Goal: Task Accomplishment & Management: Manage account settings

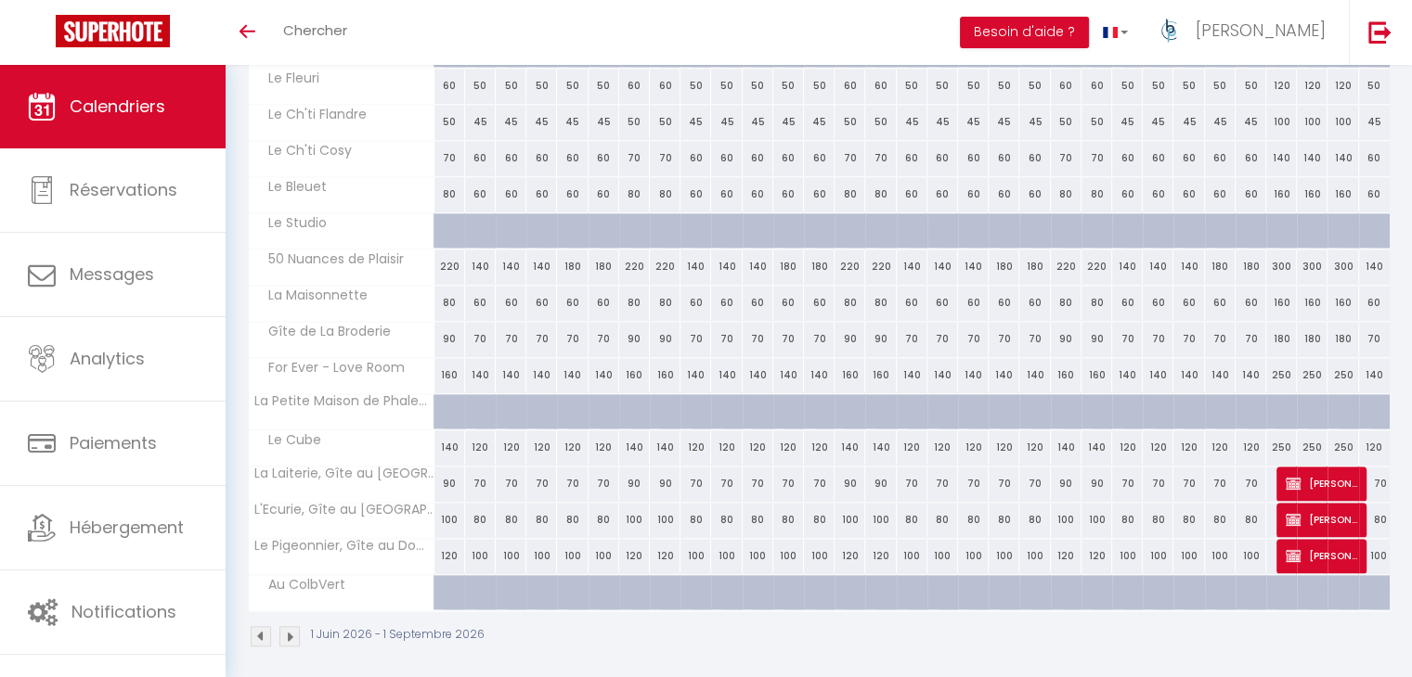
scroll to position [884, 0]
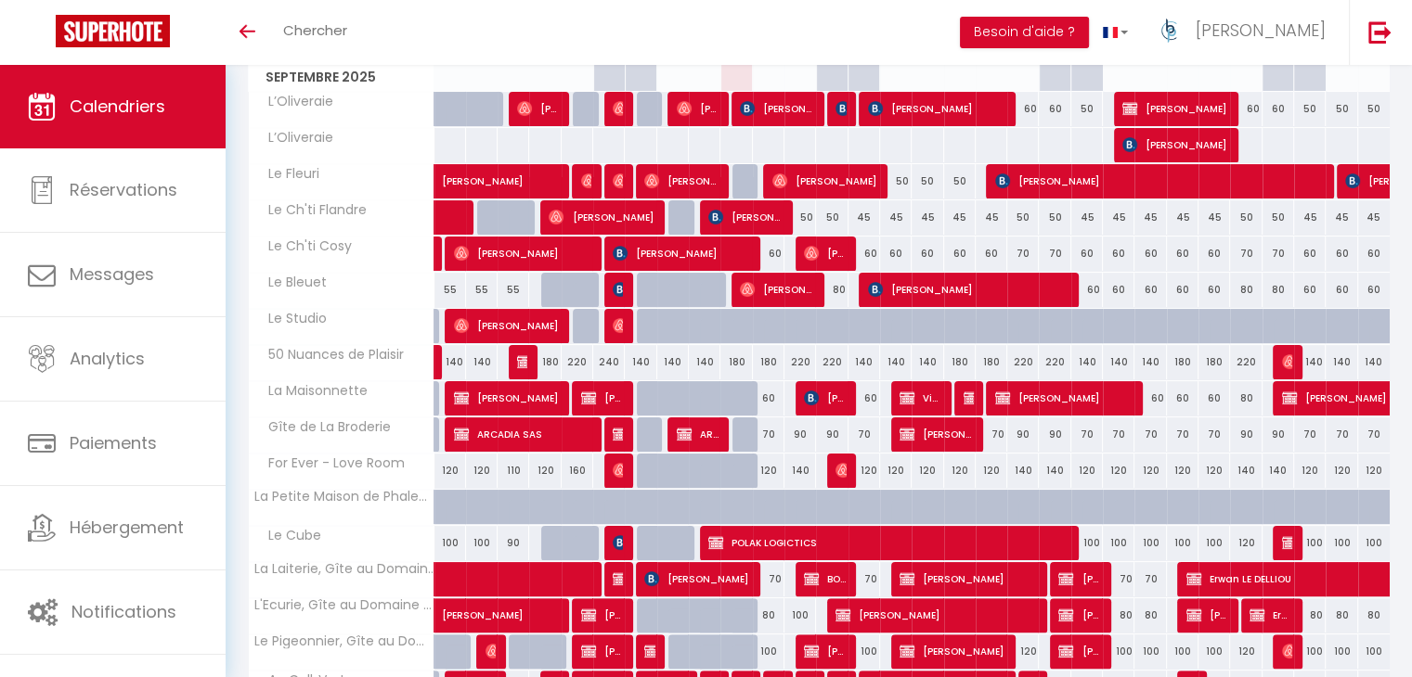
scroll to position [328, 0]
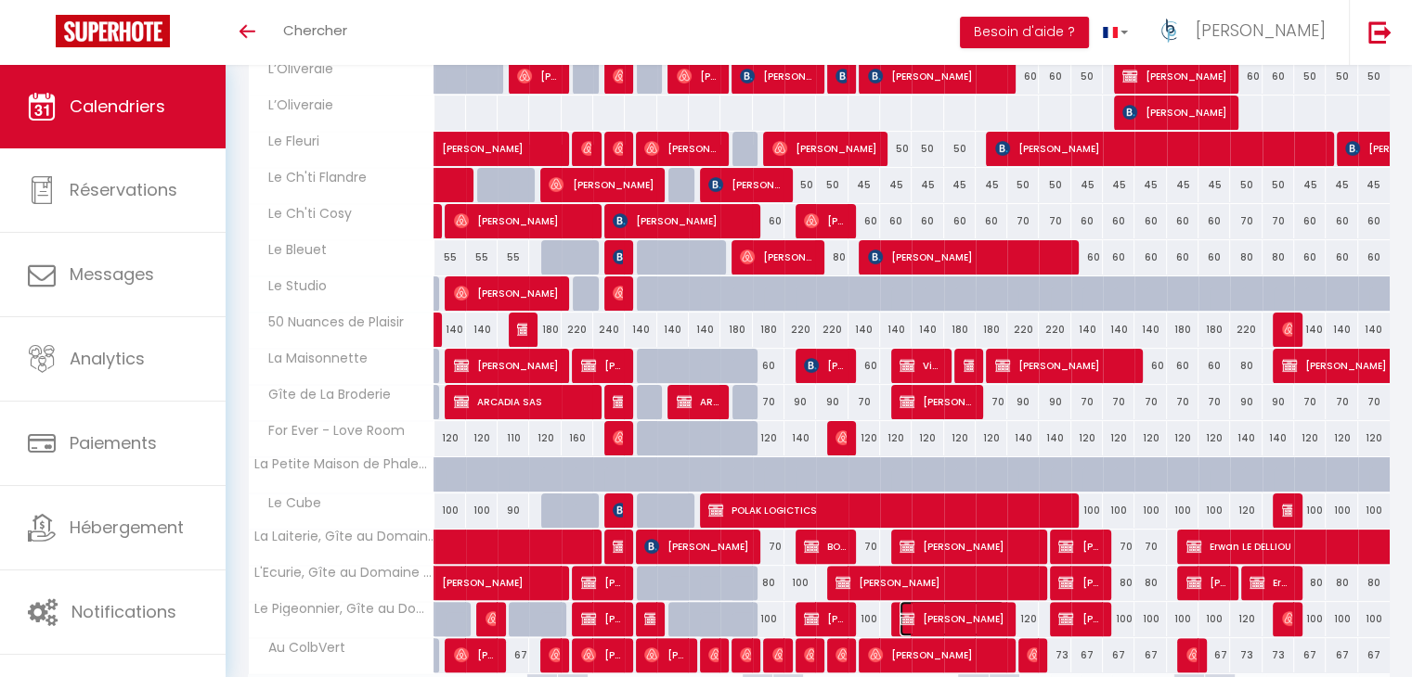
click at [947, 618] on span "[PERSON_NAME]" at bounding box center [951, 618] width 105 height 35
select select "OK"
select select "KO"
select select "0"
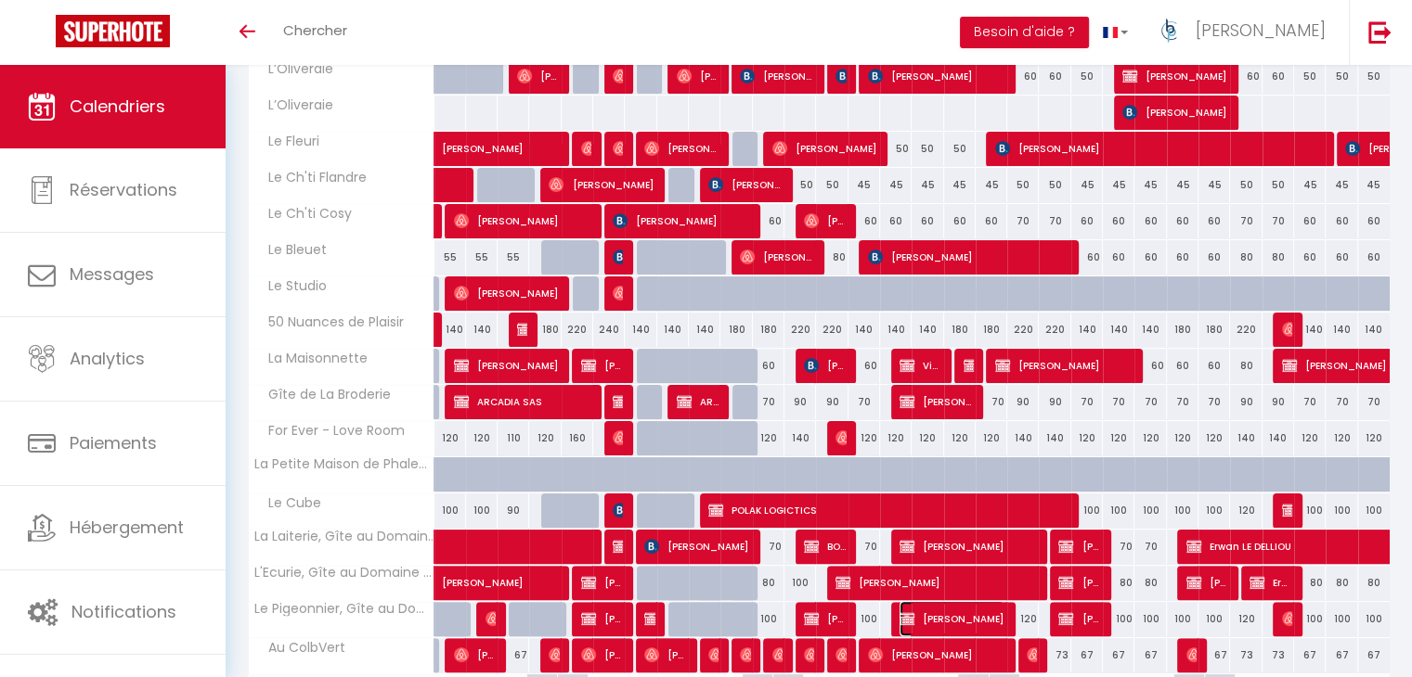
select select "1"
select select
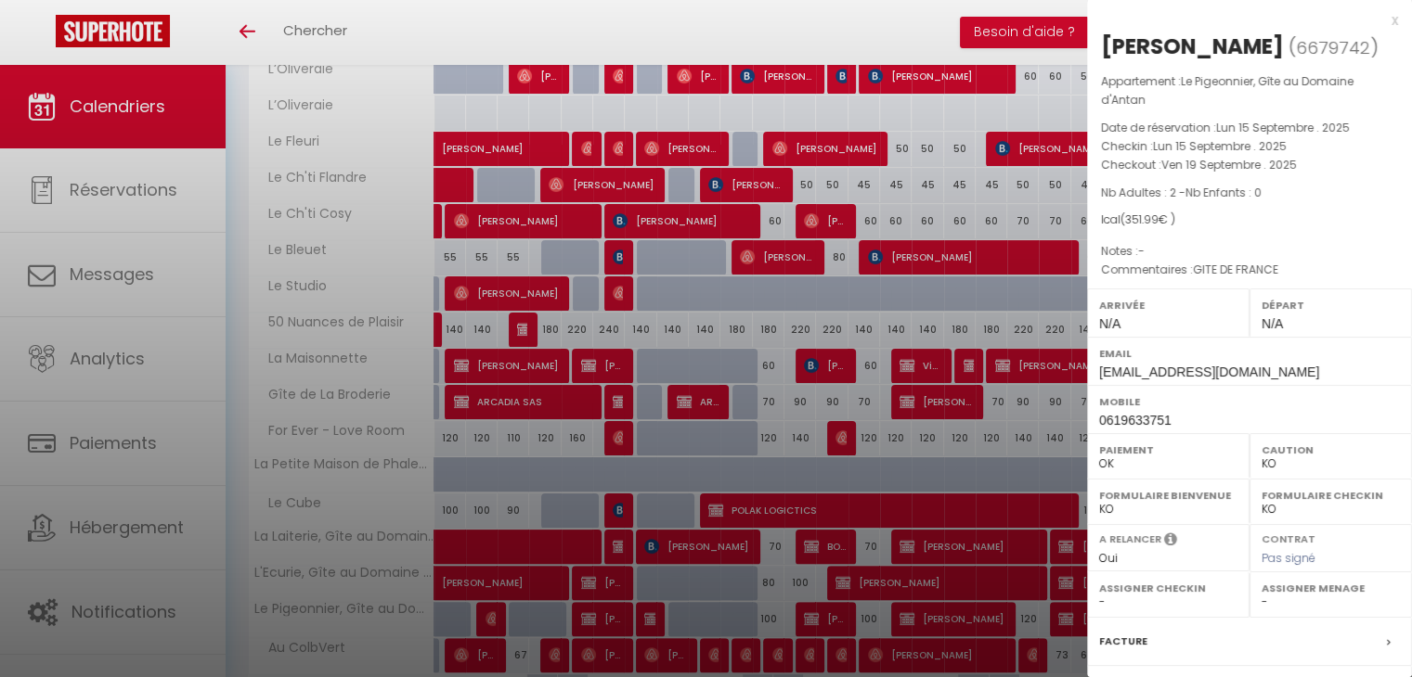
click at [887, 480] on div at bounding box center [706, 338] width 1412 height 677
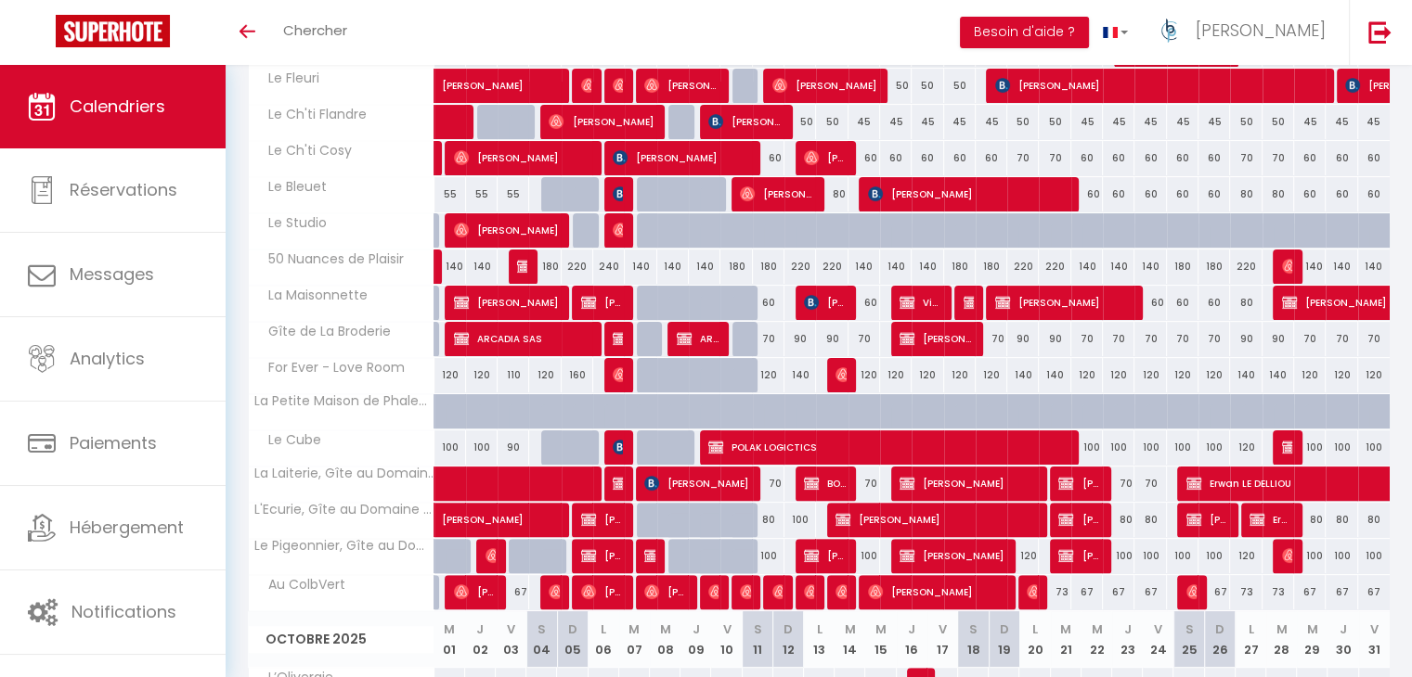
scroll to position [420, 0]
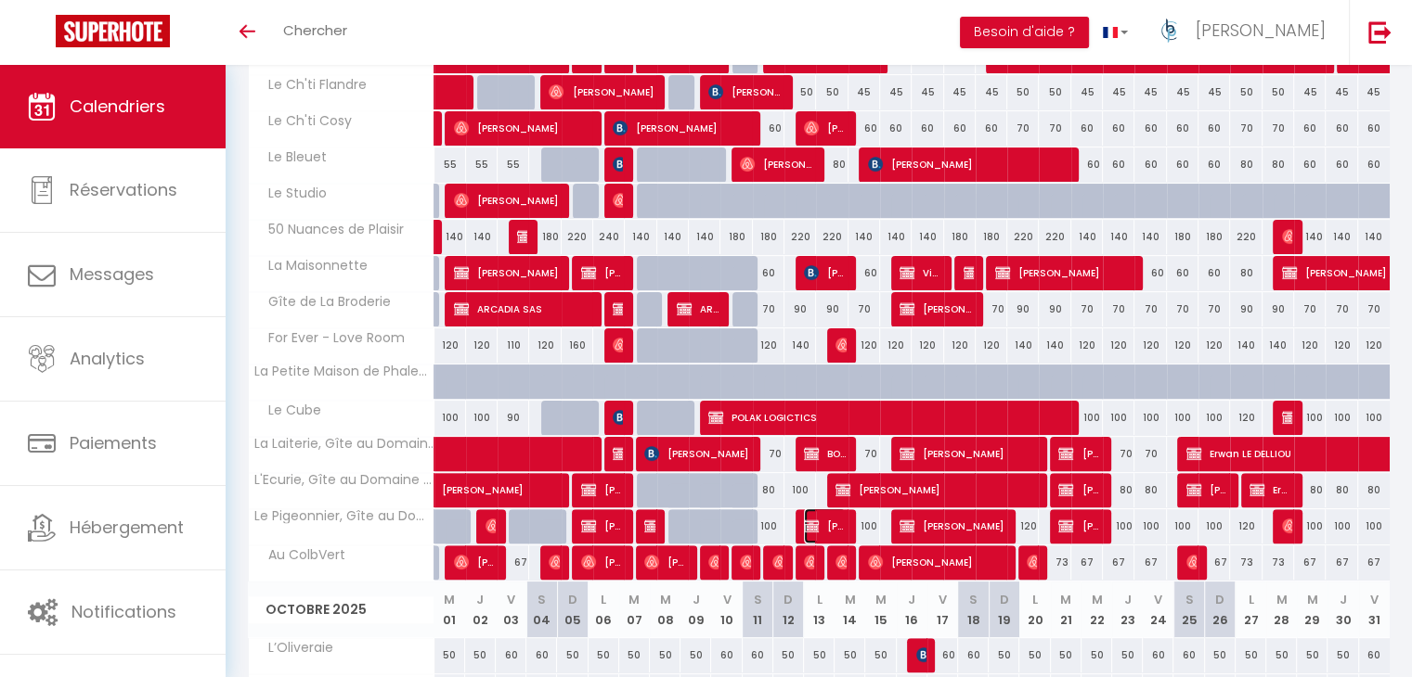
click at [832, 525] on span "[PERSON_NAME]" at bounding box center [825, 526] width 42 height 35
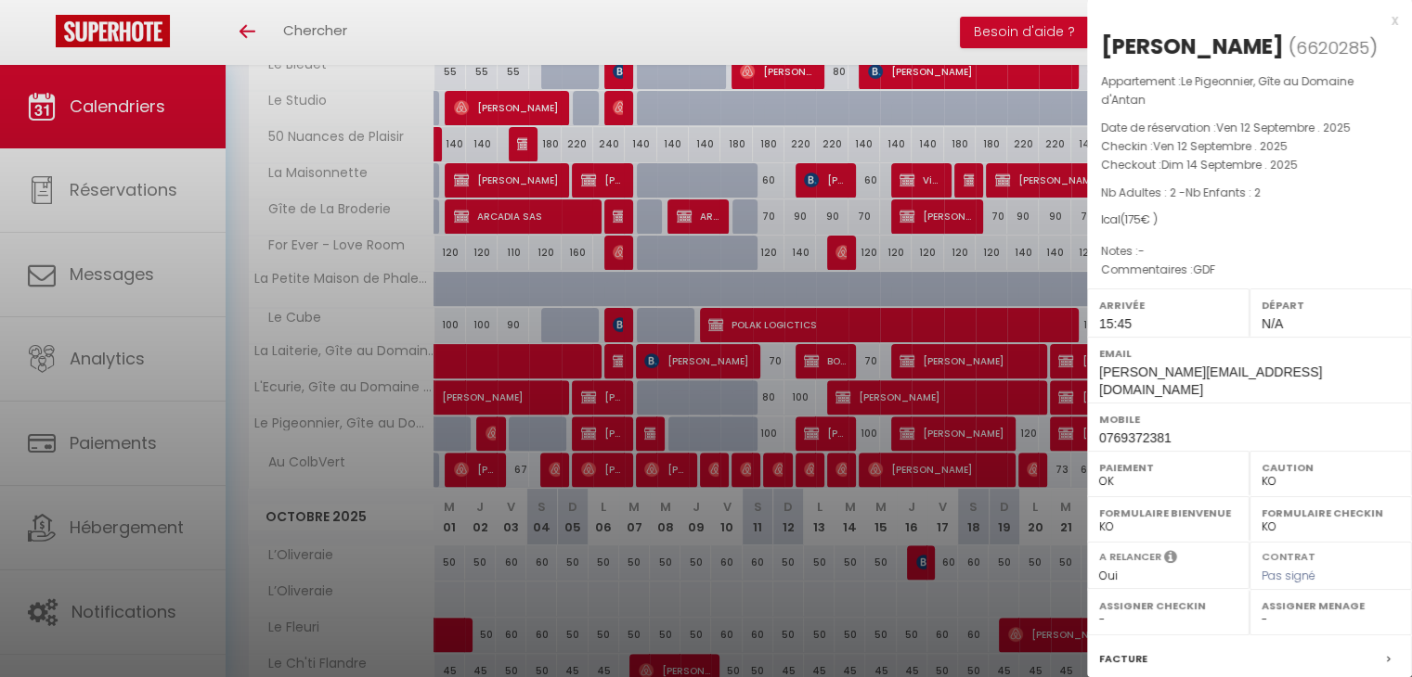
click at [848, 392] on div at bounding box center [706, 338] width 1412 height 677
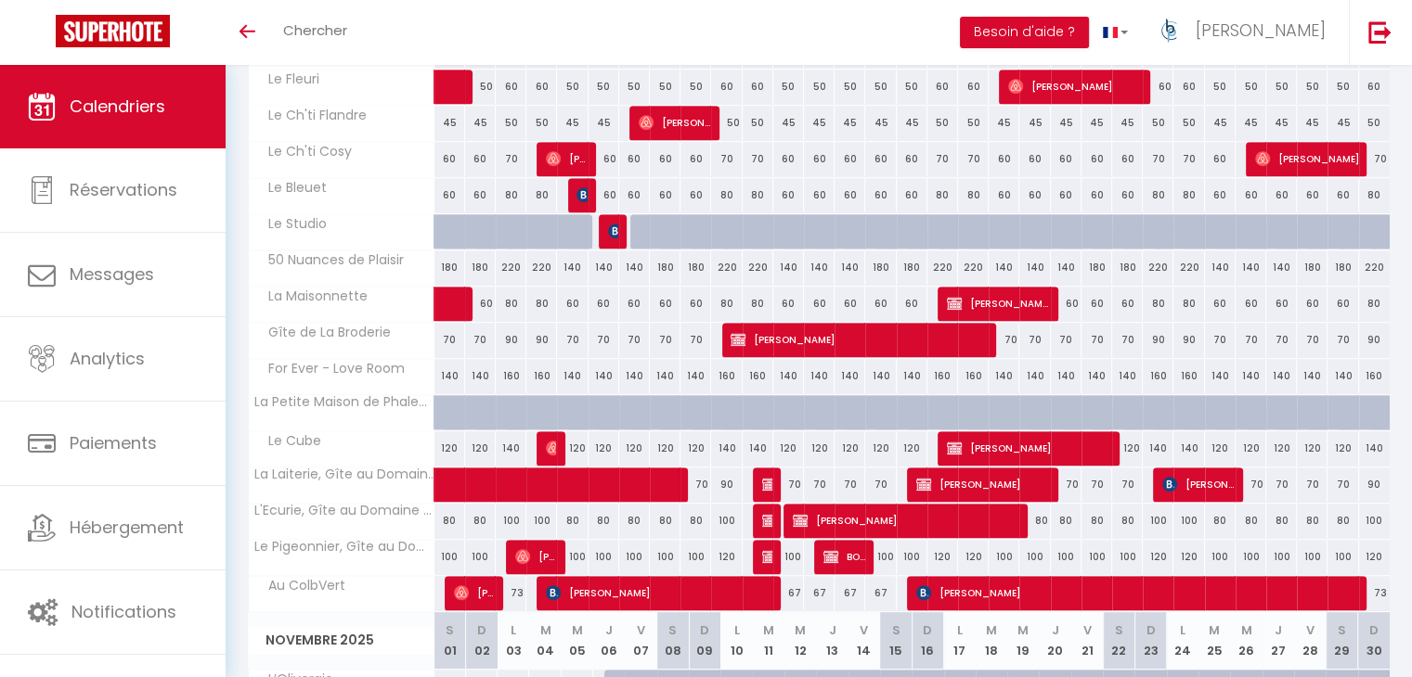
scroll to position [1070, 0]
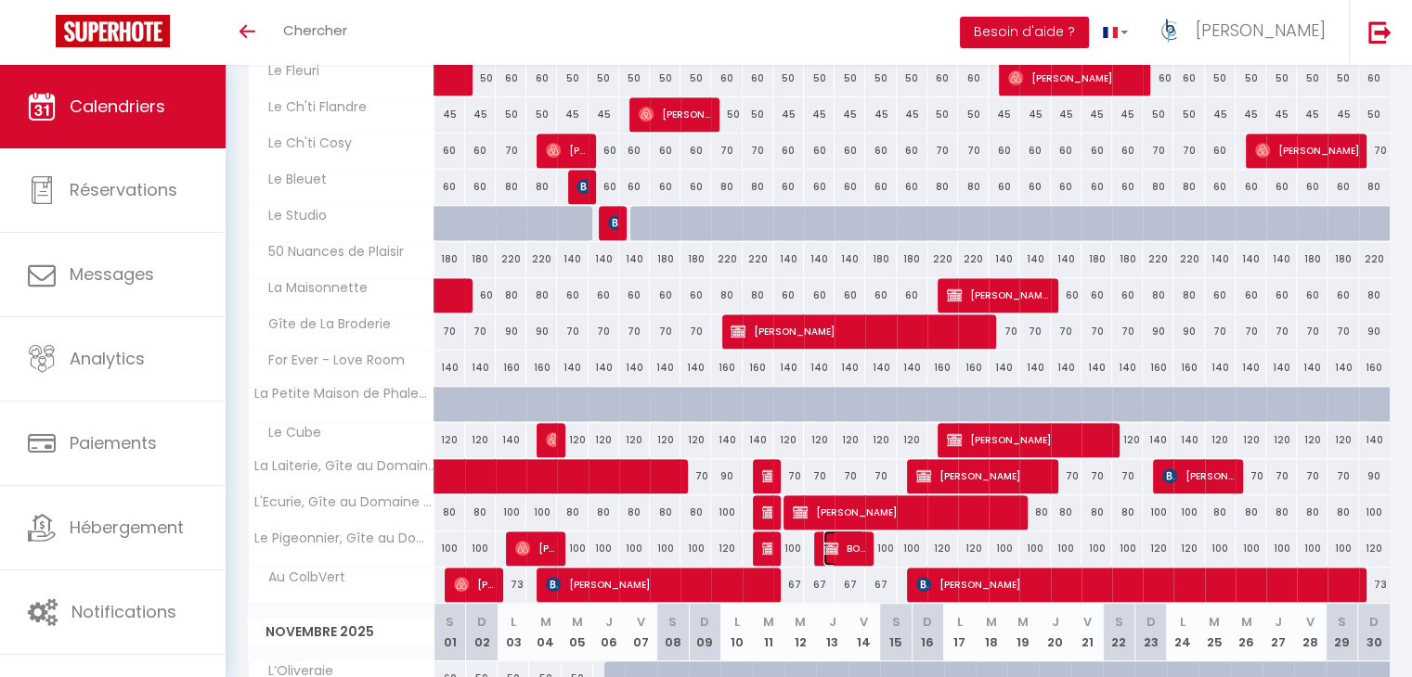
click at [857, 540] on span "BOOKED" at bounding box center [844, 548] width 42 height 35
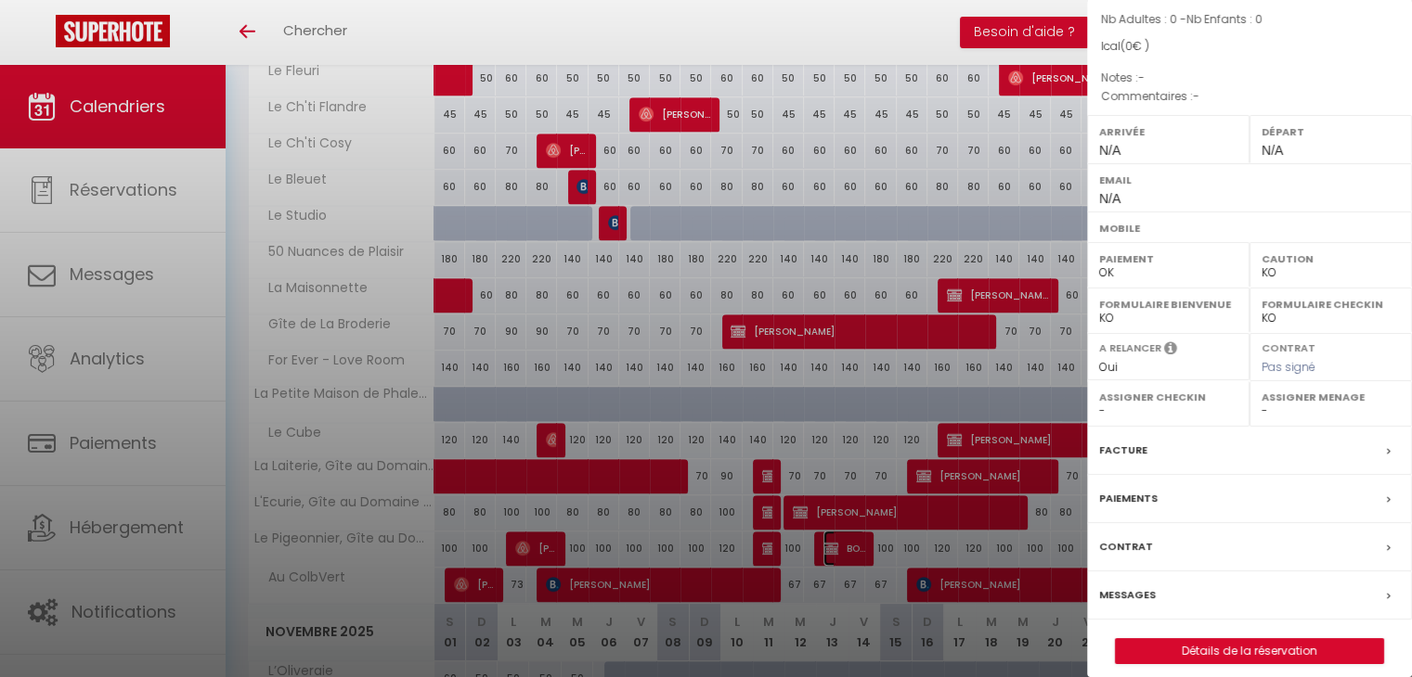
scroll to position [186, 0]
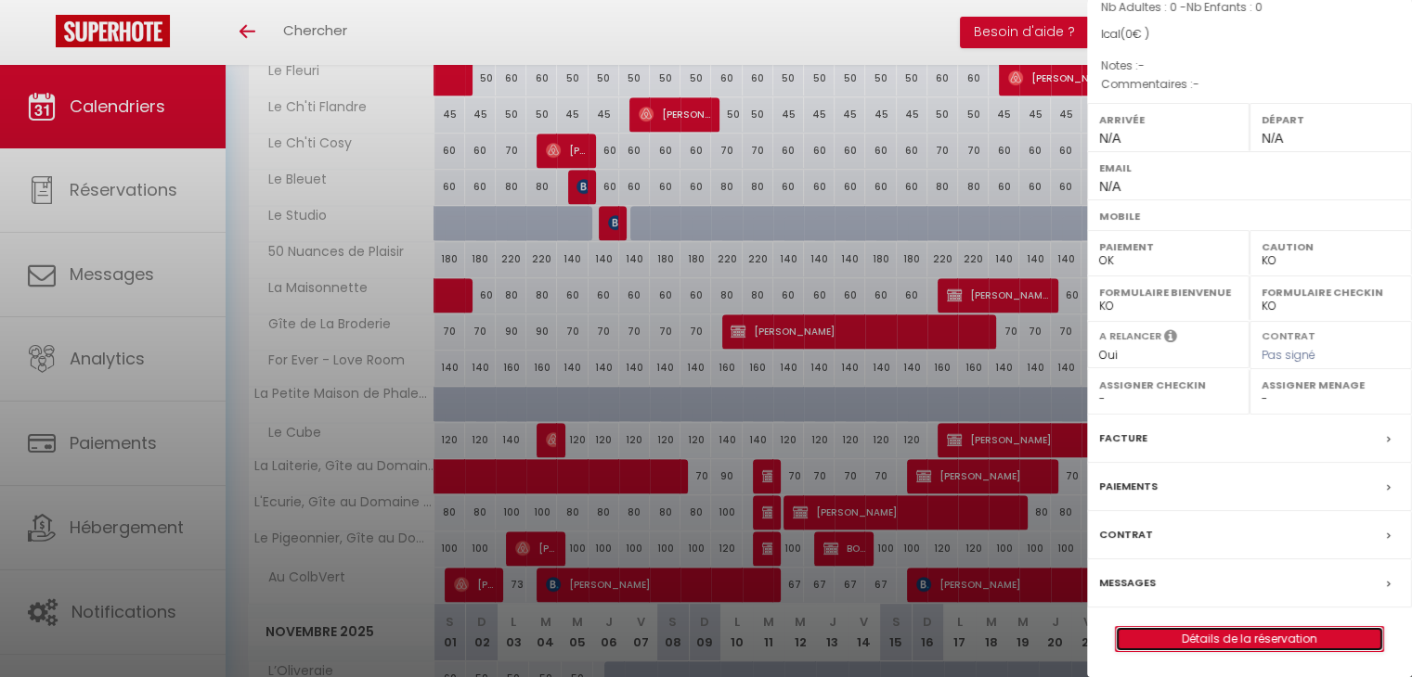
click at [1199, 638] on link "Détails de la réservation" at bounding box center [1249, 639] width 267 height 24
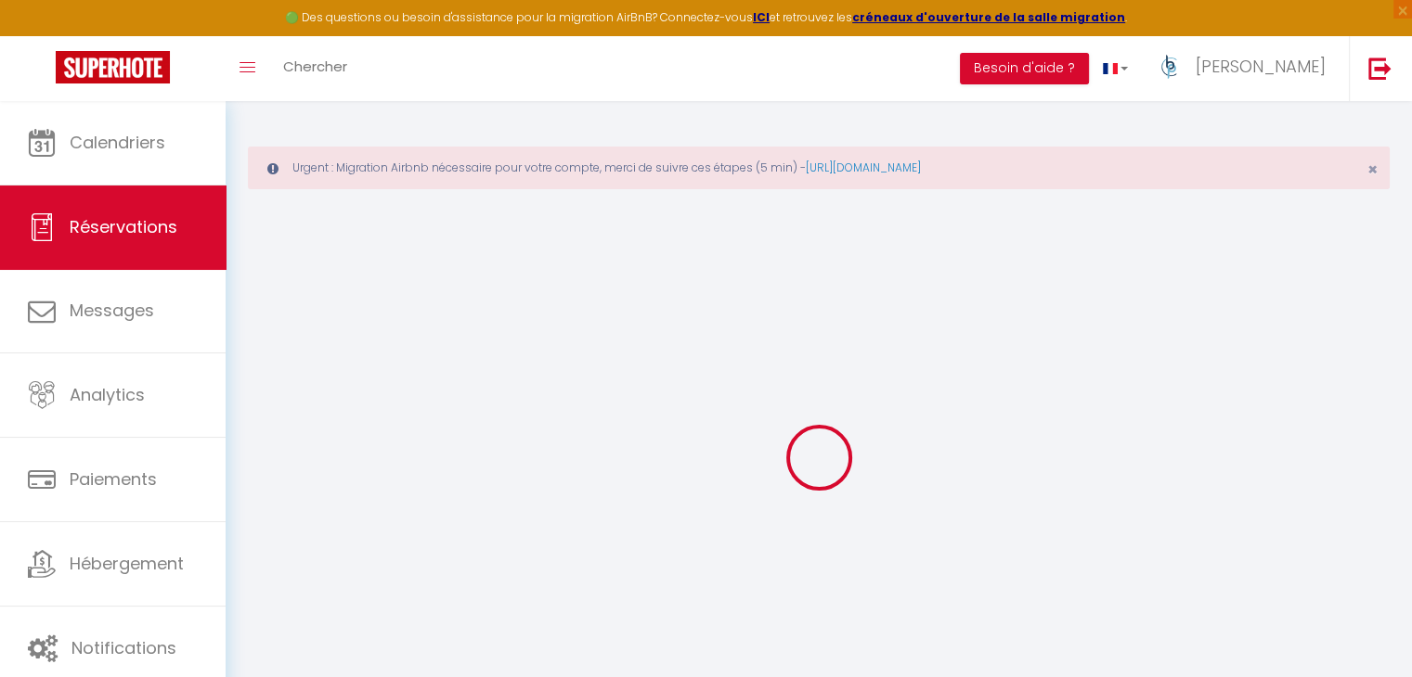
select select
checkbox input "false"
select select
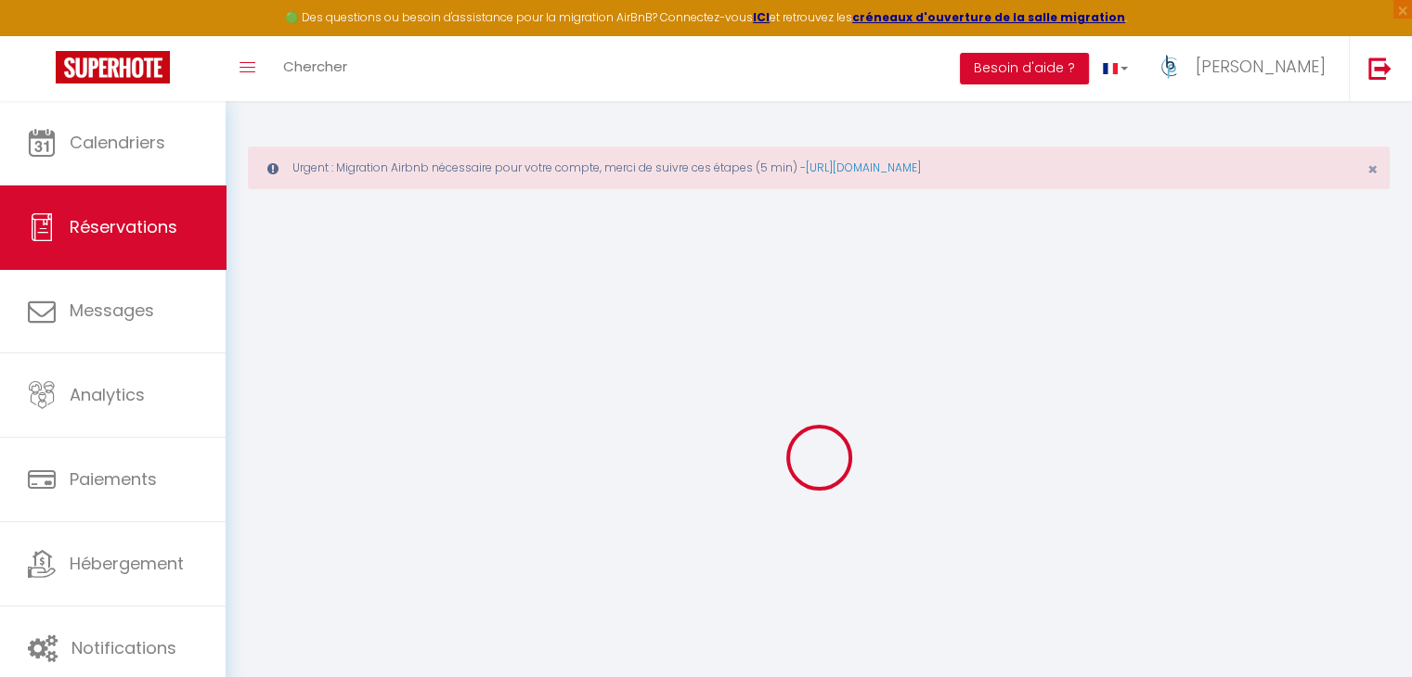
select select
checkbox input "false"
select select
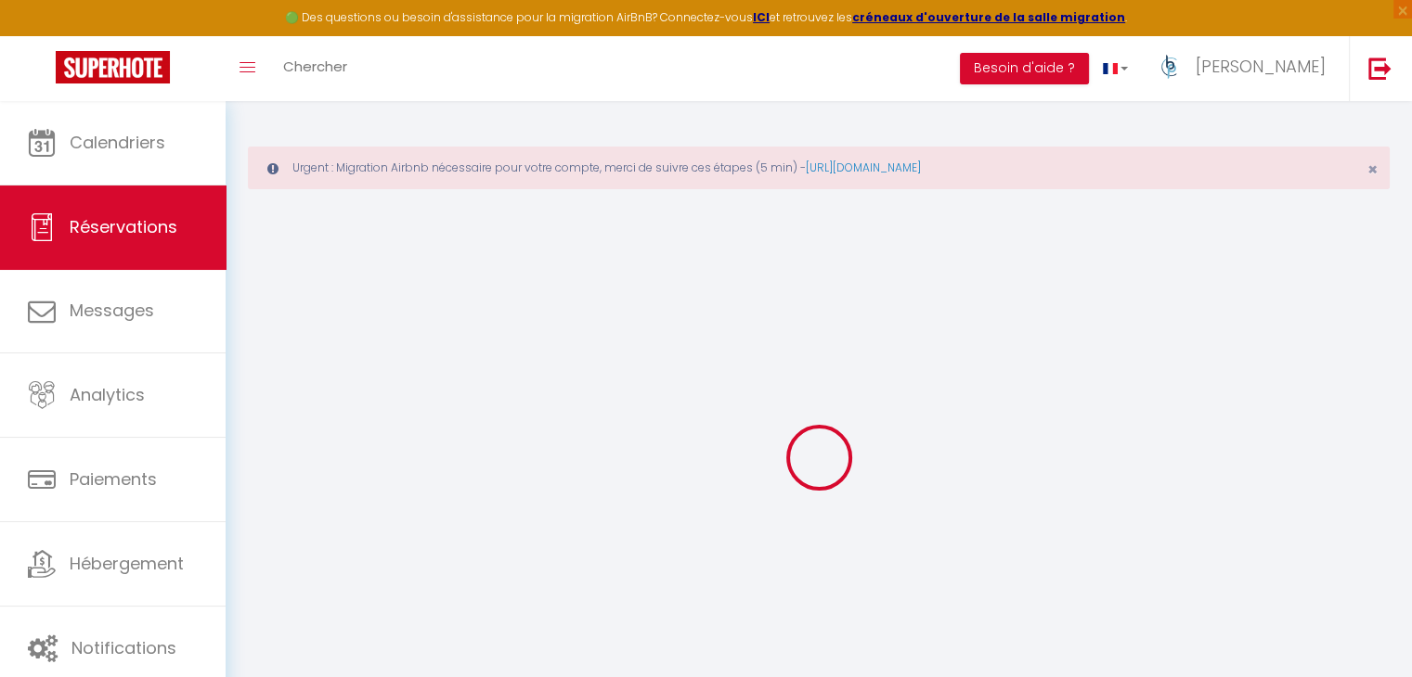
select select
checkbox input "false"
select select
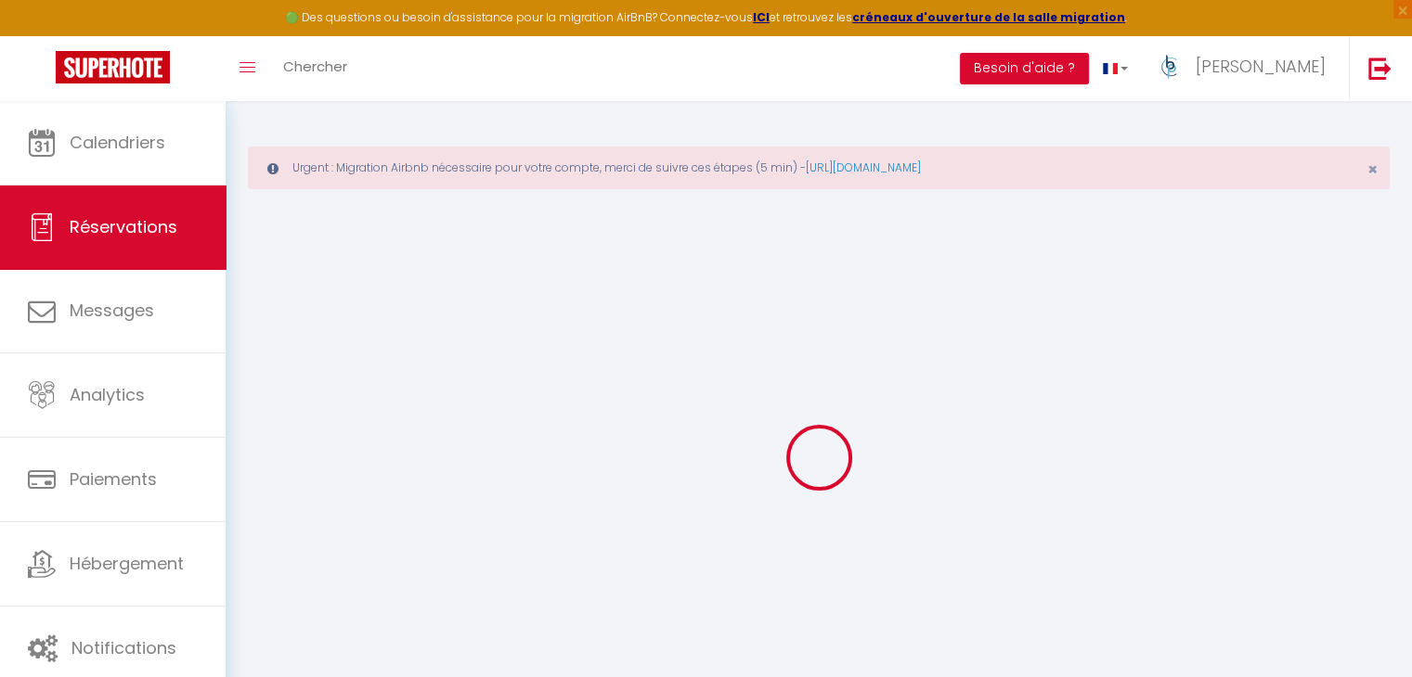
checkbox input "false"
select select
checkbox input "false"
select select
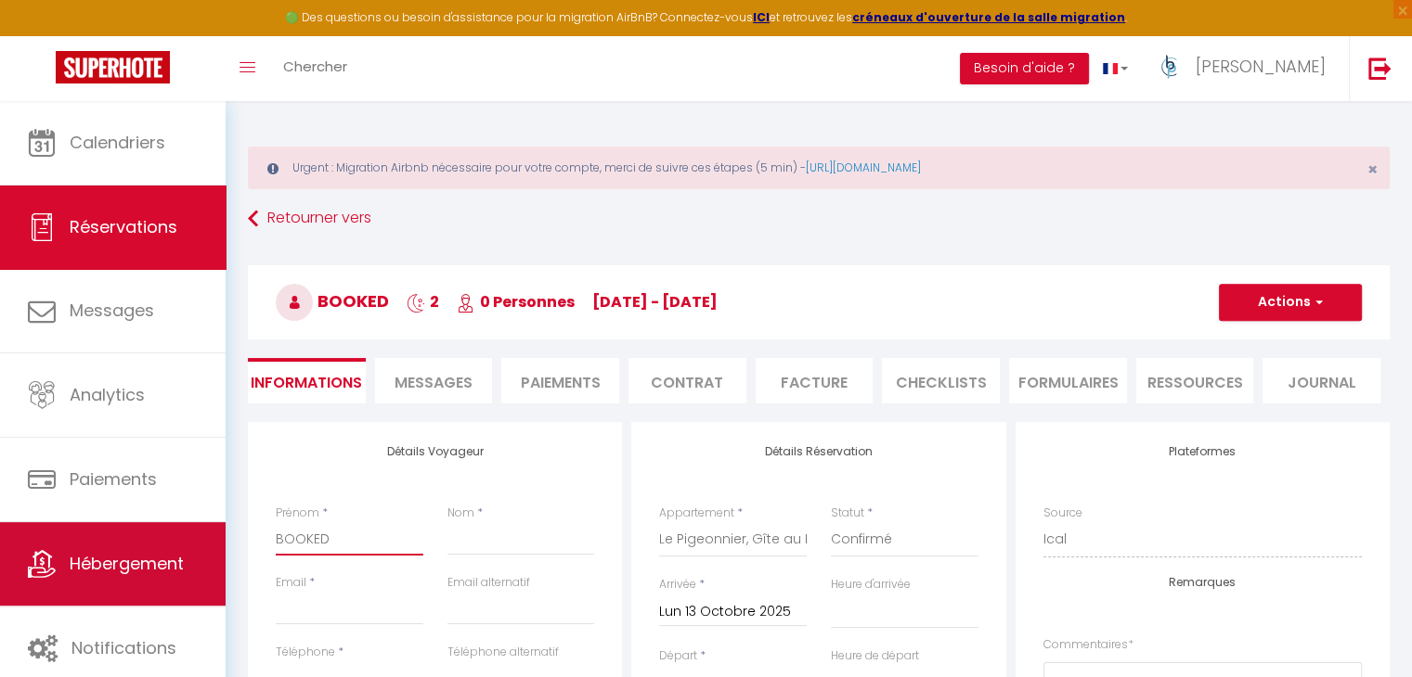
drag, startPoint x: 377, startPoint y: 548, endPoint x: 199, endPoint y: 544, distance: 178.2
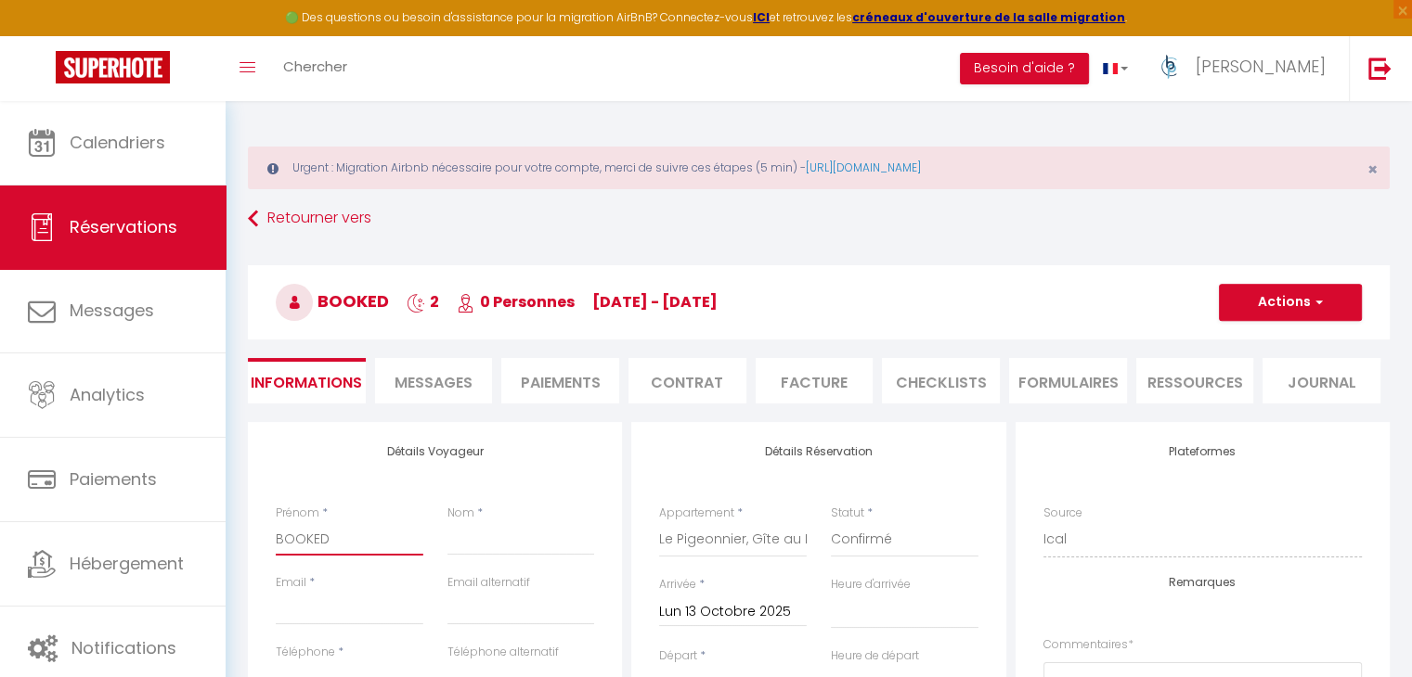
paste input "Weber"
type input "Weber"
select select
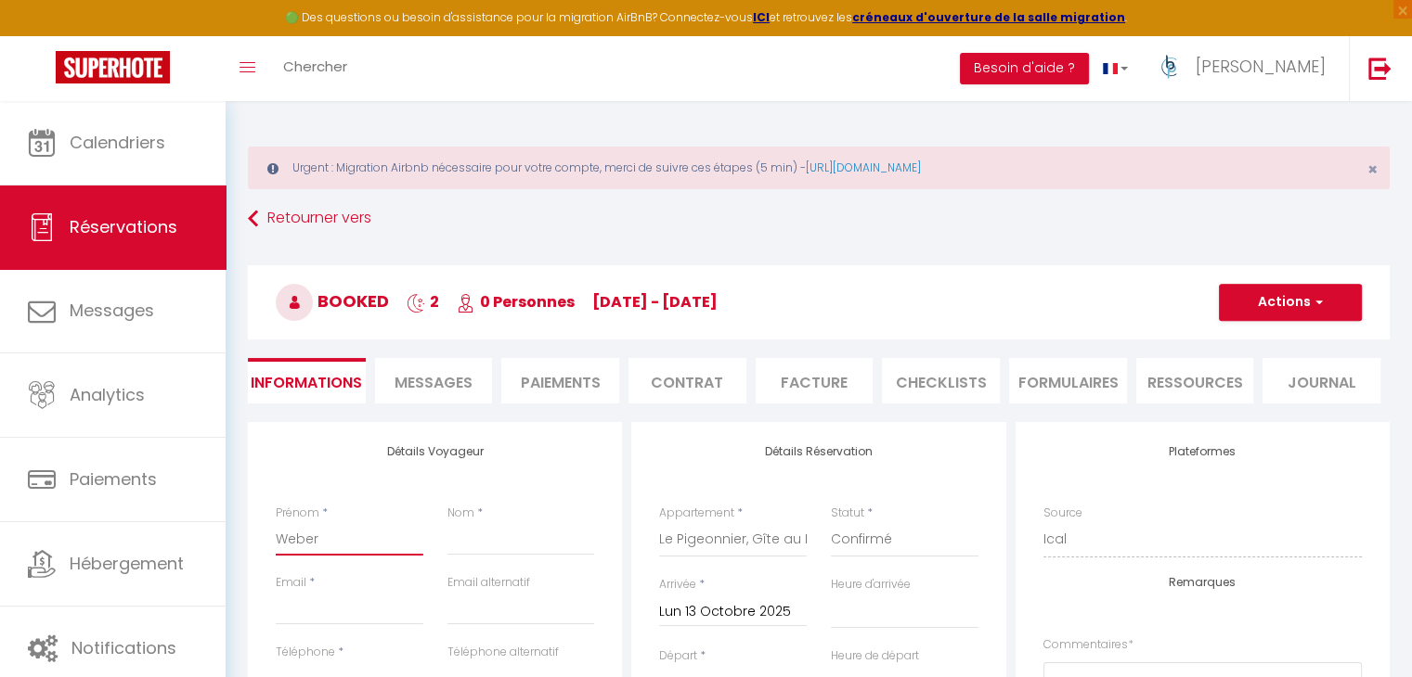
checkbox input "false"
type input "Weber"
click at [464, 533] on input "Nom" at bounding box center [521, 538] width 148 height 33
paste input "[PERSON_NAME]"
type input "[PERSON_NAME]"
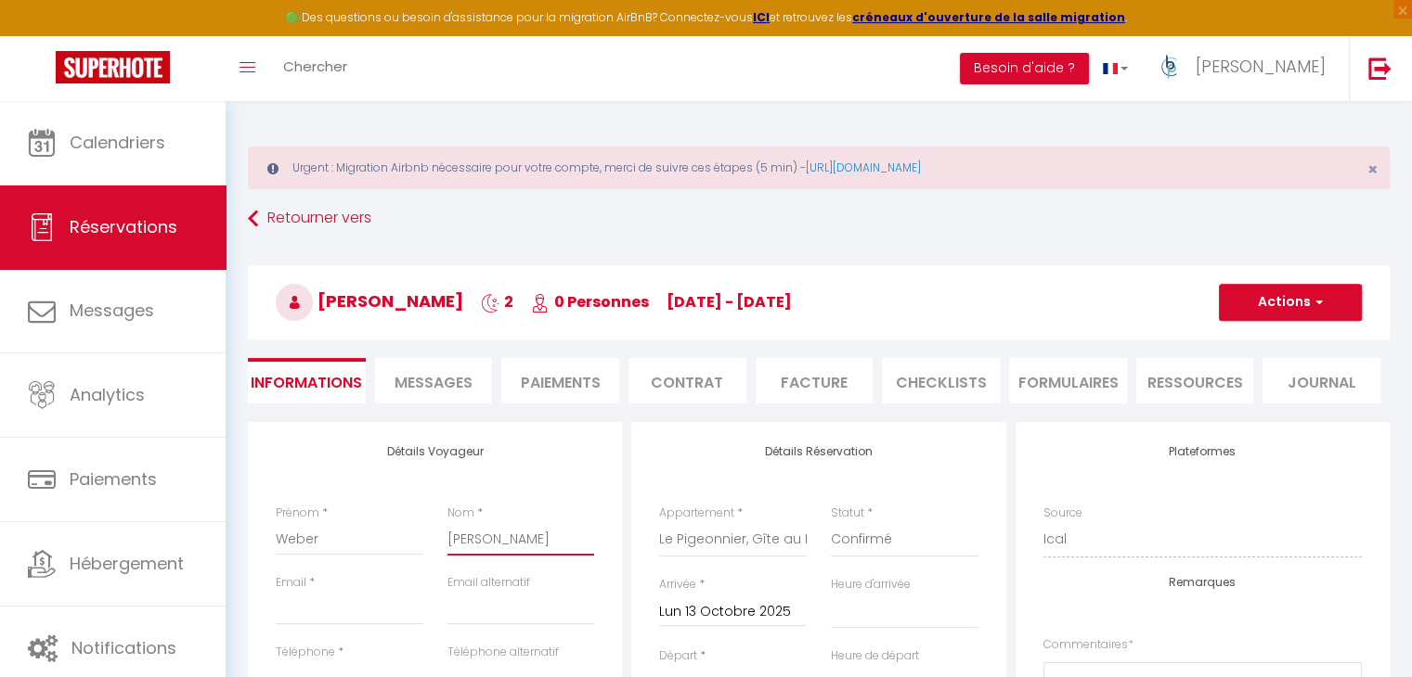
select select
checkbox input "false"
type input "[PERSON_NAME]"
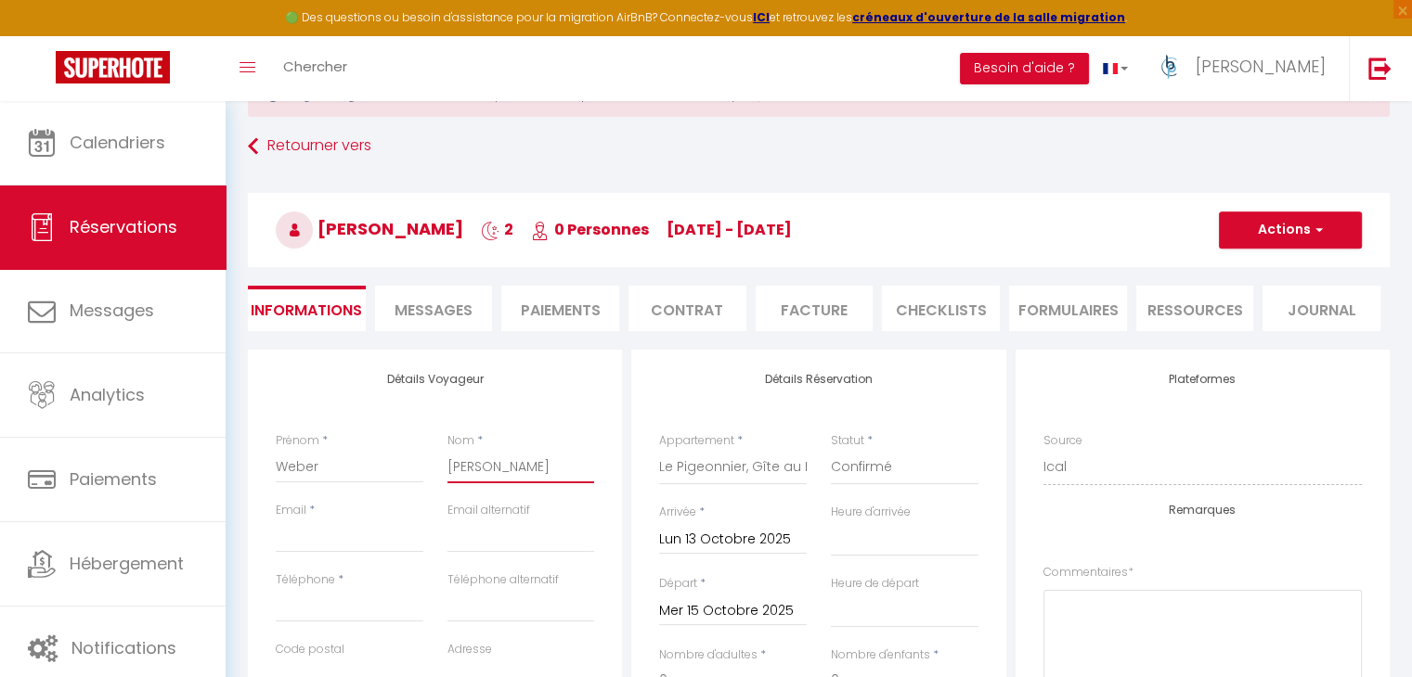
scroll to position [186, 0]
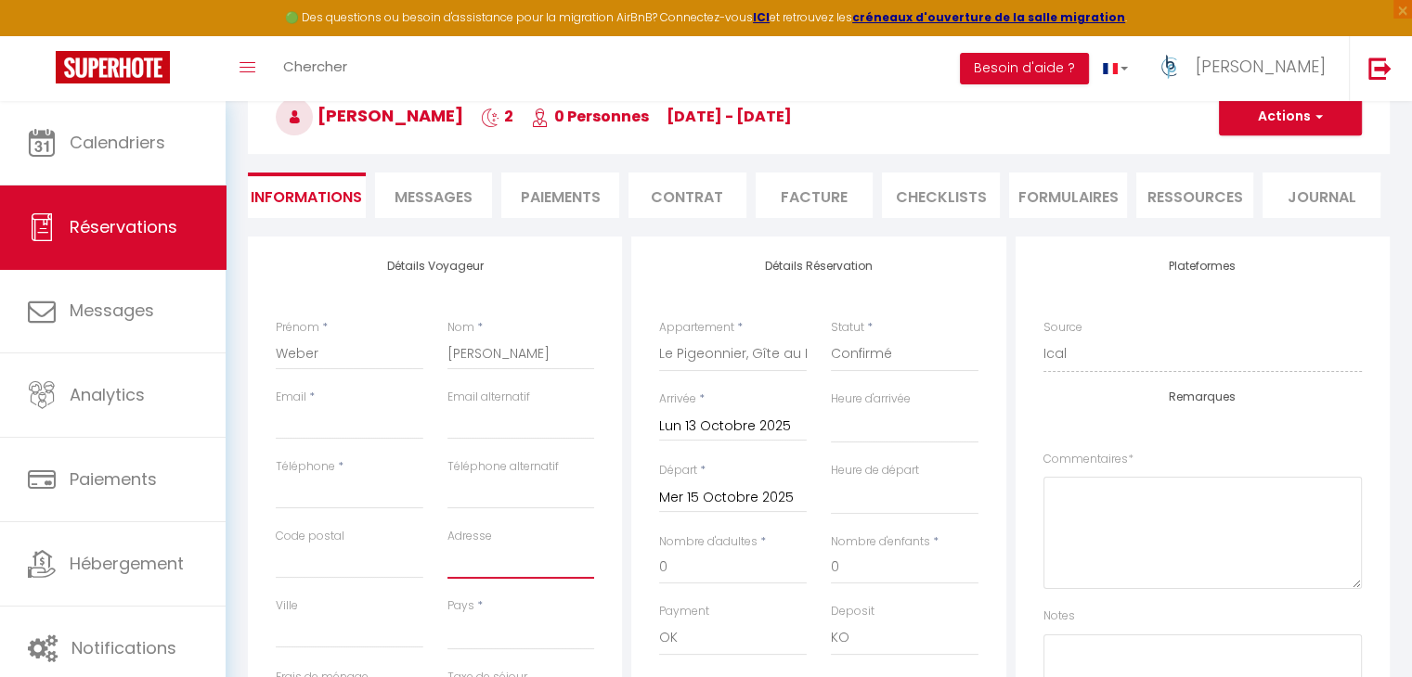
click at [493, 558] on input "Adresse" at bounding box center [521, 562] width 148 height 33
paste input "[PERSON_NAME] 8"
type input "[PERSON_NAME] 8"
select select
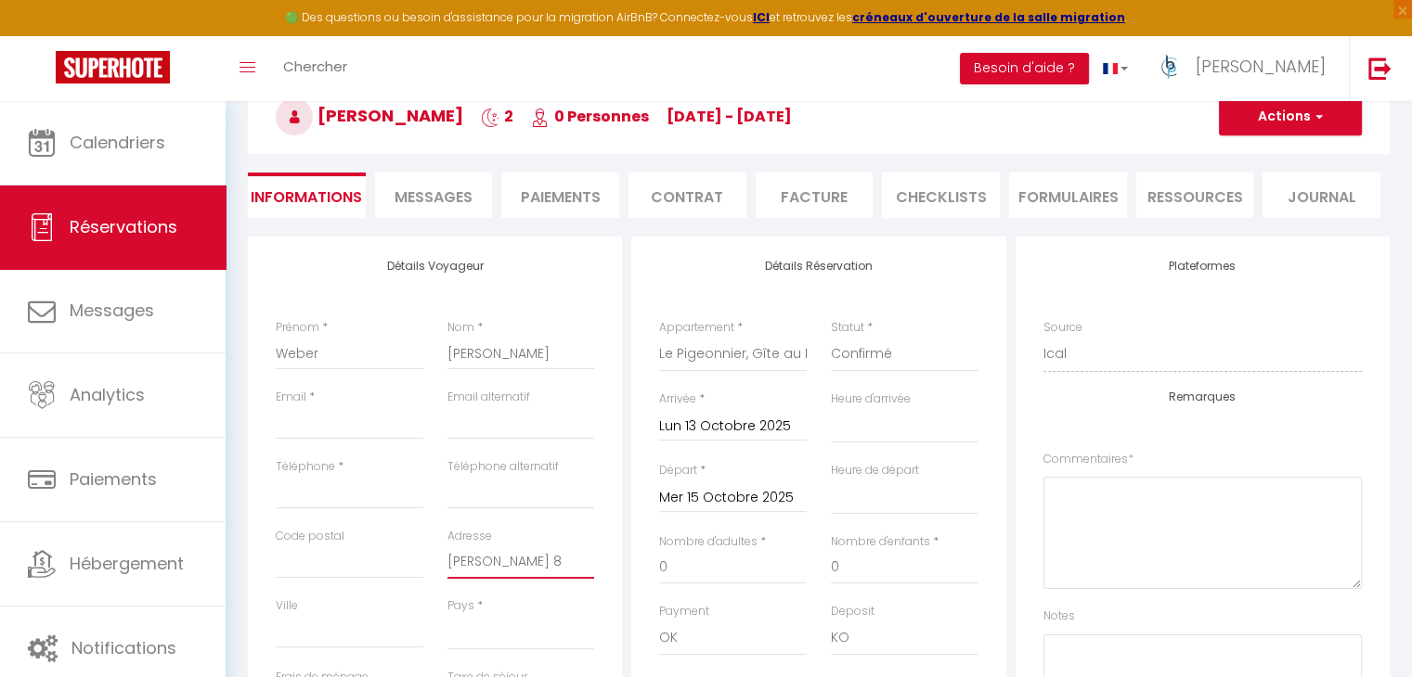
select select
checkbox input "false"
type input "[PERSON_NAME] 8"
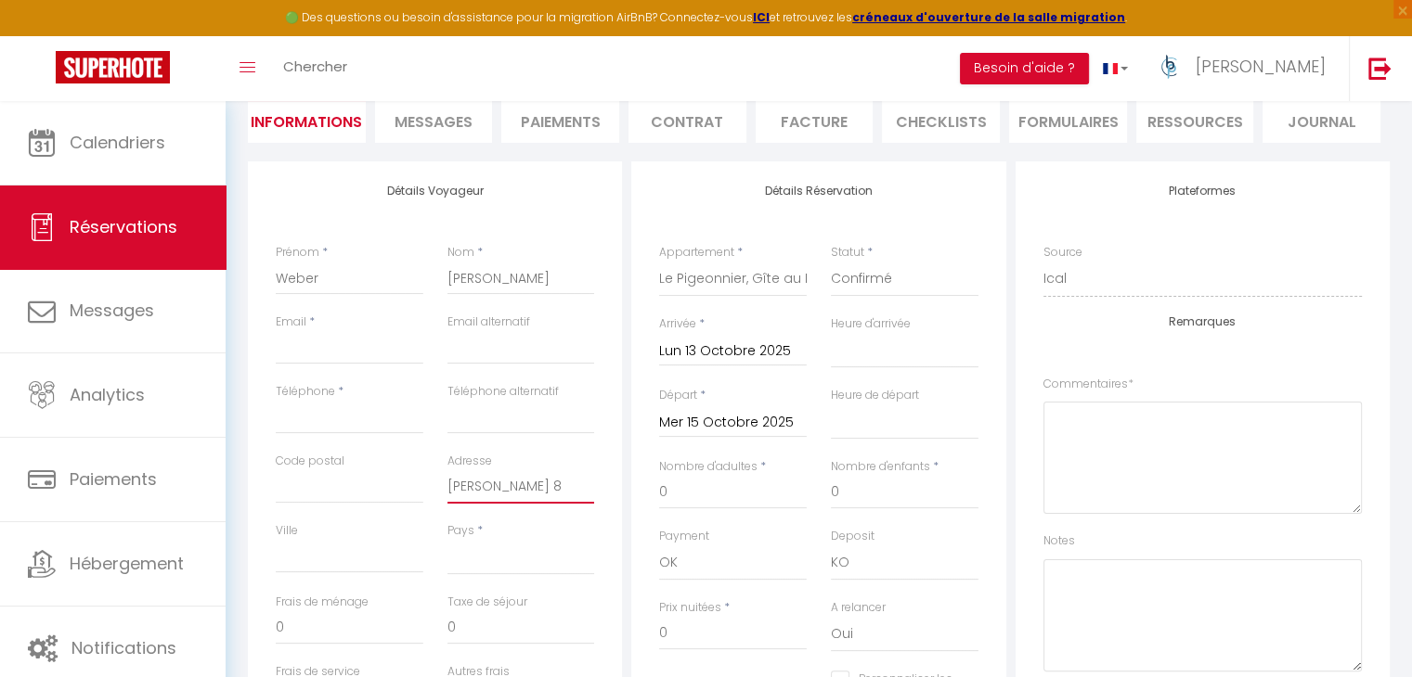
scroll to position [371, 0]
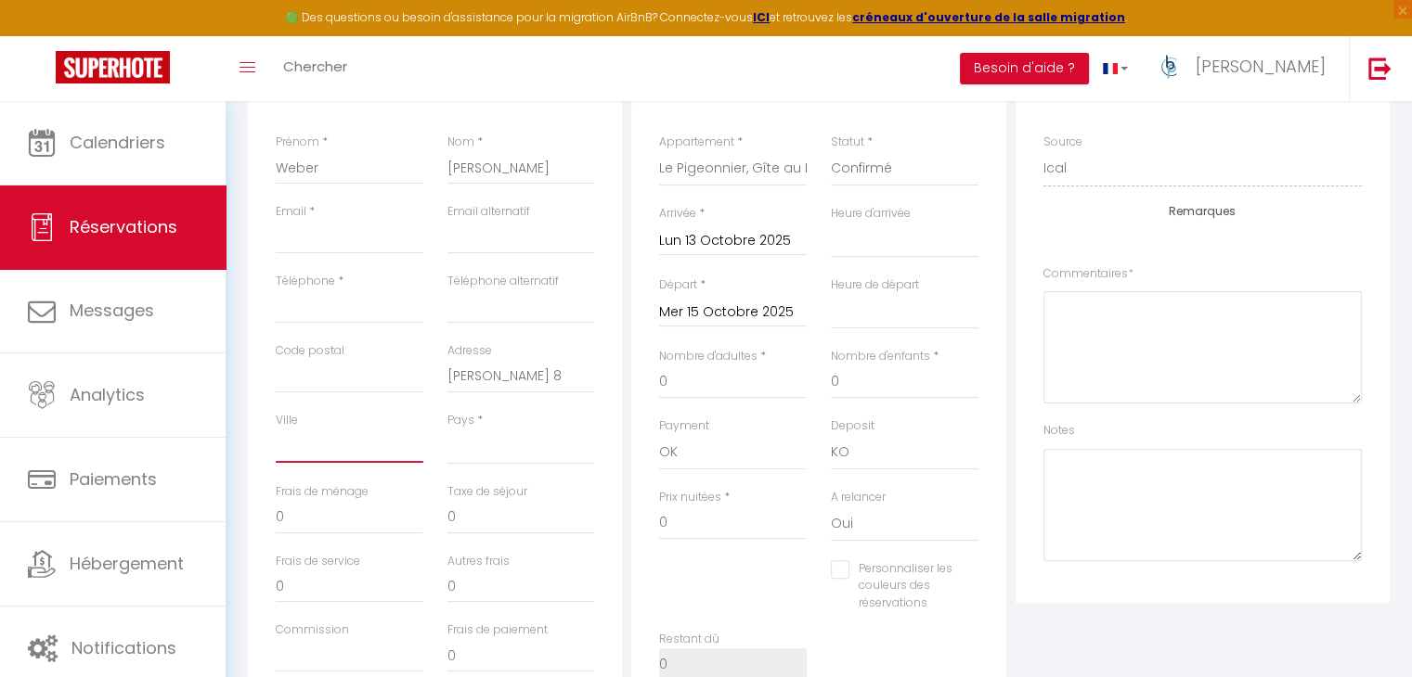
click at [346, 450] on input "Ville" at bounding box center [350, 446] width 148 height 33
paste input "ERKELENZ"
type input "ERKELENZ"
select select
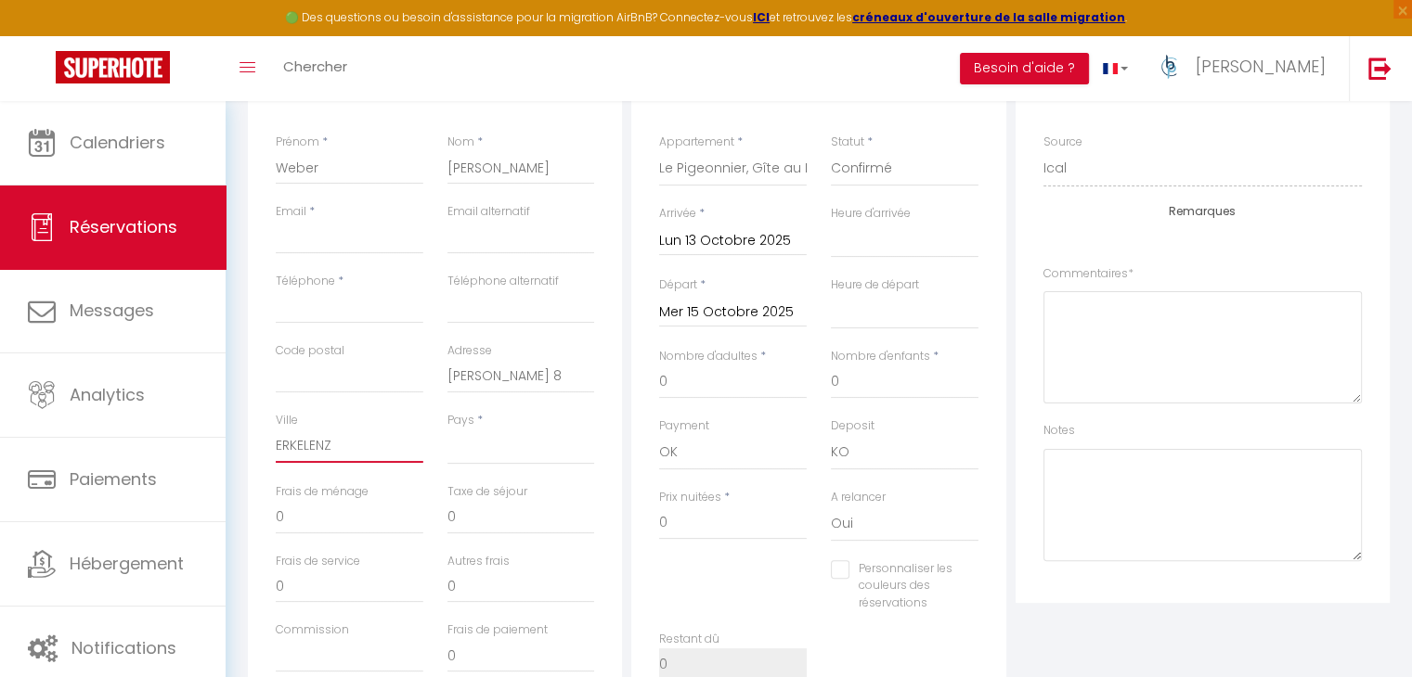
select select
checkbox input "false"
type input "ERKELENZ"
click at [352, 374] on input "Code postal" at bounding box center [350, 376] width 148 height 33
type input "4"
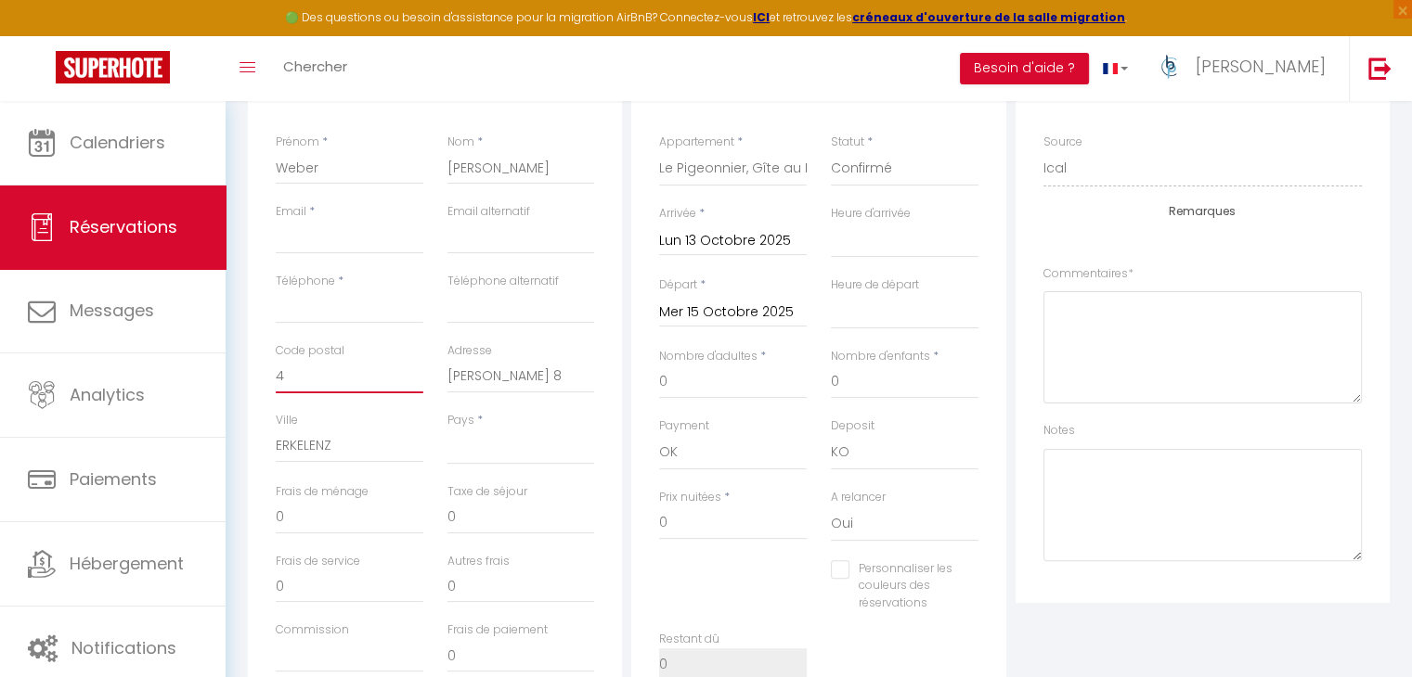
select select
checkbox input "false"
type input "41"
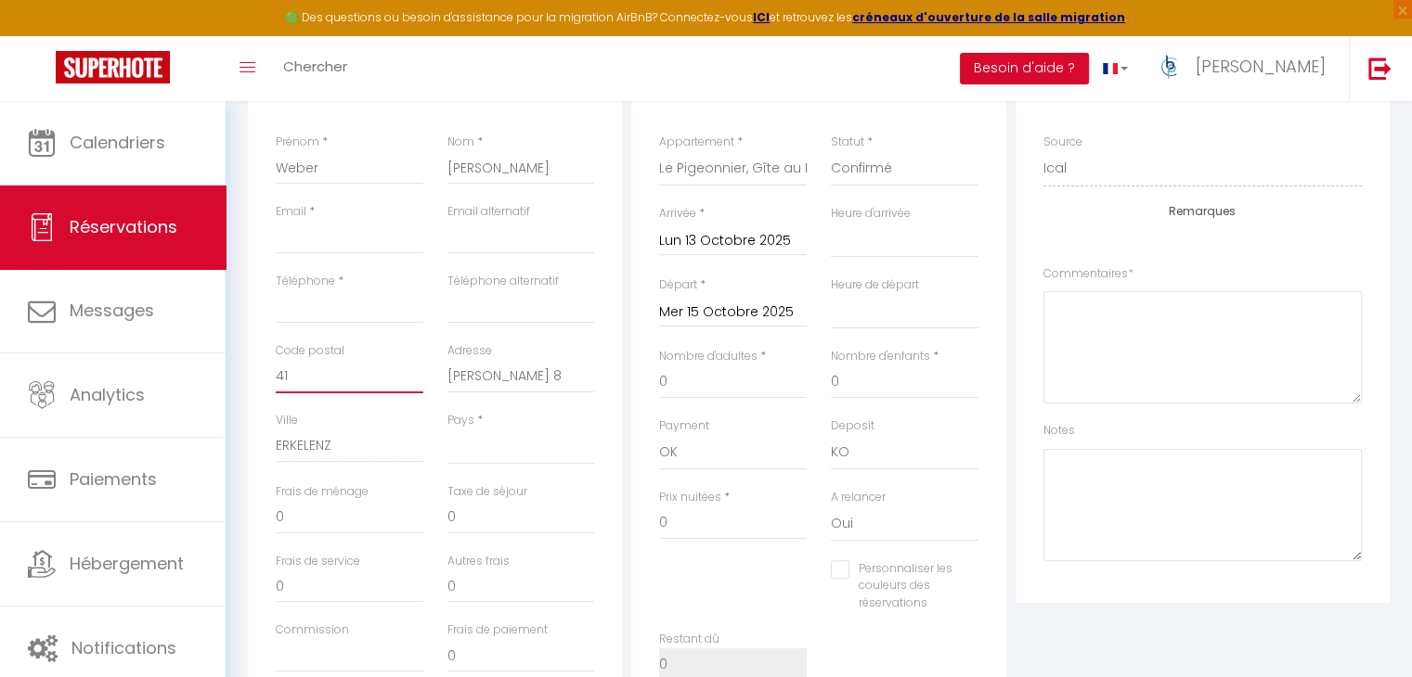
select select
checkbox input "false"
type input "418"
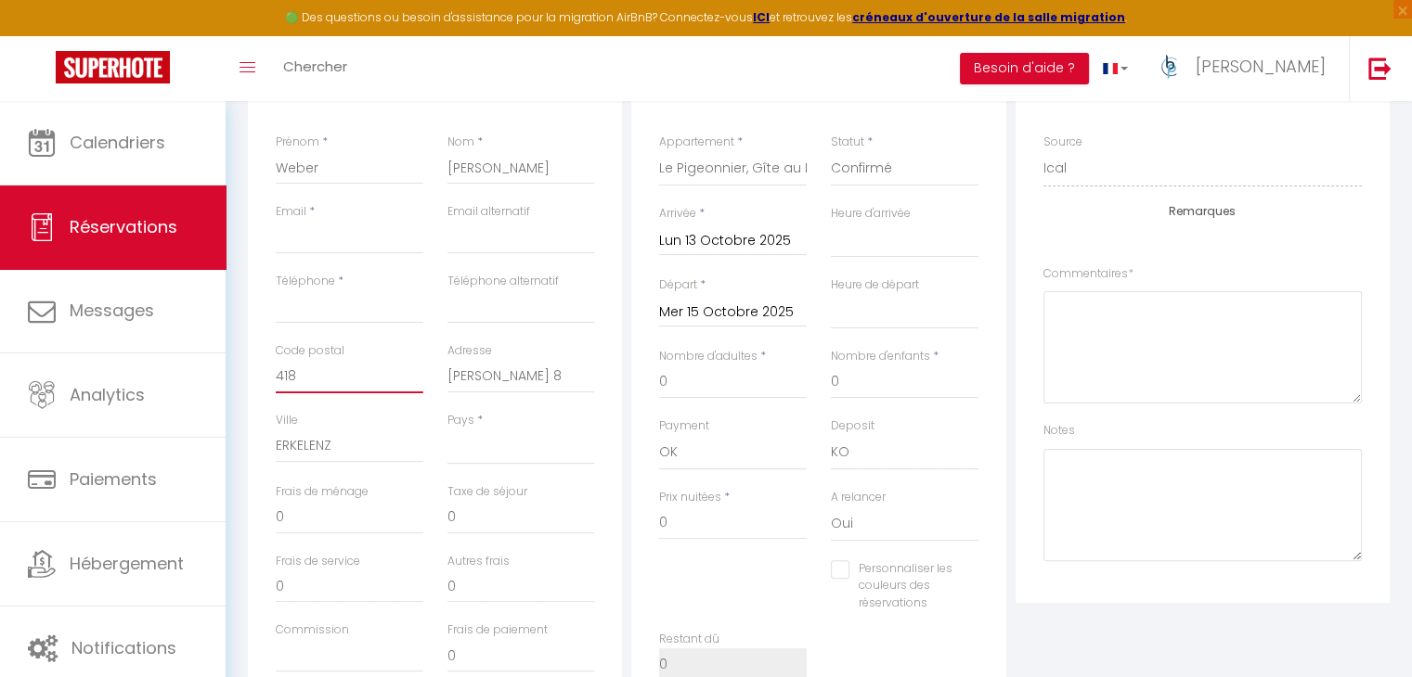
select select
checkbox input "false"
type input "4182"
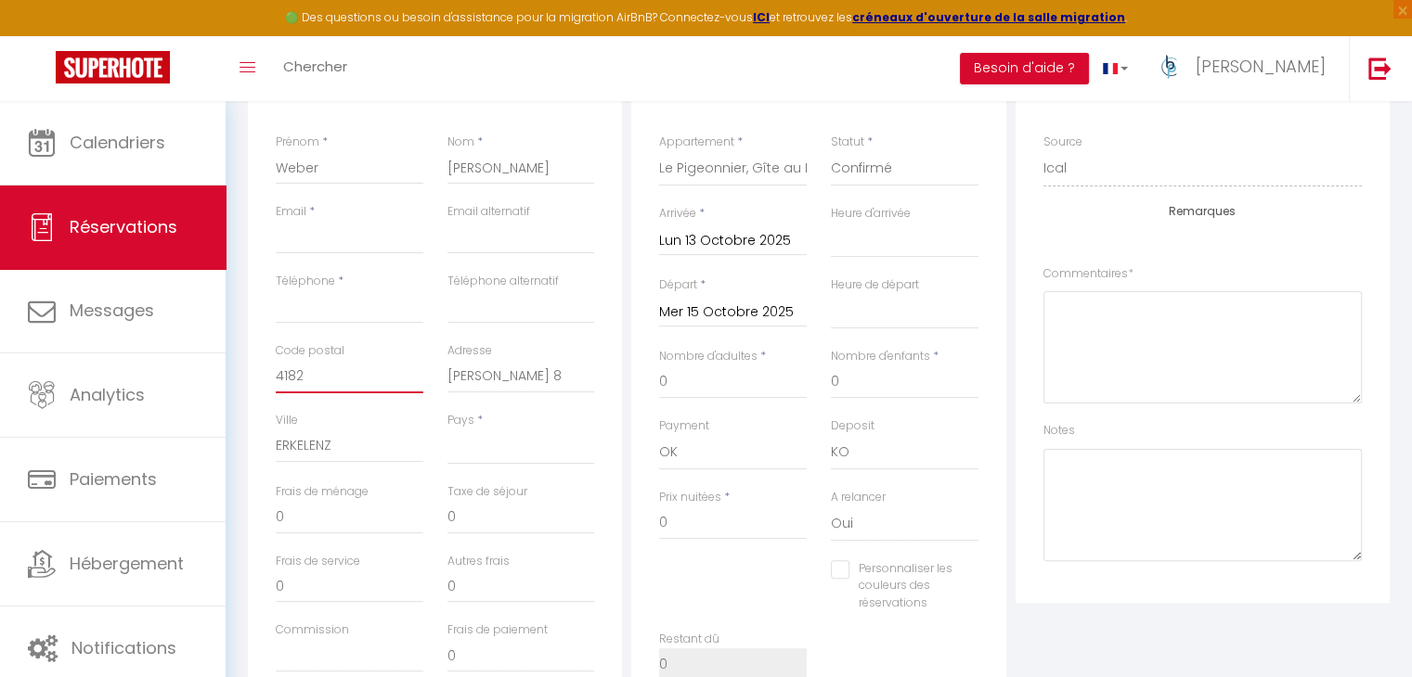
select select
checkbox input "false"
type input "418"
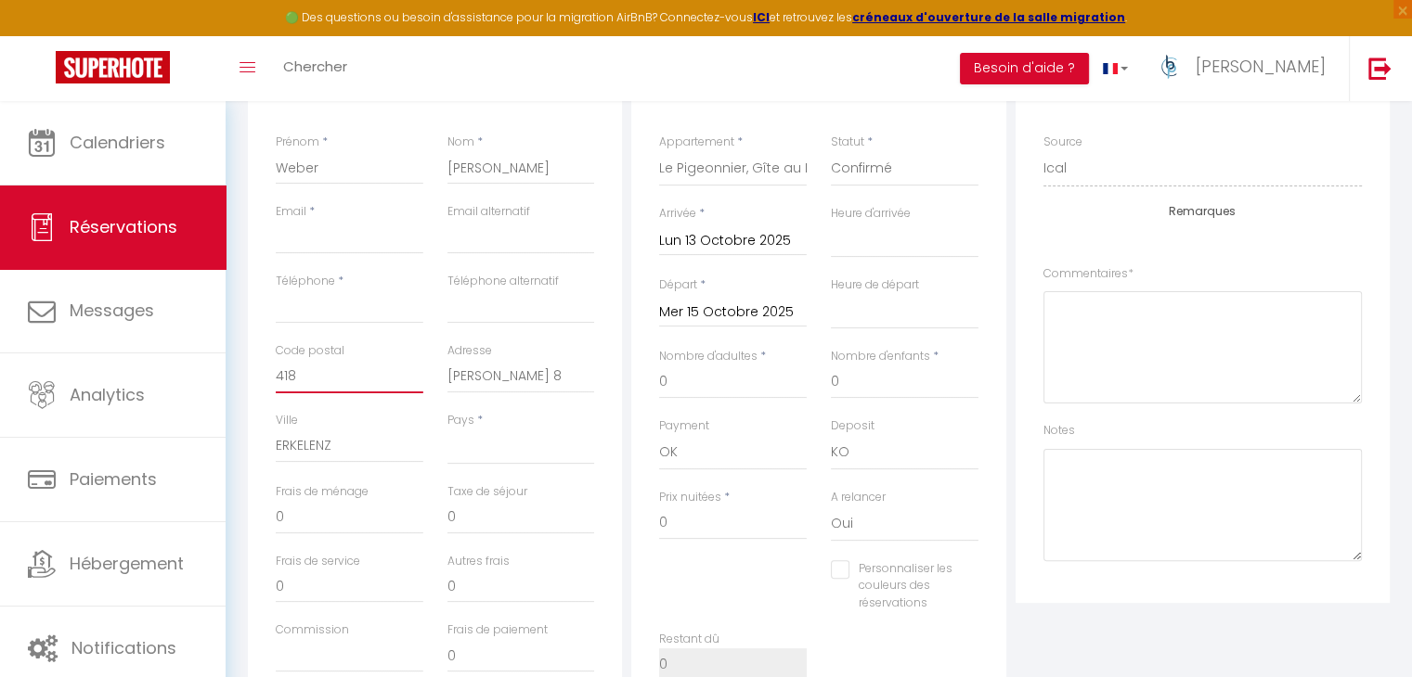
select select
checkbox input "false"
type input "4181"
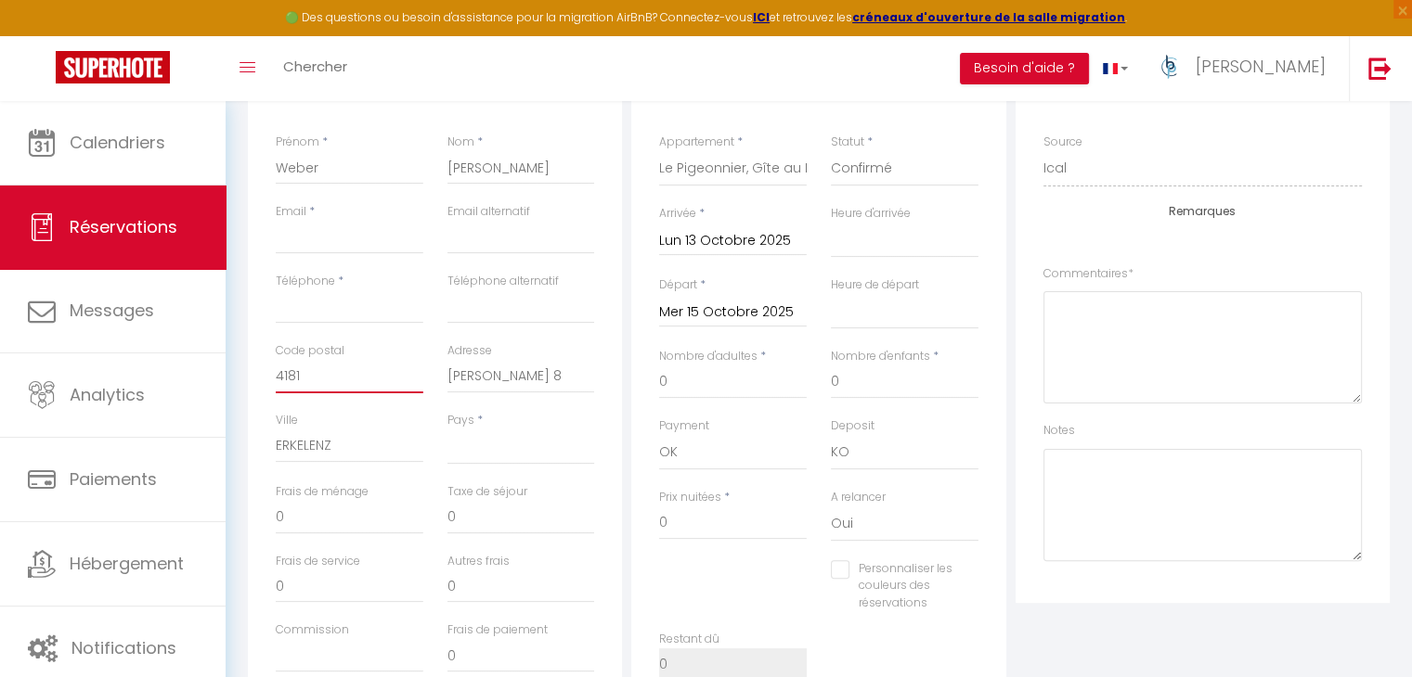
select select
checkbox input "false"
type input "41812"
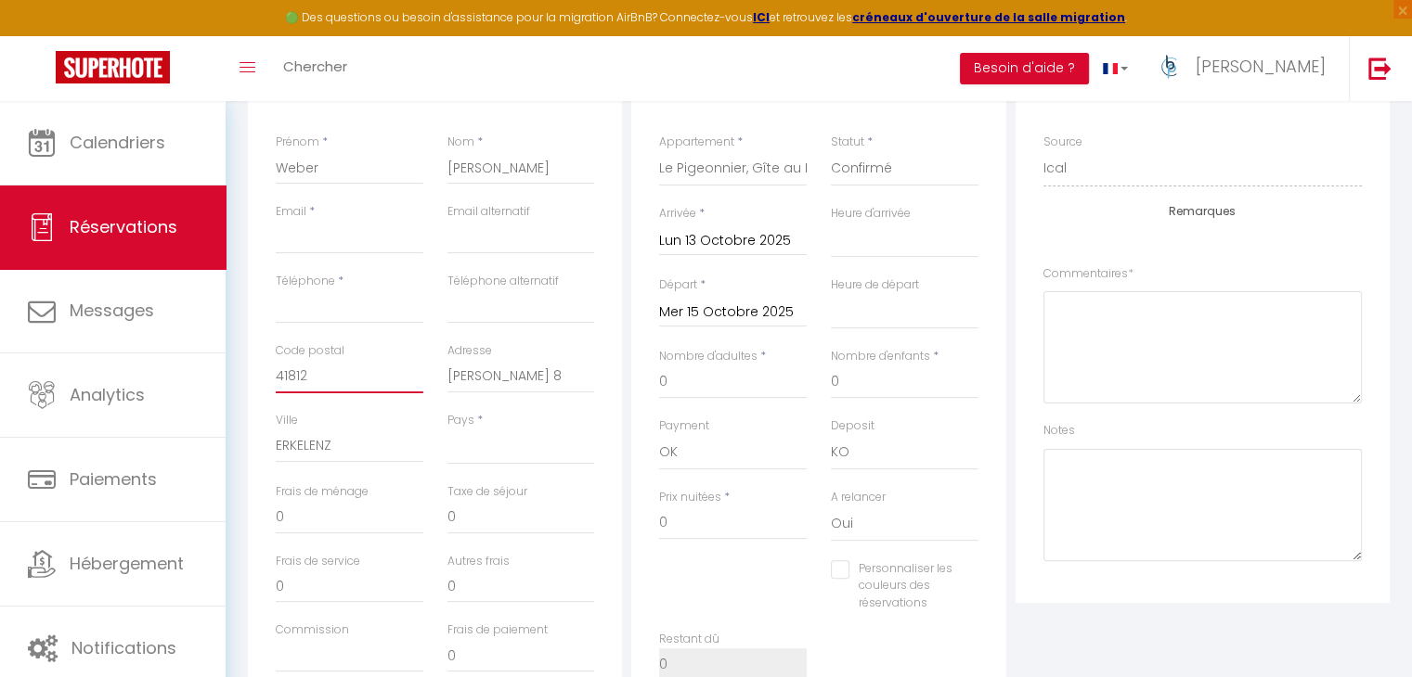
select select
checkbox input "false"
type input "41812"
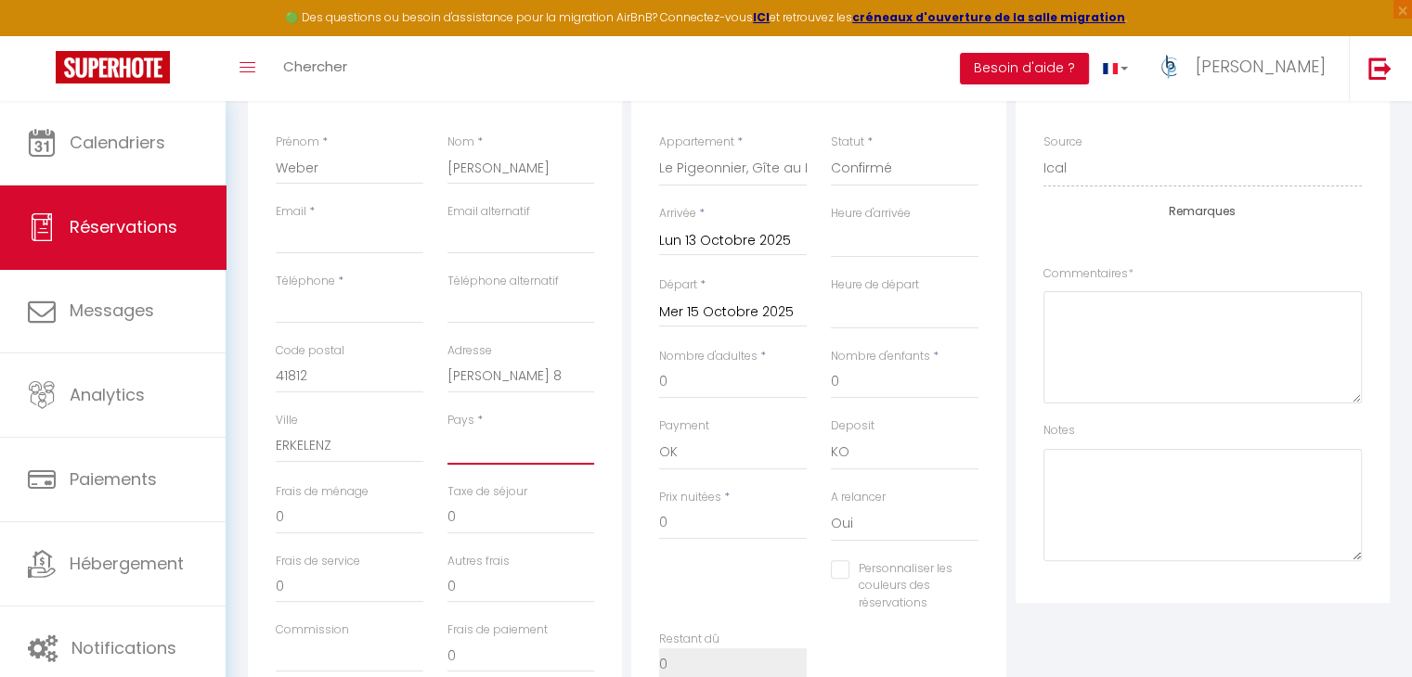
click at [508, 460] on select "[GEOGRAPHIC_DATA] [GEOGRAPHIC_DATA] [GEOGRAPHIC_DATA] [GEOGRAPHIC_DATA] [GEOGRA…" at bounding box center [521, 447] width 148 height 35
select select "DE"
click at [447, 430] on select "[GEOGRAPHIC_DATA] [GEOGRAPHIC_DATA] [GEOGRAPHIC_DATA] [GEOGRAPHIC_DATA] [GEOGRA…" at bounding box center [521, 447] width 148 height 35
select select
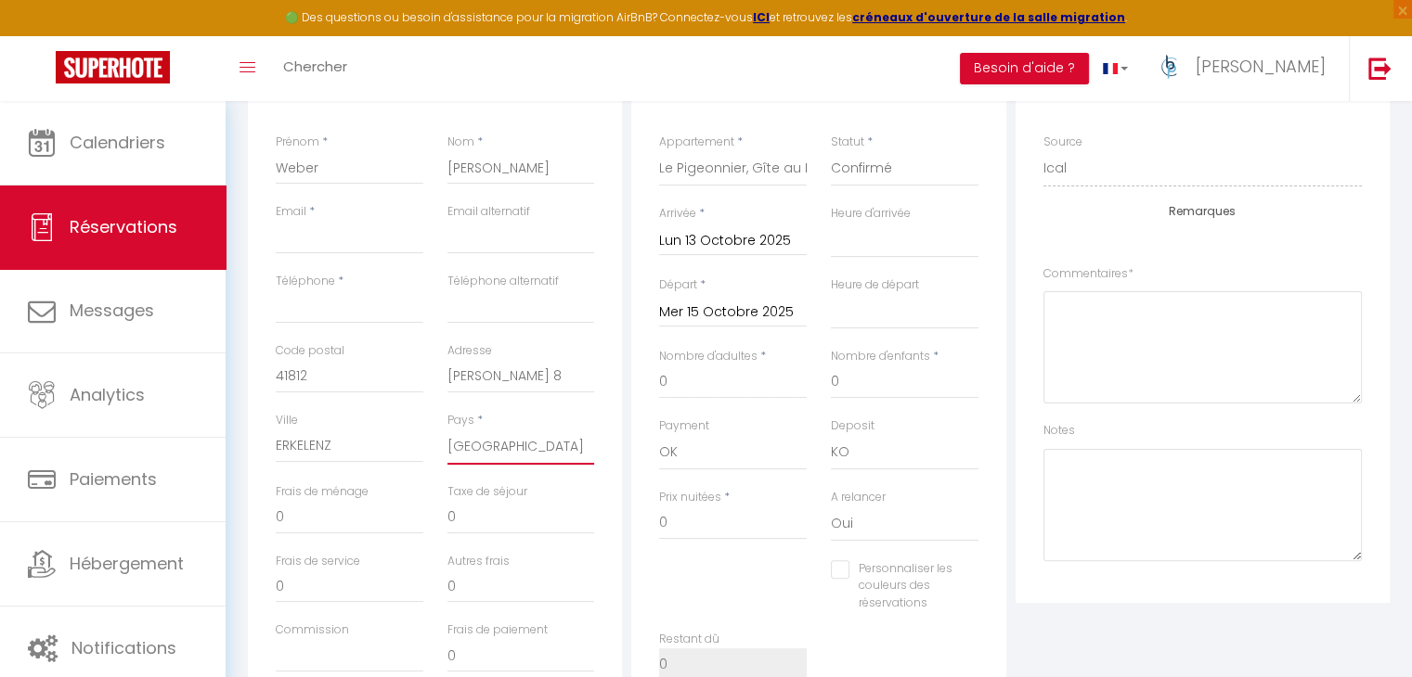
checkbox input "false"
click at [1223, 621] on div "Plateformes Source Direct [DOMAIN_NAME] [DOMAIN_NAME] Chalet montagne Expedia G…" at bounding box center [1202, 387] width 383 height 673
click at [338, 305] on input "Téléphone" at bounding box center [350, 306] width 148 height 33
paste input "0049 17 43 83 40 38"
type input "0049 17 43 83 40 38"
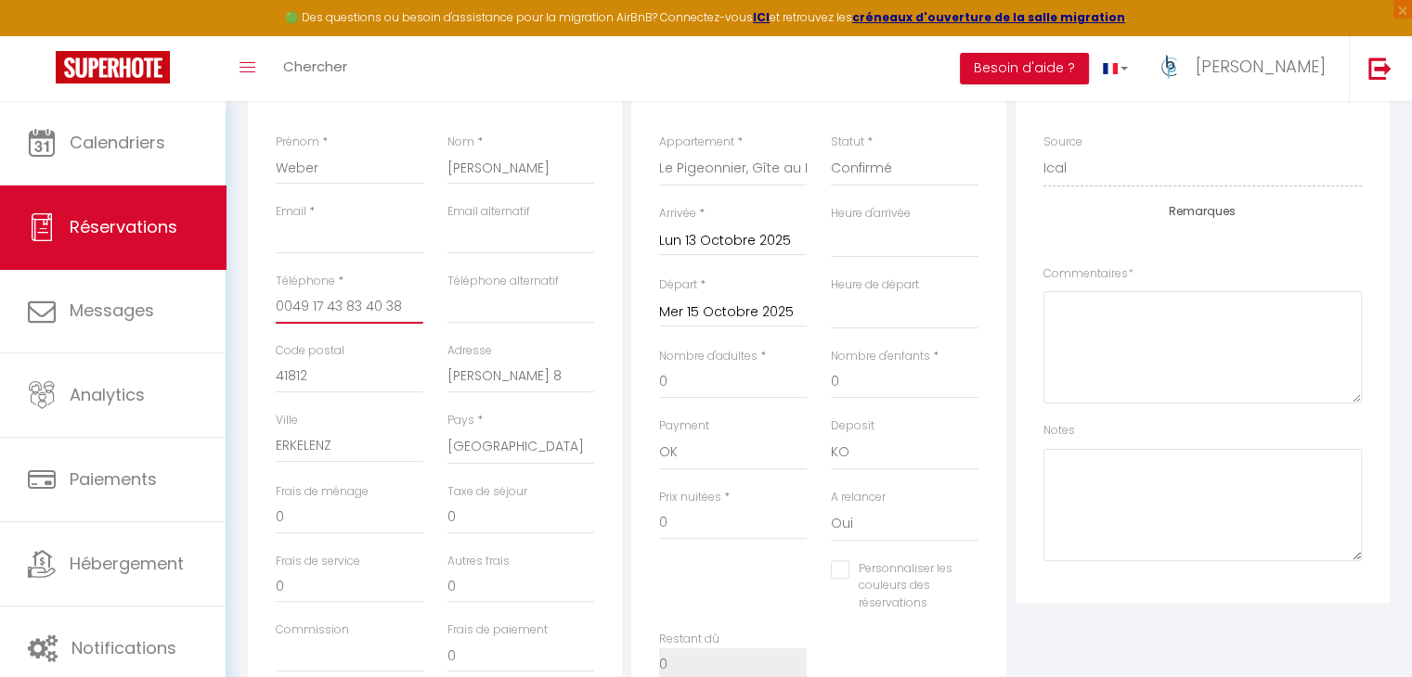
select select
checkbox input "false"
type input "0049 17 43 83 40 38"
click at [313, 242] on input "Email client" at bounding box center [350, 237] width 148 height 33
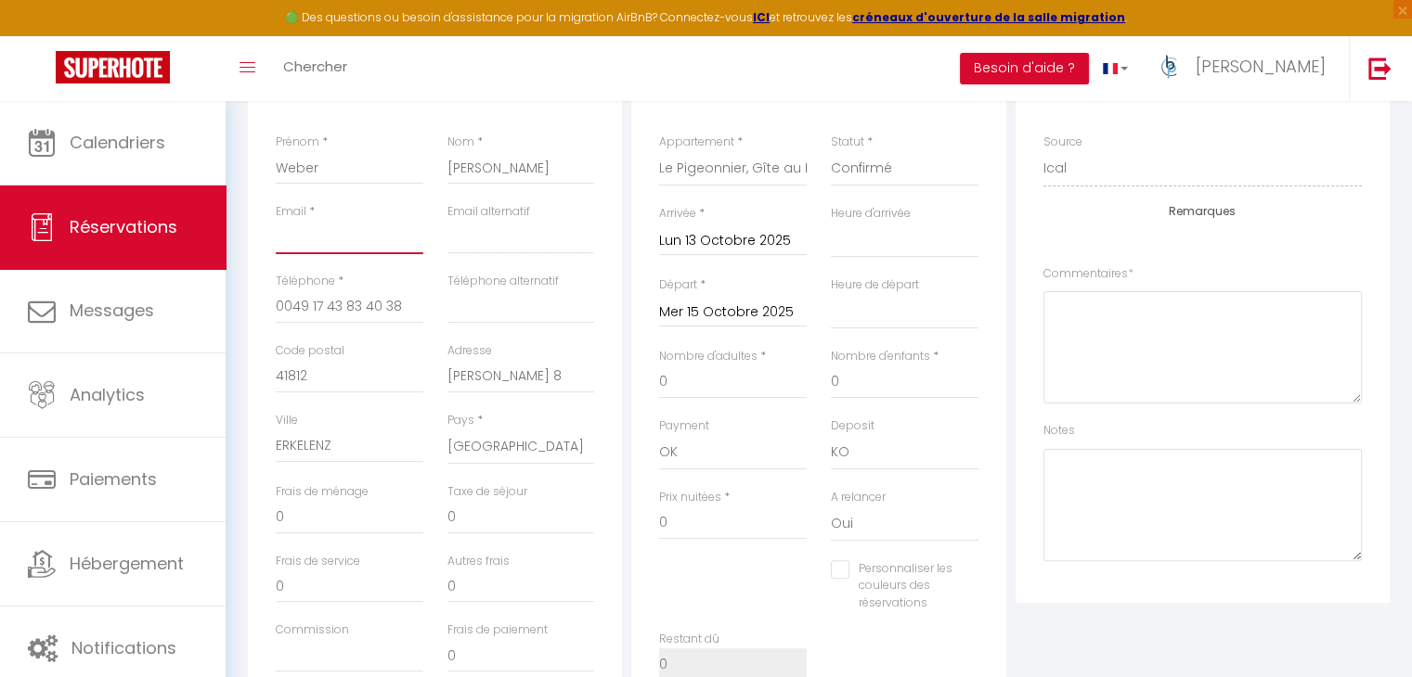
paste input "[EMAIL_ADDRESS][DOMAIN_NAME]"
type input "[EMAIL_ADDRESS][DOMAIN_NAME]"
select select
checkbox input "false"
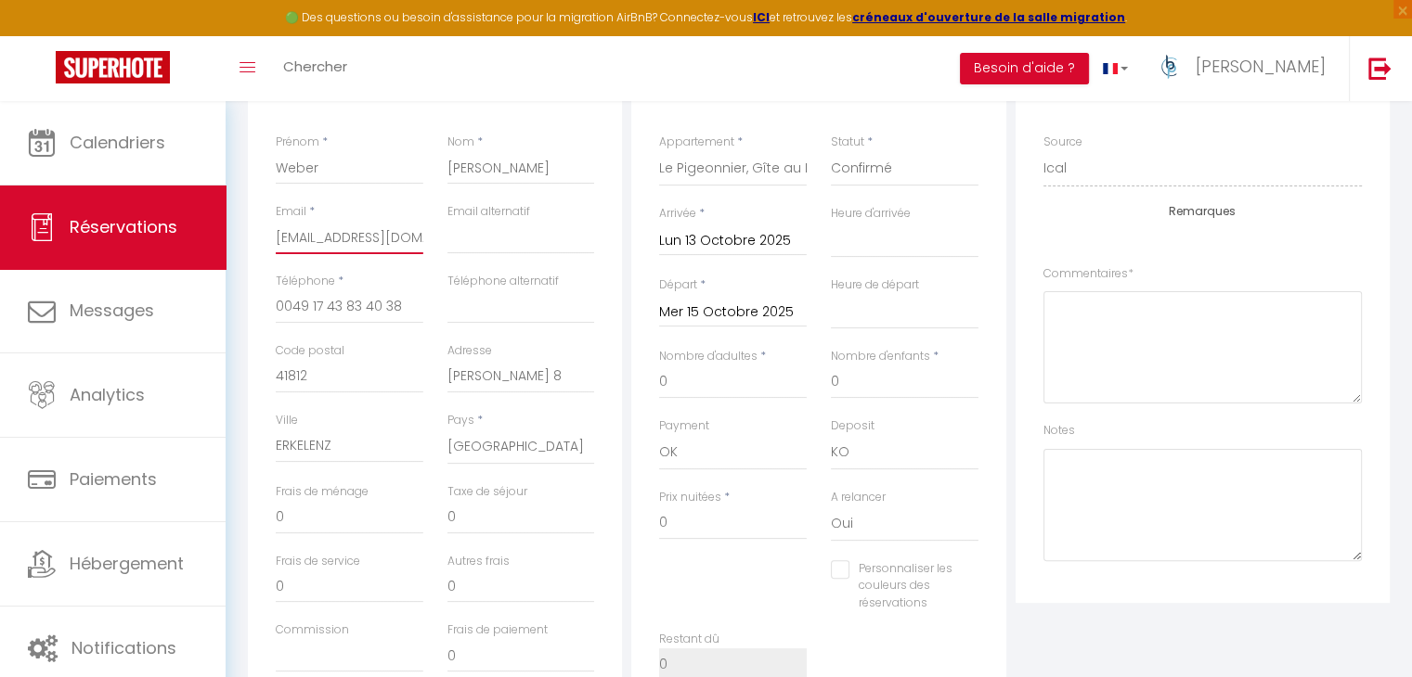
type input "[EMAIL_ADDRESS][DOMAIN_NAME]"
click at [1145, 311] on textarea at bounding box center [1202, 347] width 318 height 112
type textarea "GDF"
drag, startPoint x: 1134, startPoint y: 495, endPoint x: 1137, endPoint y: 467, distance: 28.0
click at [1134, 493] on textarea at bounding box center [1202, 505] width 318 height 112
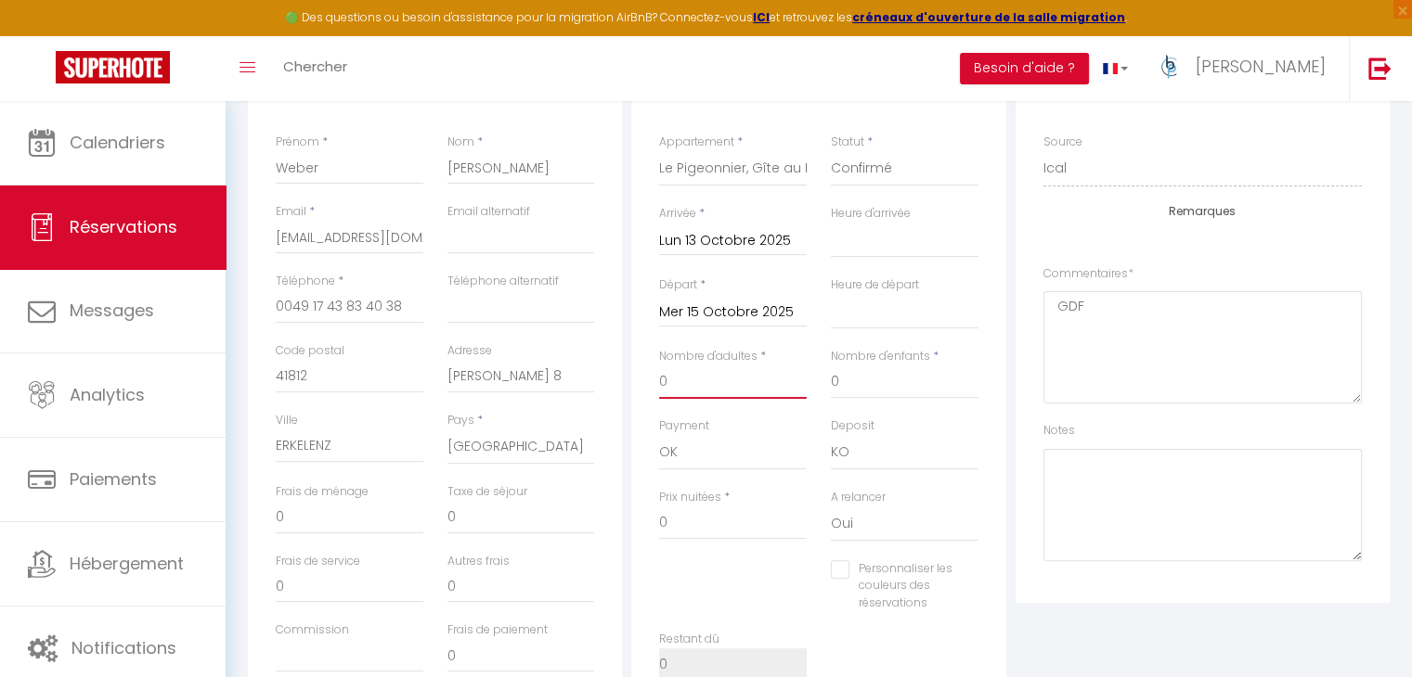
drag, startPoint x: 690, startPoint y: 376, endPoint x: 631, endPoint y: 374, distance: 59.4
click at [631, 374] on div "Détails Réservation Appartement * L’Oliveraie Le Fleuri Le Ch'ti Flandre Le Ch'…" at bounding box center [818, 387] width 374 height 673
type input "2"
select select
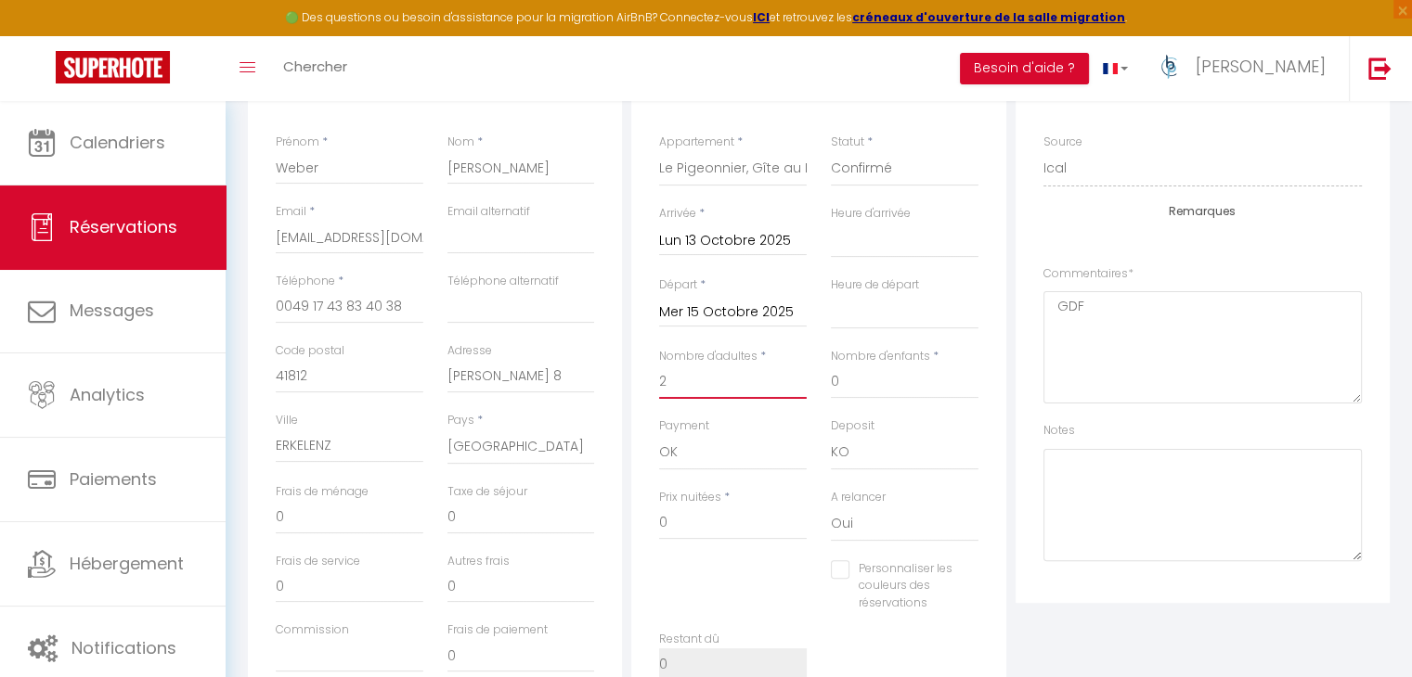
checkbox input "false"
type input "50"
select select
type input "200"
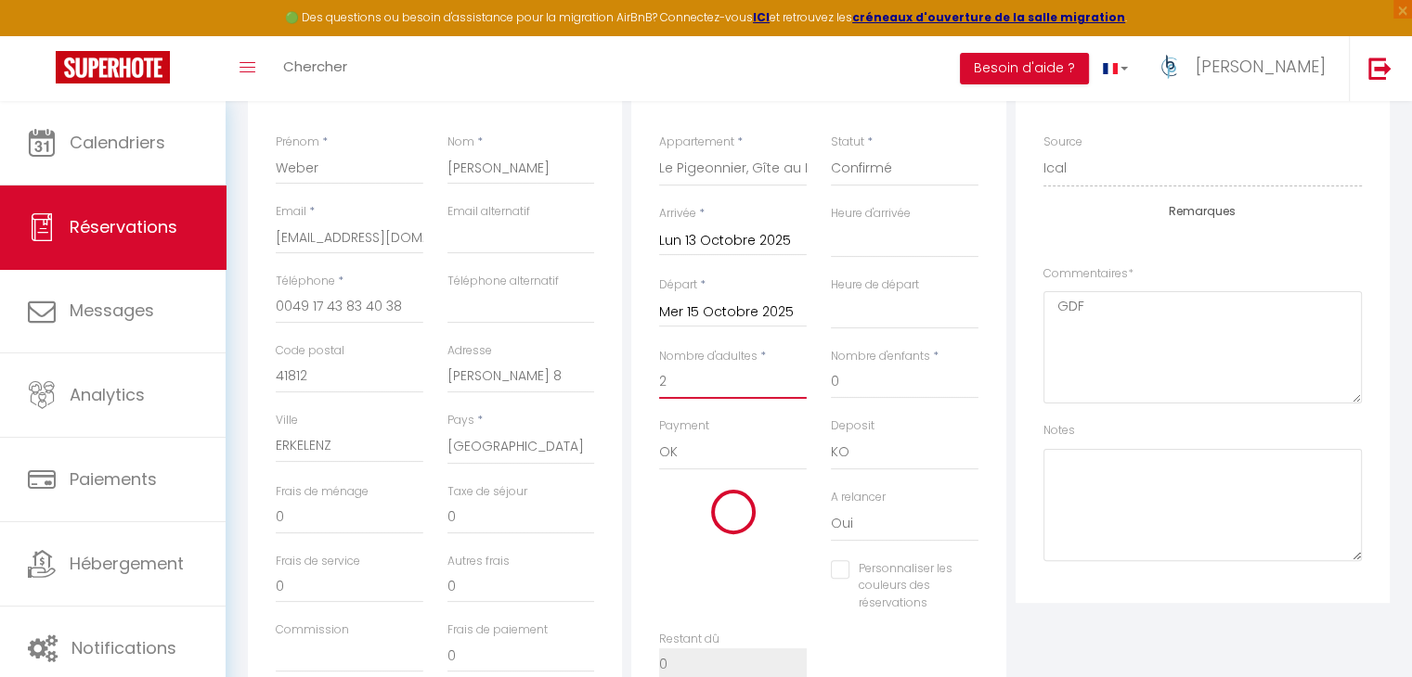
checkbox input "false"
type input "2"
drag, startPoint x: 909, startPoint y: 381, endPoint x: 817, endPoint y: 384, distance: 92.8
click at [817, 384] on div "Nombre d'adultes * 2 Nombre d'enfants * 0" at bounding box center [818, 383] width 343 height 70
type input "2"
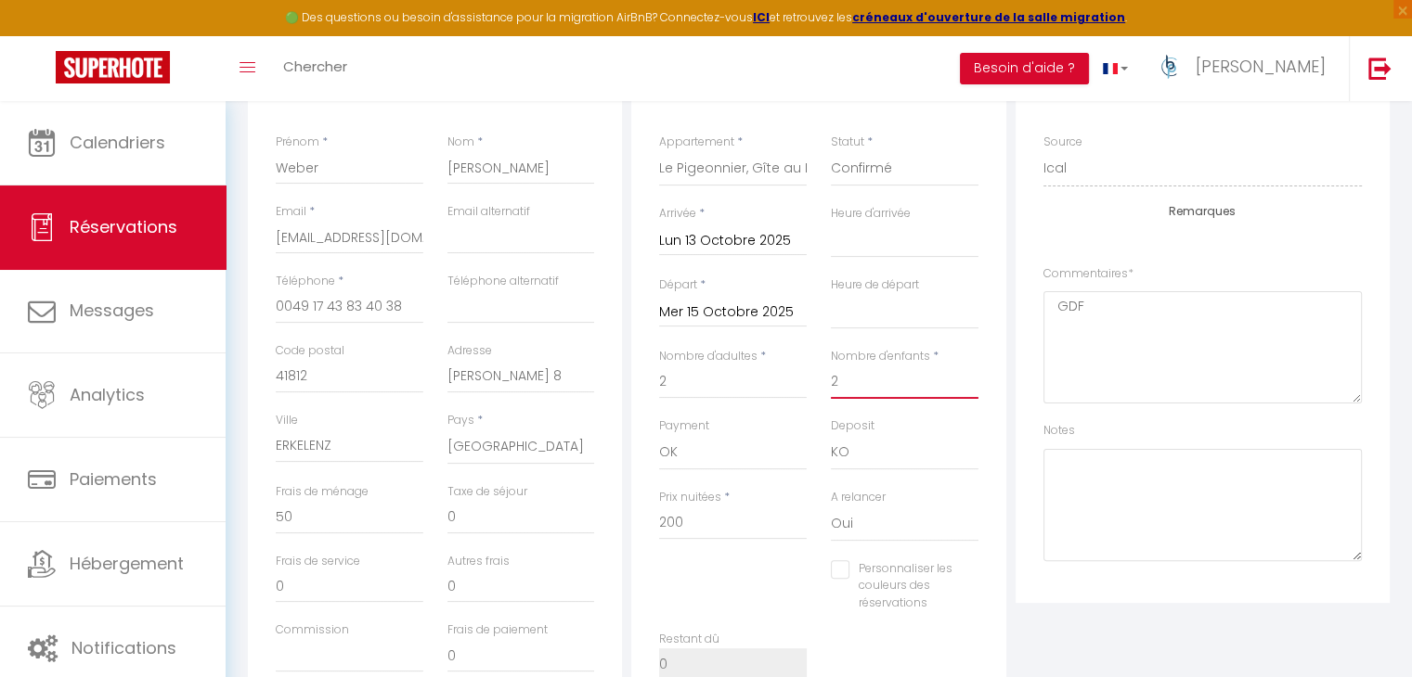
select select
checkbox input "false"
select select
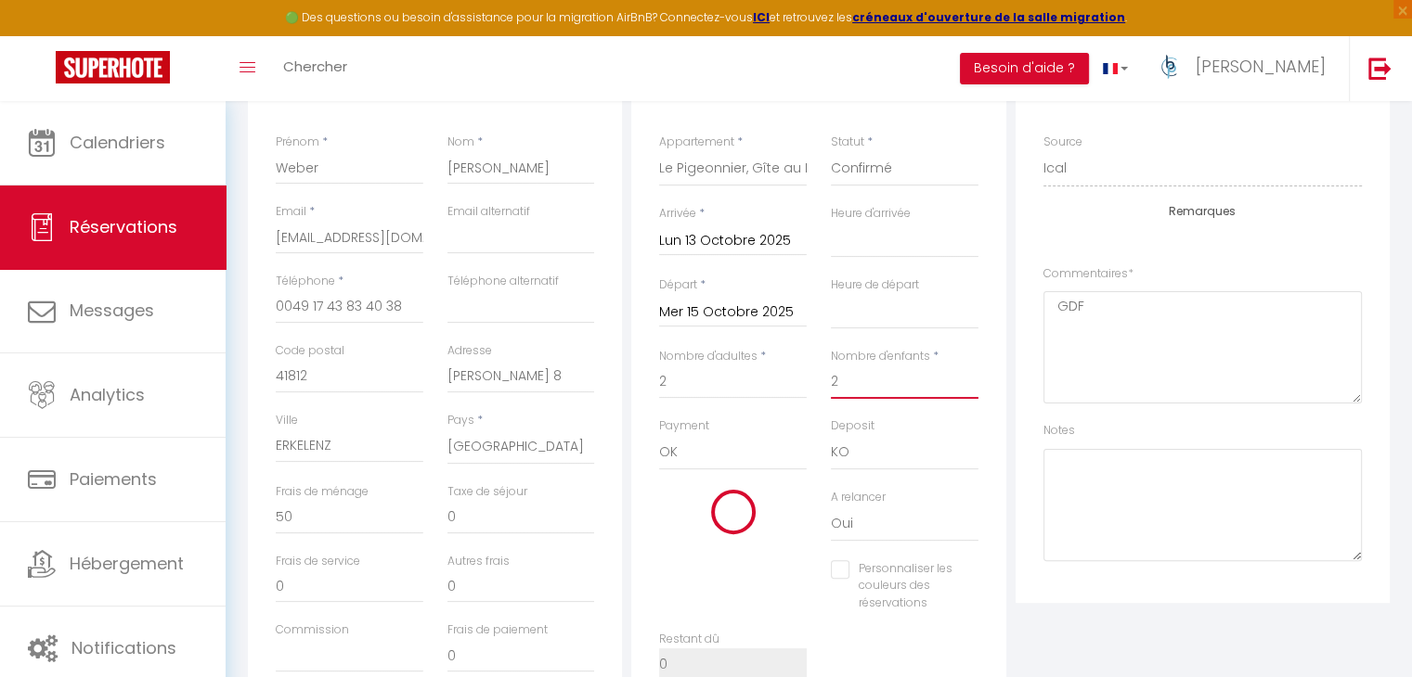
type input "280"
checkbox input "false"
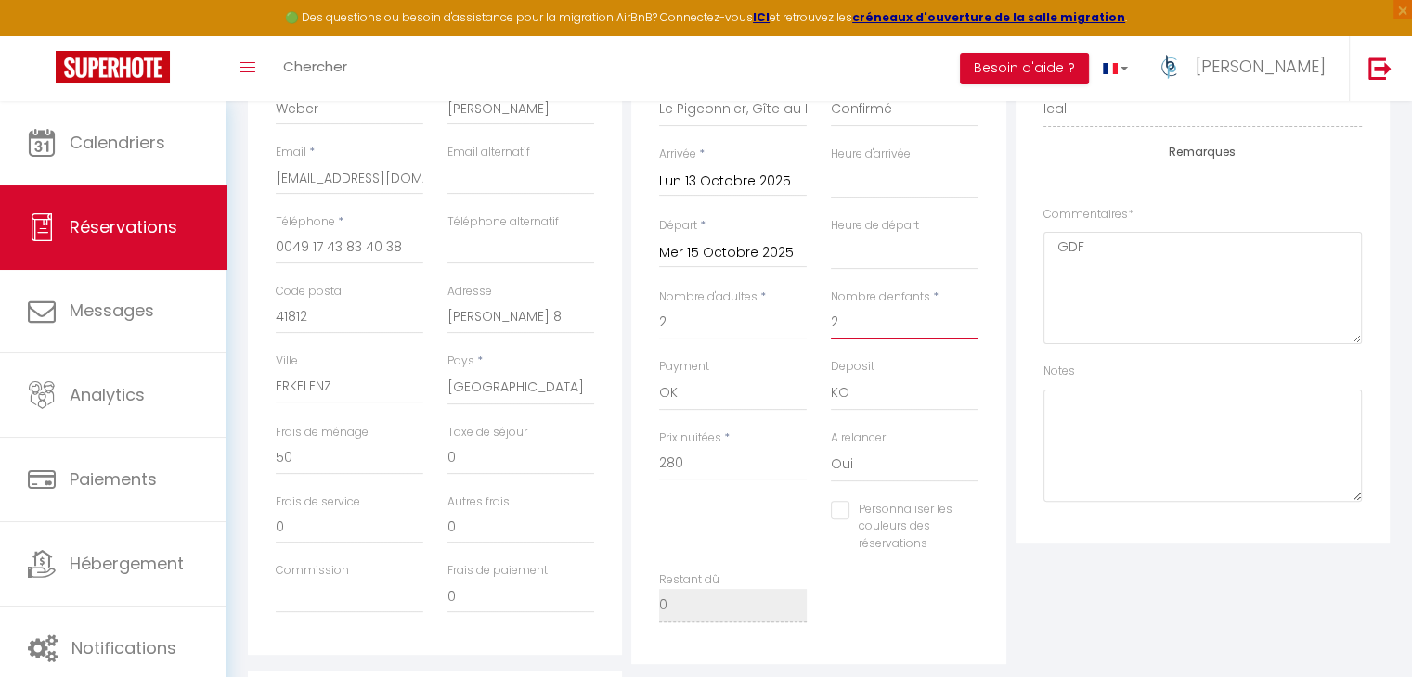
scroll to position [464, 0]
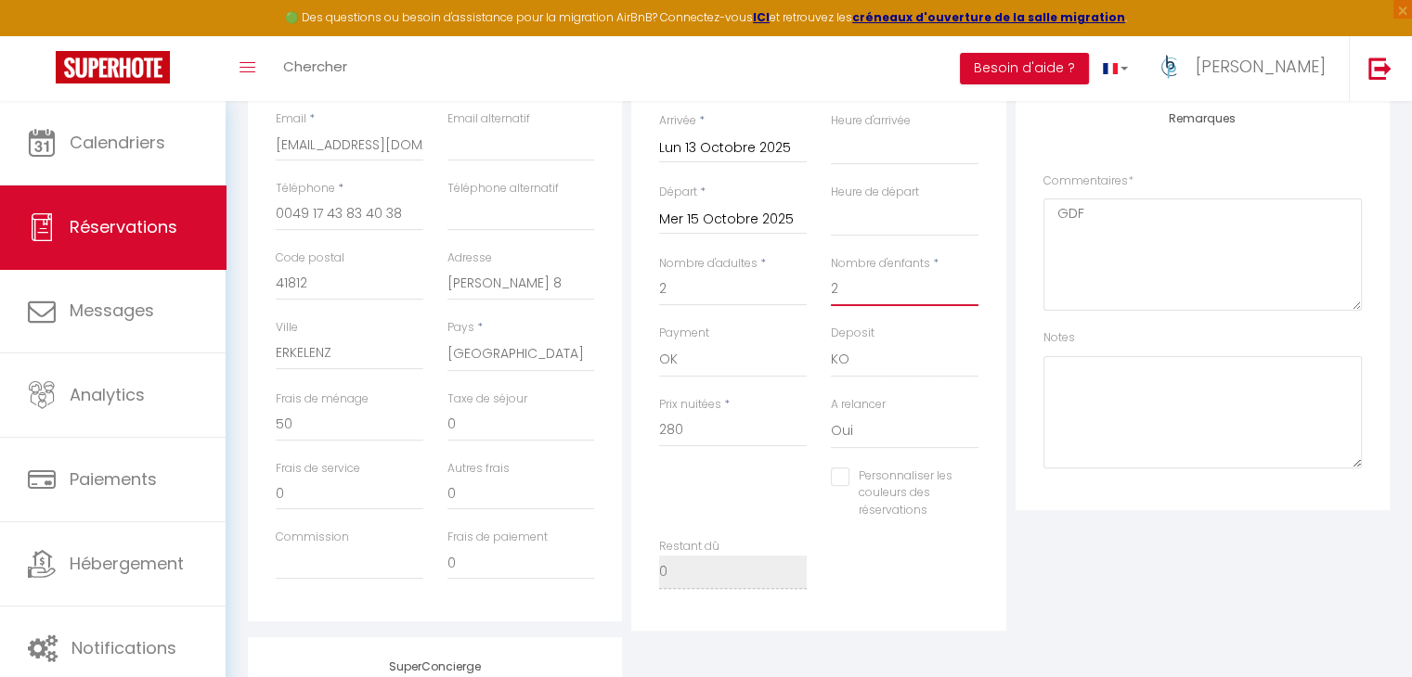
type input "2"
click at [1142, 548] on div "Plateformes Source Direct [DOMAIN_NAME] [DOMAIN_NAME] Chalet montagne Expedia G…" at bounding box center [1202, 294] width 383 height 673
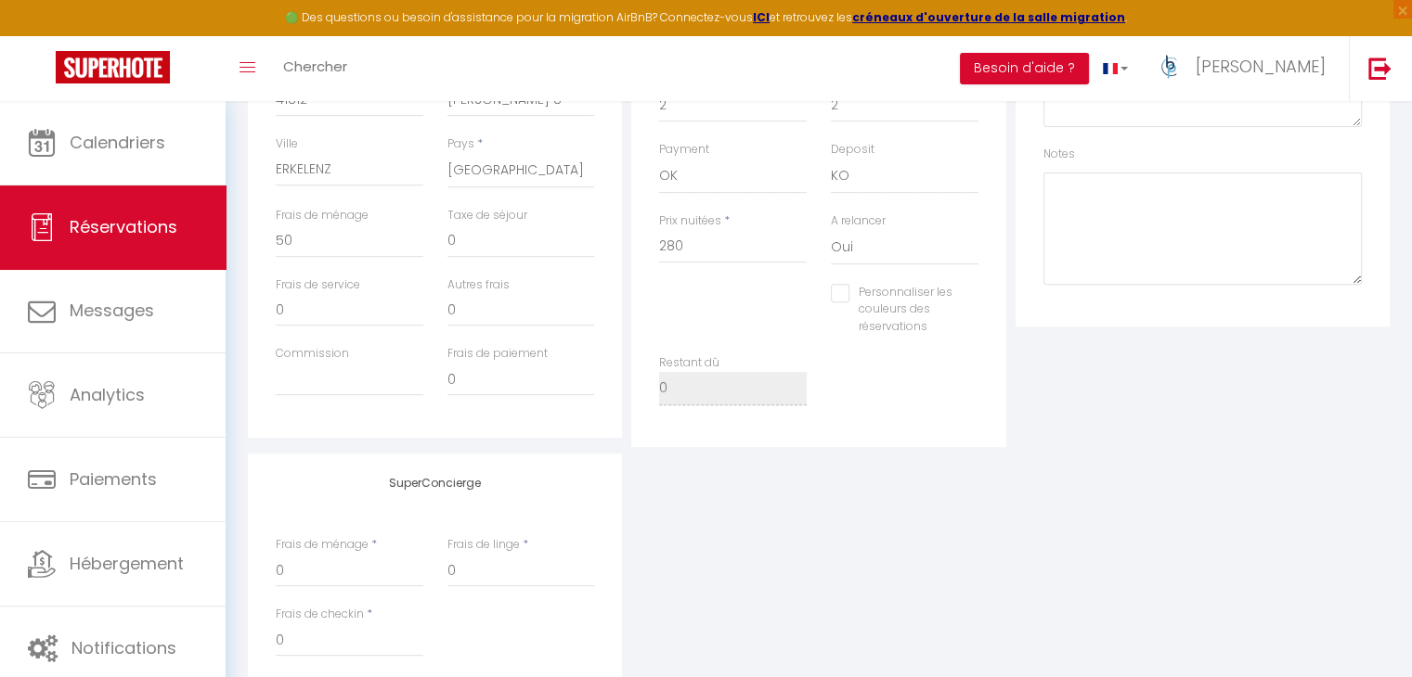
scroll to position [650, 0]
drag, startPoint x: 712, startPoint y: 240, endPoint x: 634, endPoint y: 234, distance: 78.2
click at [634, 234] on div "Détails Réservation Appartement * L’Oliveraie Le Fleuri Le Ch'ti Flandre Le Ch'…" at bounding box center [818, 109] width 374 height 673
type input "1"
select select
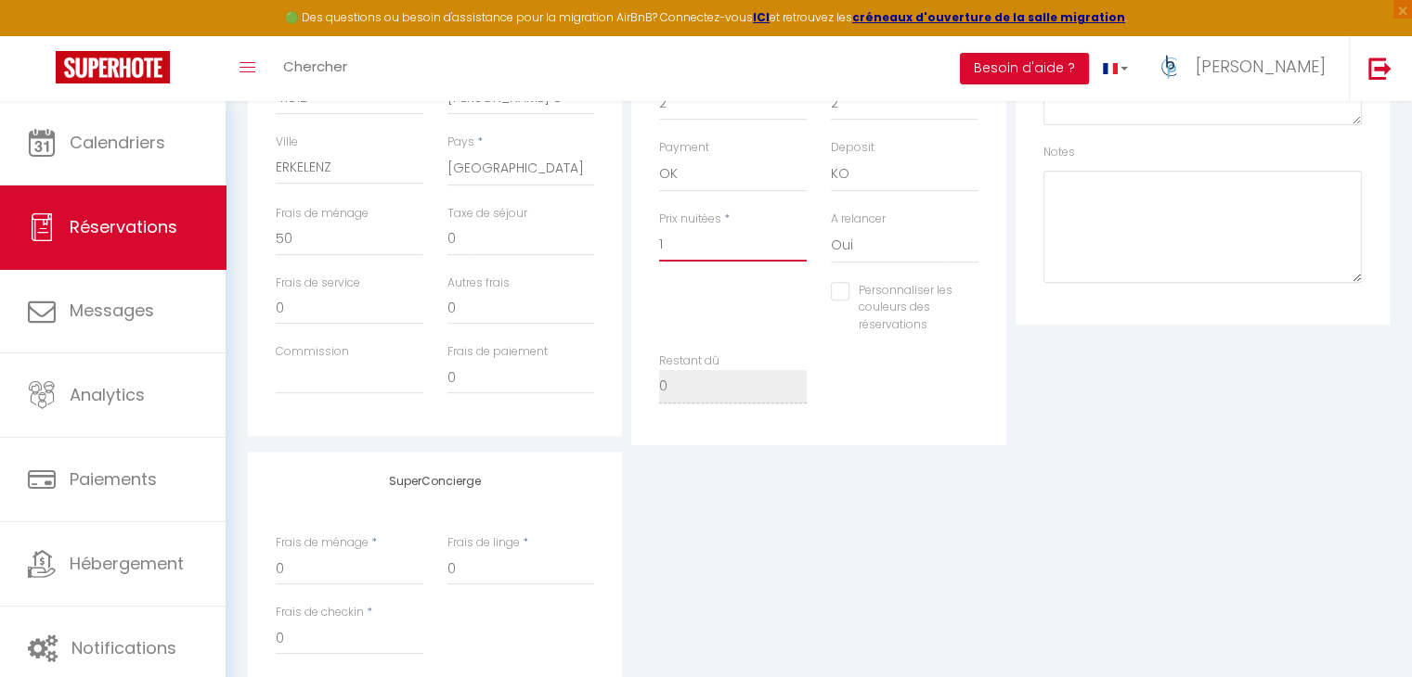
select select
checkbox input "false"
type input "11"
select select
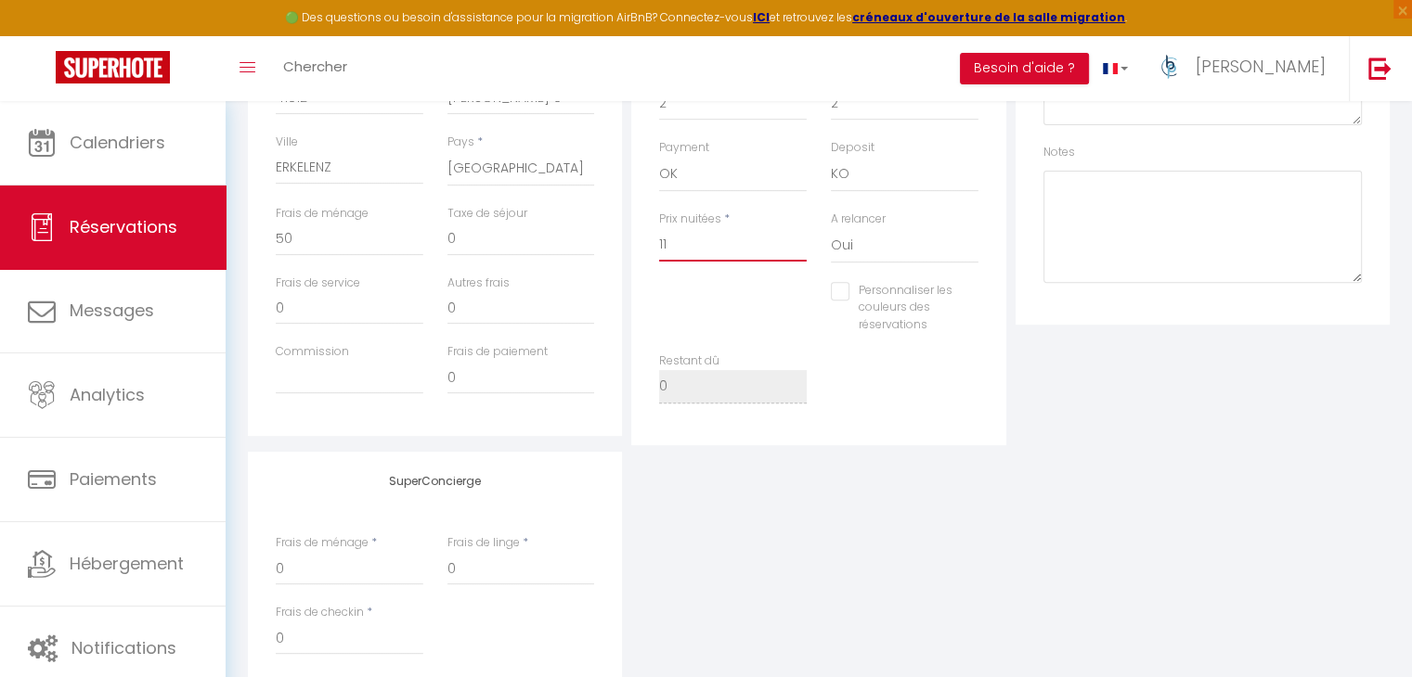
checkbox input "false"
type input "118"
select select
checkbox input "false"
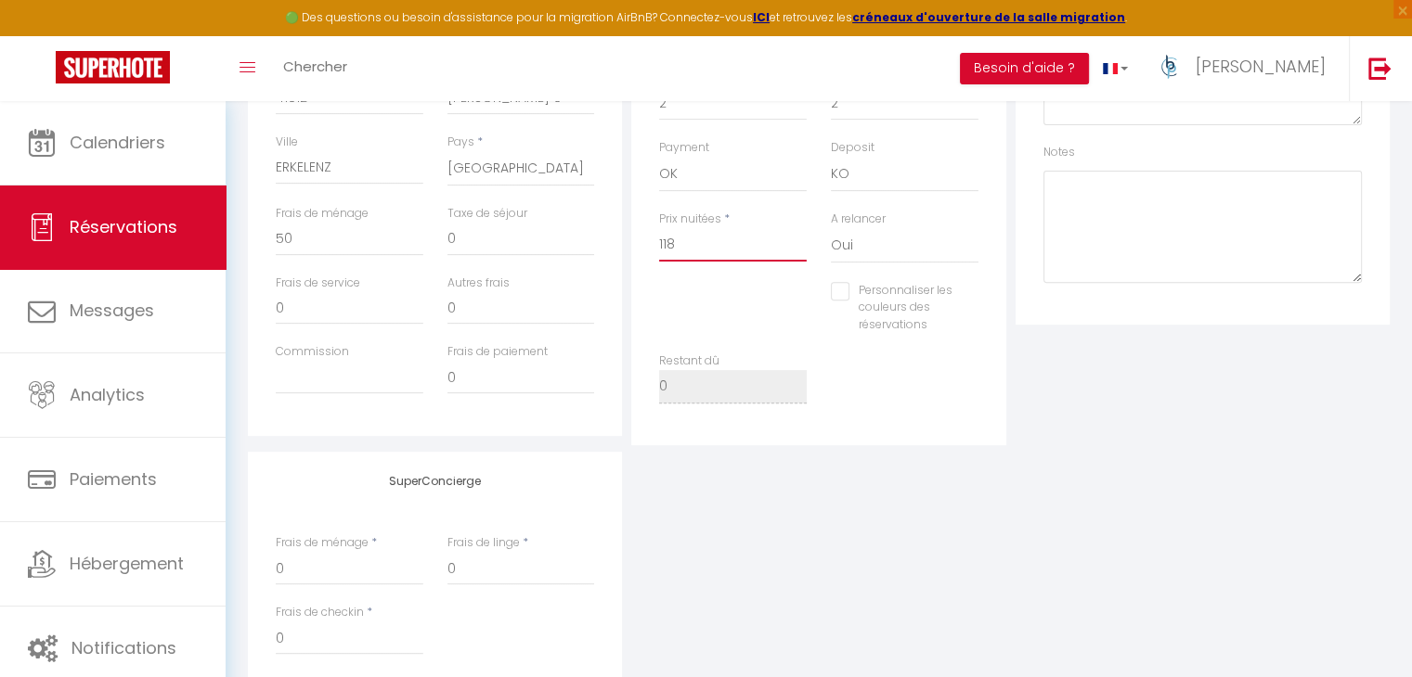
type input "118."
select select
checkbox input "false"
type input "118.1"
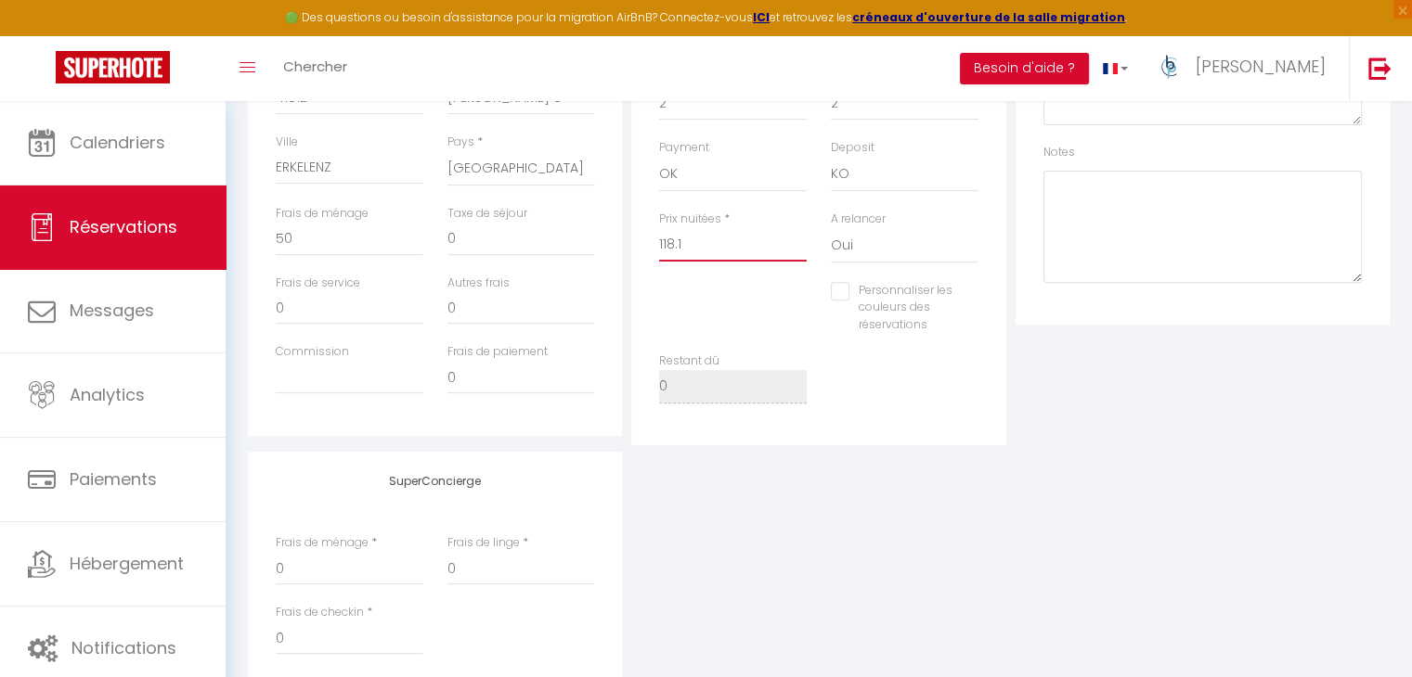
select select
checkbox input "false"
type input "118.17"
select select
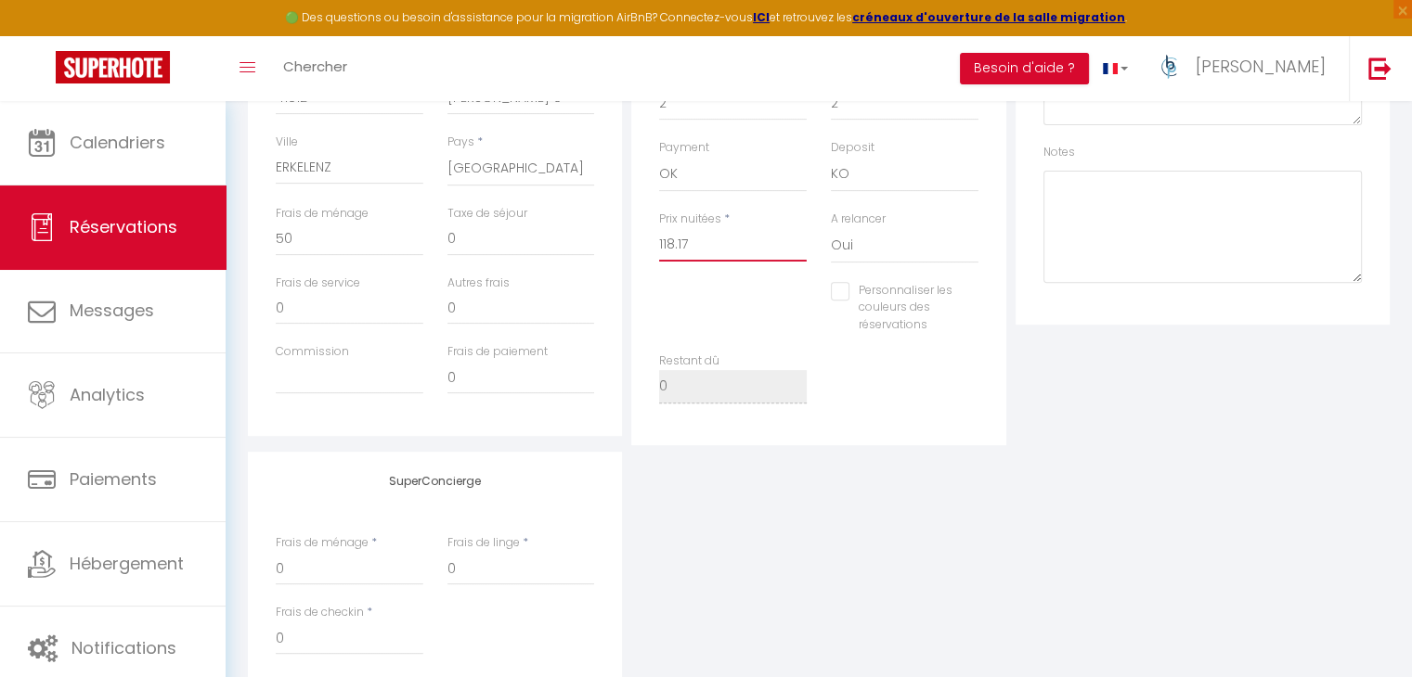
select select
checkbox input "false"
type input "118.1"
select select
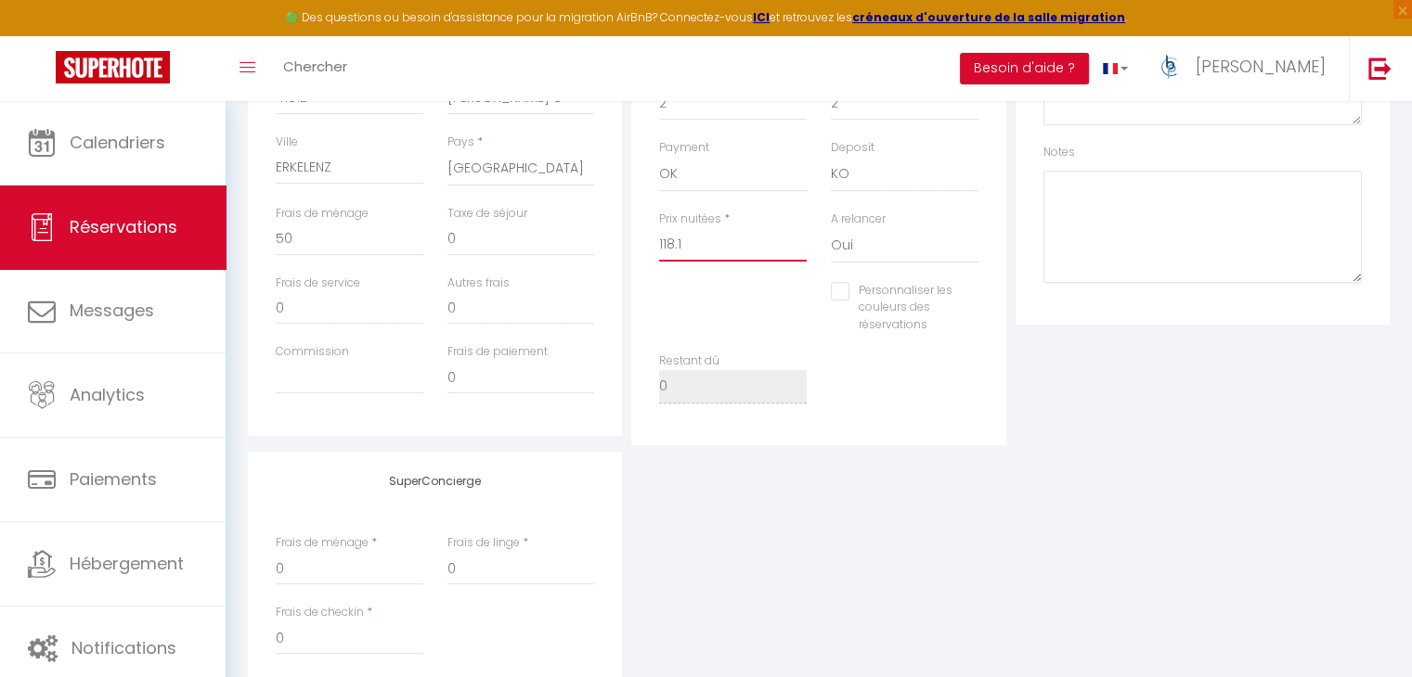
checkbox input "false"
type input "118."
select select
checkbox input "false"
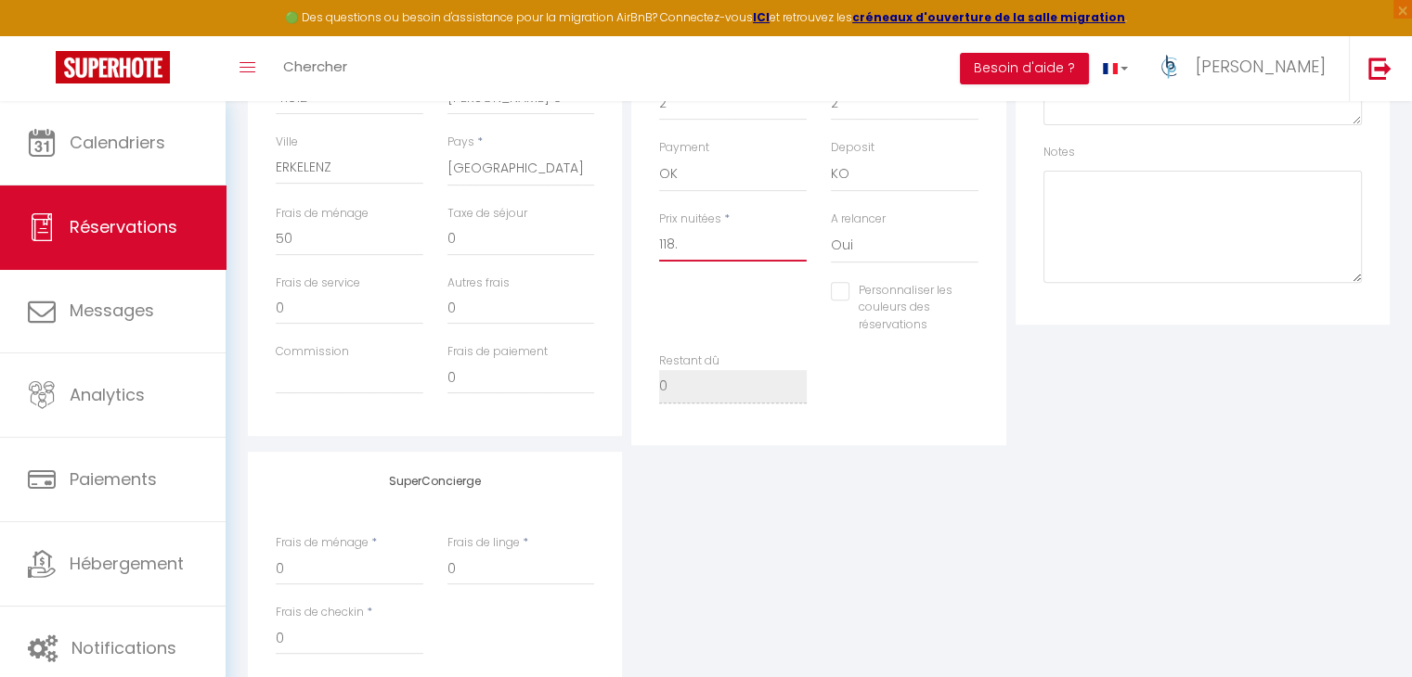
type input "118.0"
select select
checkbox input "false"
type input "118.07"
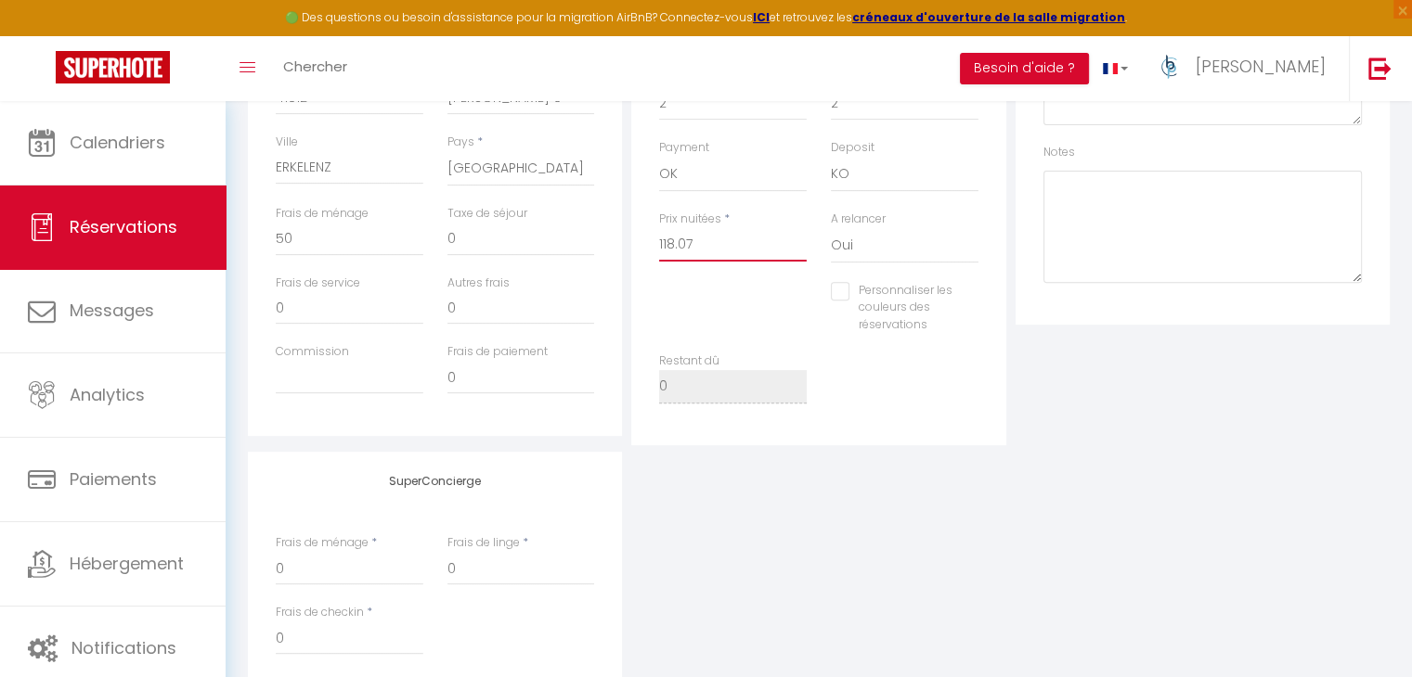
select select
checkbox input "false"
type input "118.07"
type input "0"
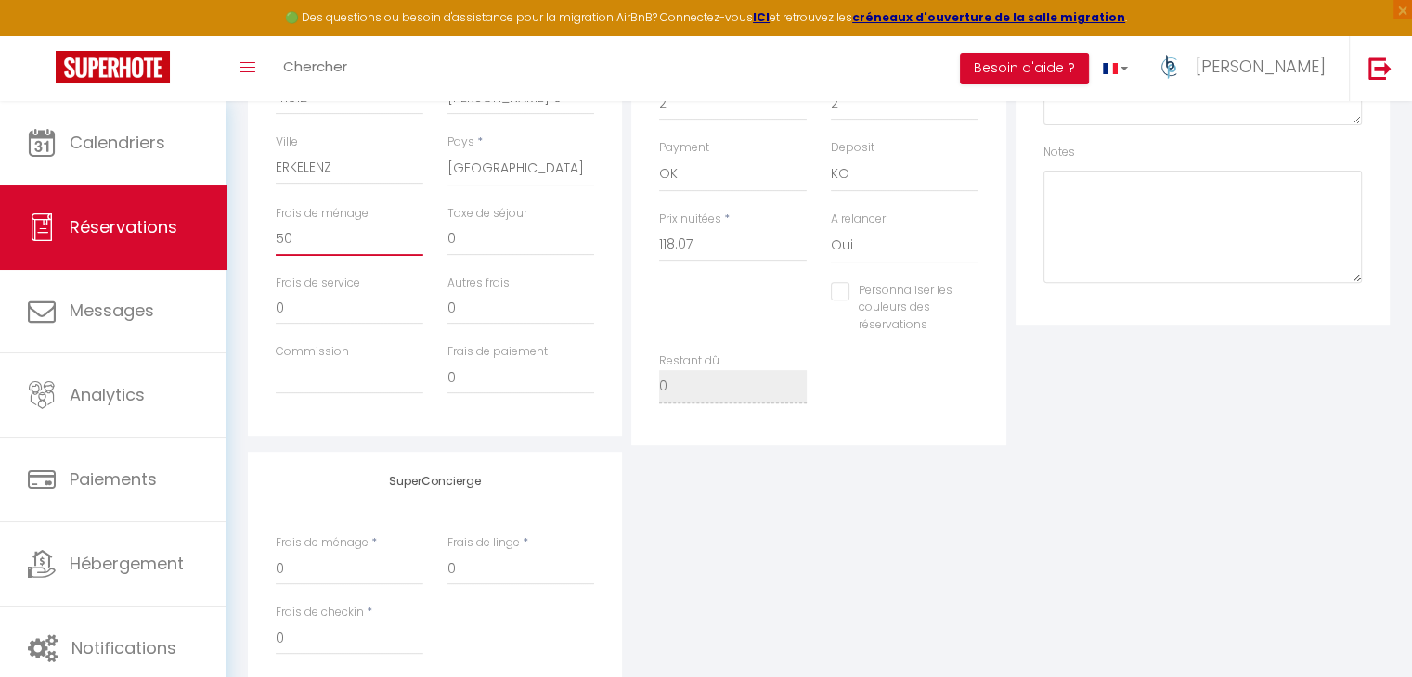
select select
checkbox input "false"
click at [412, 239] on input "0" at bounding box center [350, 239] width 148 height 33
drag, startPoint x: 401, startPoint y: 239, endPoint x: 239, endPoint y: 248, distance: 162.7
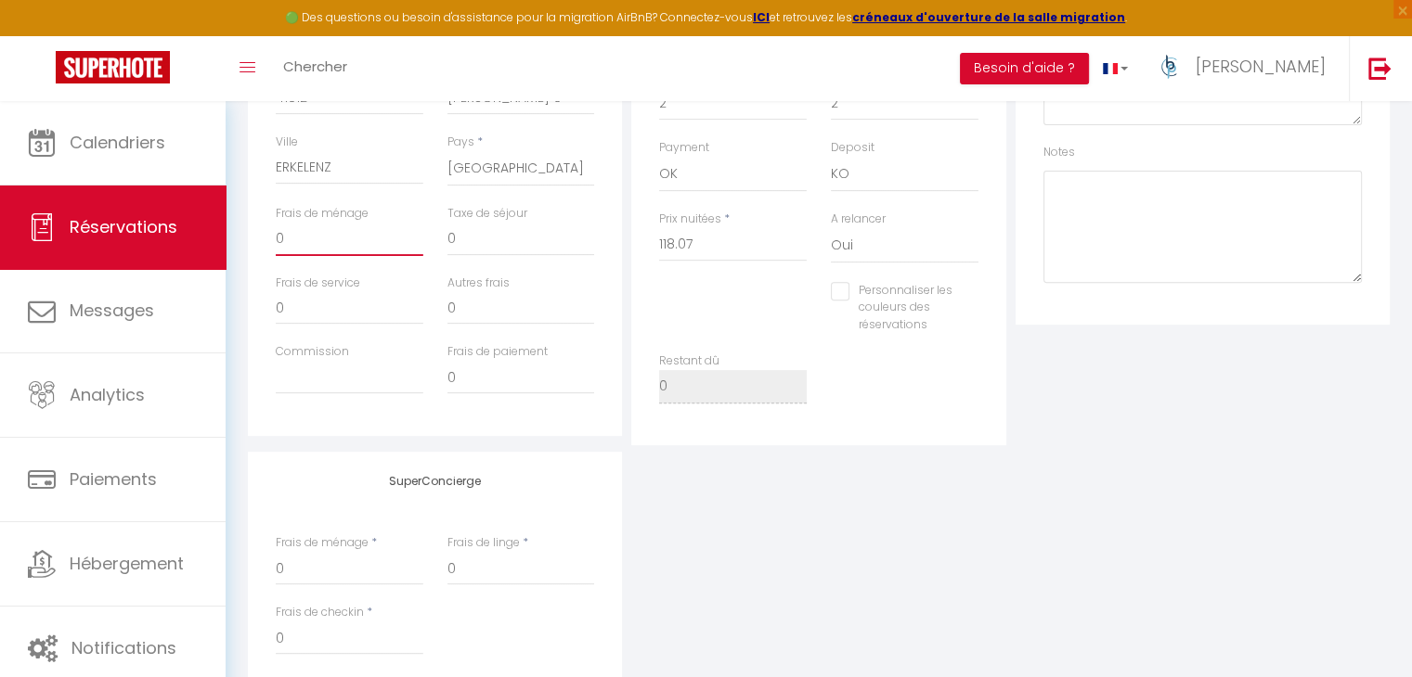
click at [239, 248] on div "Détails Voyageur Prénom * Weber Nom * [PERSON_NAME] * [EMAIL_ADDRESS][DOMAIN_NA…" at bounding box center [819, 289] width 1166 height 1032
type input "5"
select select
checkbox input "false"
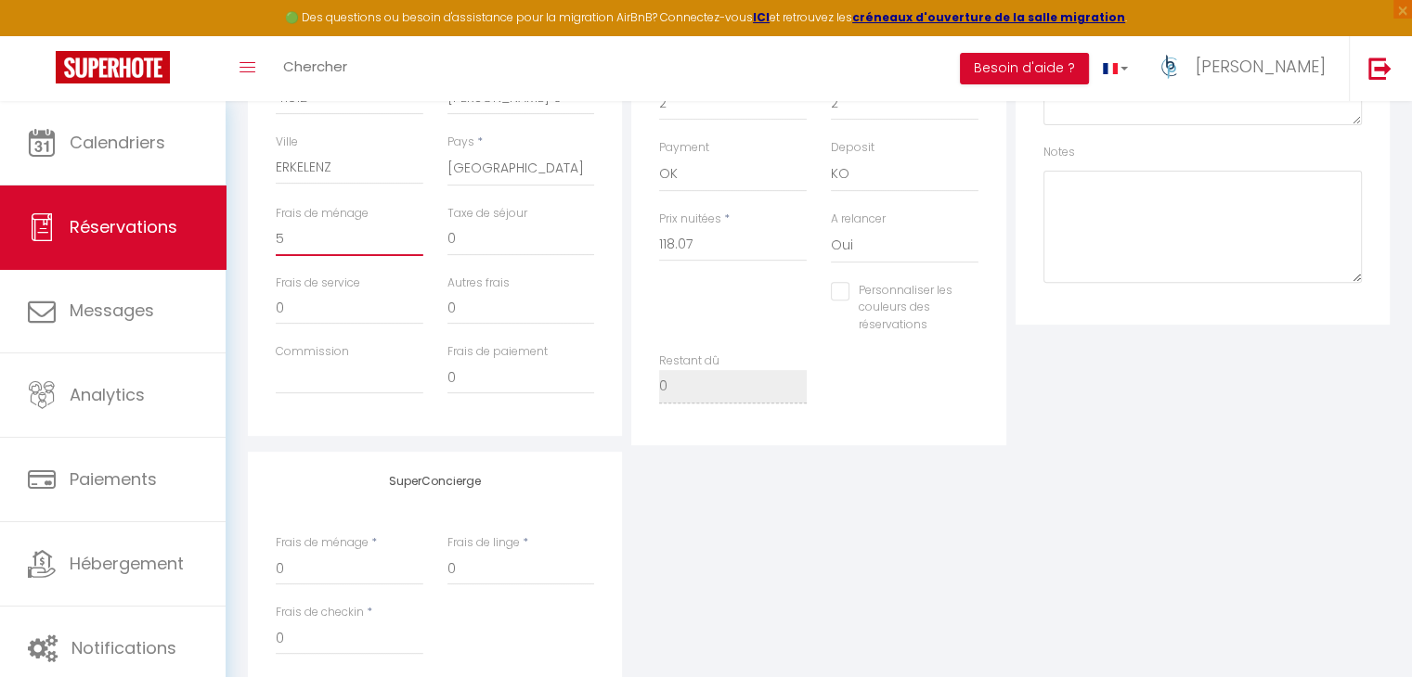
type input "50"
select select
checkbox input "false"
type input "50"
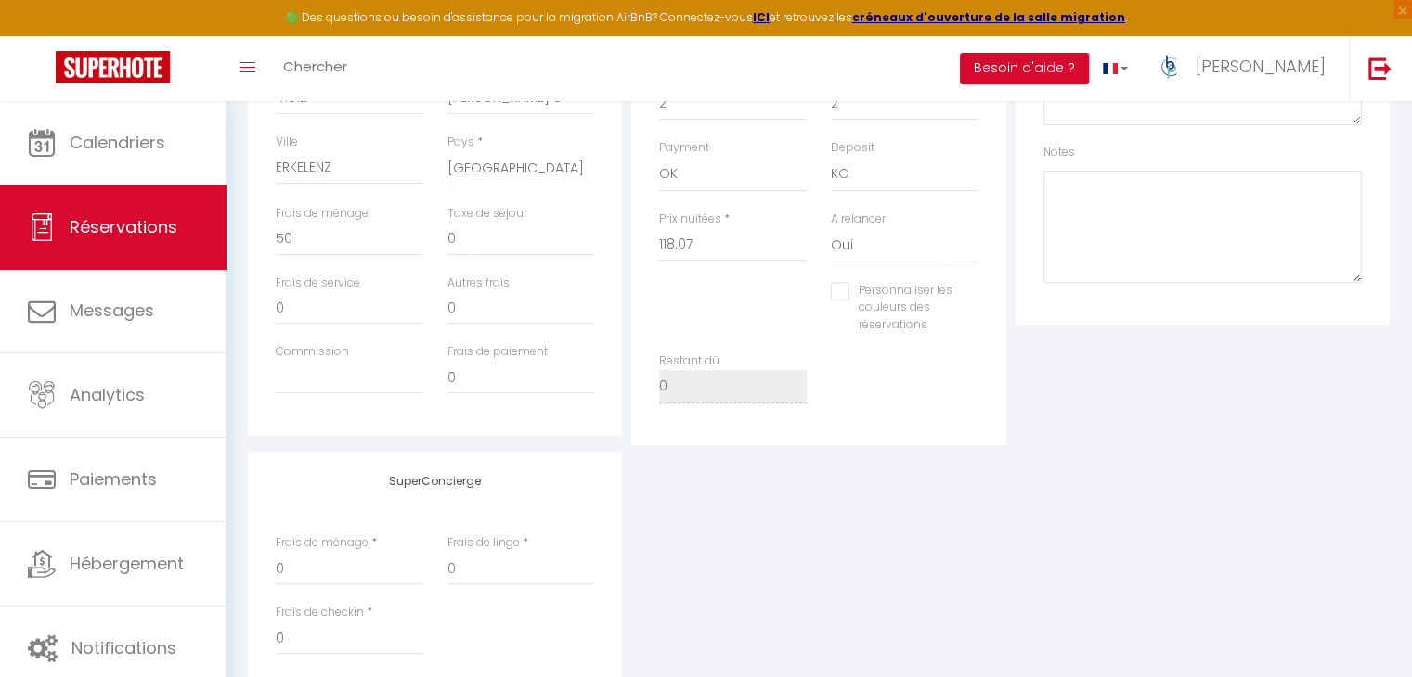
click at [1114, 526] on div "SuperConcierge Frais de ménage * 0 Frais de linge * 0 Frais de checkin * 0" at bounding box center [818, 574] width 1151 height 245
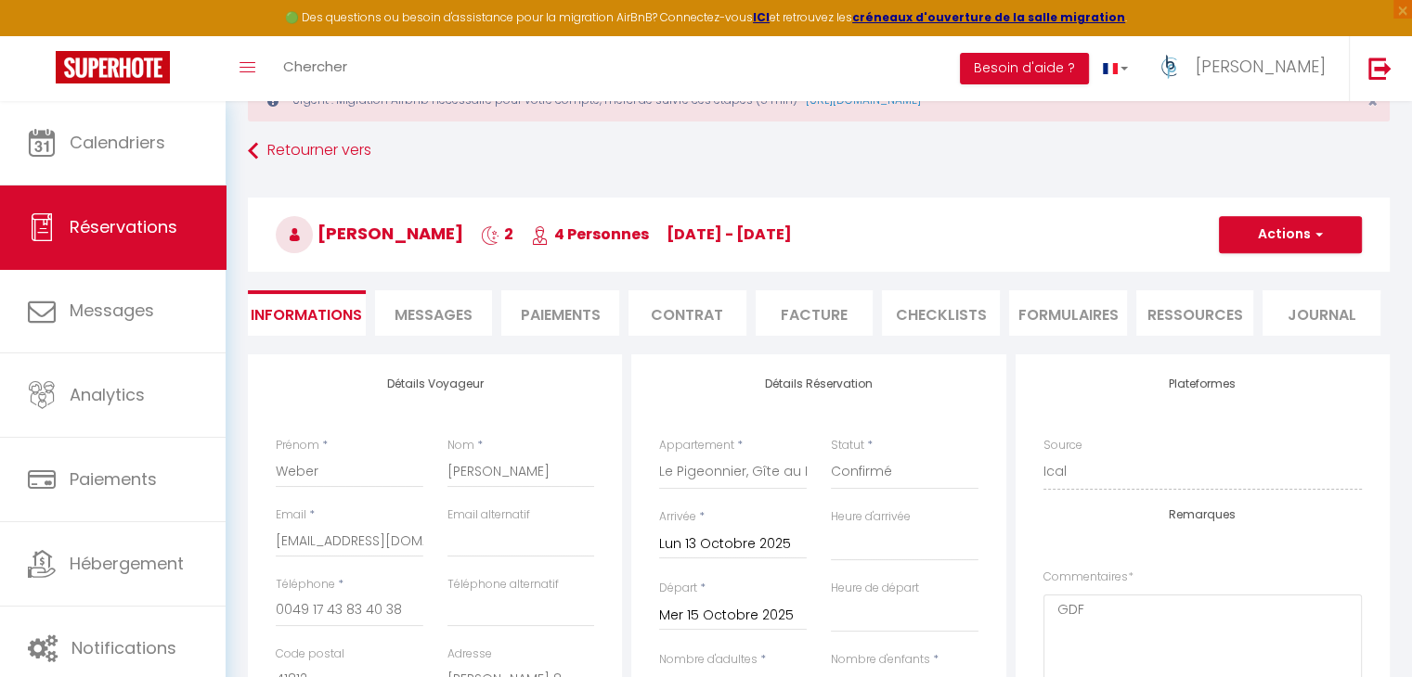
scroll to position [56, 0]
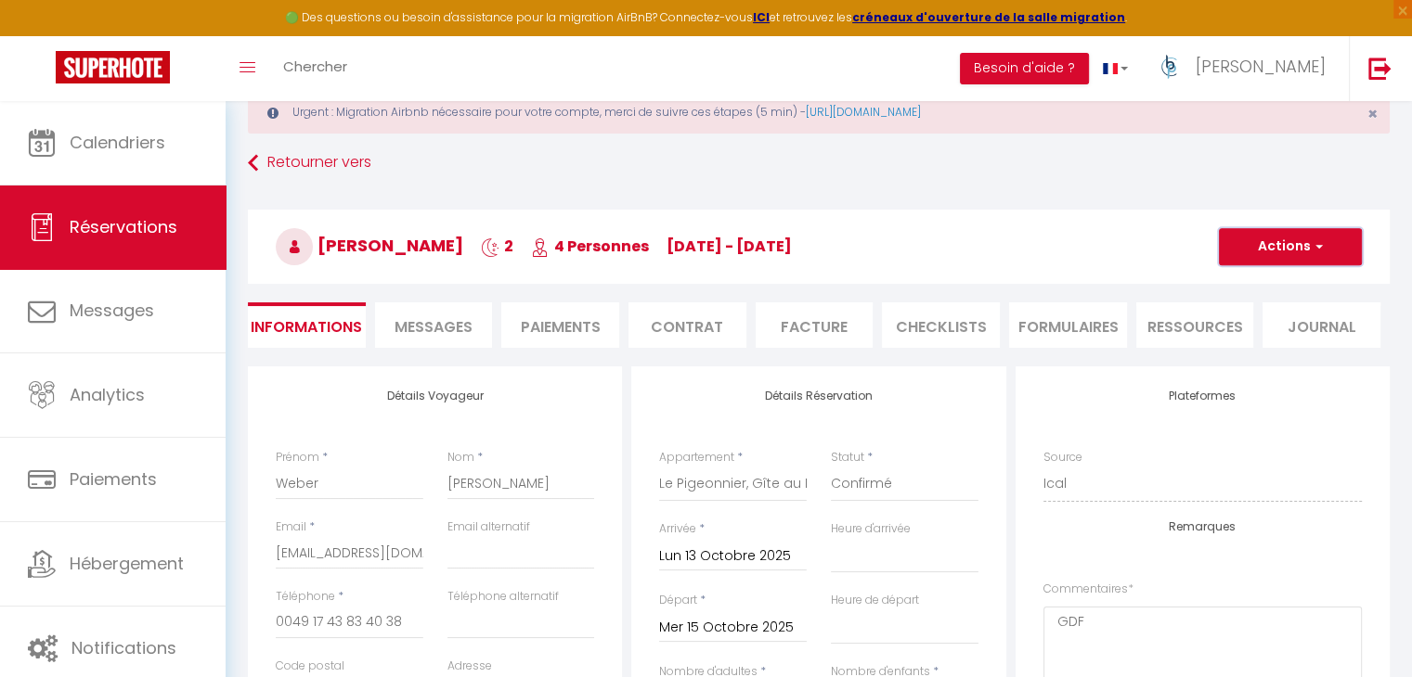
click at [1269, 251] on button "Actions" at bounding box center [1290, 246] width 143 height 37
click at [1257, 288] on link "Enregistrer" at bounding box center [1271, 288] width 147 height 24
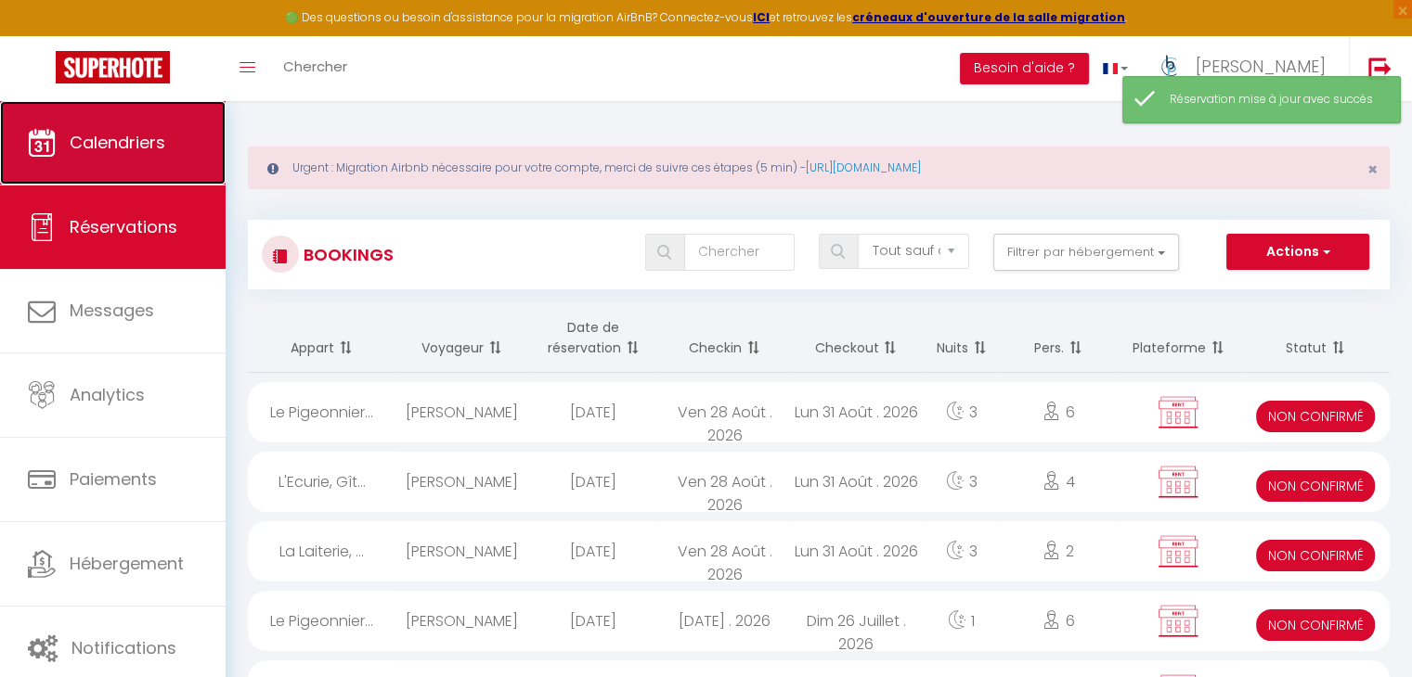
click at [174, 157] on link "Calendriers" at bounding box center [113, 143] width 226 height 84
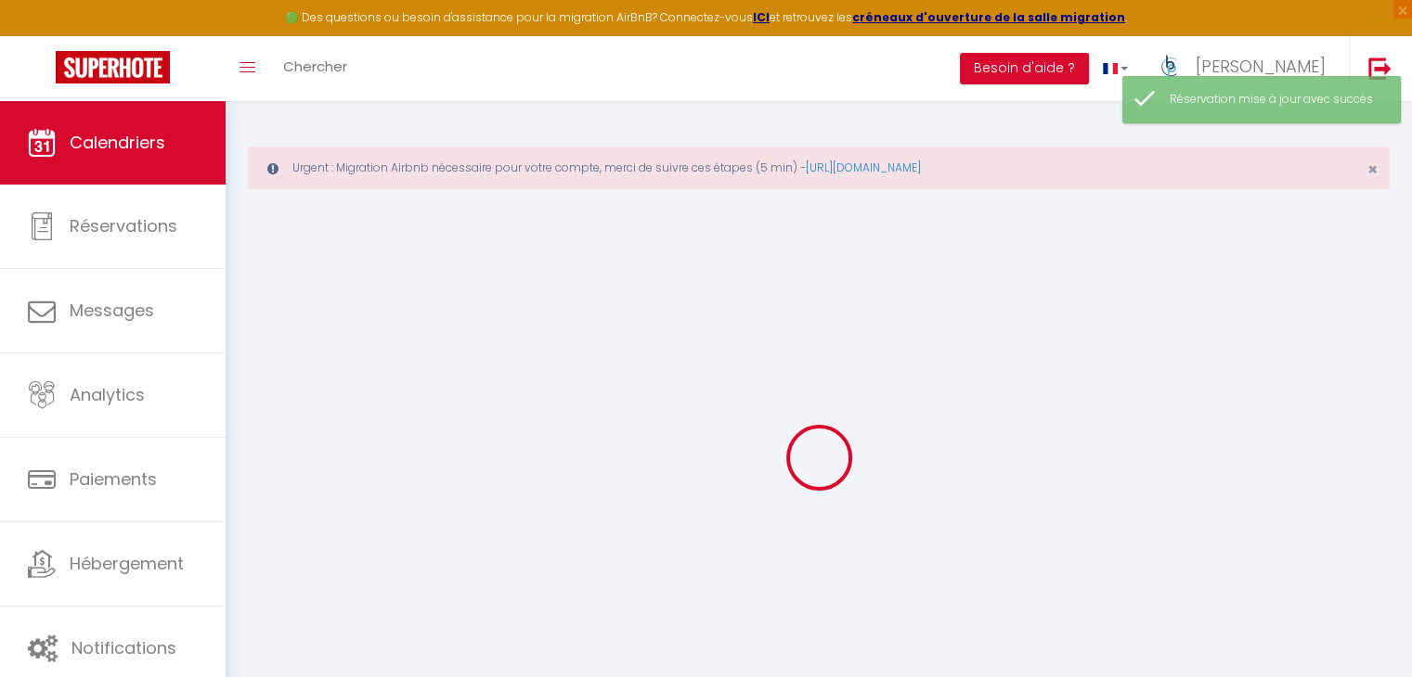
select select
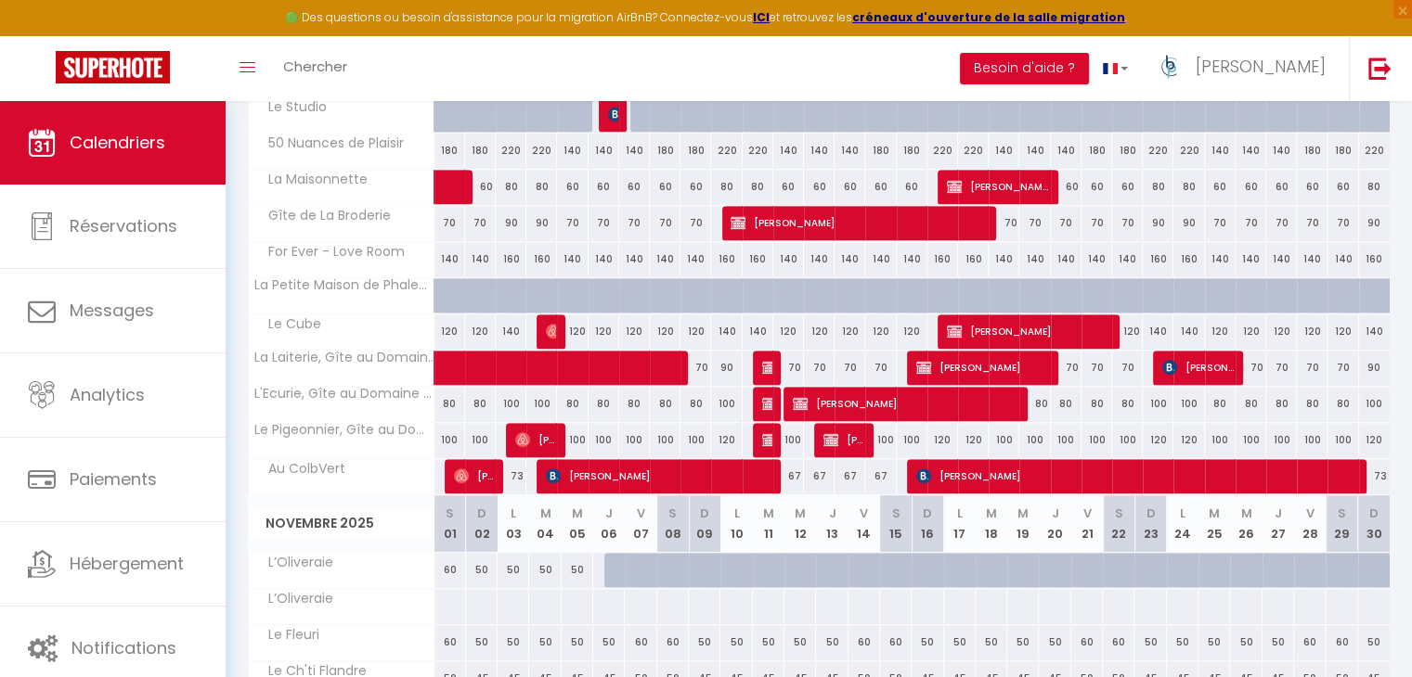
scroll to position [1299, 0]
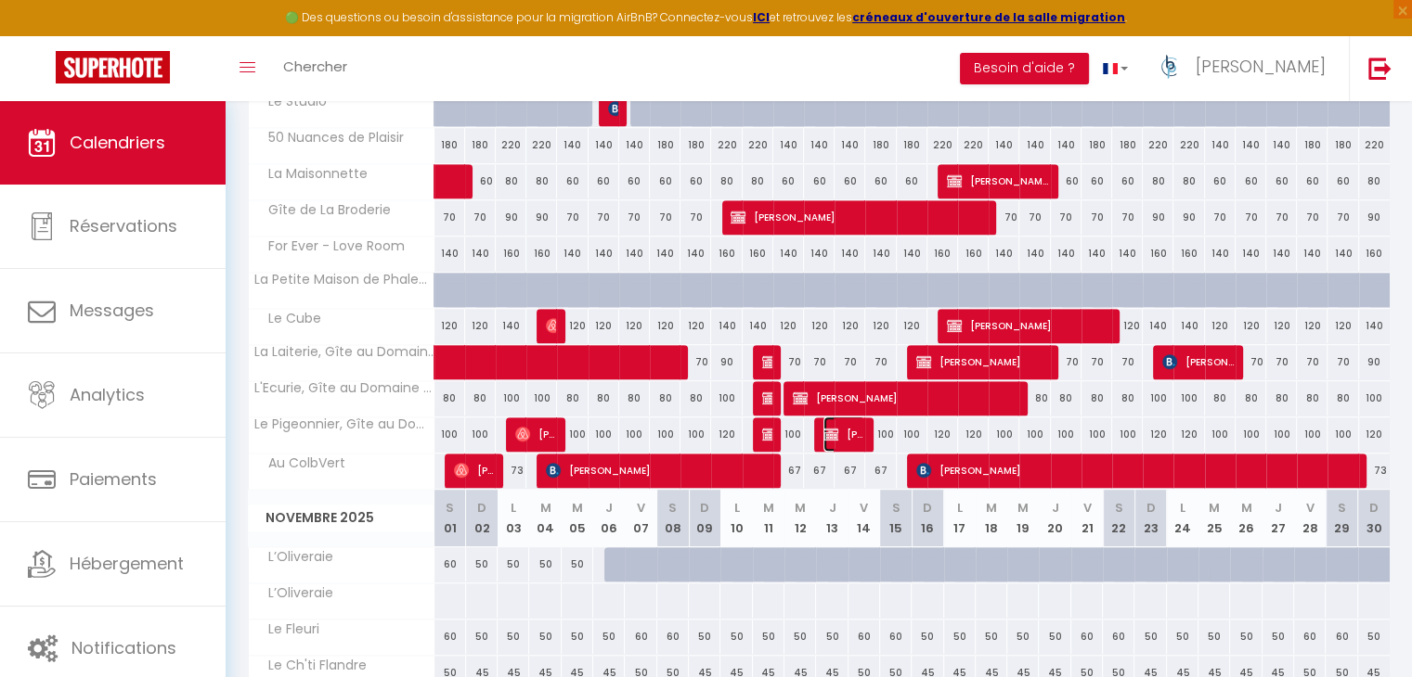
click at [850, 435] on span "[PERSON_NAME]" at bounding box center [844, 434] width 42 height 35
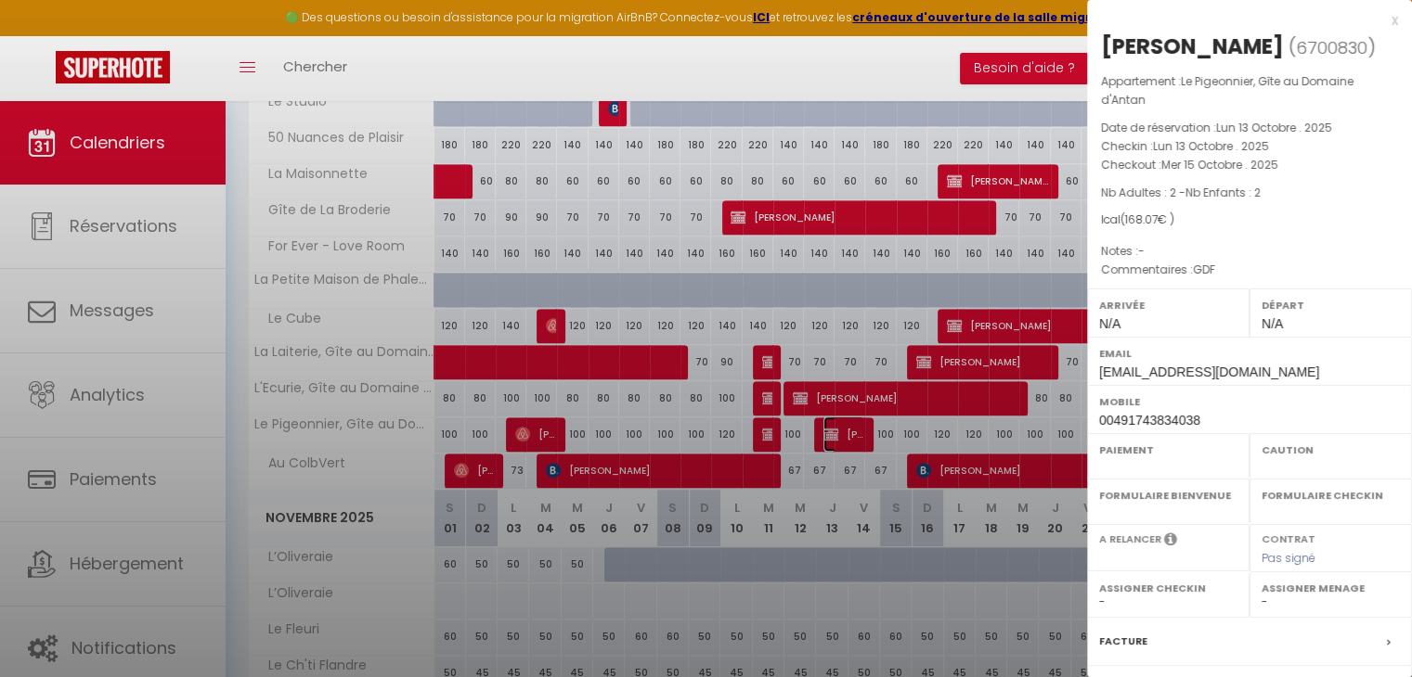
select select "OK"
select select "KO"
select select "0"
select select "1"
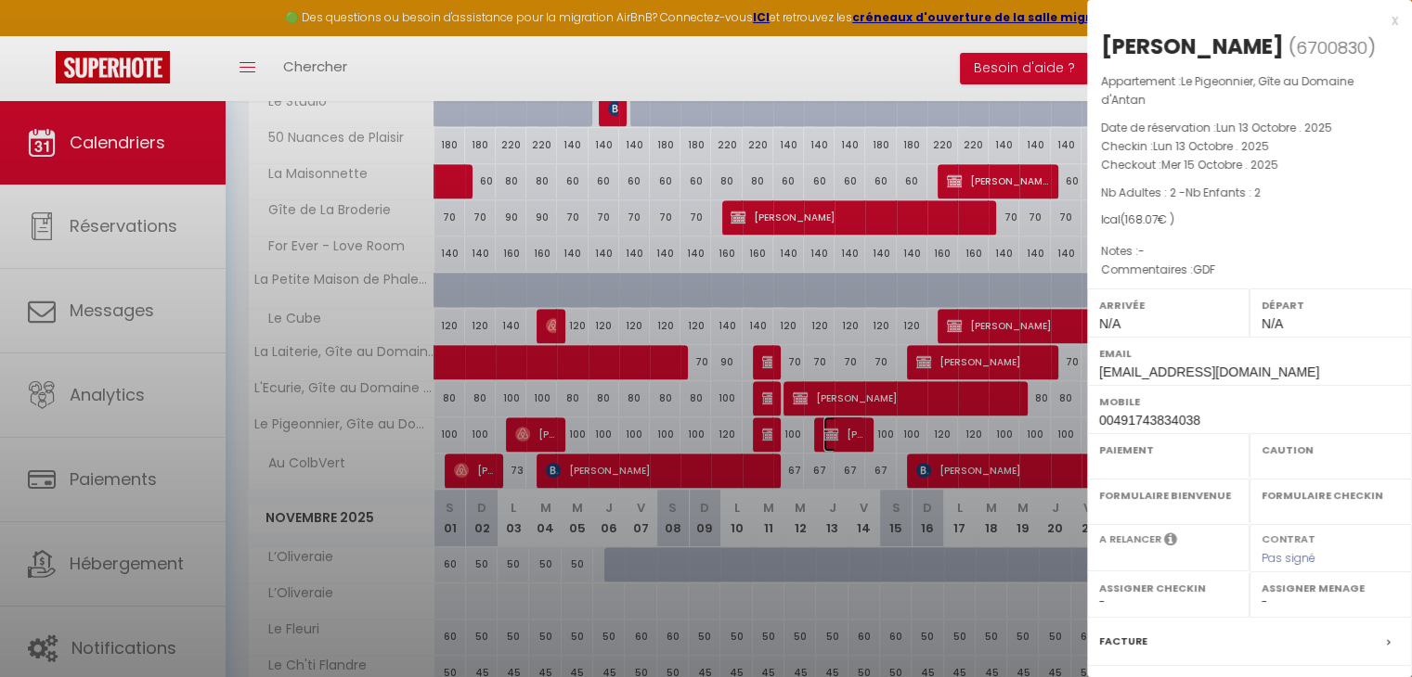
select select
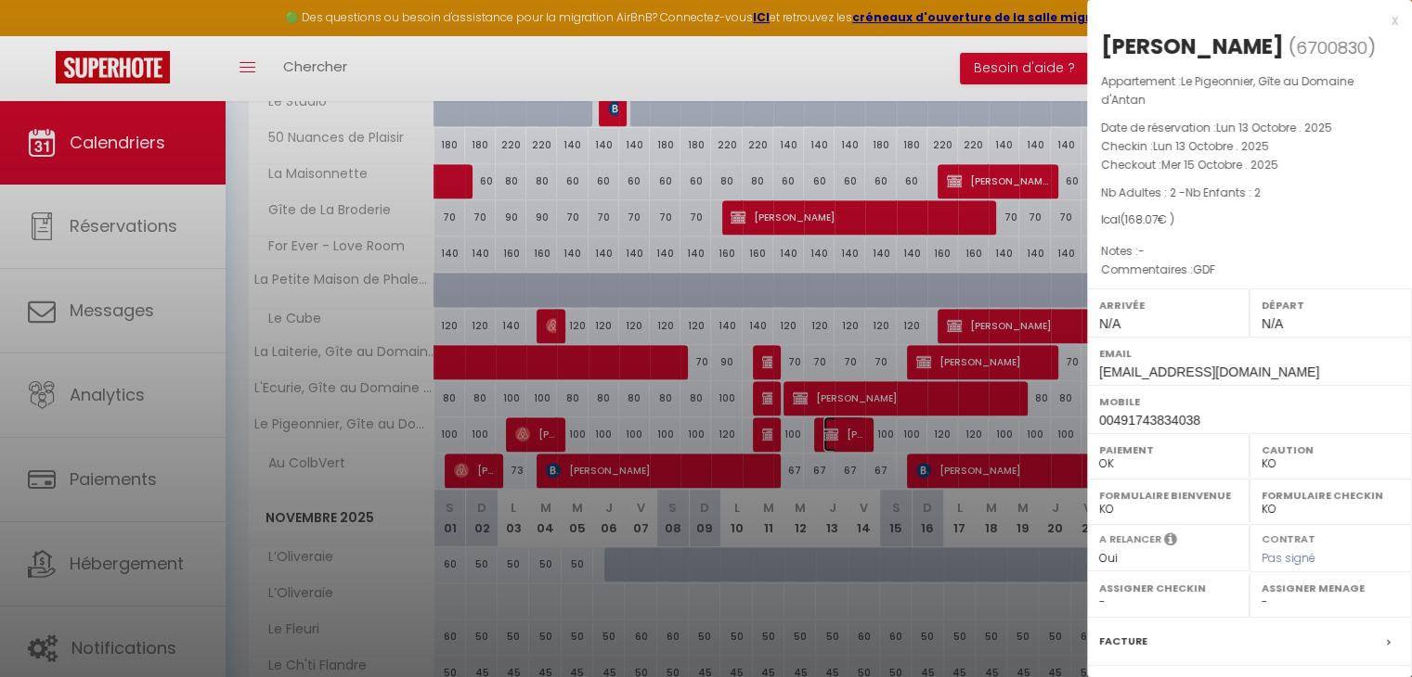
scroll to position [203, 0]
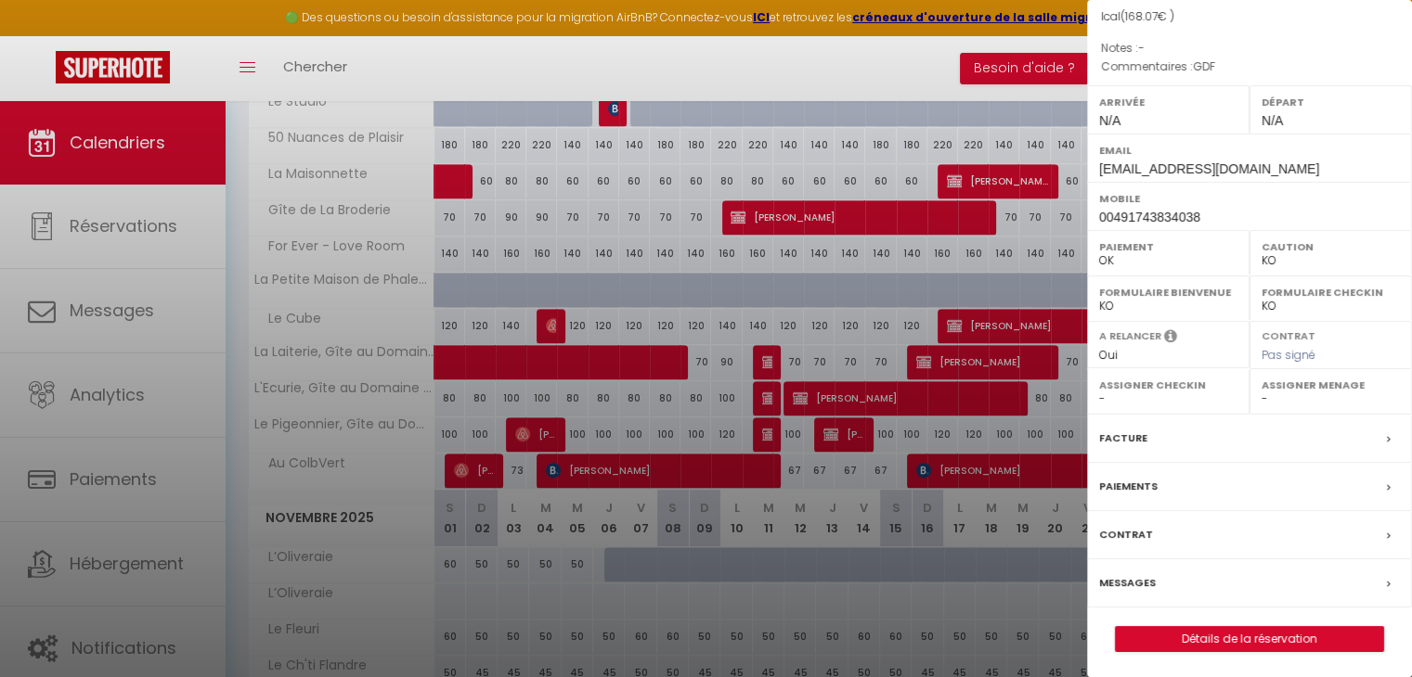
click at [1154, 488] on div "Paiements" at bounding box center [1249, 487] width 325 height 48
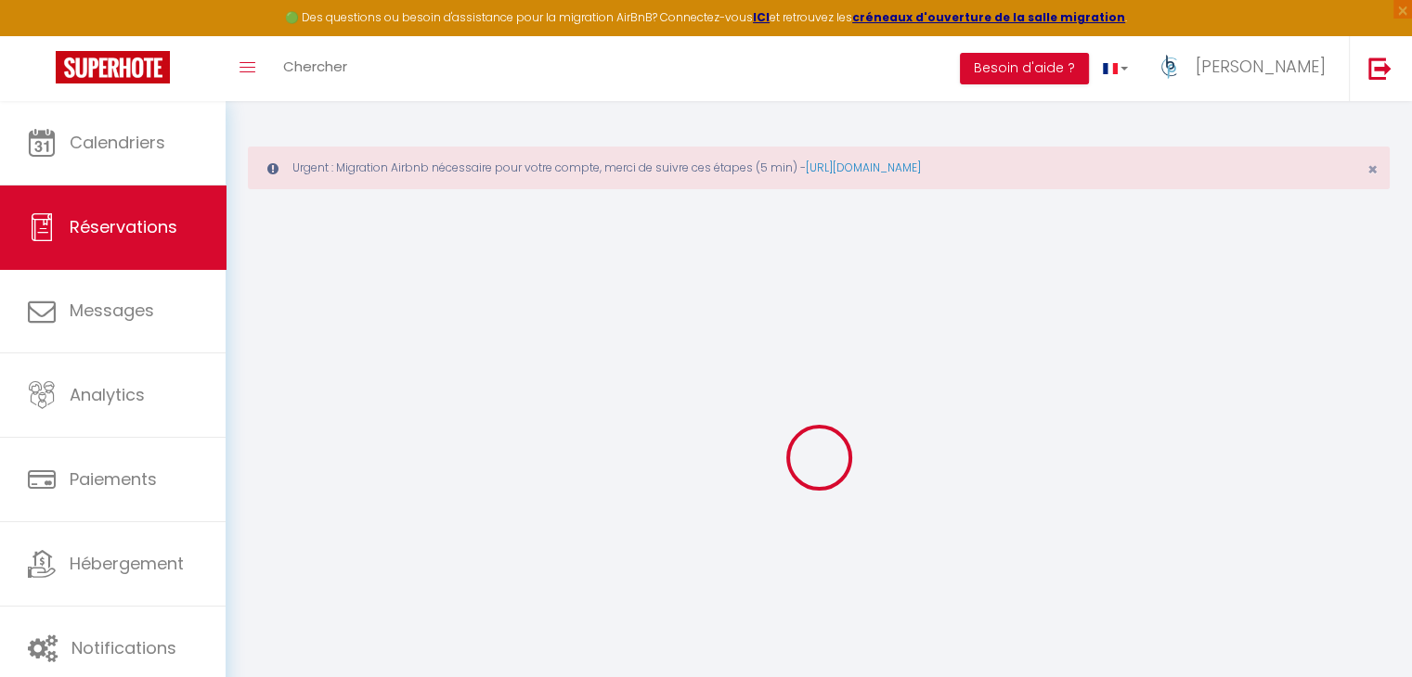
select select
checkbox input "false"
select select
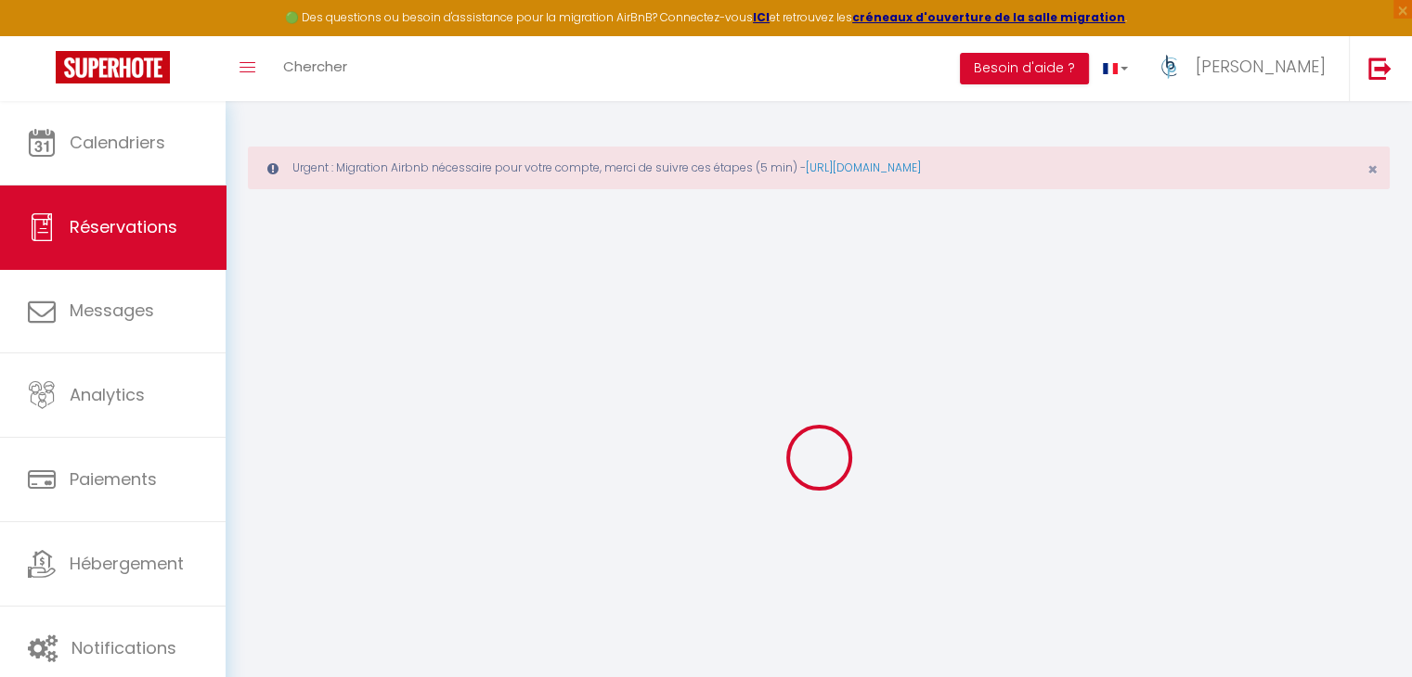
checkbox input "false"
type textarea "GDF"
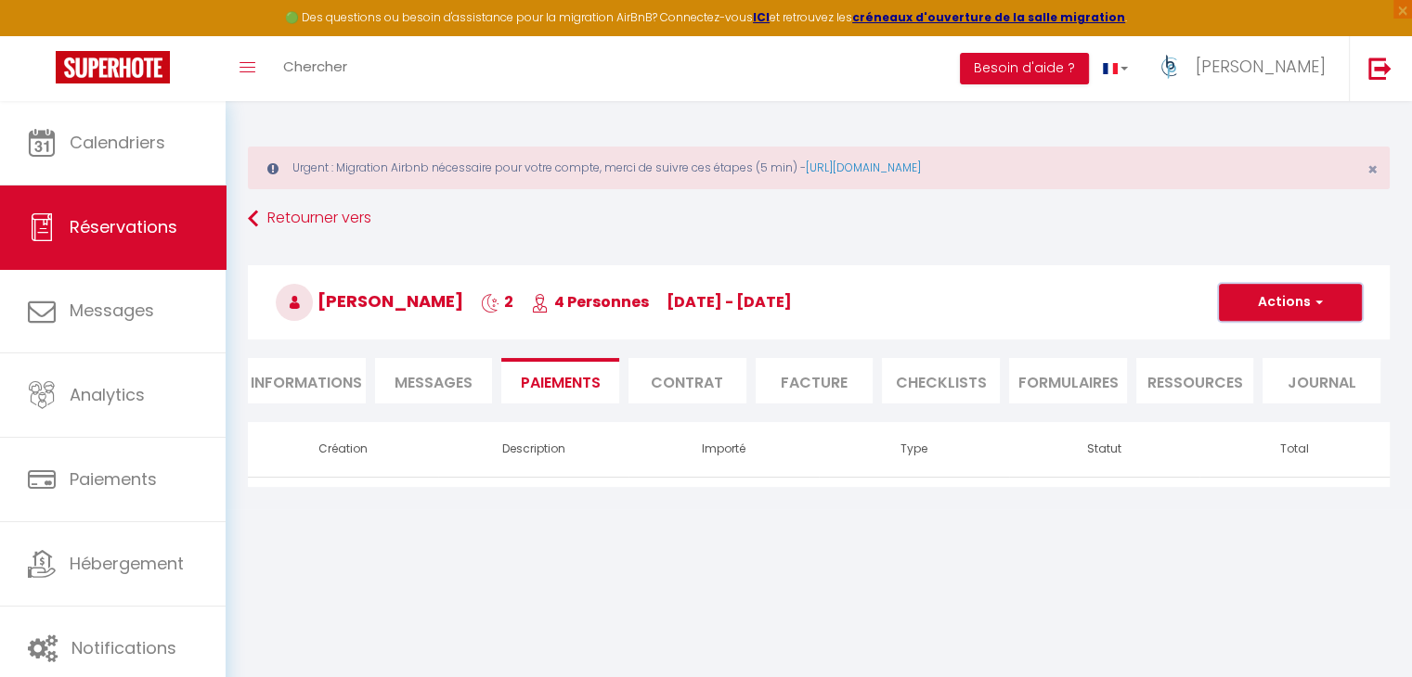
click at [1288, 303] on button "Actions" at bounding box center [1290, 302] width 143 height 37
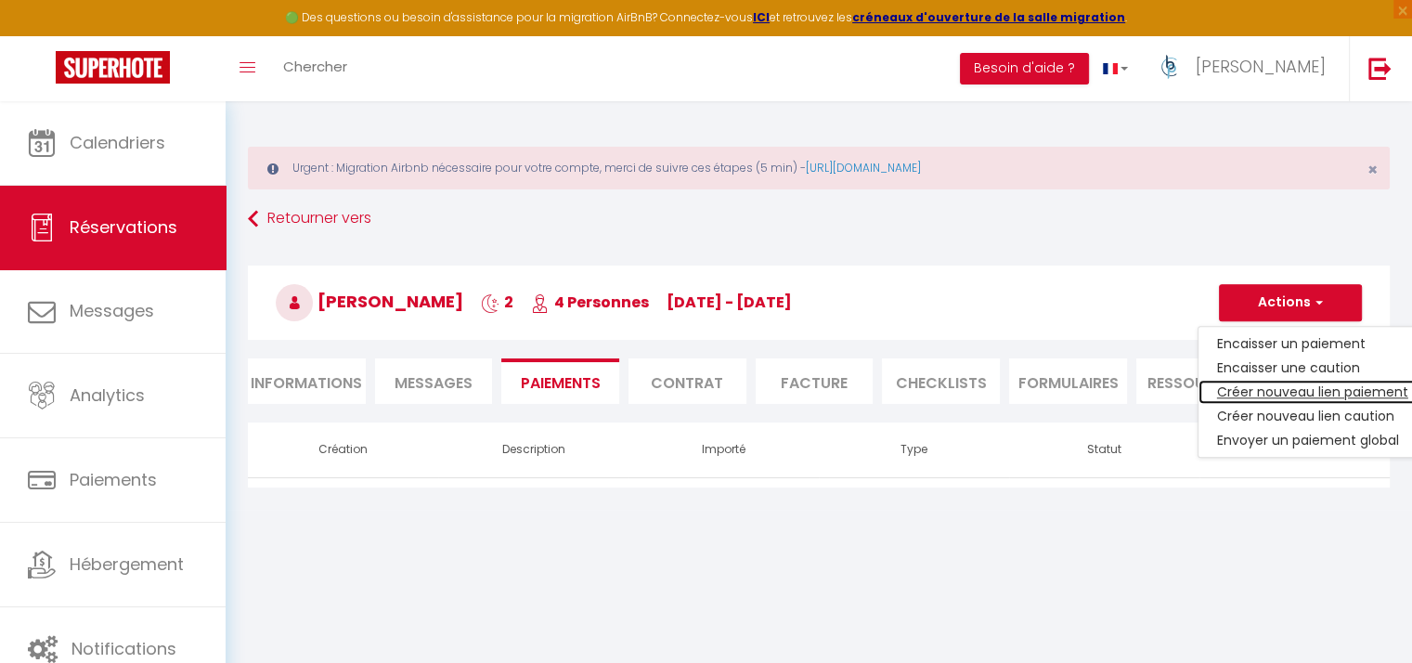
click at [1288, 383] on link "Créer nouveau lien paiement" at bounding box center [1312, 392] width 228 height 24
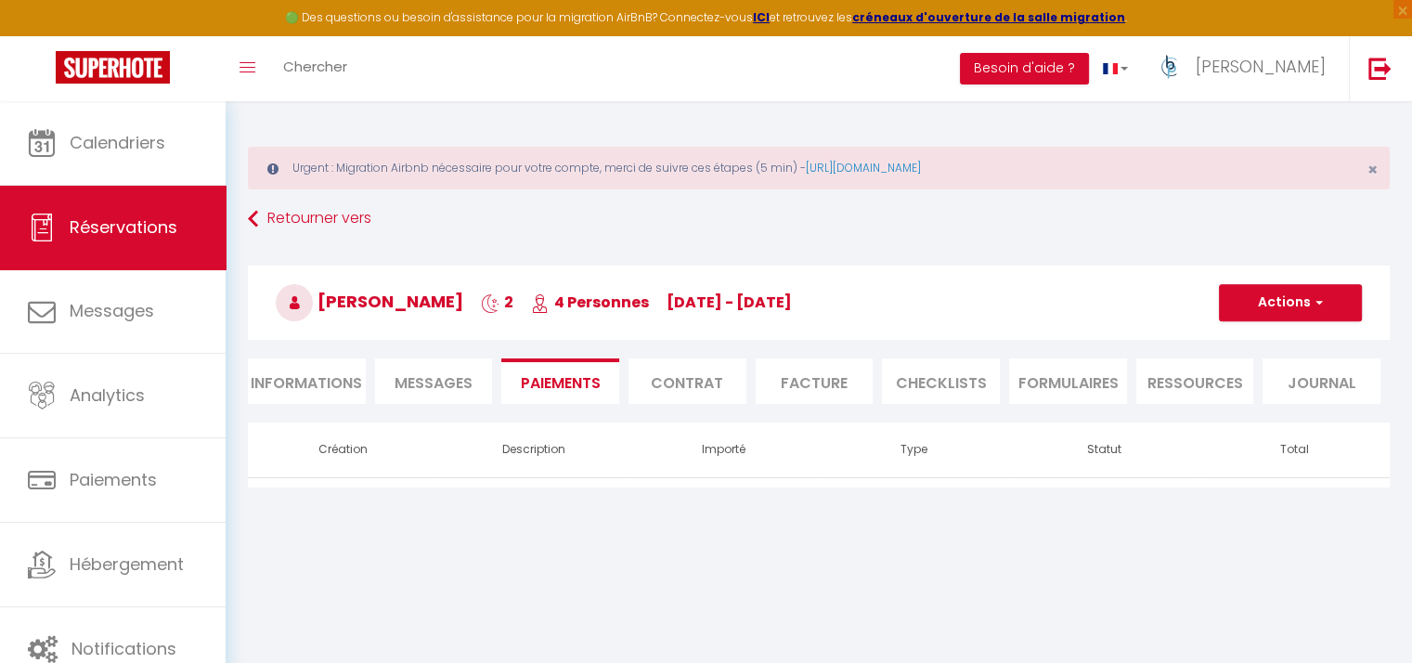
select select "nights"
type input "[EMAIL_ADDRESS][DOMAIN_NAME]"
select select "8368"
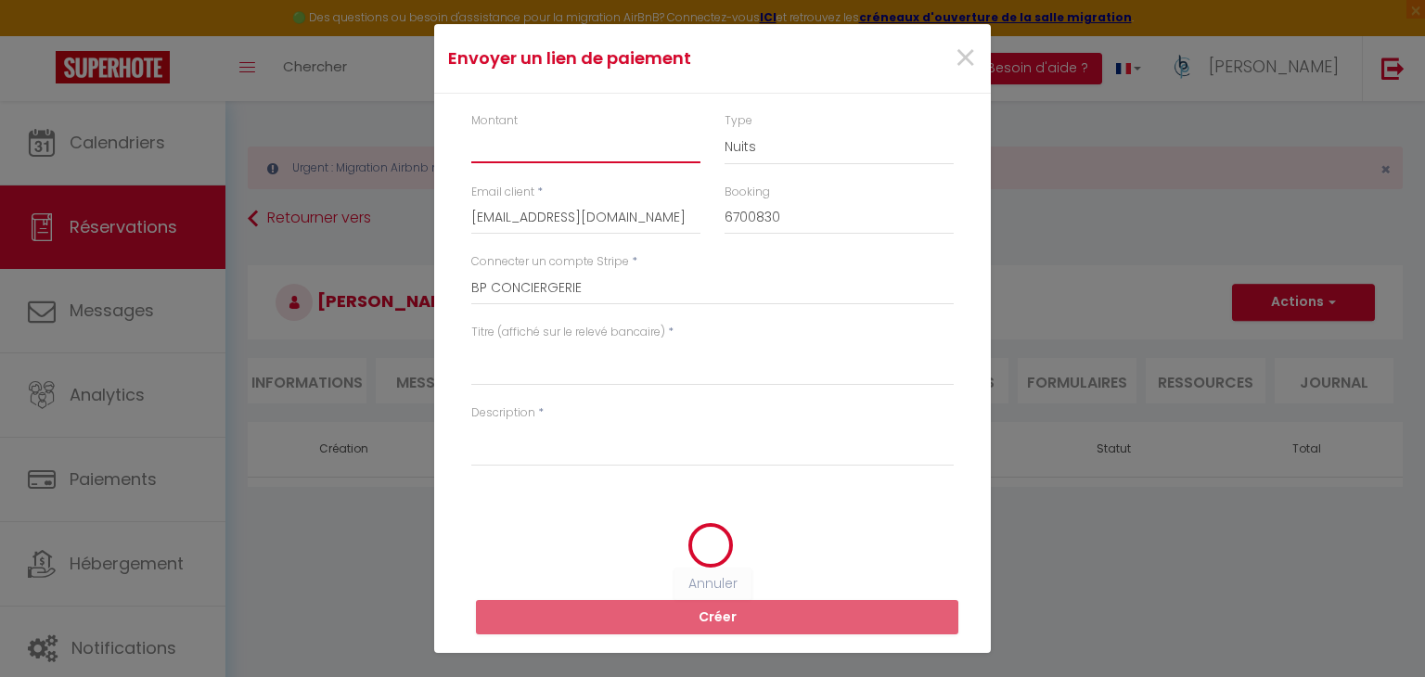
click at [562, 148] on input "Montant" at bounding box center [585, 146] width 229 height 33
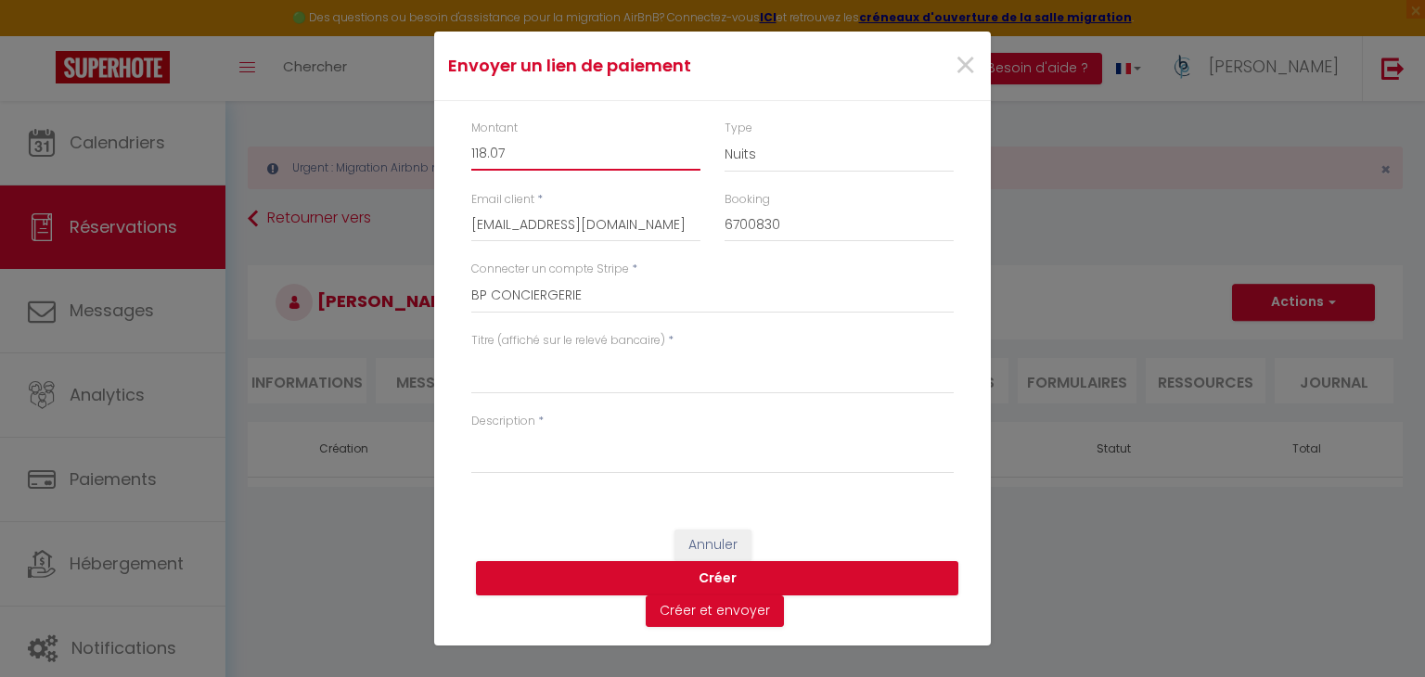
type input "118.07"
click at [600, 371] on textarea "Titre (affiché sur le relevé bancaire)" at bounding box center [712, 372] width 483 height 45
type textarea "NUITS"
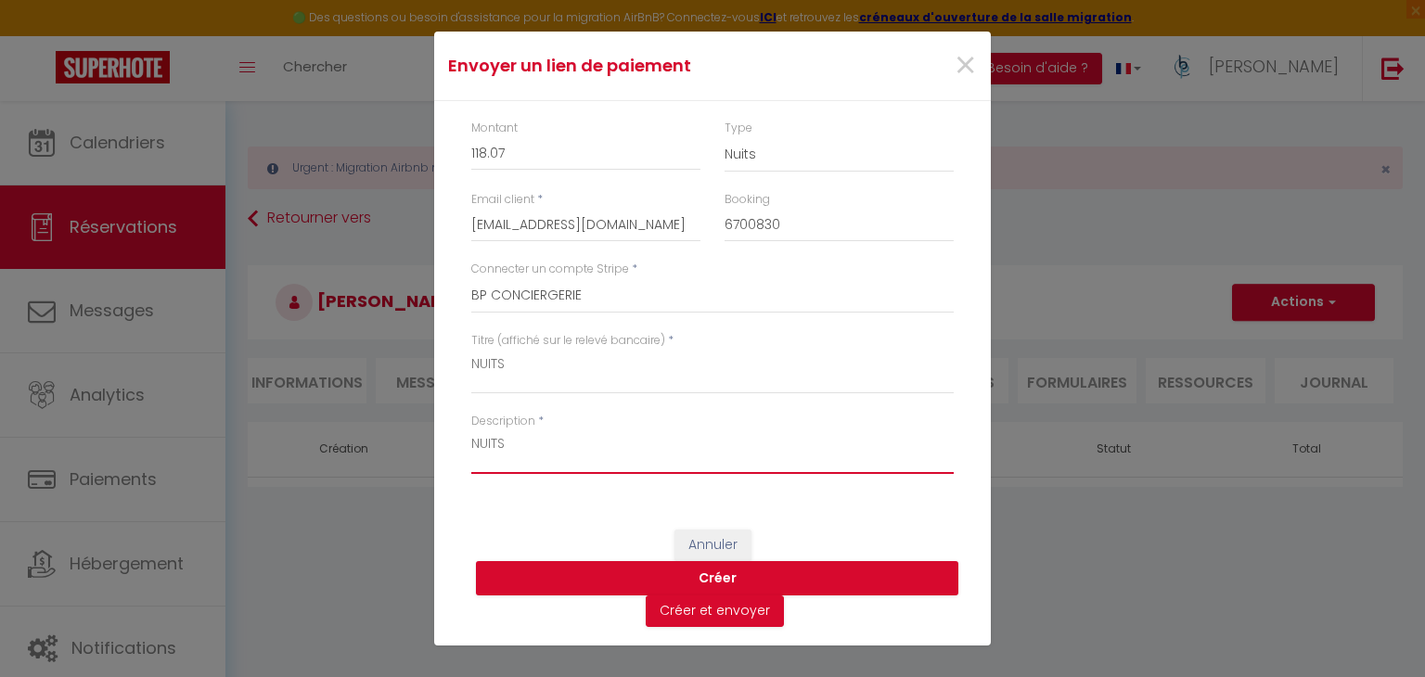
type textarea "NUITS"
click at [878, 571] on button "Créer" at bounding box center [717, 578] width 483 height 35
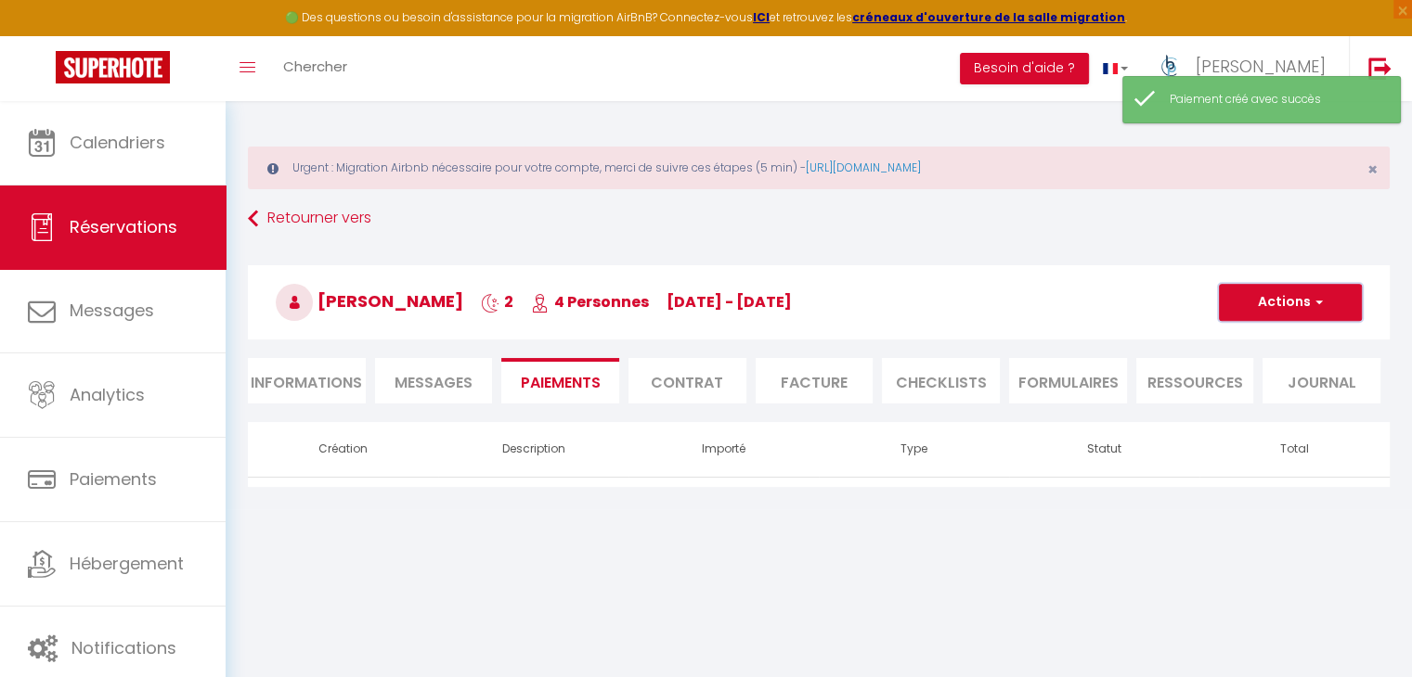
click at [1336, 306] on button "Actions" at bounding box center [1290, 302] width 143 height 37
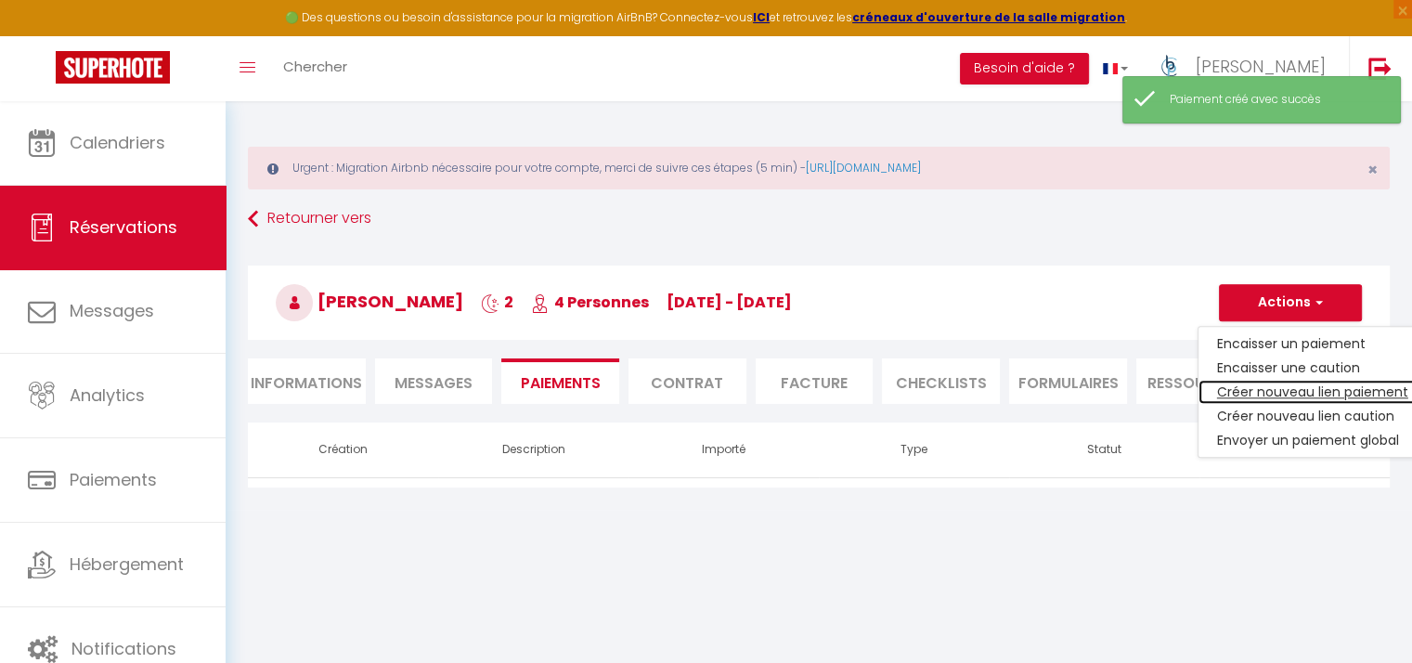
click at [1333, 390] on link "Créer nouveau lien paiement" at bounding box center [1312, 392] width 228 height 24
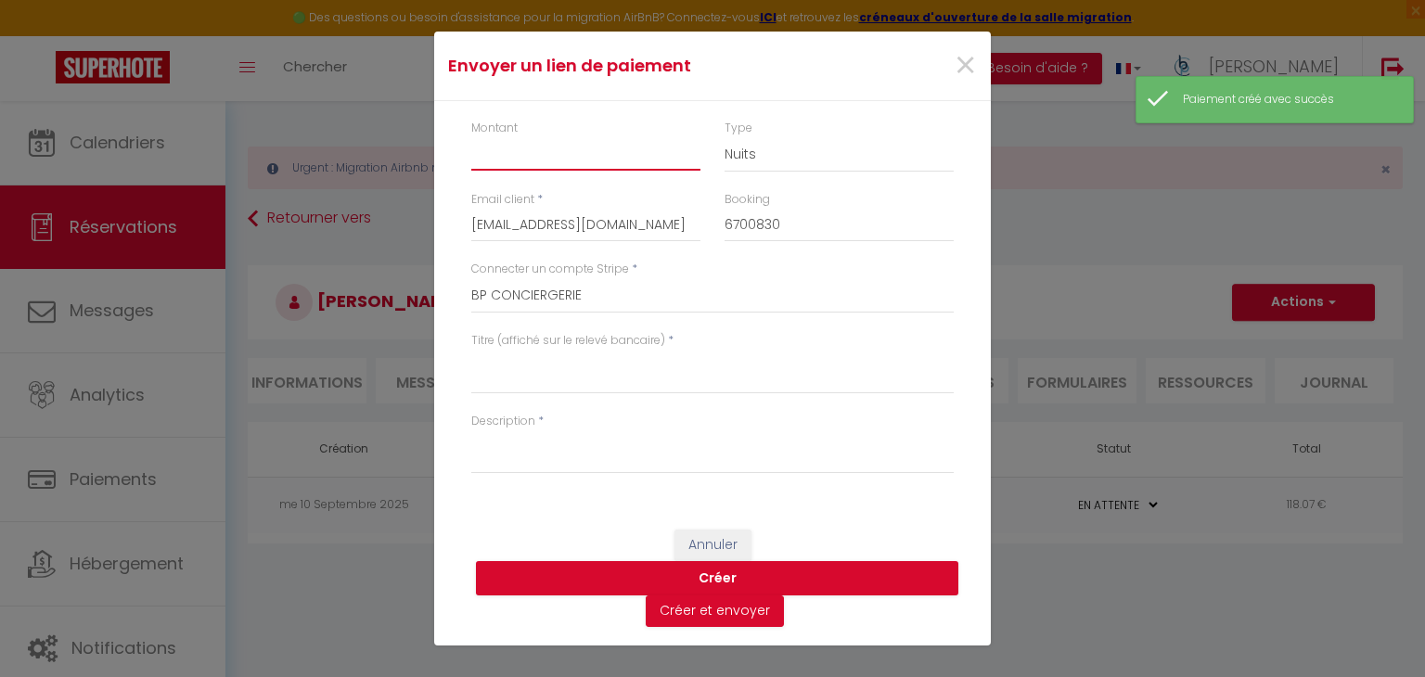
click at [571, 150] on input "Montant" at bounding box center [585, 153] width 229 height 33
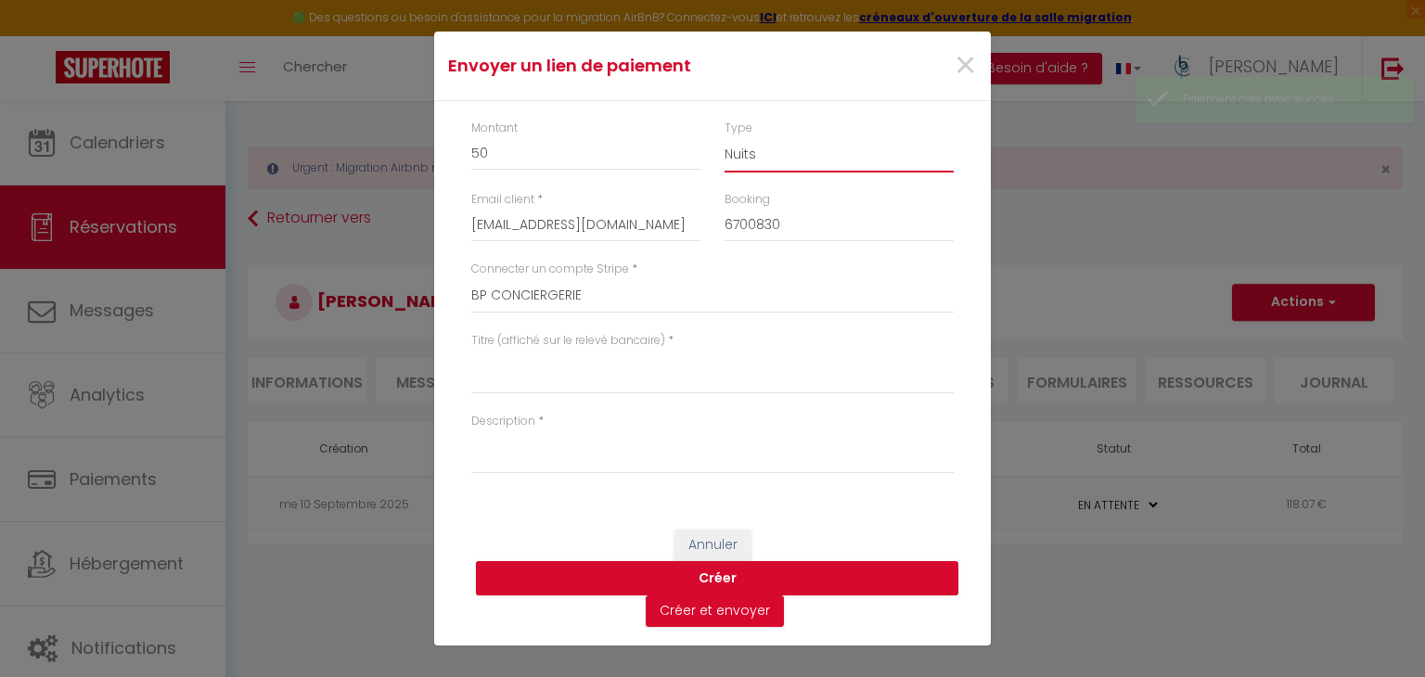
click at [739, 153] on select "Nuits Frais de ménage Taxe de séjour [GEOGRAPHIC_DATA]" at bounding box center [839, 154] width 229 height 35
click at [725, 137] on select "Nuits Frais de ménage Taxe de séjour [GEOGRAPHIC_DATA]" at bounding box center [839, 154] width 229 height 35
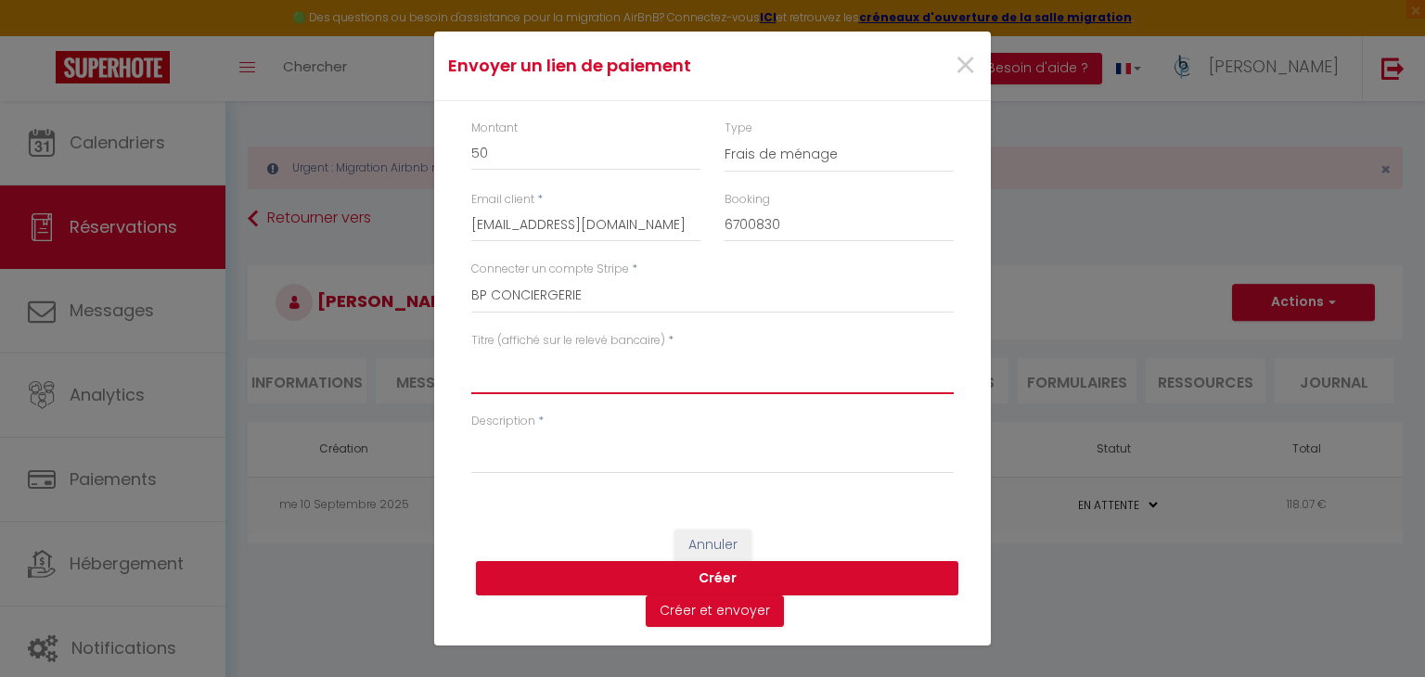
click at [577, 381] on textarea "Titre (affiché sur le relevé bancaire)" at bounding box center [712, 372] width 483 height 45
click at [579, 589] on button "Créer" at bounding box center [717, 578] width 483 height 35
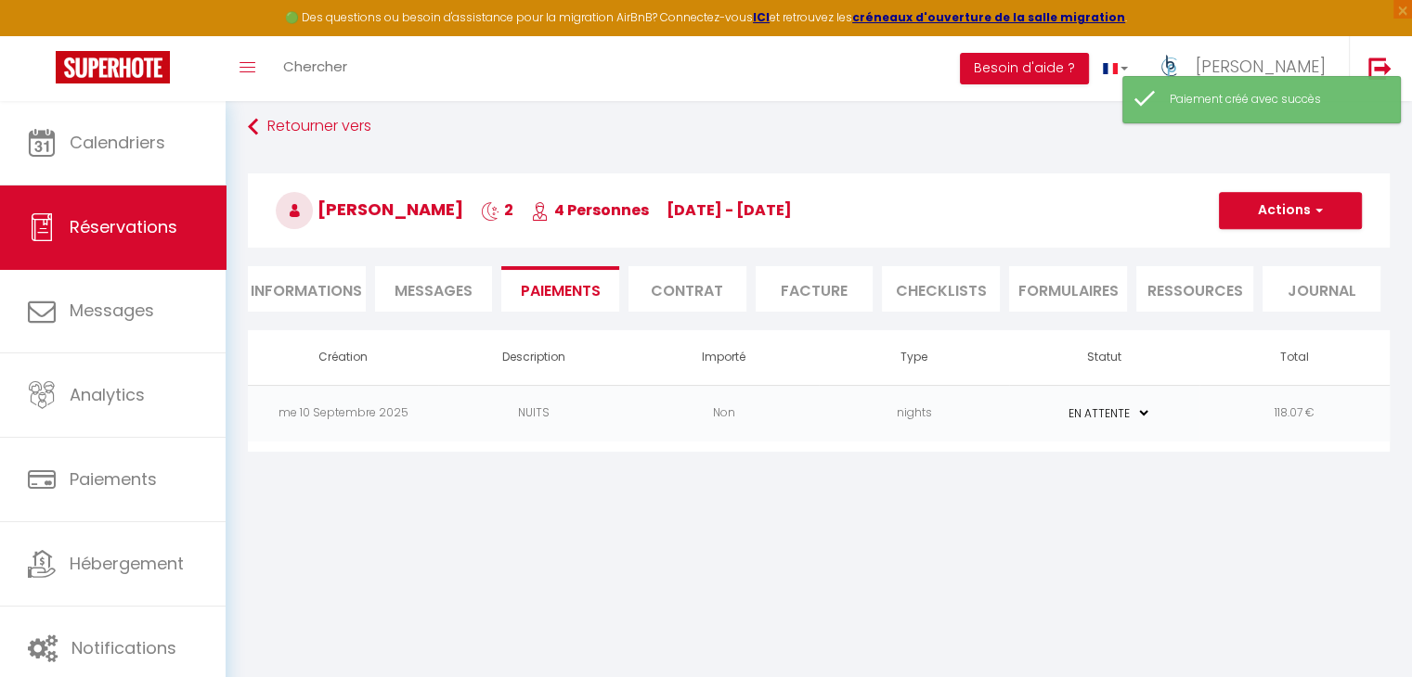
scroll to position [93, 0]
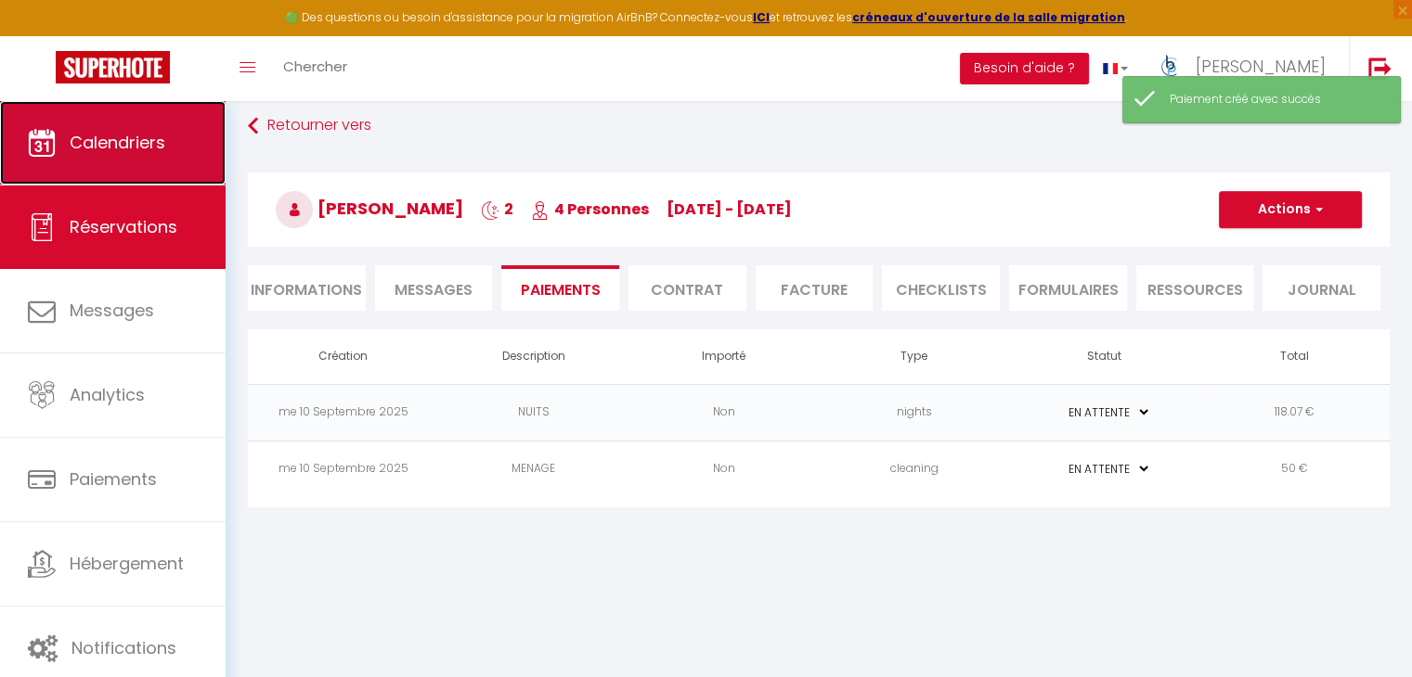
click at [74, 128] on link "Calendriers" at bounding box center [113, 143] width 226 height 84
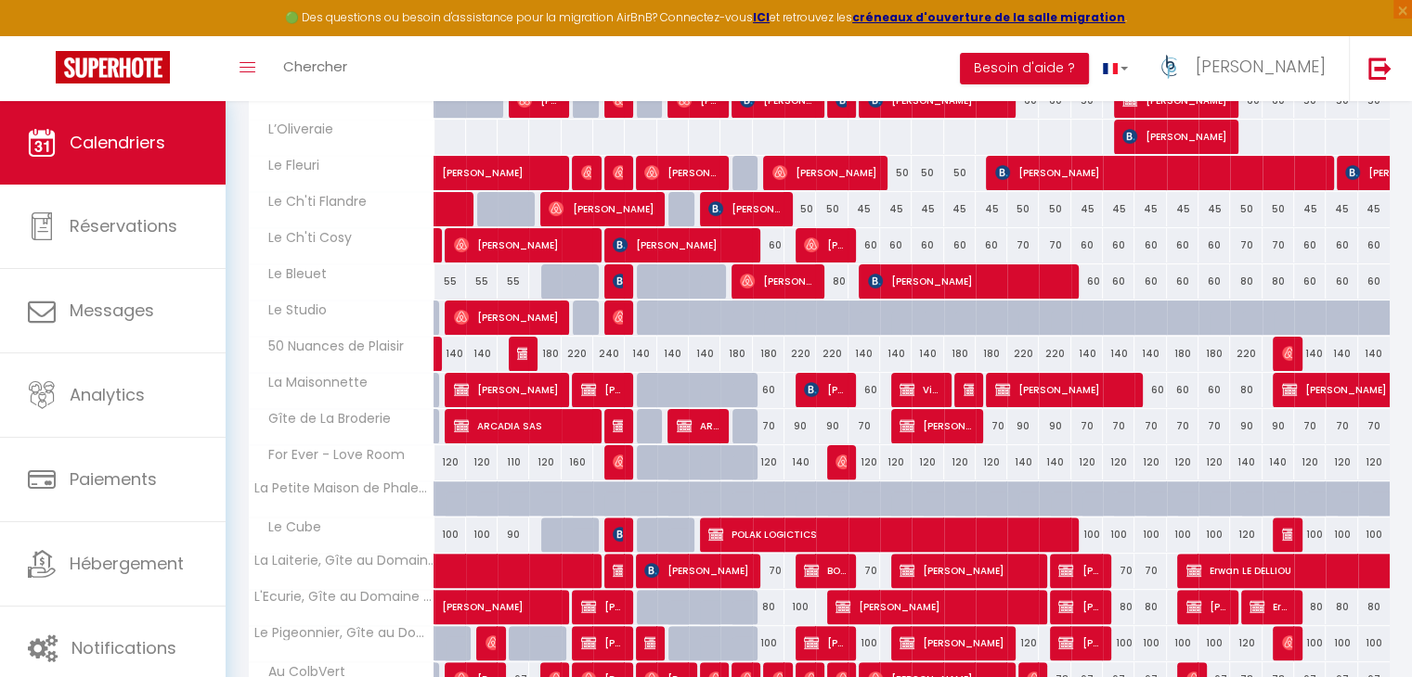
scroll to position [464, 0]
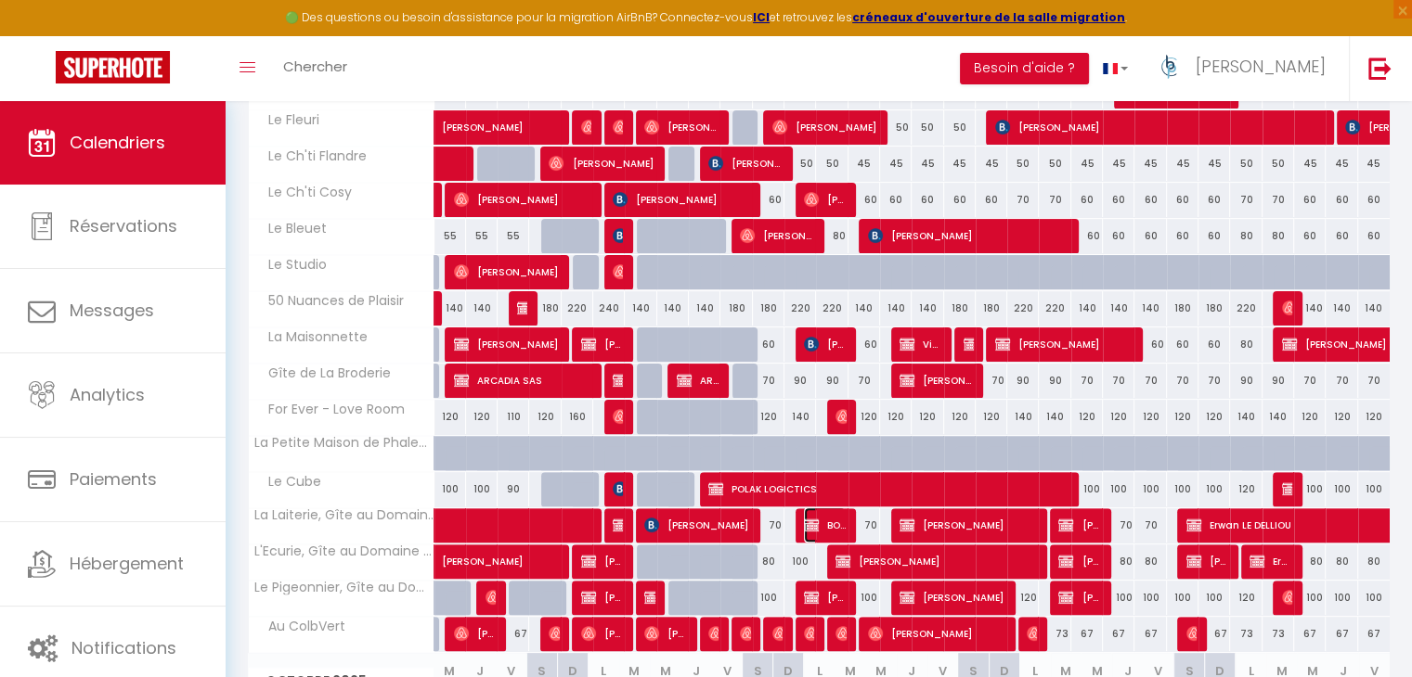
click at [820, 518] on span "BOOKED" at bounding box center [825, 525] width 42 height 35
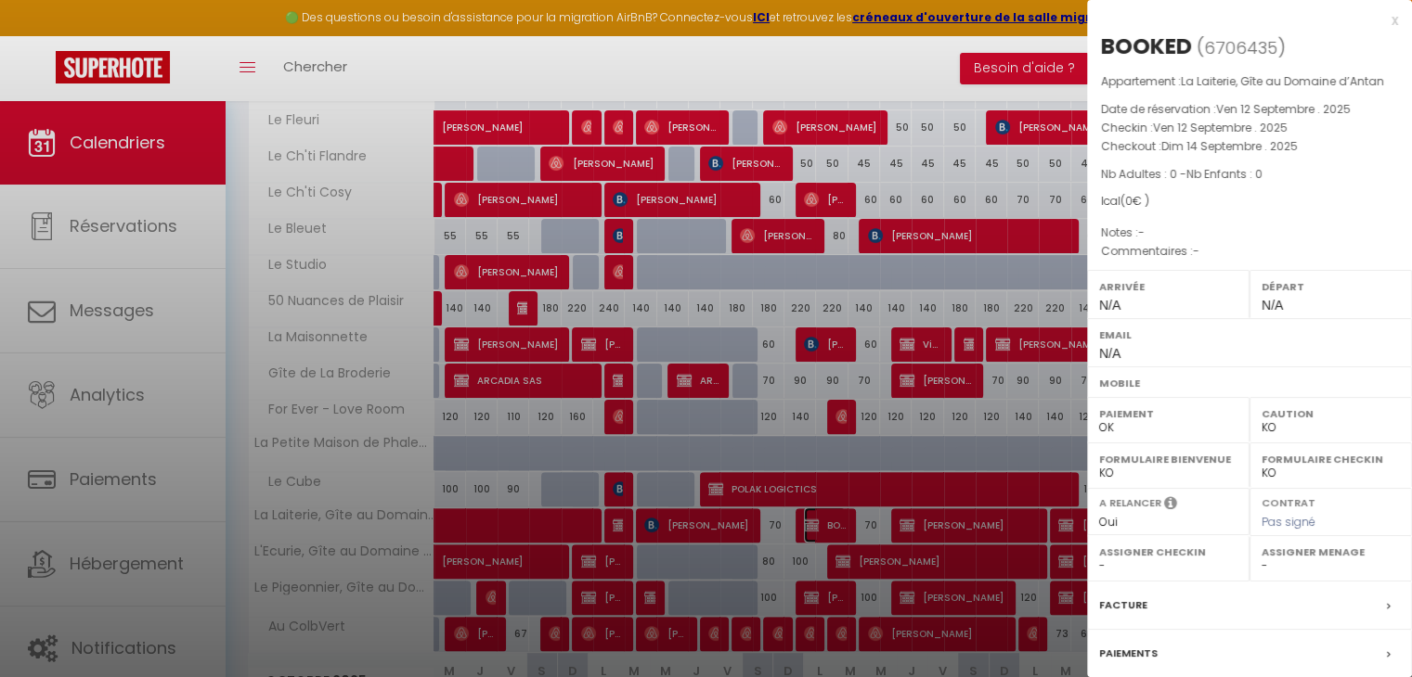
scroll to position [186, 0]
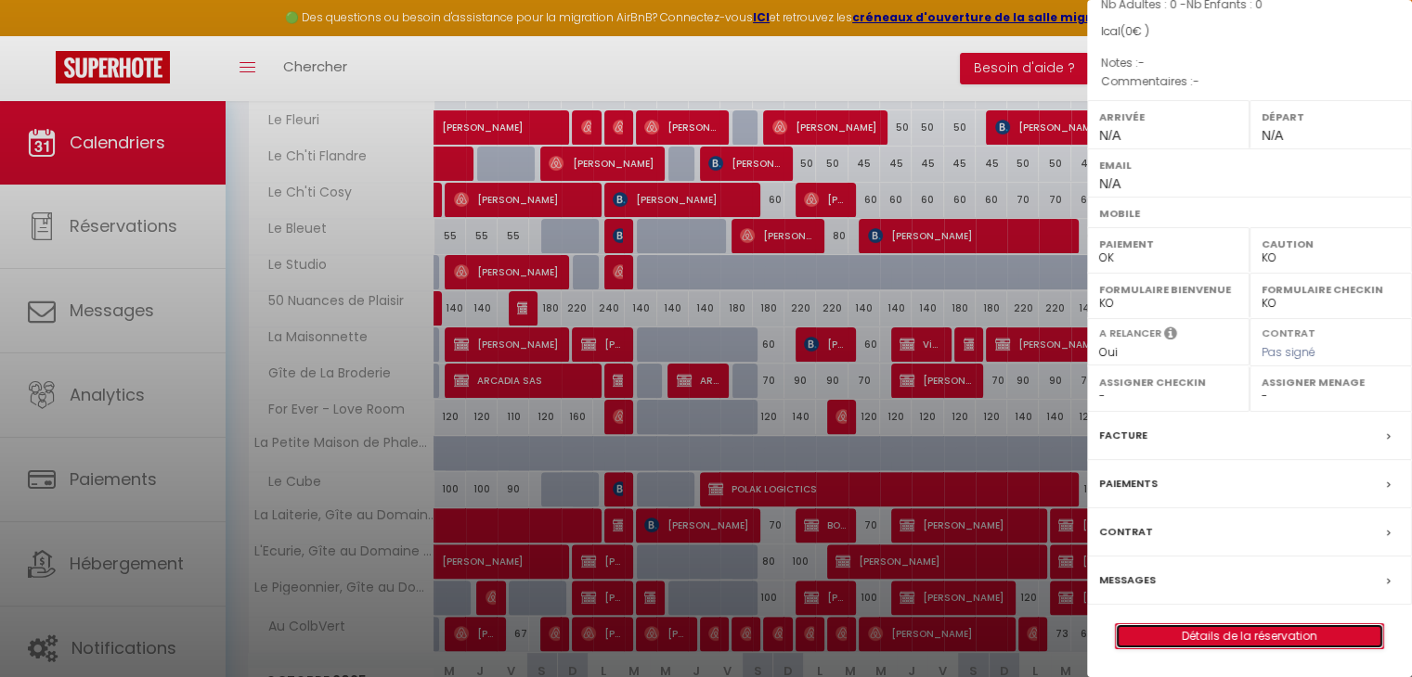
click at [1211, 636] on link "Détails de la réservation" at bounding box center [1249, 637] width 267 height 24
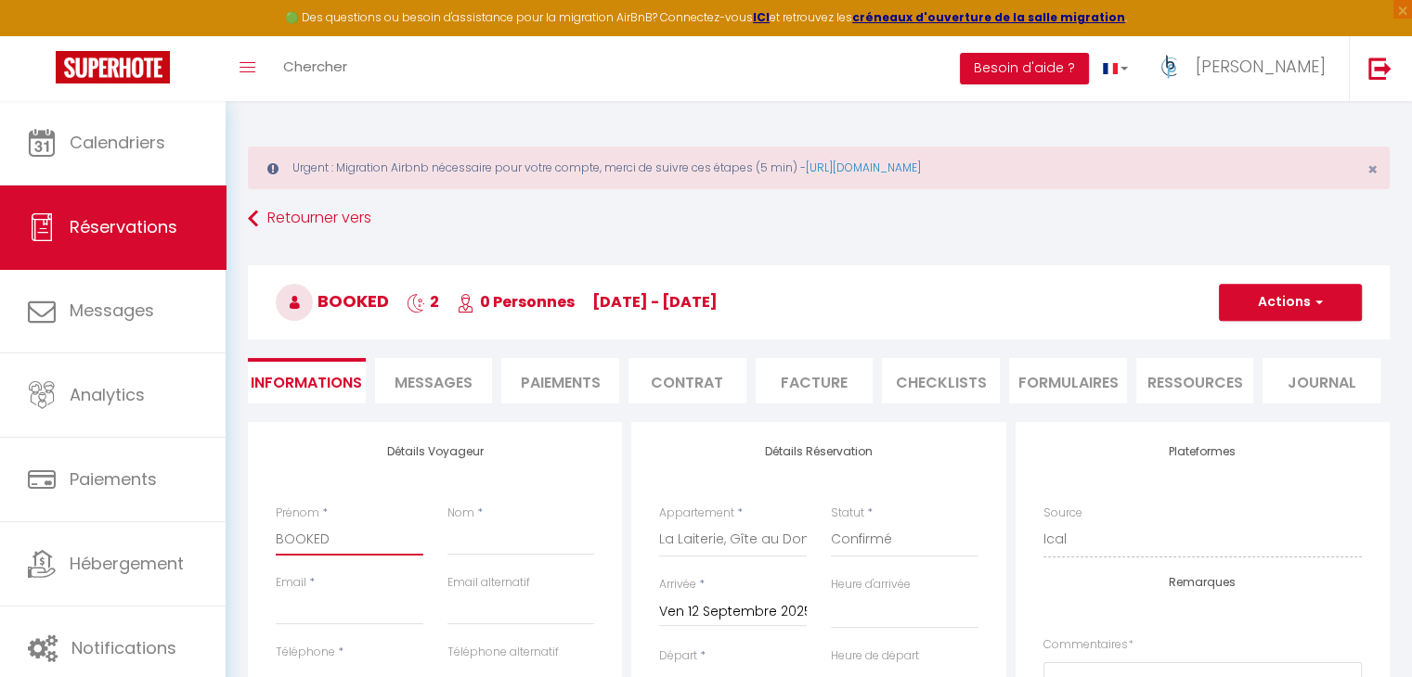
drag, startPoint x: 300, startPoint y: 543, endPoint x: 233, endPoint y: 548, distance: 67.1
paste input "[PERSON_NAME]"
click at [501, 547] on input "Nom" at bounding box center [521, 538] width 148 height 33
paste input "ECROHART"
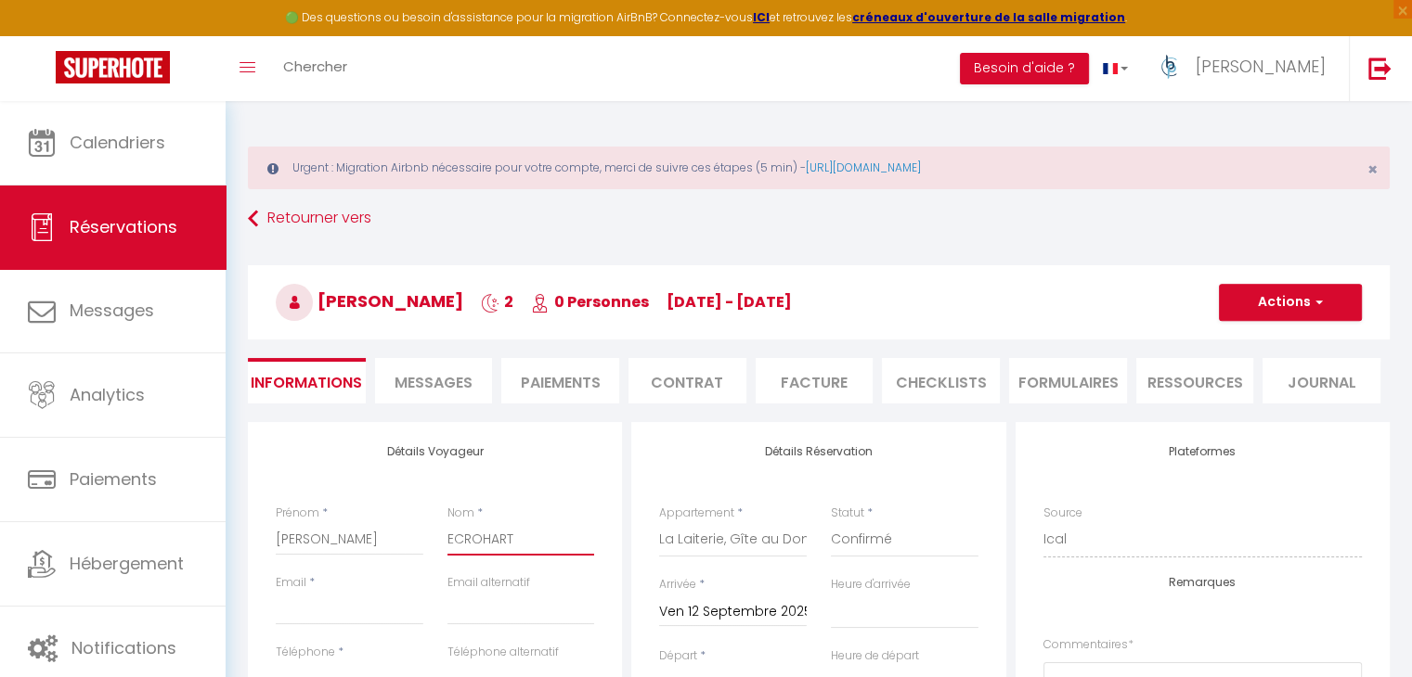
scroll to position [186, 0]
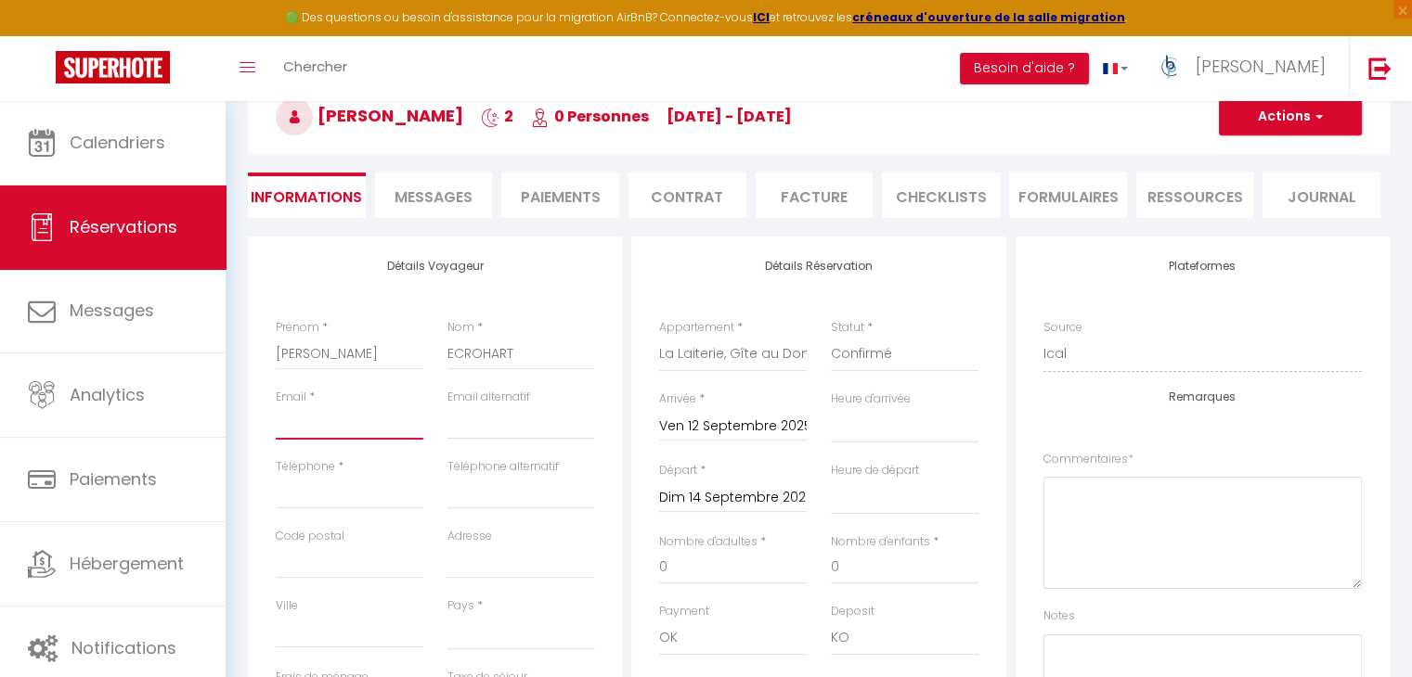
click at [331, 423] on input "Email client" at bounding box center [350, 422] width 148 height 33
click at [337, 488] on input "Téléphone" at bounding box center [350, 492] width 148 height 33
click at [331, 421] on input "Email client" at bounding box center [350, 422] width 148 height 33
paste input "[PERSON_NAME][EMAIL_ADDRESS][DOMAIN_NAME]"
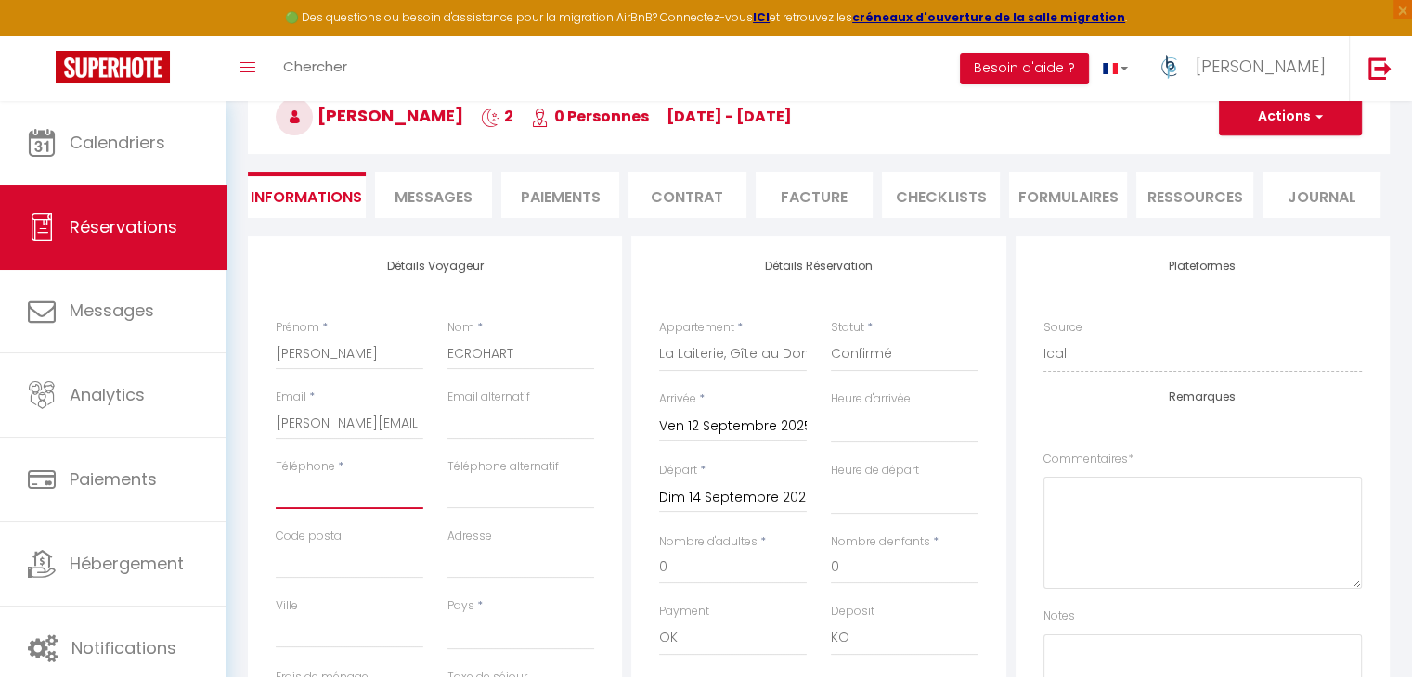
click at [353, 482] on input "Téléphone" at bounding box center [350, 492] width 148 height 33
paste input "06 95 09 81 25"
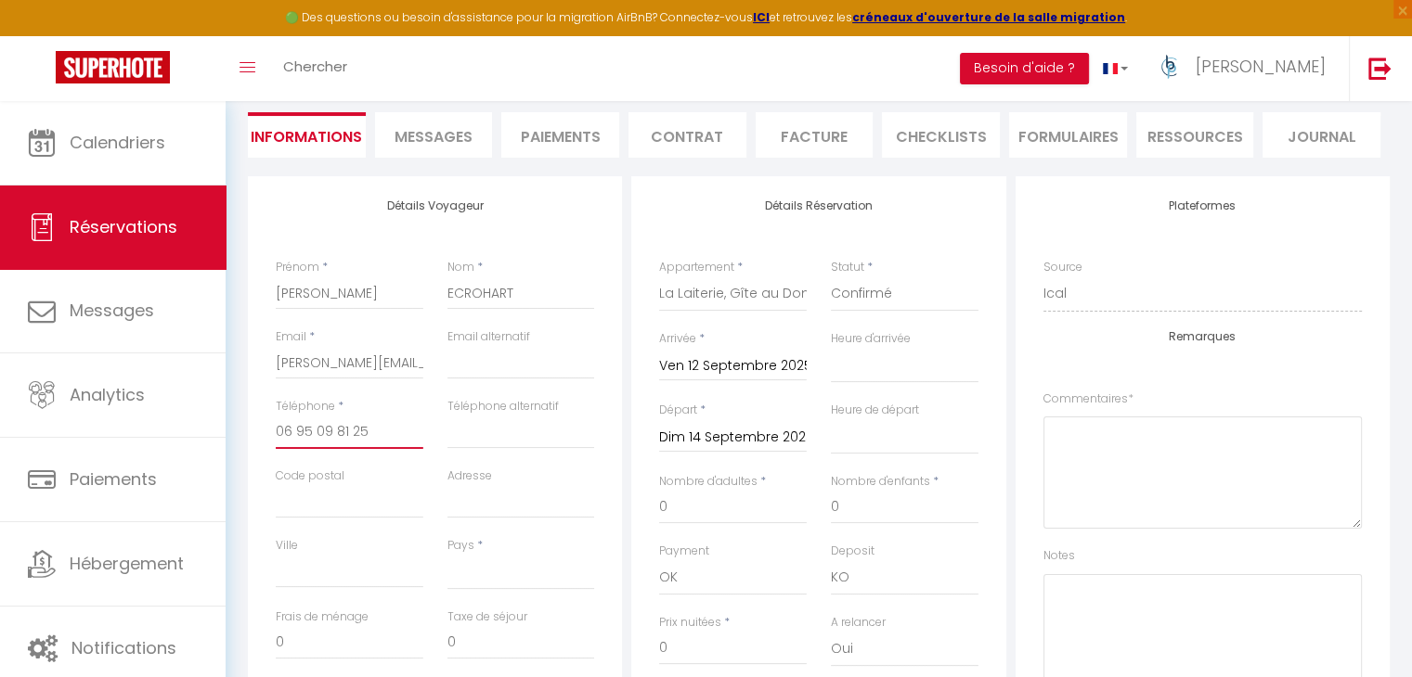
scroll to position [278, 0]
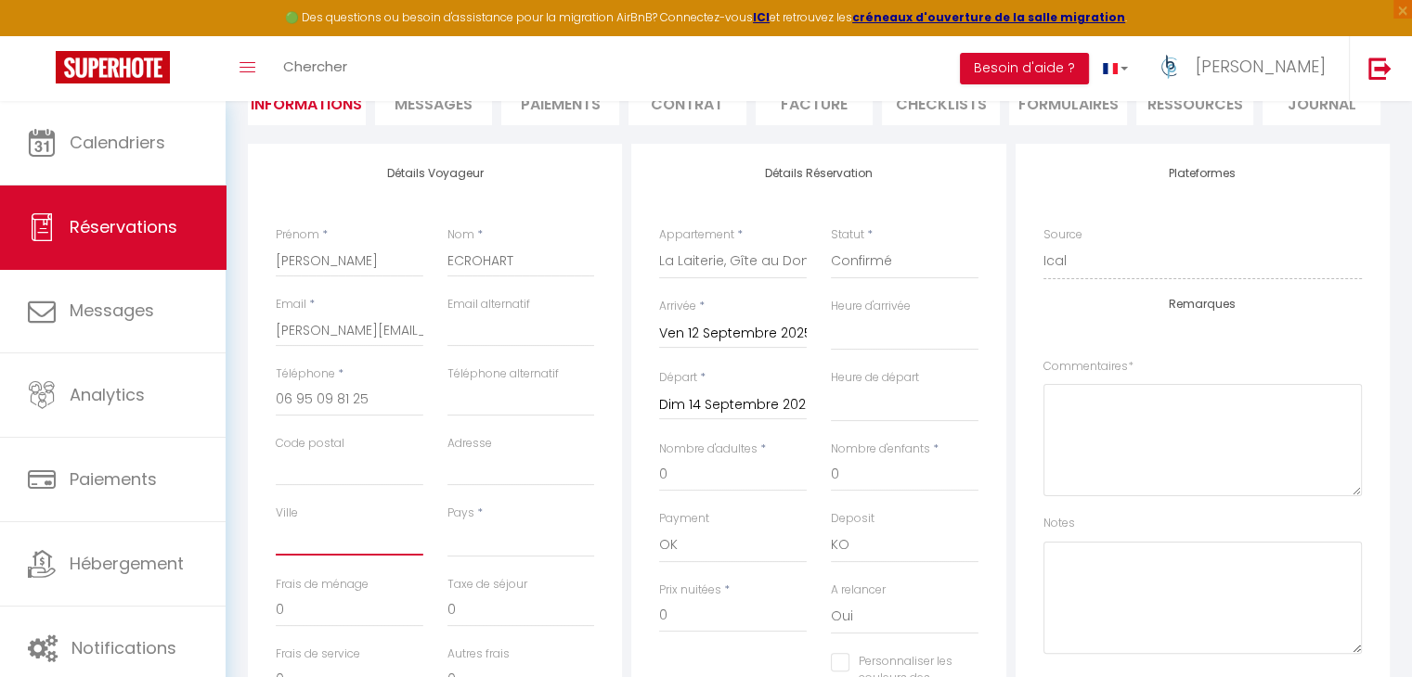
click at [359, 531] on input "Ville" at bounding box center [350, 538] width 148 height 33
paste input "SEREMANGE ERZANGE"
click at [386, 470] on input "Code postal" at bounding box center [350, 469] width 148 height 33
paste input "57290"
click at [492, 462] on input "Adresse" at bounding box center [521, 469] width 148 height 33
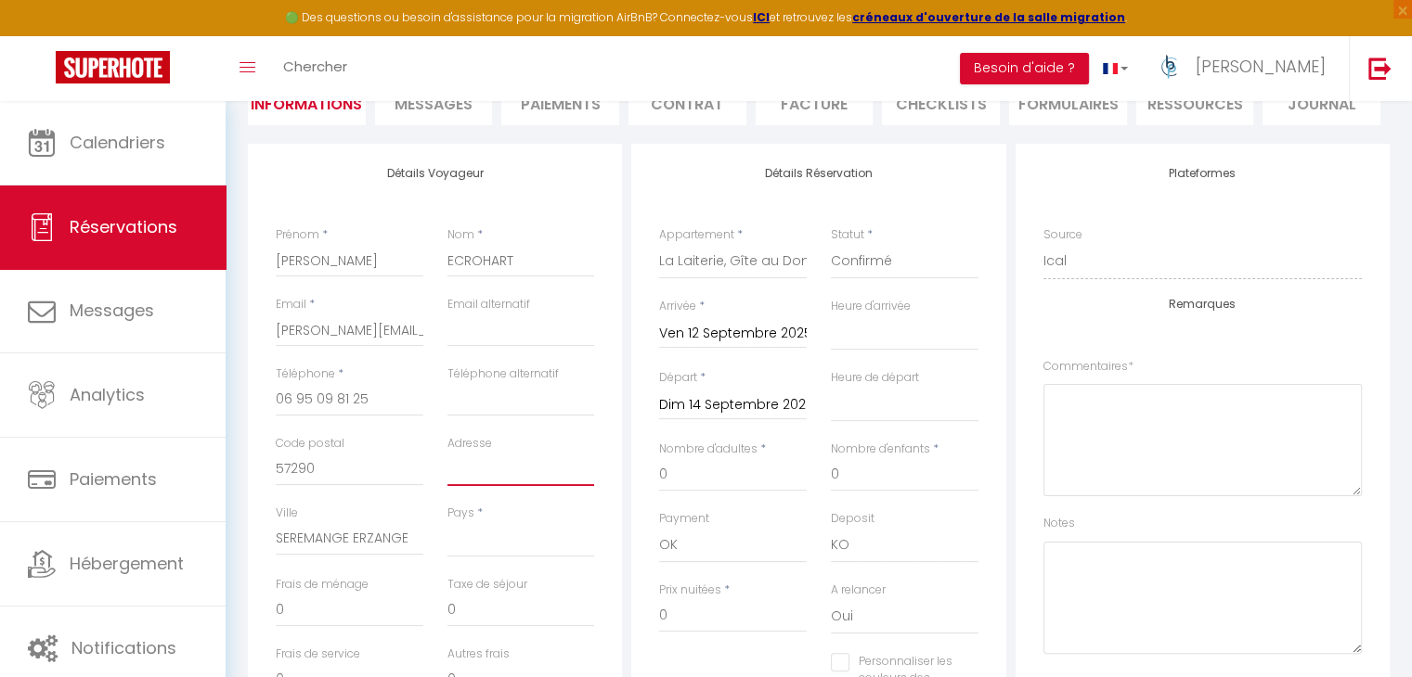
paste input "[STREET_ADDRESS][PERSON_NAME]"
click at [504, 544] on select "[GEOGRAPHIC_DATA] [GEOGRAPHIC_DATA] [GEOGRAPHIC_DATA] [GEOGRAPHIC_DATA] [GEOGRA…" at bounding box center [521, 539] width 148 height 35
click at [447, 522] on select "[GEOGRAPHIC_DATA] [GEOGRAPHIC_DATA] [GEOGRAPHIC_DATA] [GEOGRAPHIC_DATA] [GEOGRA…" at bounding box center [521, 539] width 148 height 35
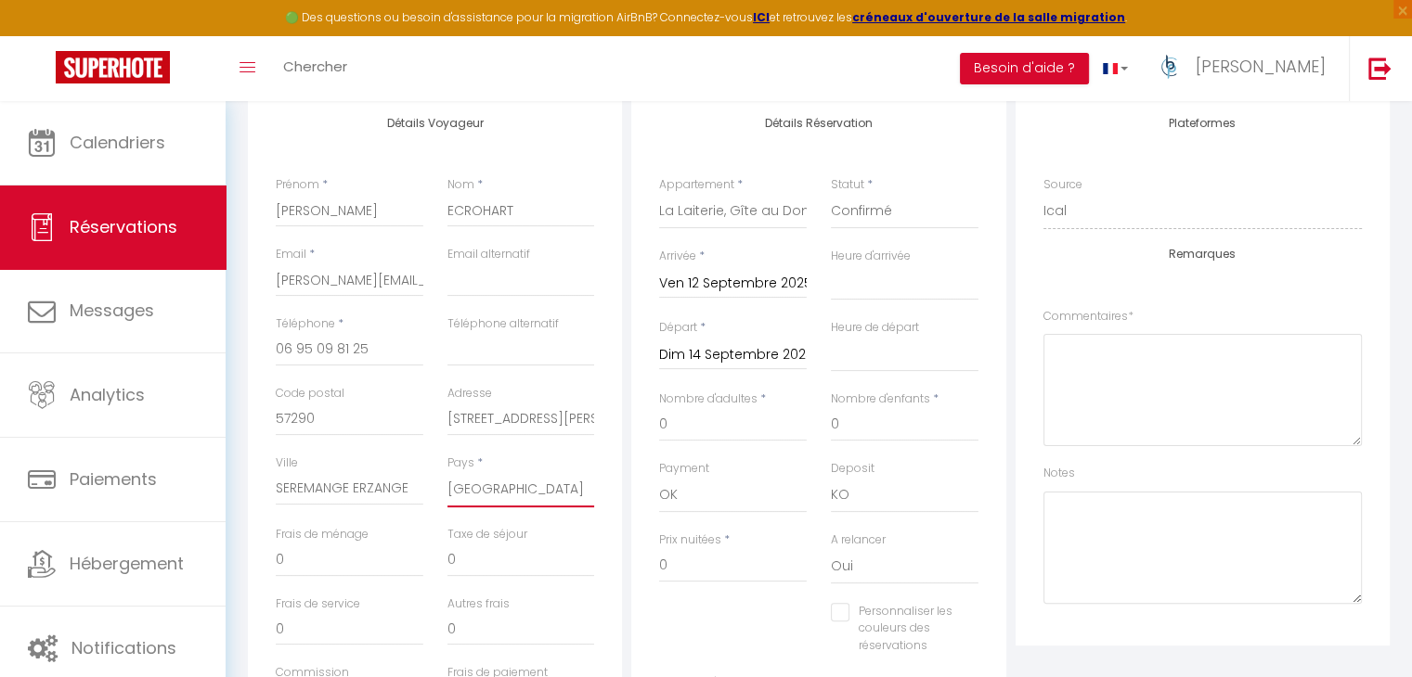
scroll to position [371, 0]
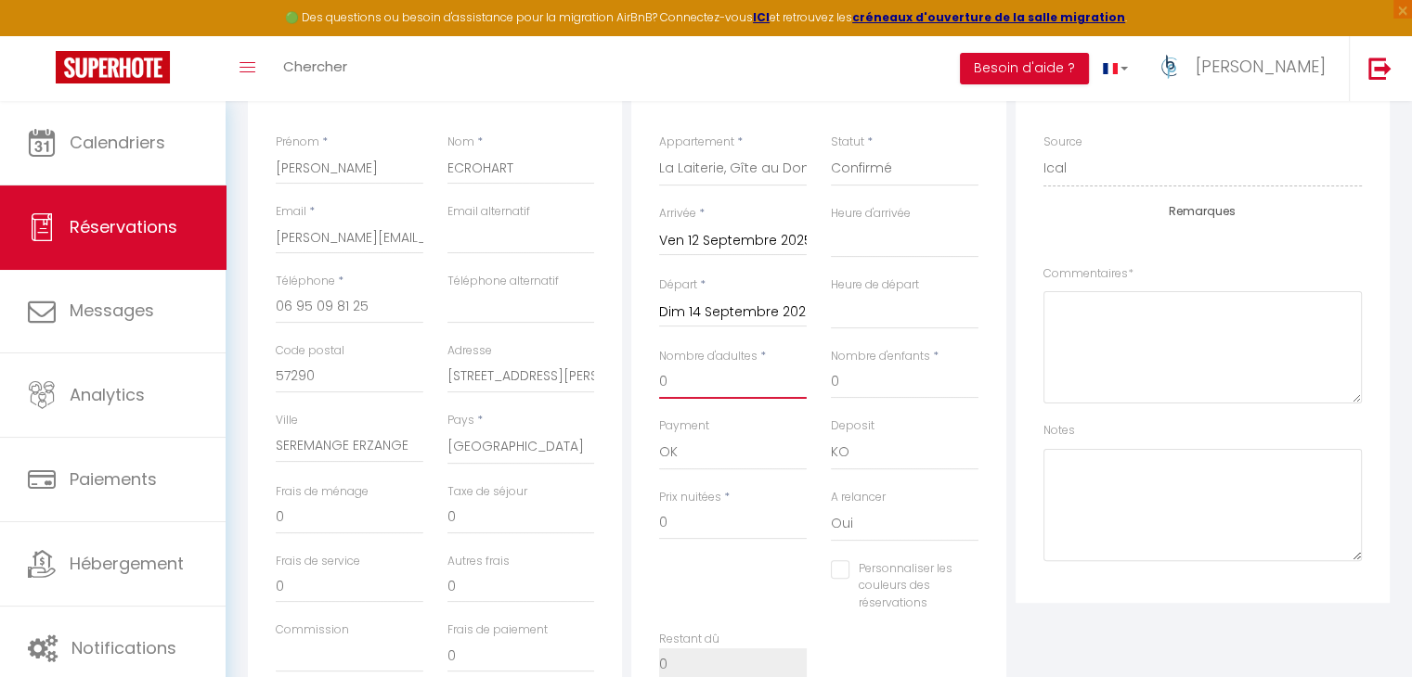
drag, startPoint x: 622, startPoint y: 383, endPoint x: 483, endPoint y: 377, distance: 139.4
click at [485, 381] on div "Détails Voyageur Prénom * [PERSON_NAME] * ECROHART Email * [PERSON_NAME][EMAIL_…" at bounding box center [818, 387] width 1151 height 673
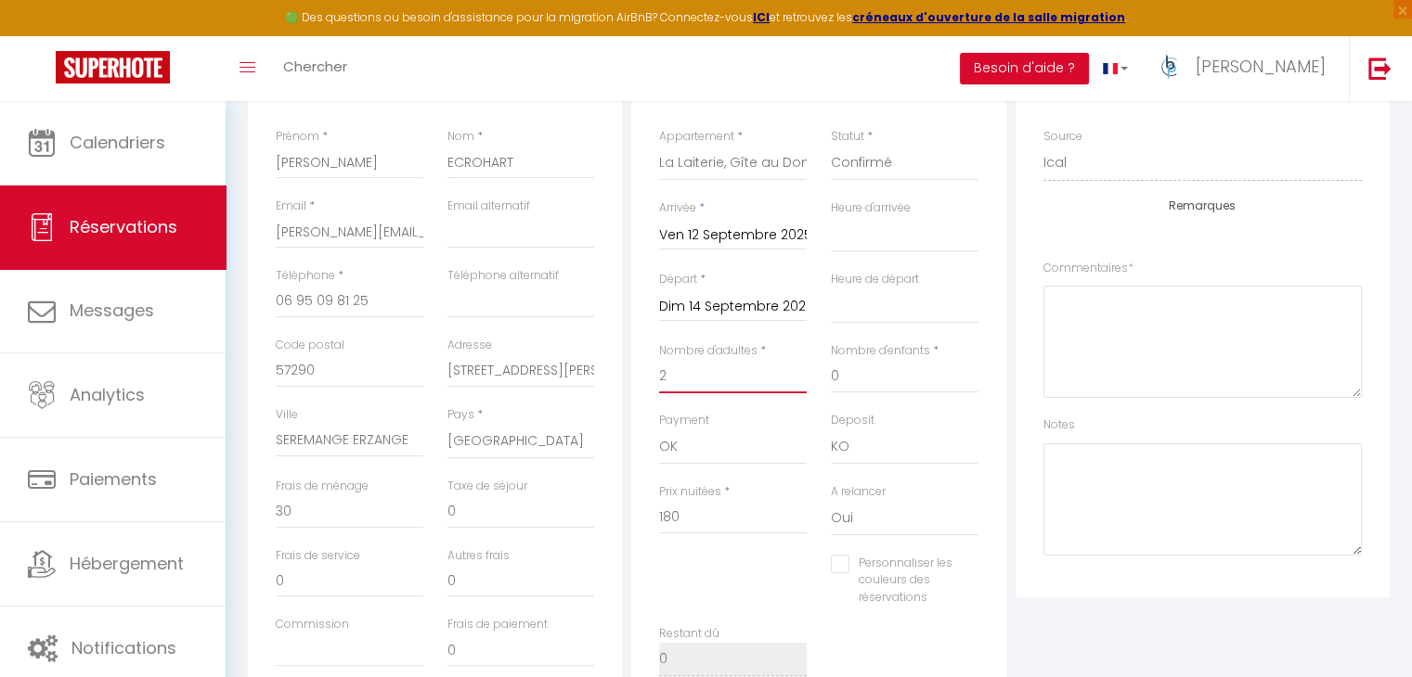
scroll to position [464, 0]
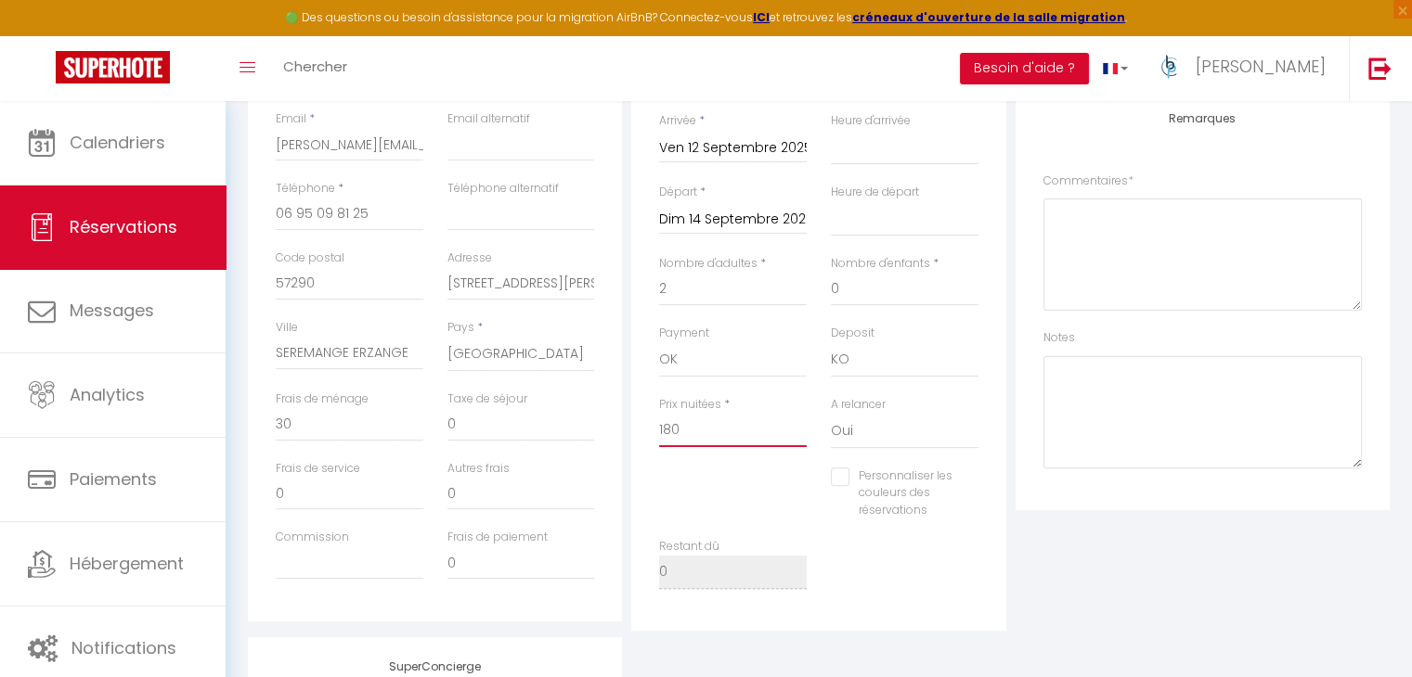
drag, startPoint x: 716, startPoint y: 441, endPoint x: 486, endPoint y: 429, distance: 230.5
click at [486, 429] on div "Détails Voyageur Prénom * [PERSON_NAME] * ECROHART Email * [PERSON_NAME][EMAIL_…" at bounding box center [818, 294] width 1151 height 673
click at [317, 426] on input "0" at bounding box center [350, 424] width 148 height 33
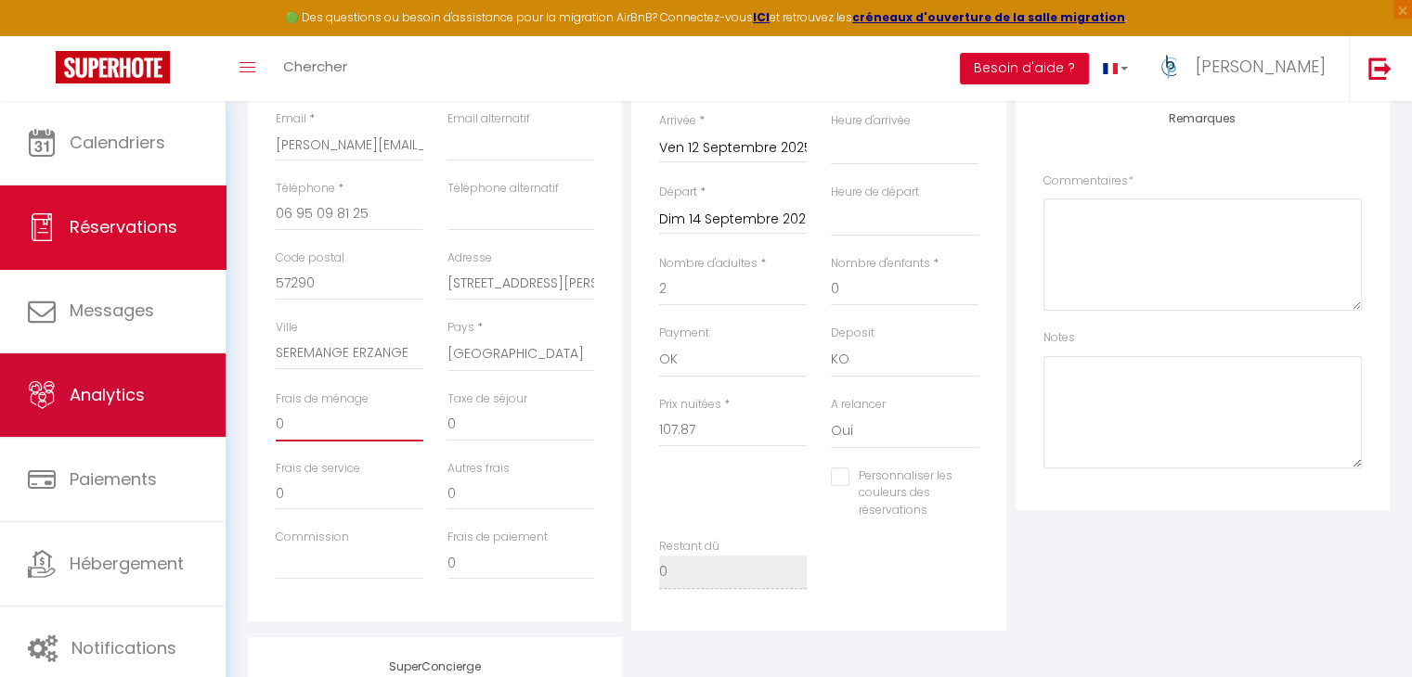
drag, startPoint x: 252, startPoint y: 424, endPoint x: 203, endPoint y: 429, distance: 49.4
click at [203, 429] on div "🟢 Des questions ou besoin d'assistance pour la migration AirBnB? Connectez-vous…" at bounding box center [706, 324] width 1412 height 1375
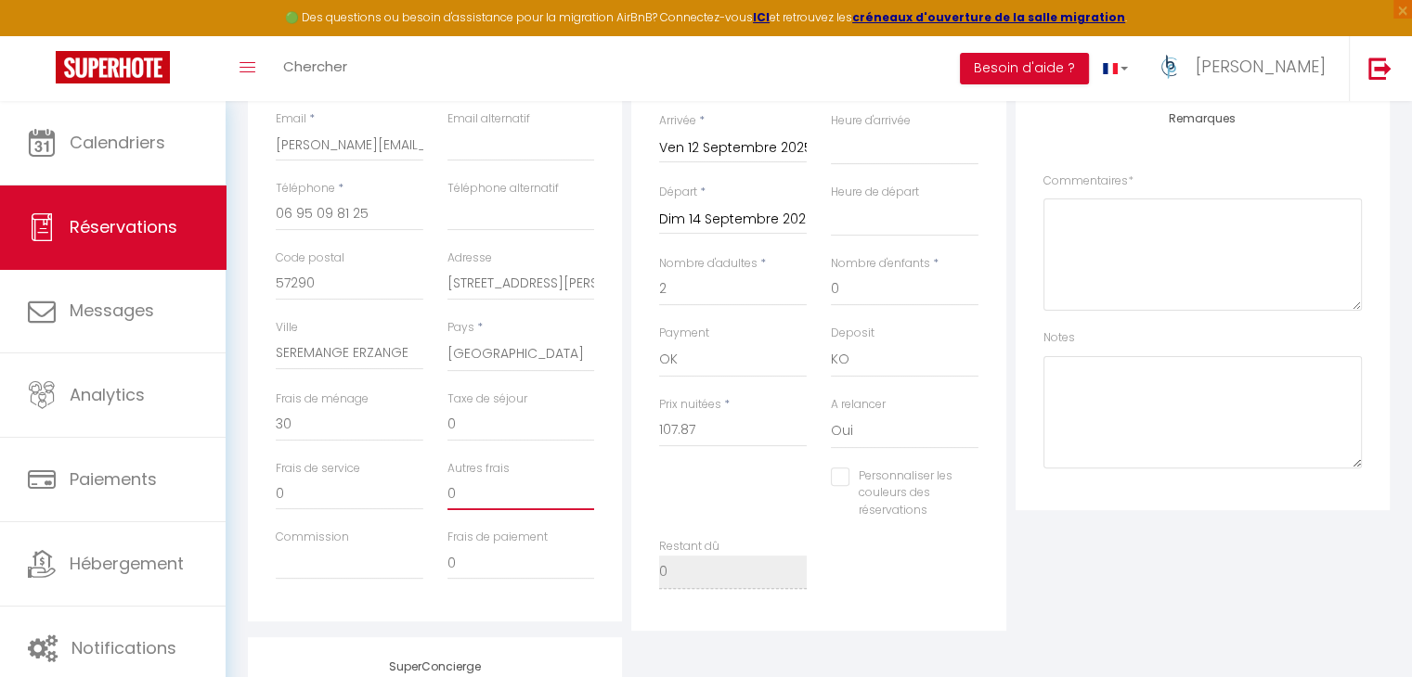
drag, startPoint x: 464, startPoint y: 500, endPoint x: 427, endPoint y: 498, distance: 37.2
click at [427, 498] on div "Frais de service 0 Autres frais 0" at bounding box center [435, 495] width 343 height 70
click at [1171, 576] on div "Plateformes Source Direct [DOMAIN_NAME] [DOMAIN_NAME] Chalet montagne Expedia G…" at bounding box center [1202, 294] width 383 height 673
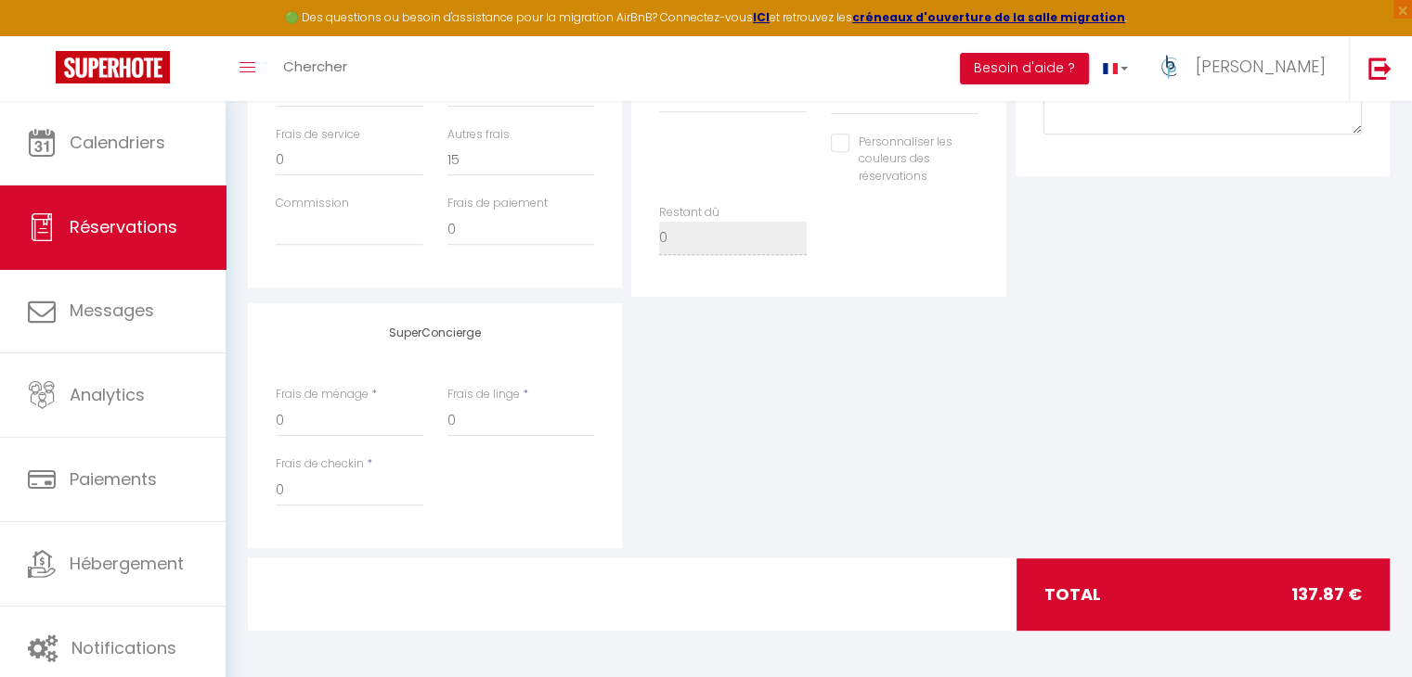
scroll to position [798, 0]
click at [953, 417] on div "SuperConcierge Frais de ménage * 0 Frais de linge * 0 Frais de checkin * 0" at bounding box center [818, 425] width 1151 height 245
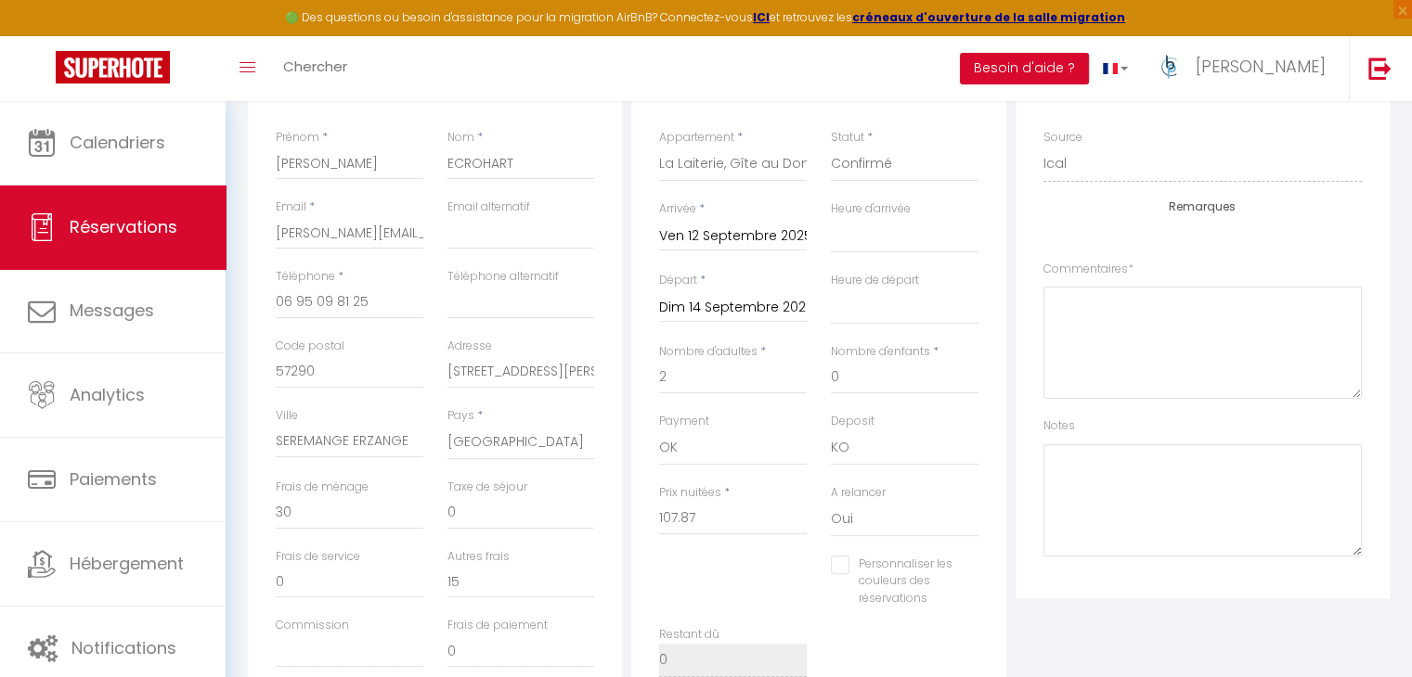
scroll to position [148, 0]
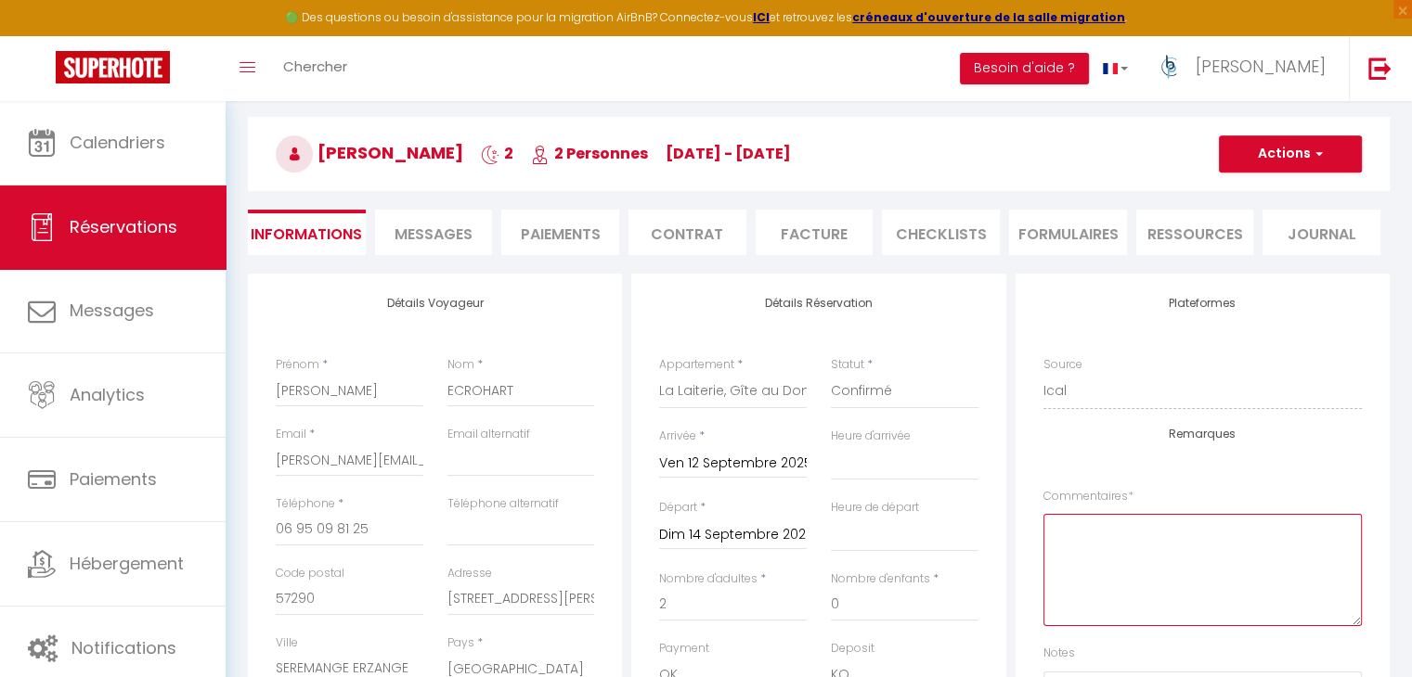
click at [1128, 548] on textarea at bounding box center [1202, 570] width 318 height 112
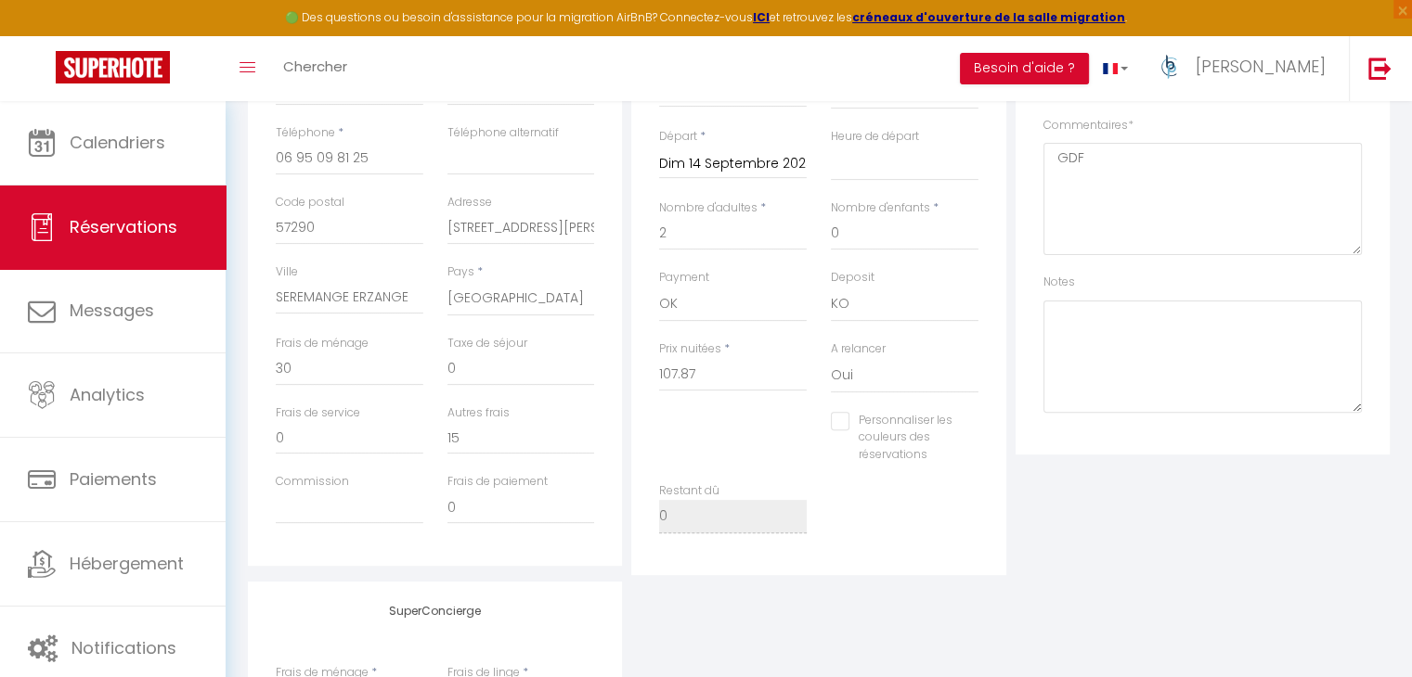
click at [1223, 532] on div "Plateformes Source Direct [DOMAIN_NAME] [DOMAIN_NAME] Chalet montagne Expedia G…" at bounding box center [1202, 239] width 383 height 673
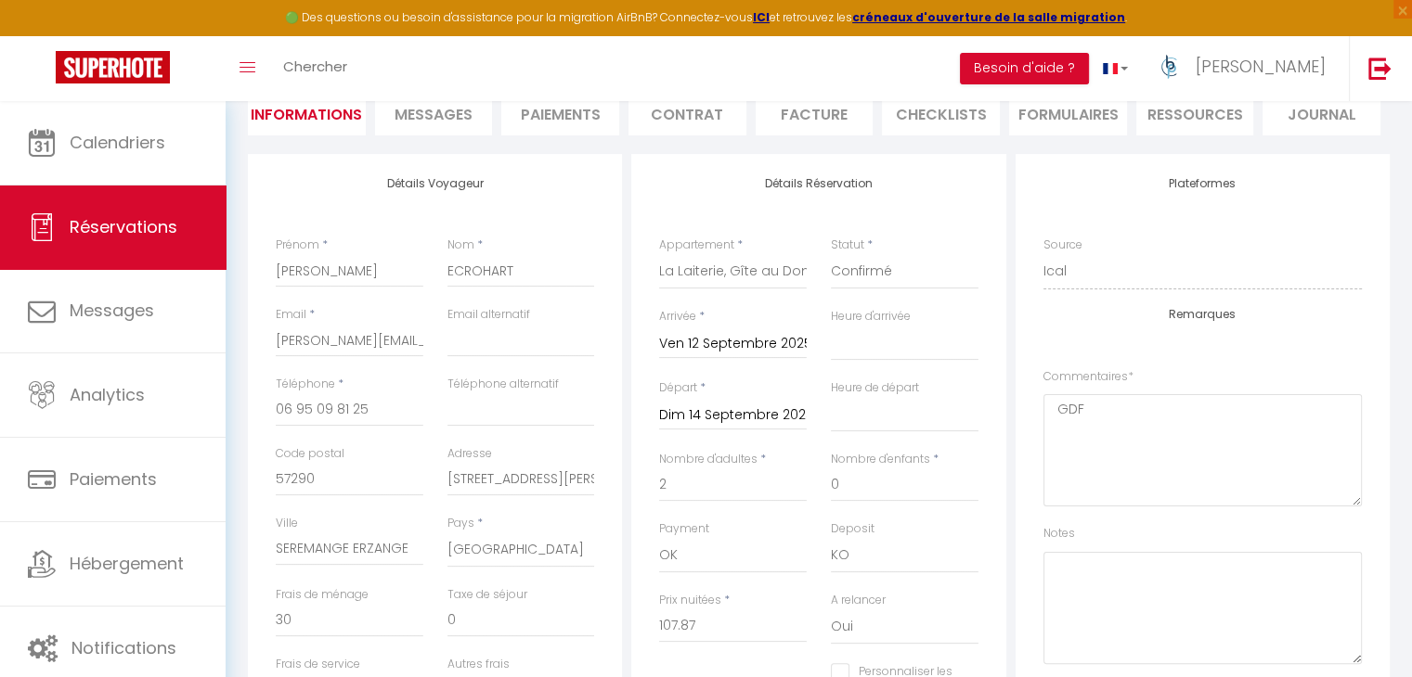
scroll to position [0, 0]
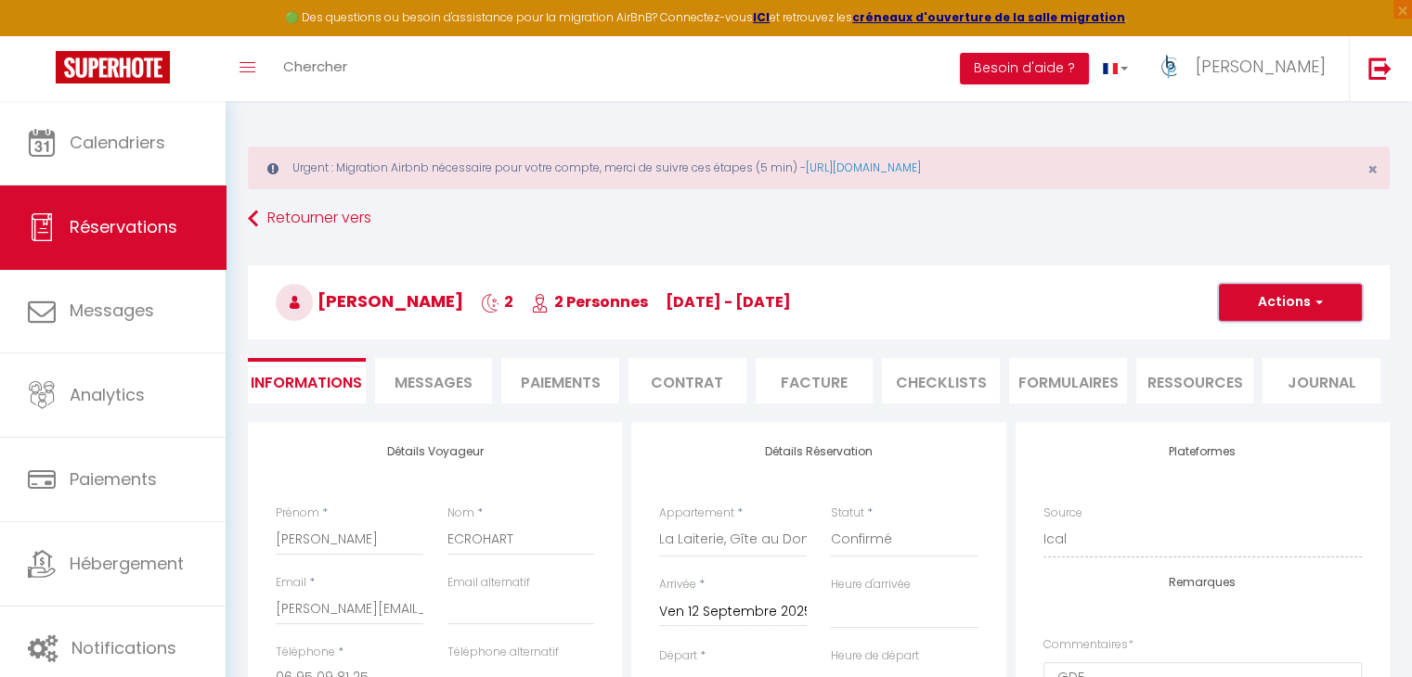
drag, startPoint x: 1266, startPoint y: 290, endPoint x: 1255, endPoint y: 324, distance: 35.2
click at [1266, 290] on button "Actions" at bounding box center [1290, 302] width 143 height 37
click at [1255, 334] on link "Enregistrer" at bounding box center [1271, 343] width 147 height 24
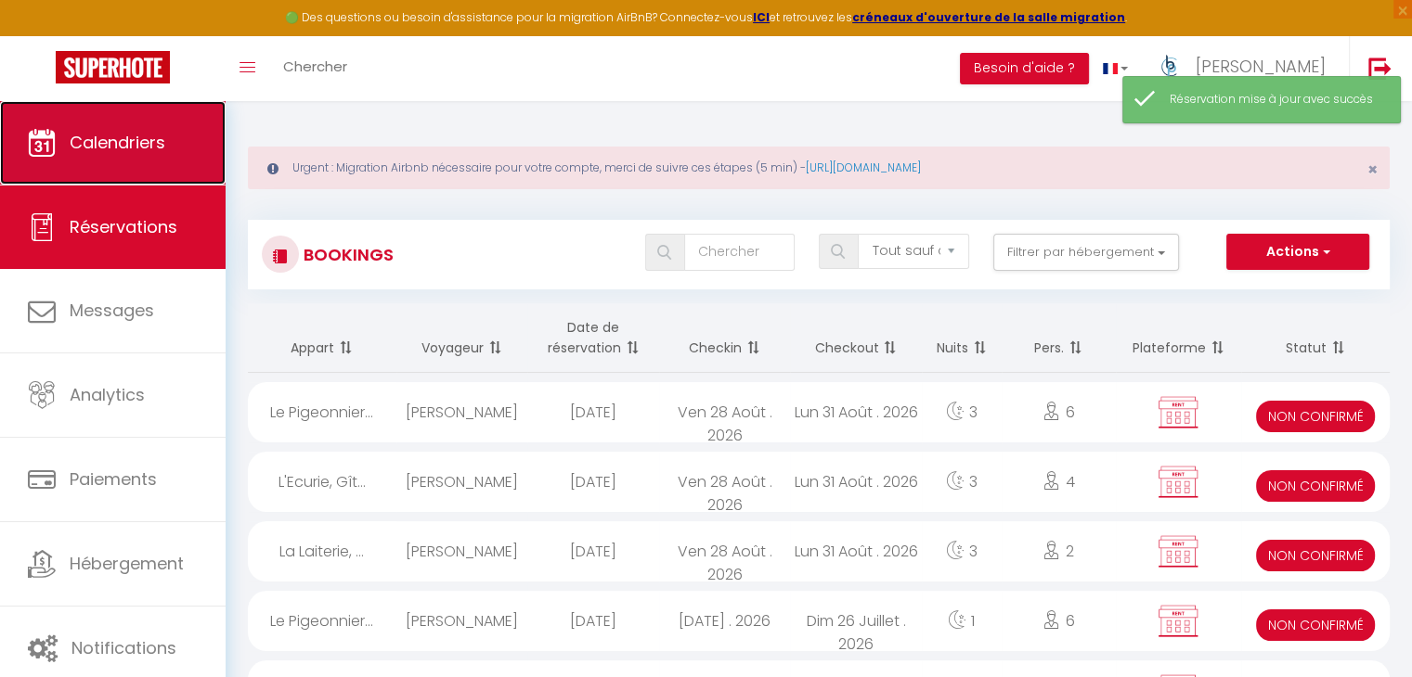
click at [148, 131] on span "Calendriers" at bounding box center [118, 142] width 96 height 23
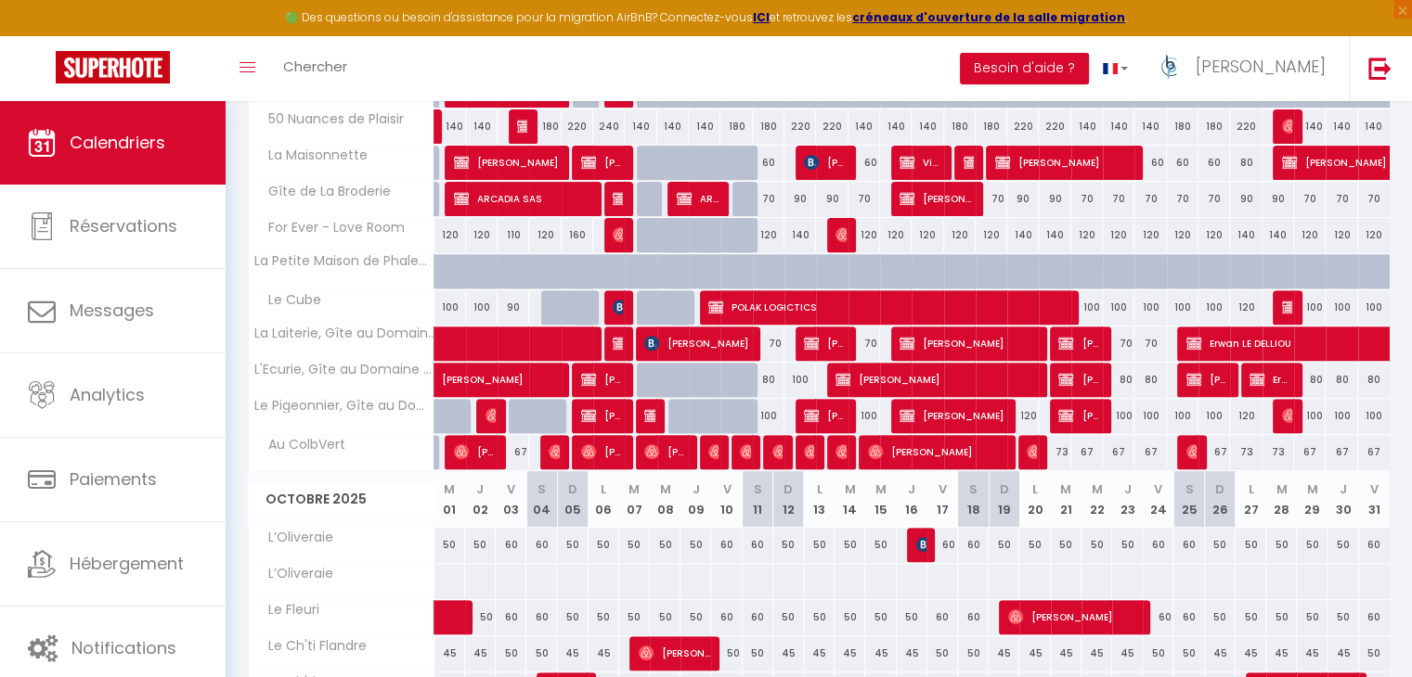
scroll to position [657, 0]
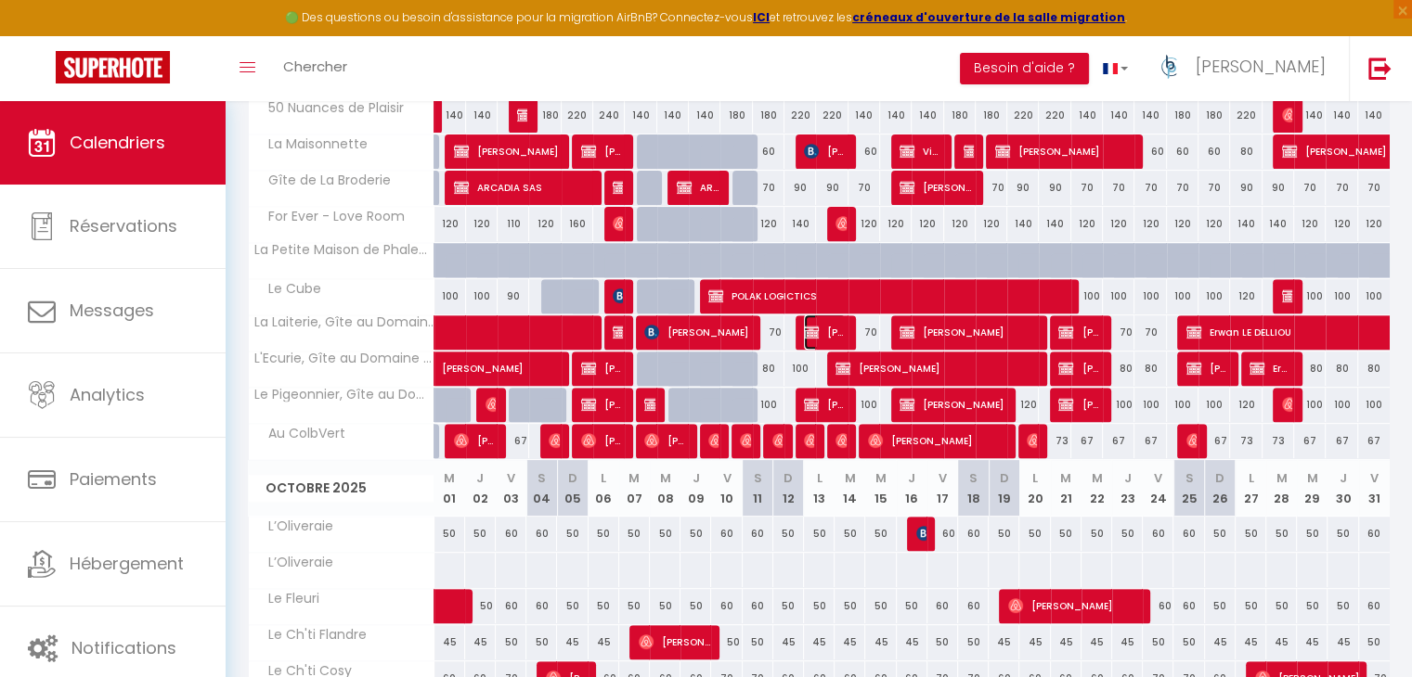
click at [834, 326] on span "[PERSON_NAME]" at bounding box center [825, 332] width 42 height 35
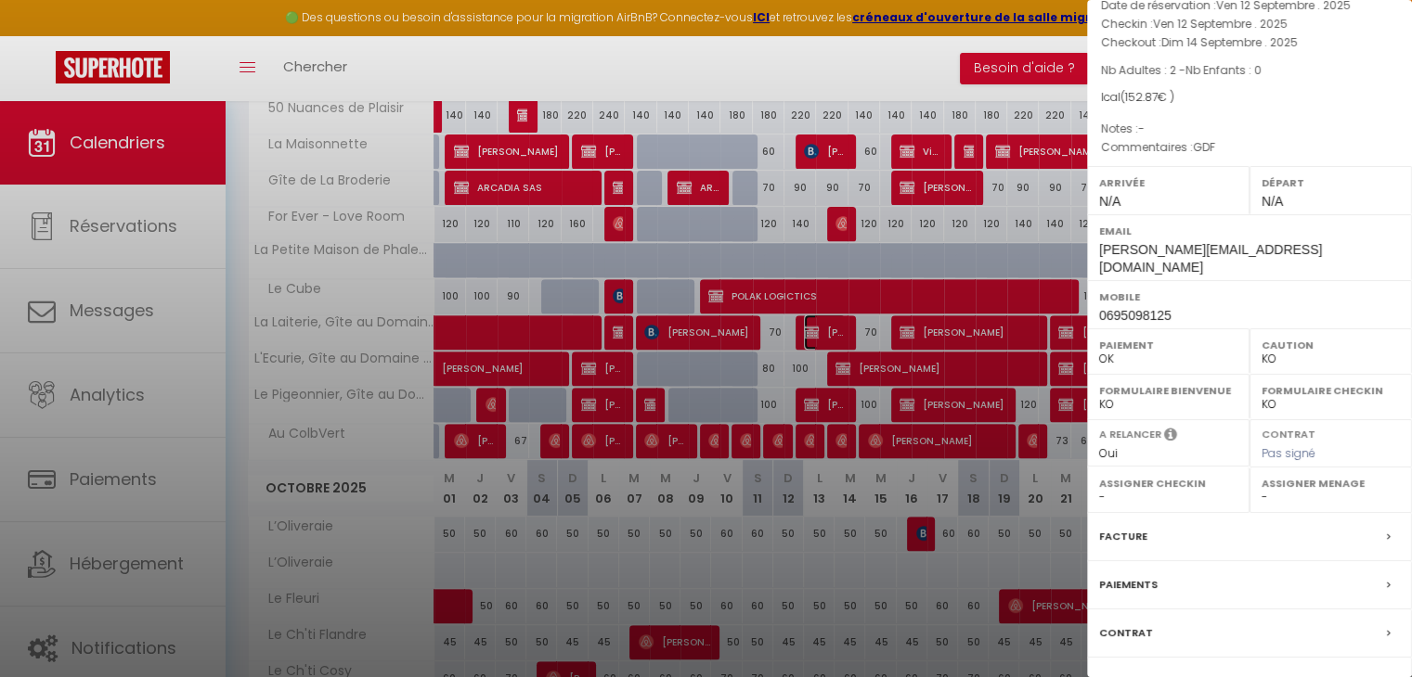
scroll to position [203, 0]
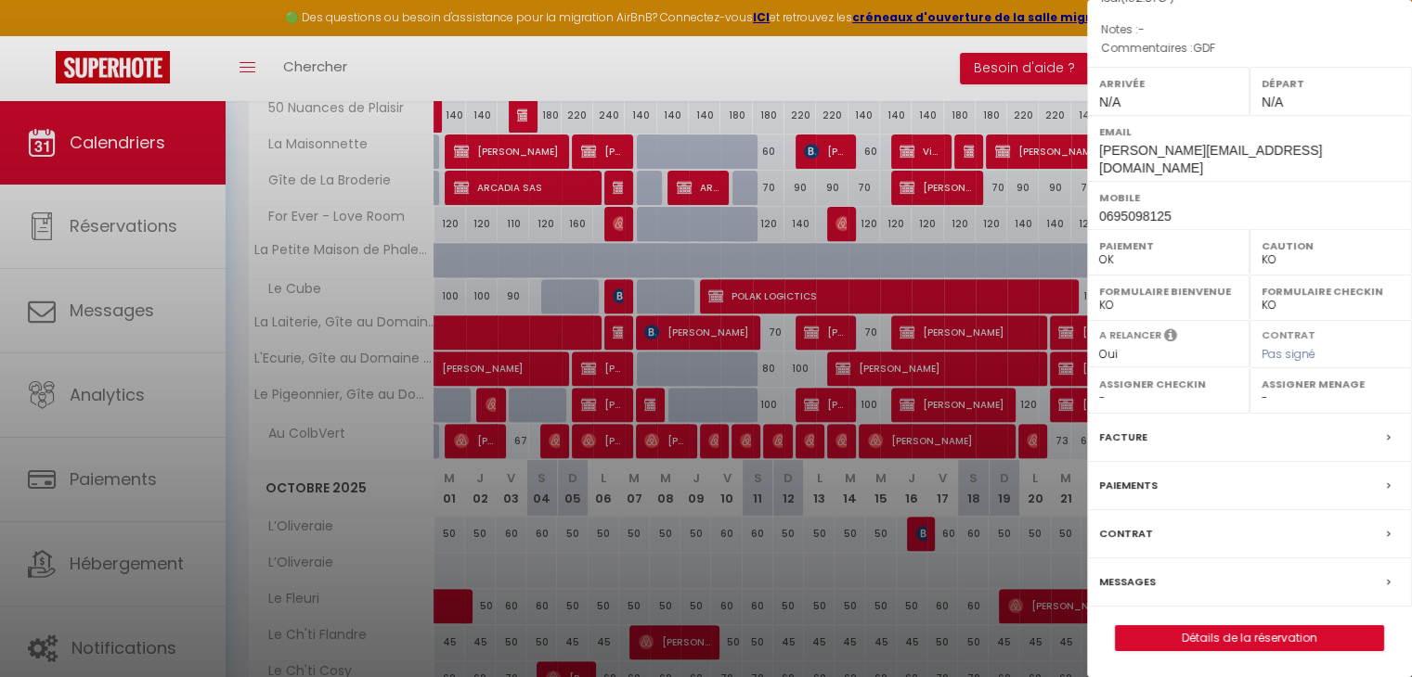
click at [1143, 484] on label "Paiements" at bounding box center [1128, 485] width 58 height 19
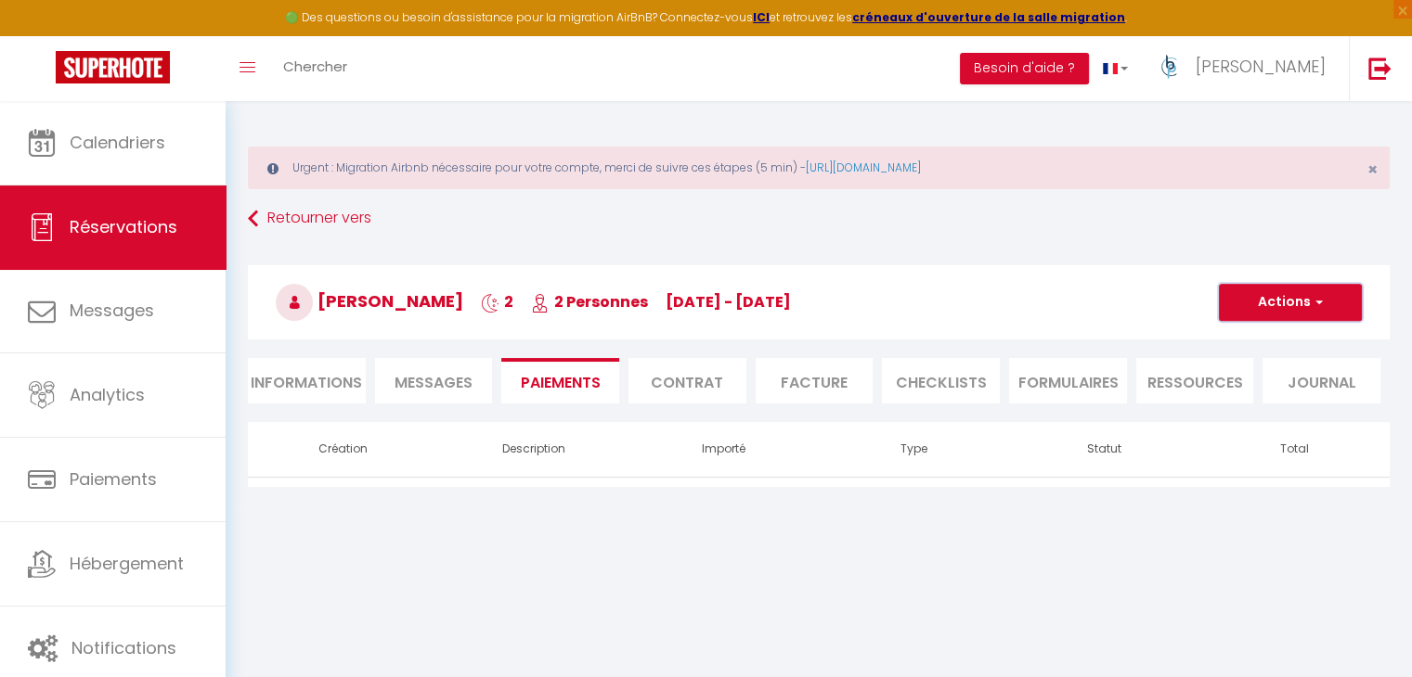
click at [1303, 300] on button "Actions" at bounding box center [1290, 302] width 143 height 37
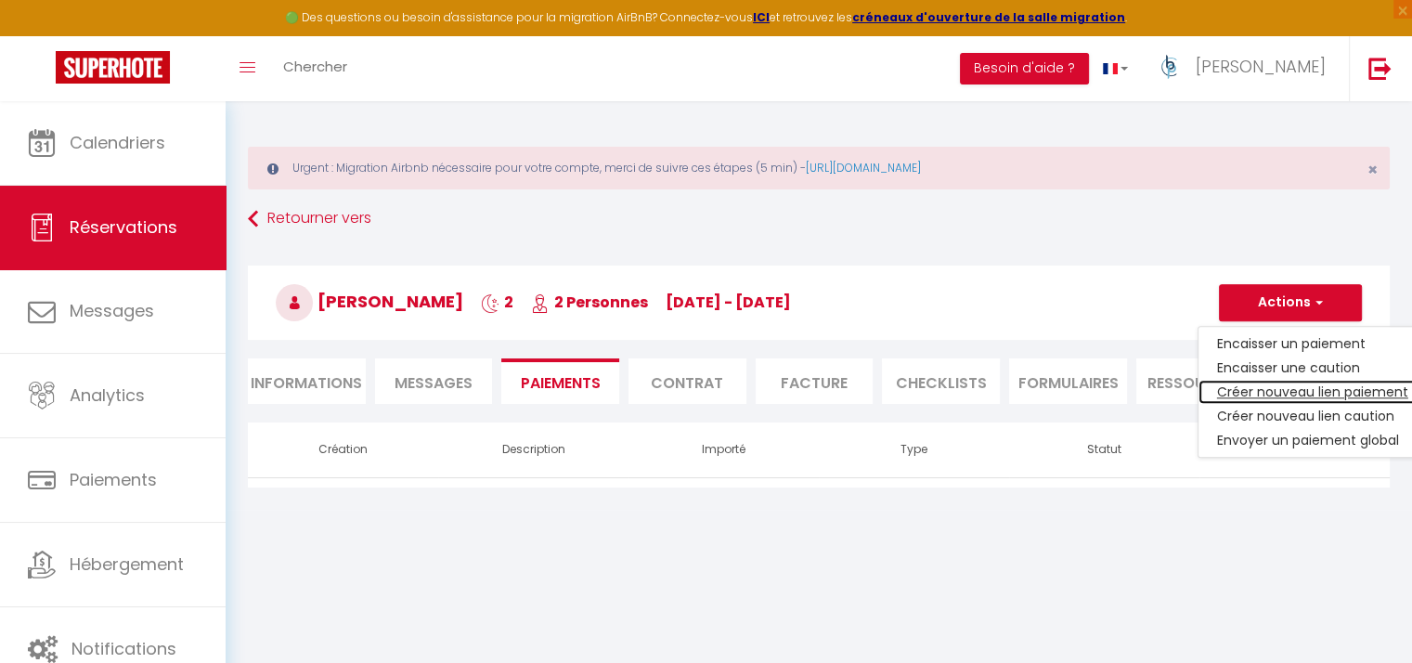
click at [1281, 390] on link "Créer nouveau lien paiement" at bounding box center [1312, 392] width 228 height 24
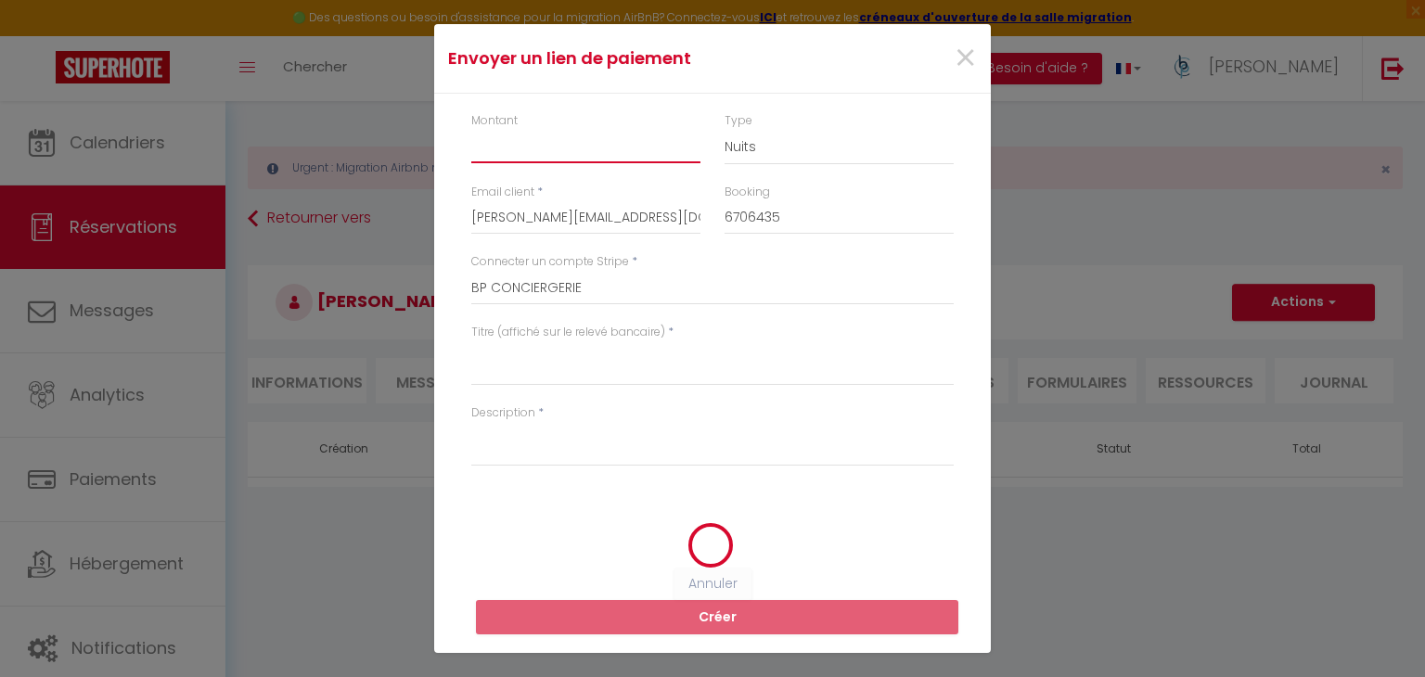
click at [535, 149] on input "Montant" at bounding box center [585, 146] width 229 height 33
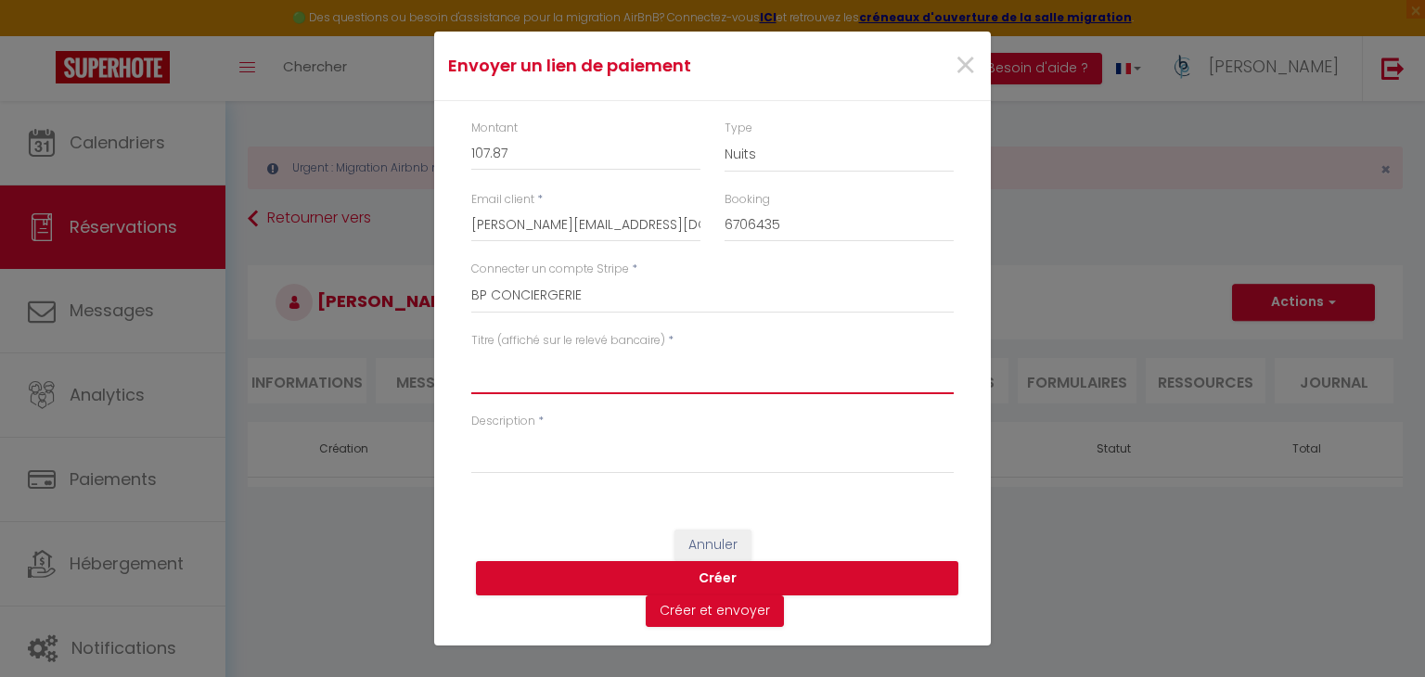
click at [570, 371] on textarea "Titre (affiché sur le relevé bancaire)" at bounding box center [712, 372] width 483 height 45
click at [587, 584] on button "Créer" at bounding box center [717, 578] width 483 height 35
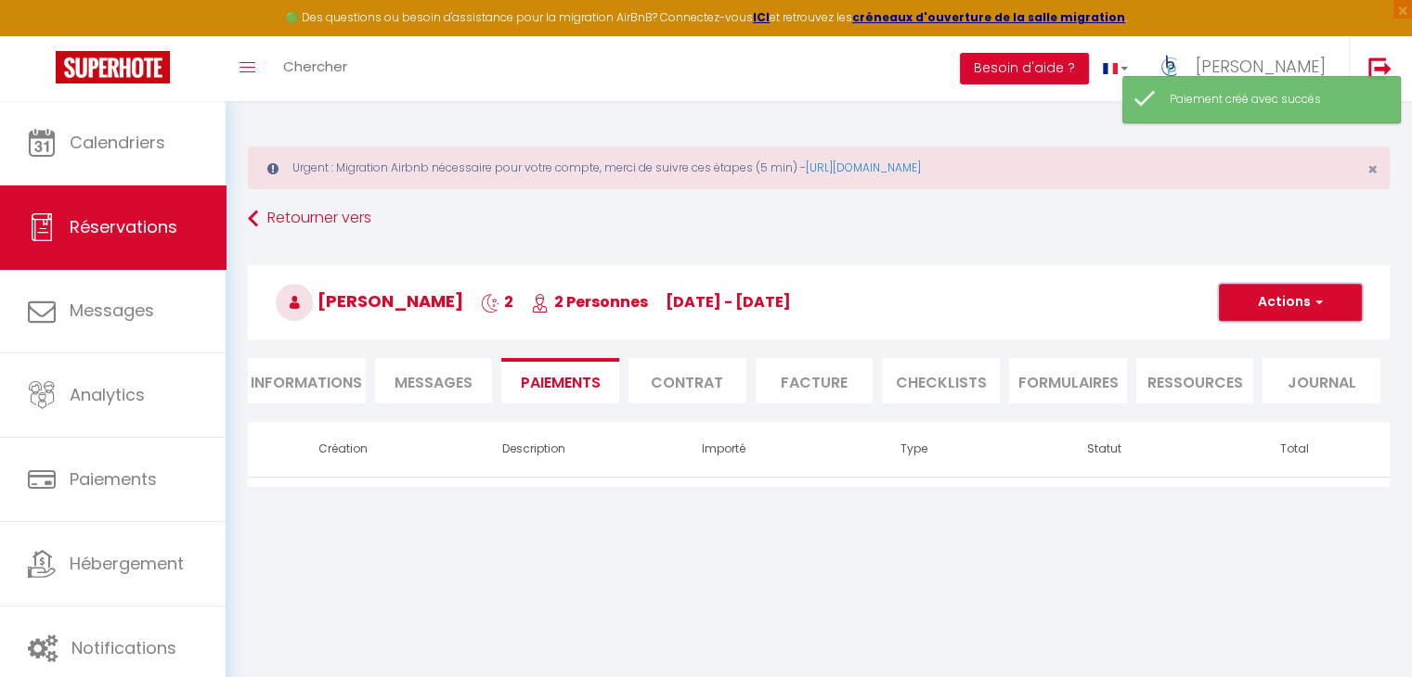
click at [1327, 305] on button "Actions" at bounding box center [1290, 302] width 143 height 37
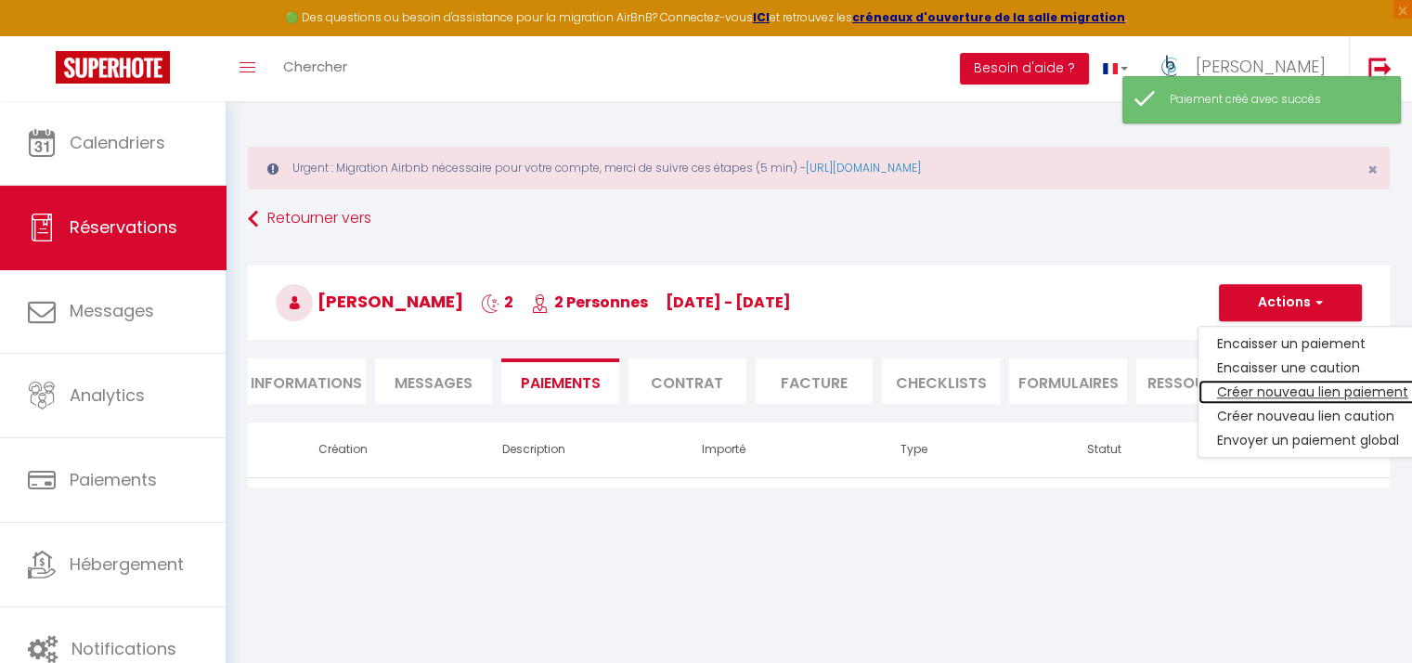
click at [1327, 388] on link "Créer nouveau lien paiement" at bounding box center [1312, 392] width 228 height 24
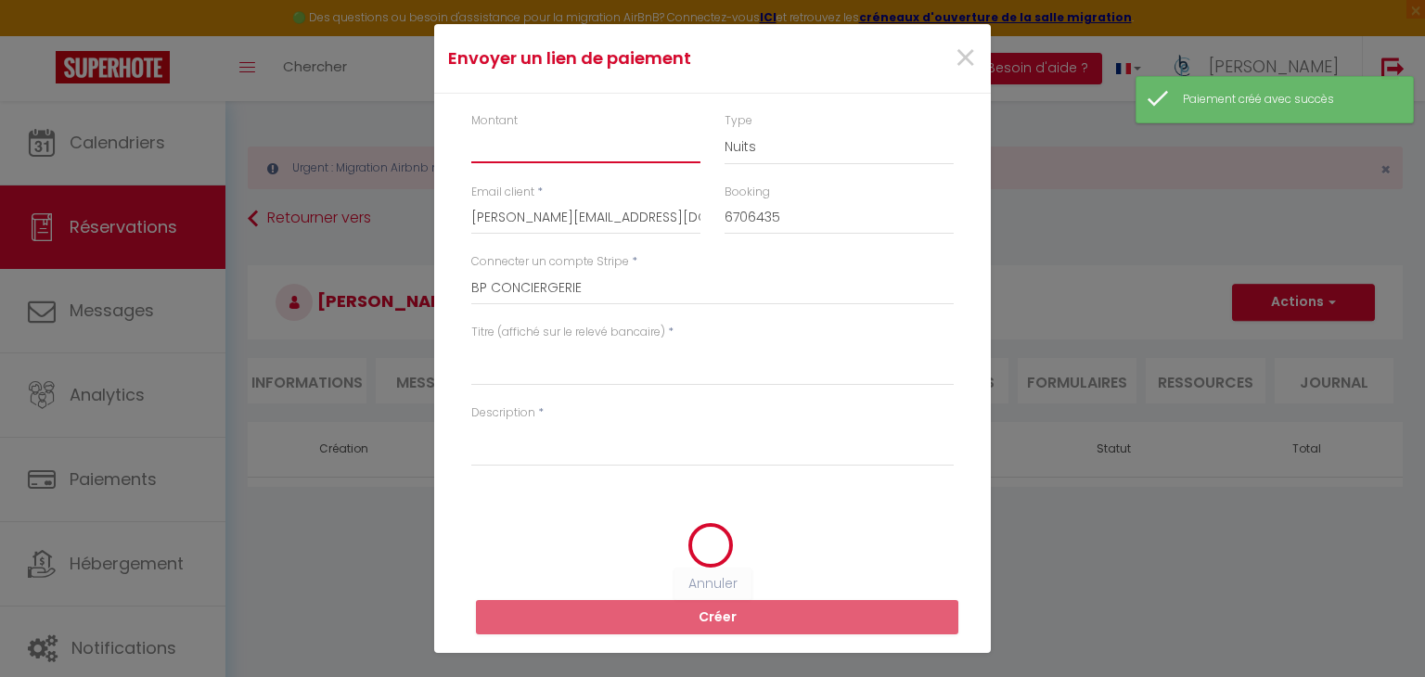
click at [538, 160] on input "Montant" at bounding box center [585, 146] width 229 height 33
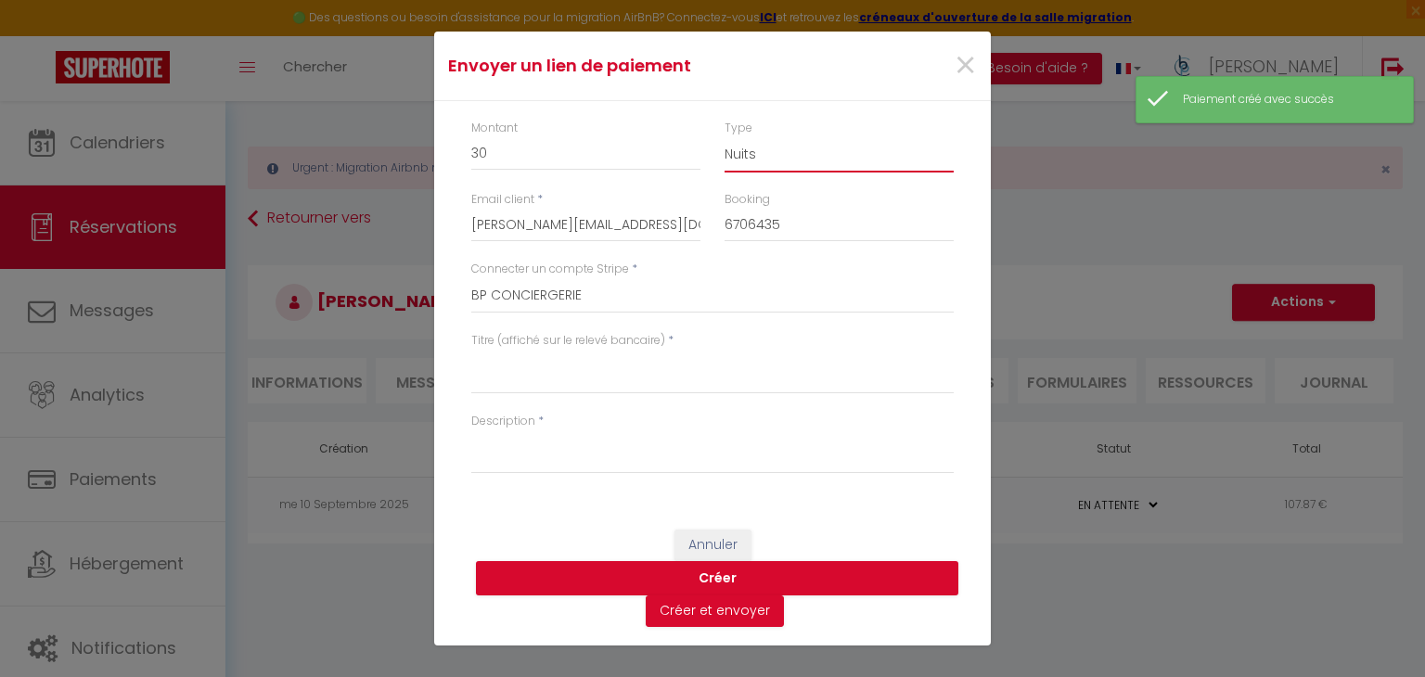
click at [763, 161] on select "Nuits Frais de ménage Taxe de séjour [GEOGRAPHIC_DATA]" at bounding box center [839, 154] width 229 height 35
click at [725, 137] on select "Nuits Frais de ménage Taxe de séjour [GEOGRAPHIC_DATA]" at bounding box center [839, 154] width 229 height 35
click at [608, 359] on textarea "Titre (affiché sur le relevé bancaire)" at bounding box center [712, 372] width 483 height 45
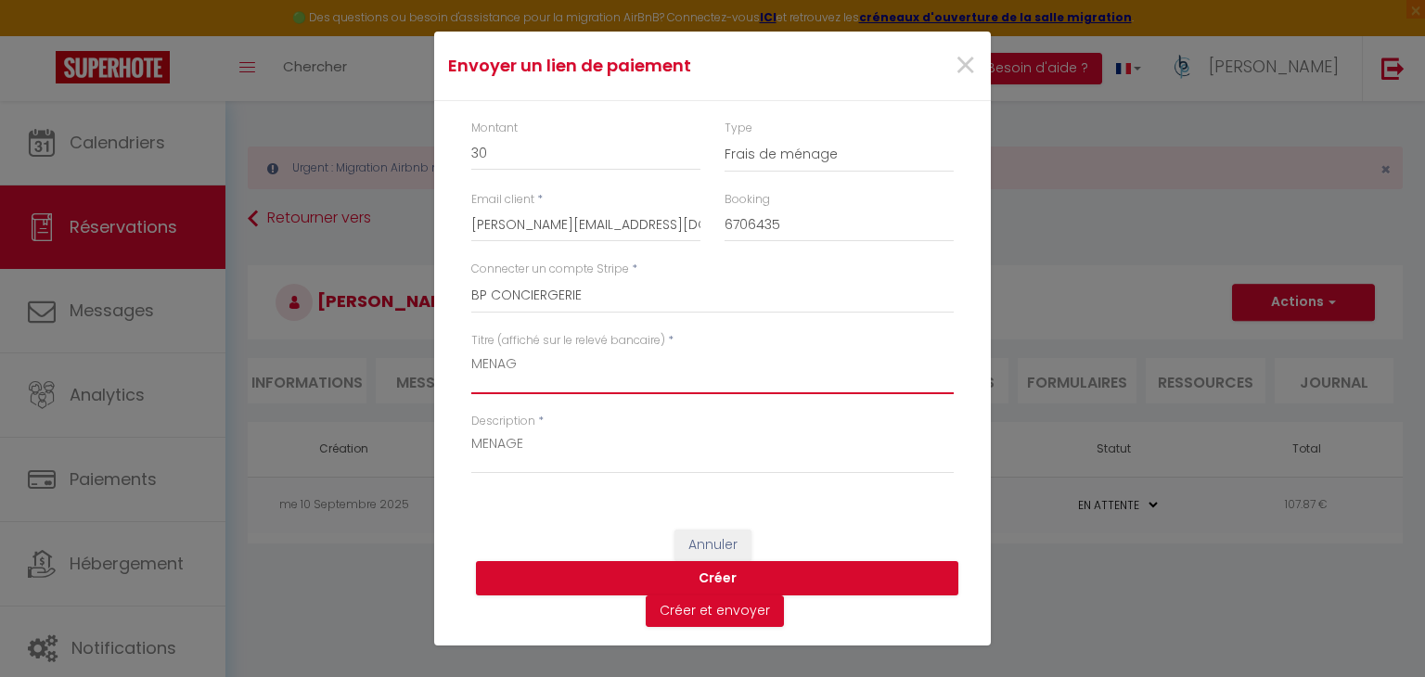
click at [606, 350] on textarea "MENAG" at bounding box center [712, 372] width 483 height 45
click at [774, 568] on button "Créer" at bounding box center [717, 578] width 483 height 35
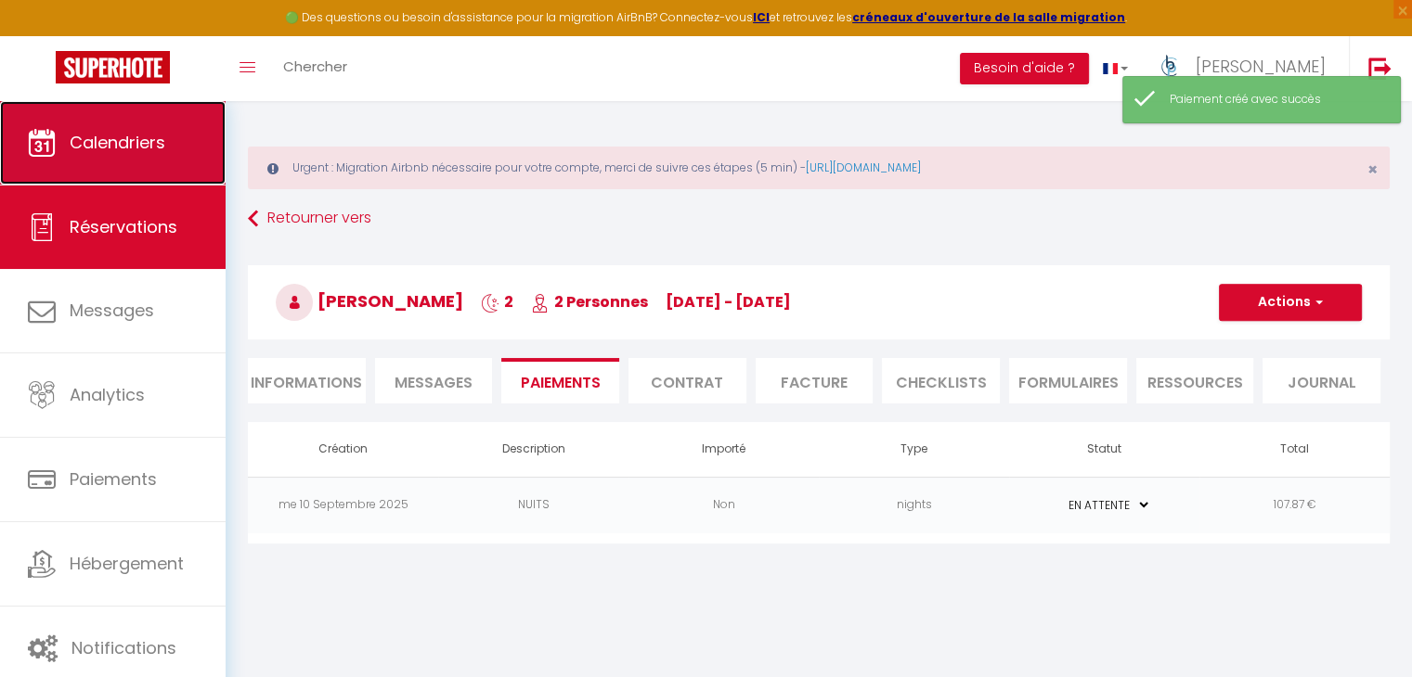
click at [147, 128] on link "Calendriers" at bounding box center [113, 143] width 226 height 84
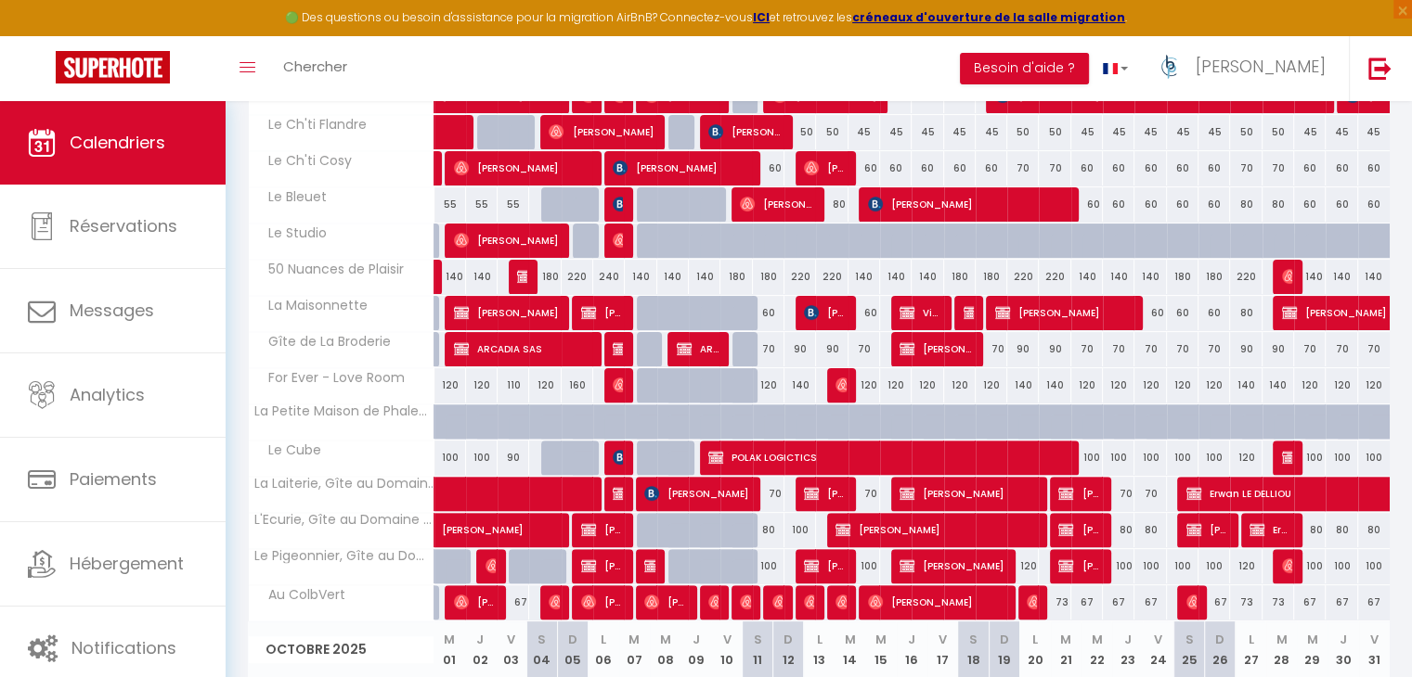
scroll to position [464, 0]
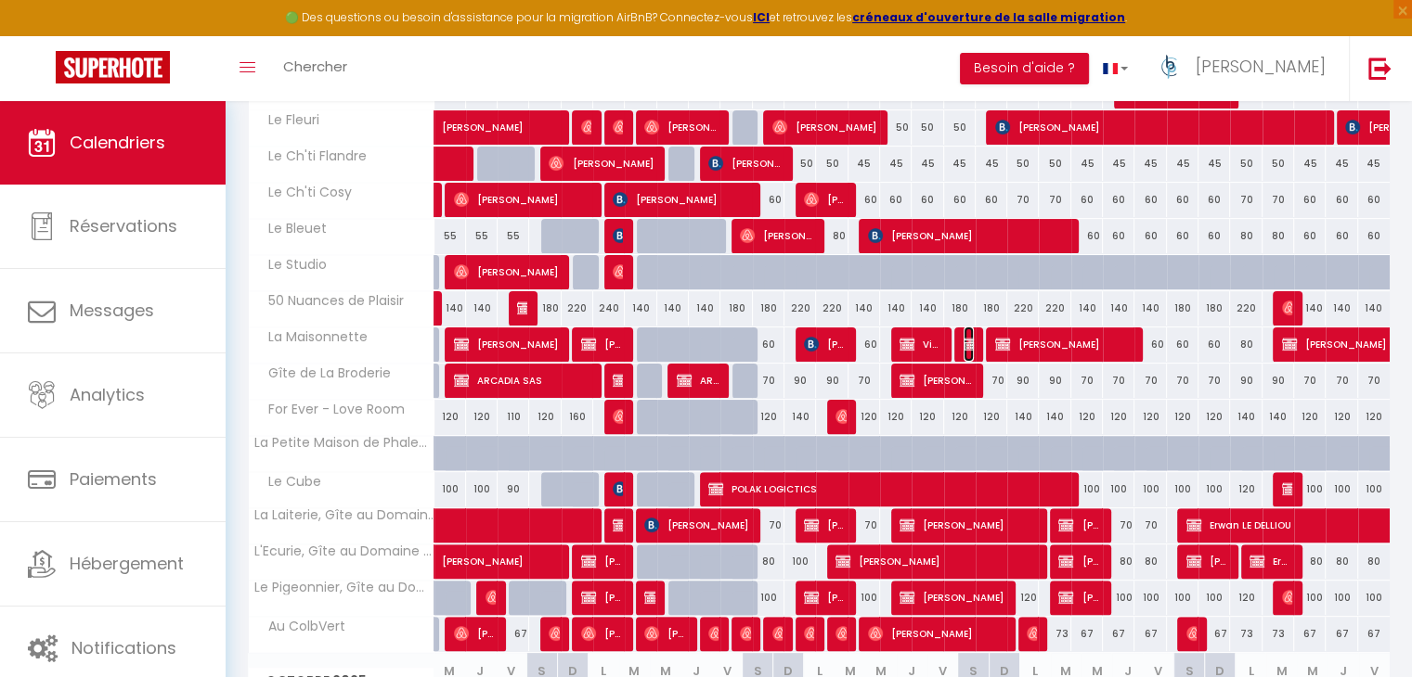
click at [971, 343] on img at bounding box center [970, 344] width 15 height 15
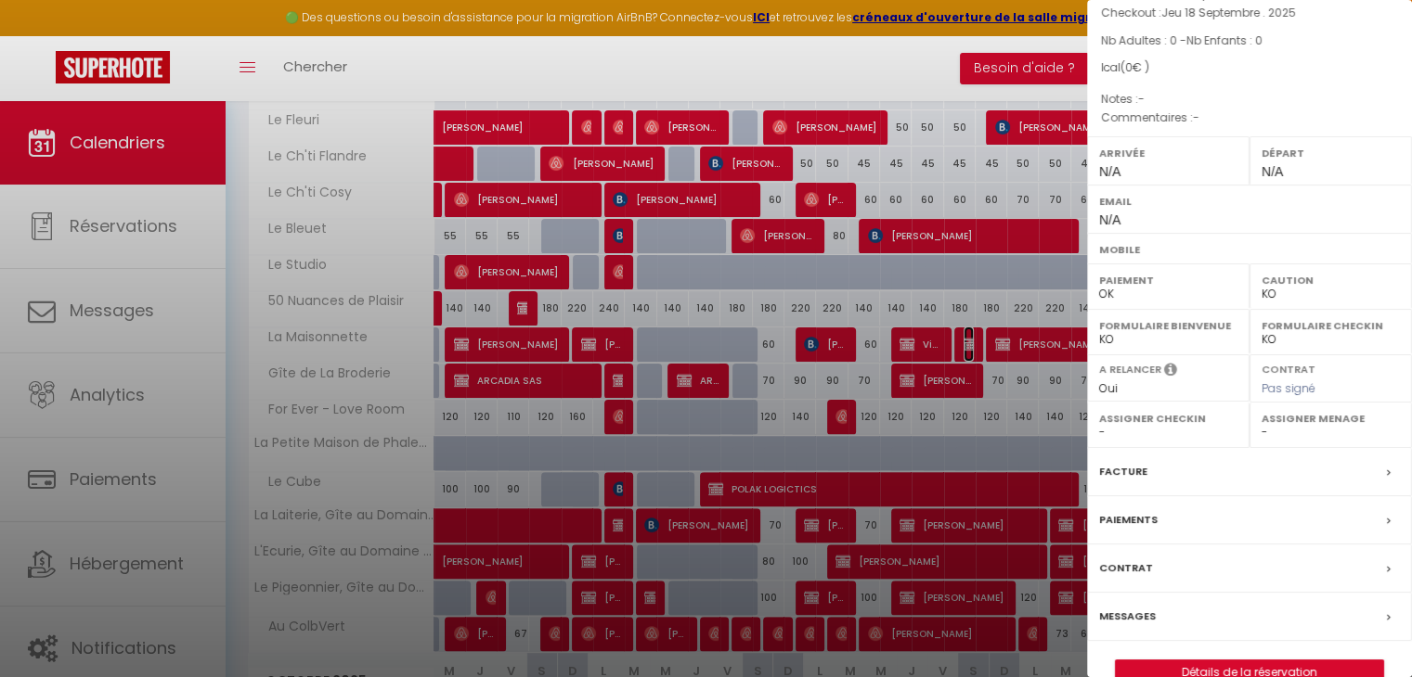
scroll to position [167, 0]
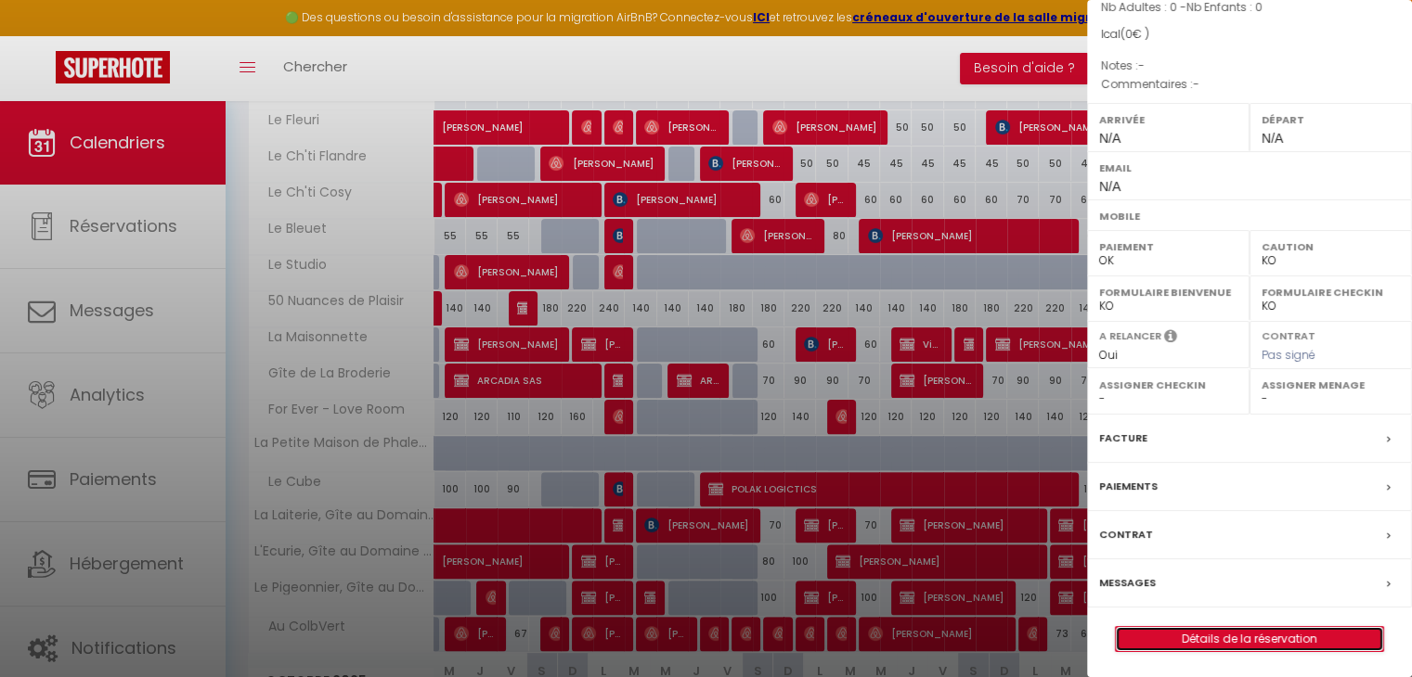
click at [1210, 628] on link "Détails de la réservation" at bounding box center [1249, 639] width 267 height 24
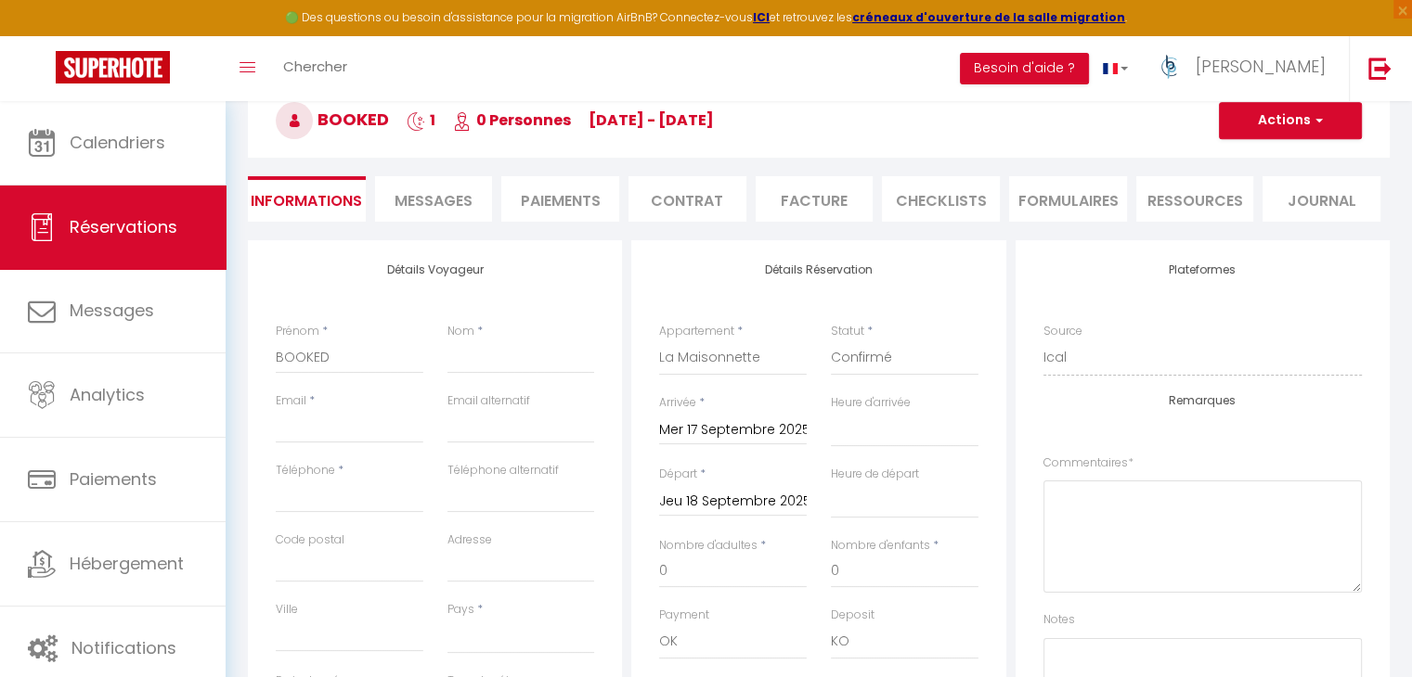
scroll to position [186, 0]
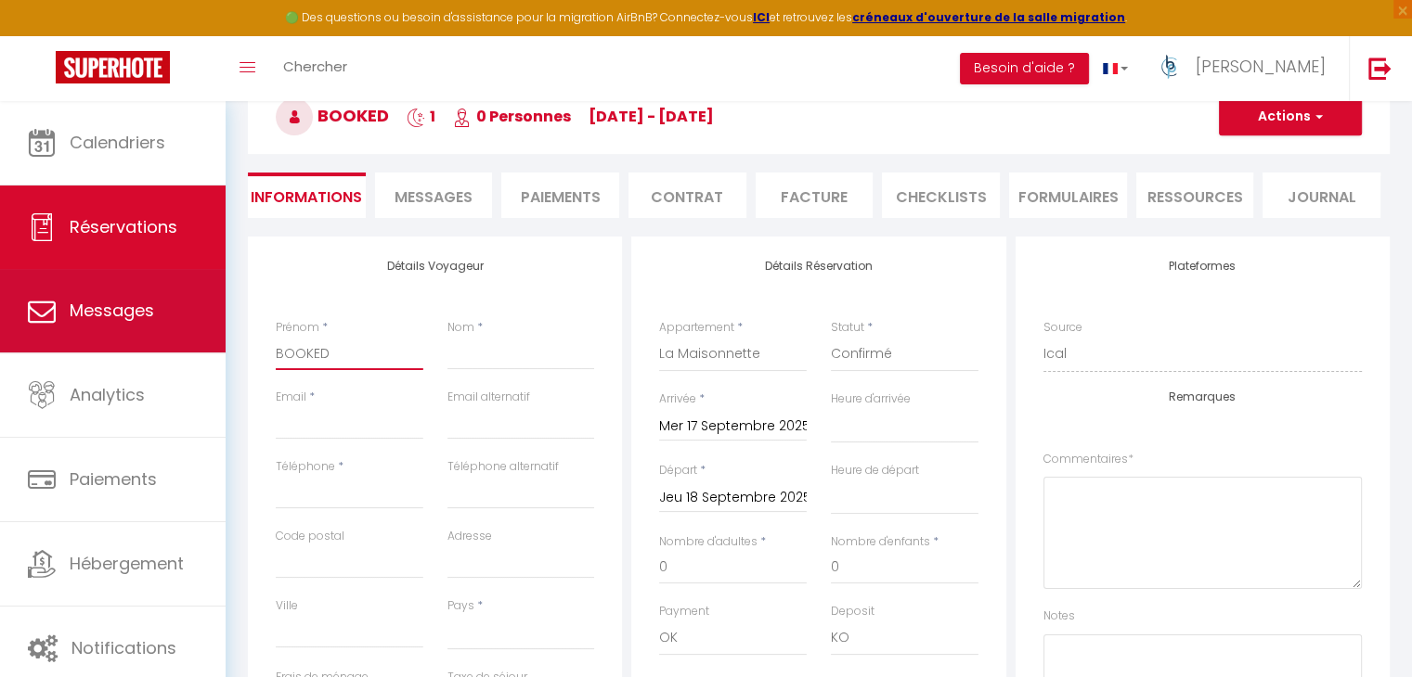
drag, startPoint x: 330, startPoint y: 347, endPoint x: 108, endPoint y: 345, distance: 222.7
click at [109, 344] on div "🟢 Des questions ou besoin d'assistance pour la migration AirBnB? Connectez-vous…" at bounding box center [706, 603] width 1412 height 1375
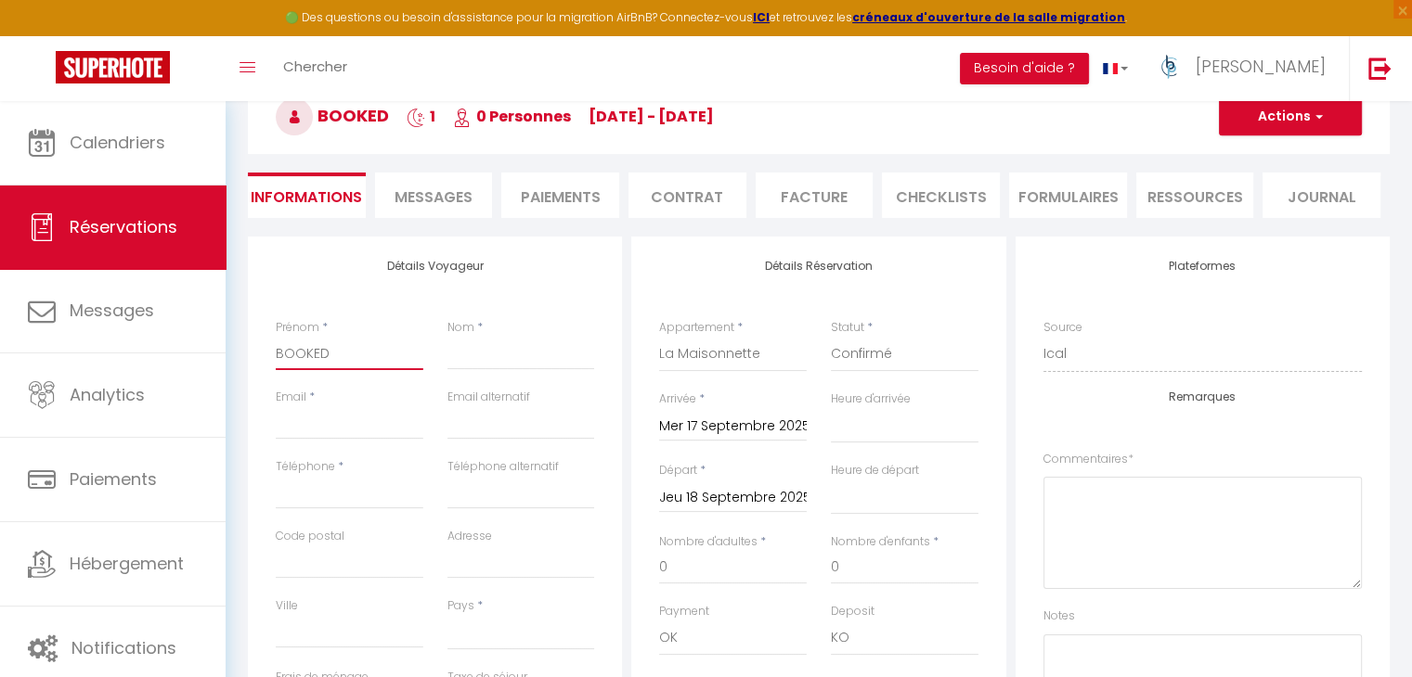
paste input "eatrice"
click at [440, 350] on div "Nom *" at bounding box center [521, 354] width 172 height 70
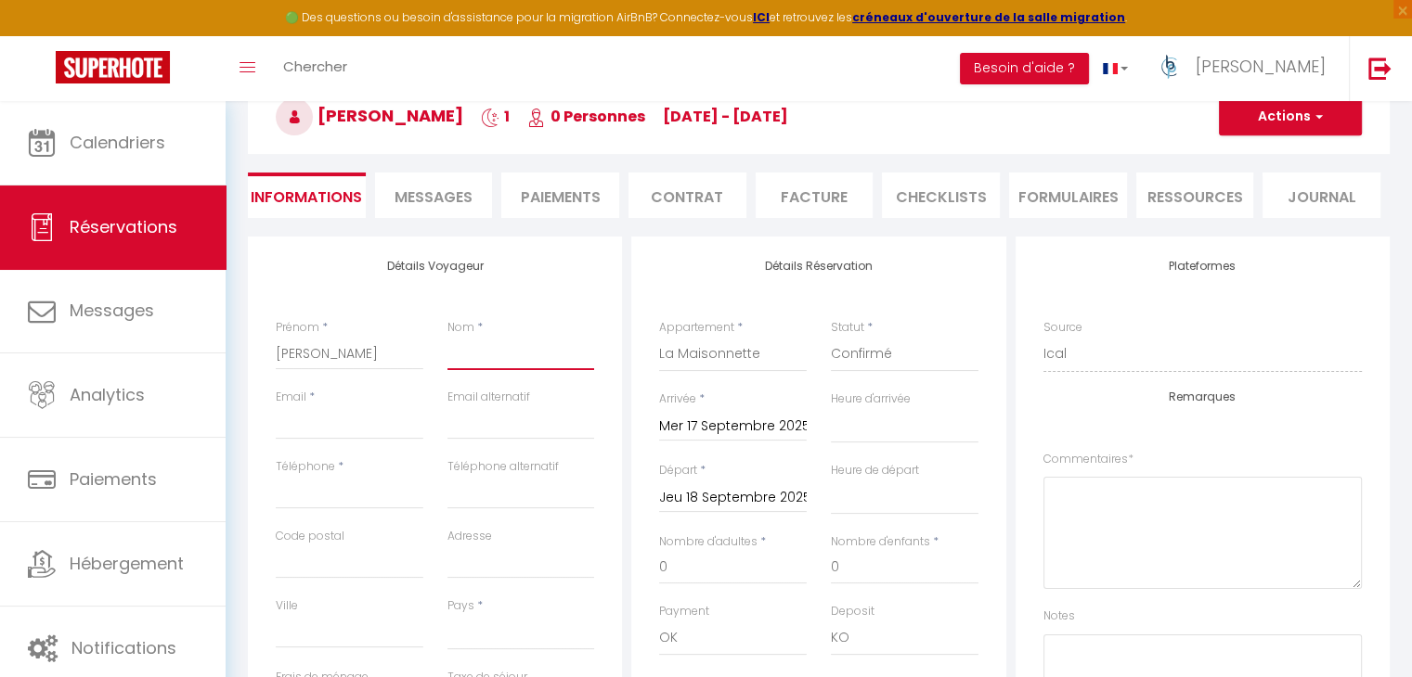
click at [457, 352] on input "Nom" at bounding box center [521, 353] width 148 height 33
paste input "MEUNIER-[PERSON_NAME]"
click at [368, 413] on input "Email client" at bounding box center [350, 422] width 148 height 33
paste input "[EMAIL_ADDRESS][PERSON_NAME][DOMAIN_NAME]"
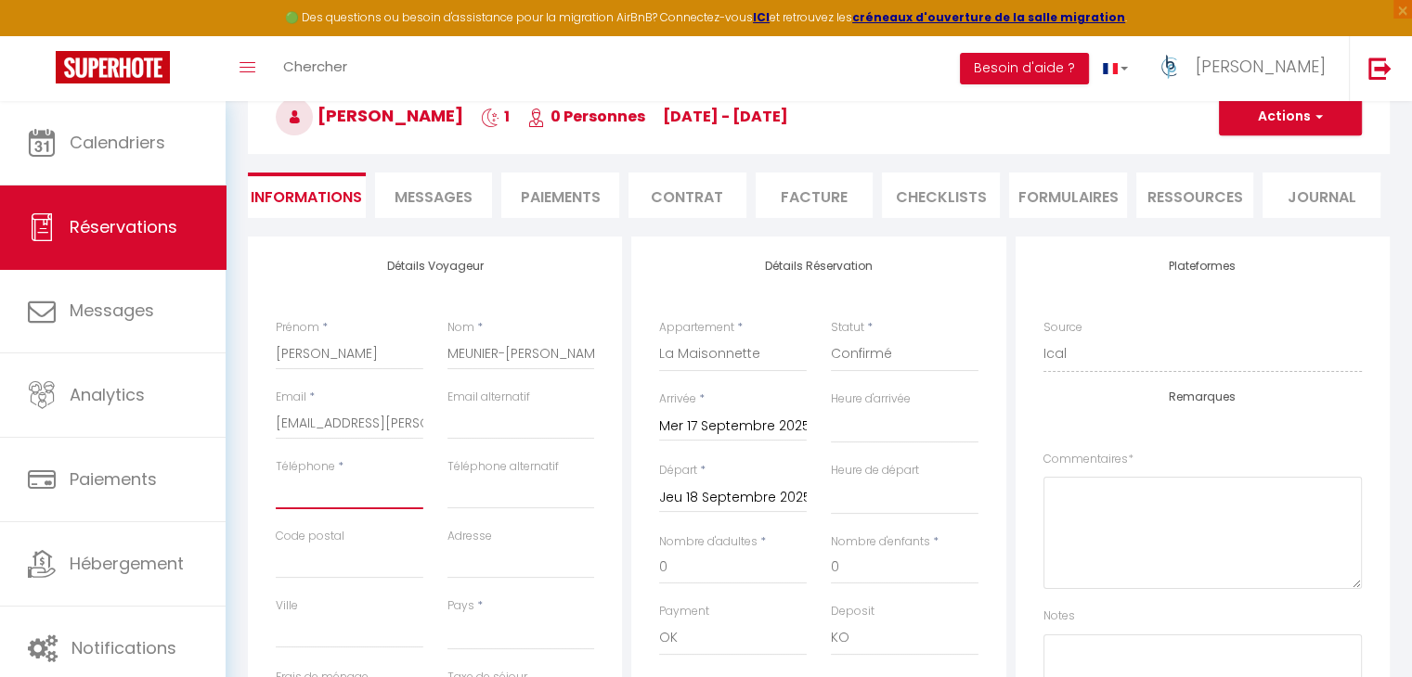
click at [349, 496] on input "Téléphone" at bounding box center [350, 492] width 148 height 33
paste input "06 78 12 91 68"
click at [501, 565] on input "Adresse" at bounding box center [521, 562] width 148 height 33
paste input "[STREET_ADDRESS]"
click at [347, 633] on input "Ville" at bounding box center [350, 631] width 148 height 33
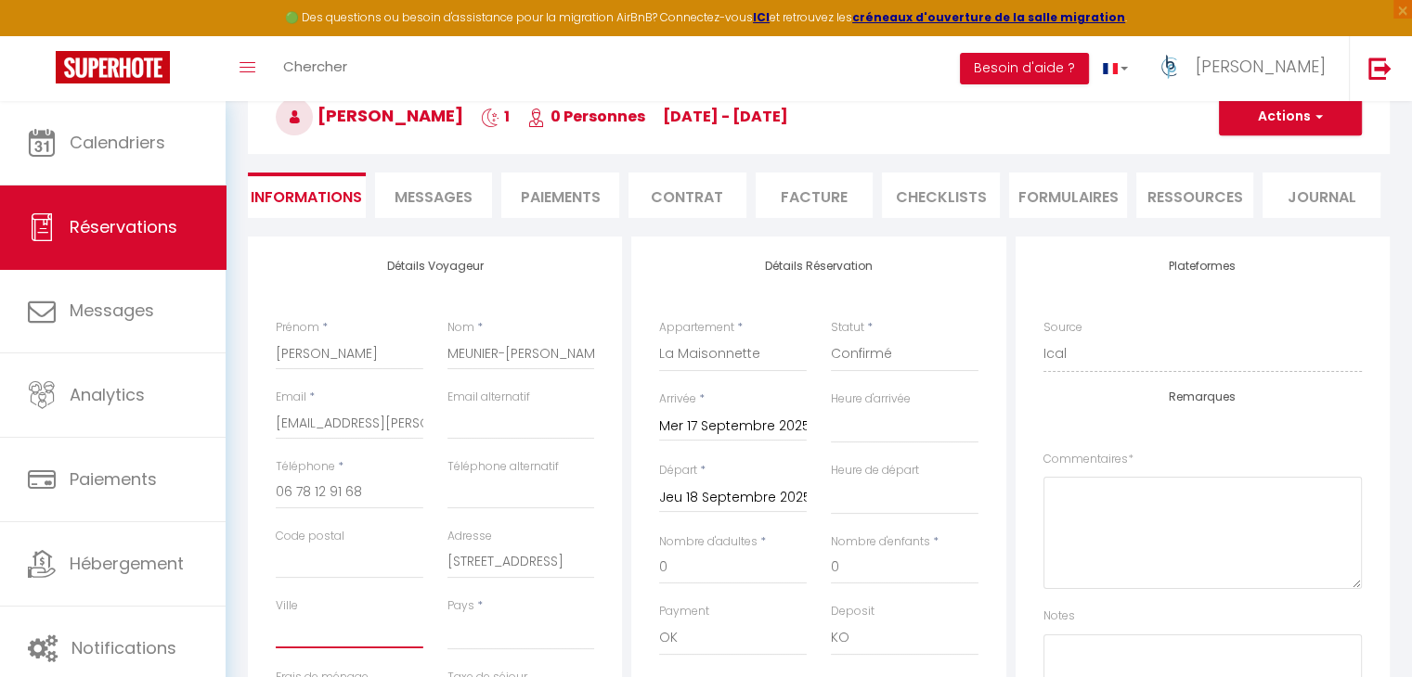
paste input "CUISERY"
click at [345, 569] on input "Code postal" at bounding box center [350, 562] width 148 height 33
paste input "71290"
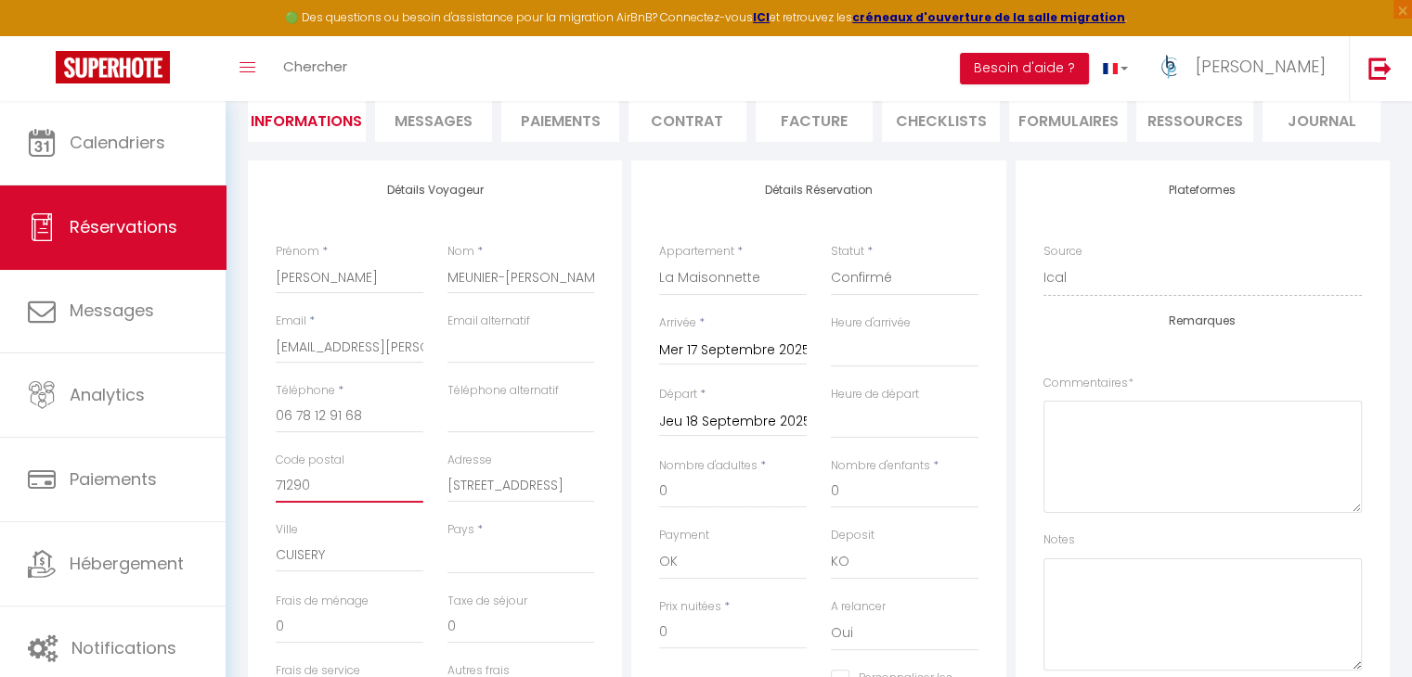
scroll to position [464, 0]
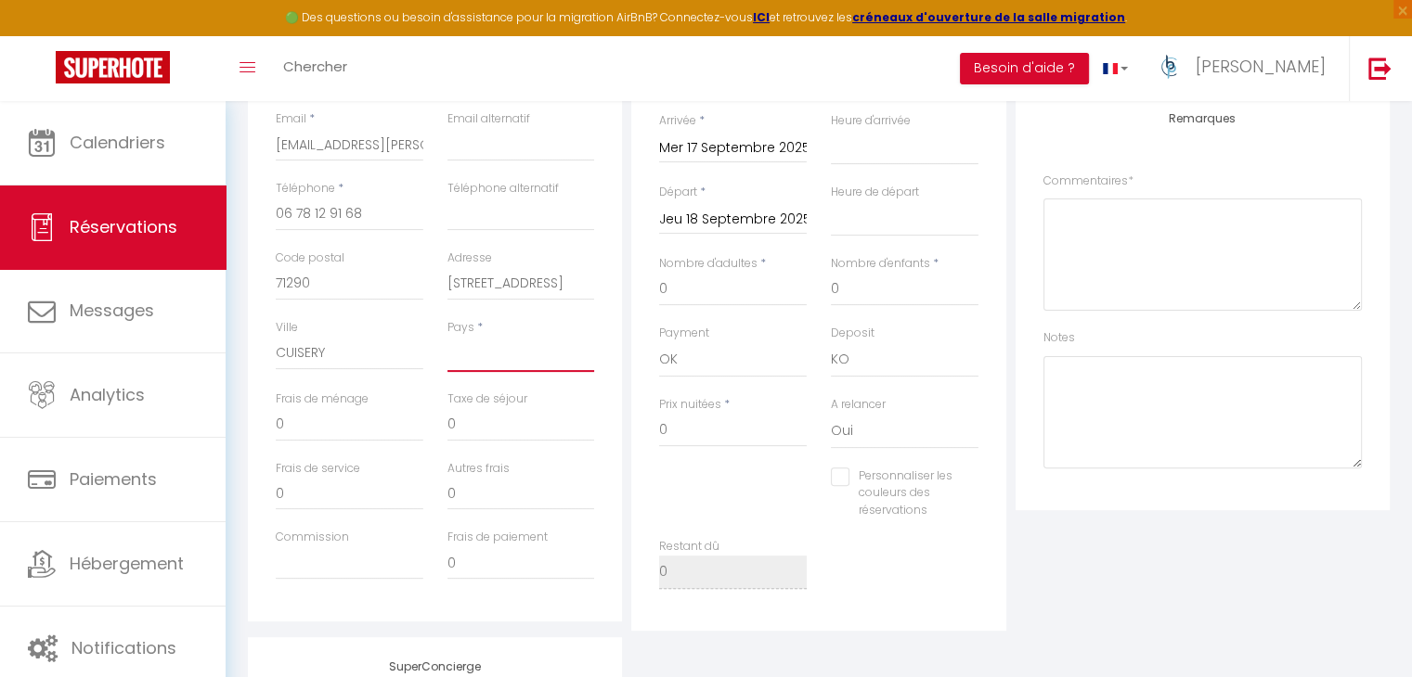
click at [524, 366] on select "[GEOGRAPHIC_DATA] [GEOGRAPHIC_DATA] [GEOGRAPHIC_DATA] [GEOGRAPHIC_DATA] [GEOGRA…" at bounding box center [521, 354] width 148 height 35
click at [447, 337] on select "[GEOGRAPHIC_DATA] [GEOGRAPHIC_DATA] [GEOGRAPHIC_DATA] [GEOGRAPHIC_DATA] [GEOGRA…" at bounding box center [521, 354] width 148 height 35
click at [490, 355] on select "[GEOGRAPHIC_DATA] [GEOGRAPHIC_DATA] [GEOGRAPHIC_DATA] [GEOGRAPHIC_DATA] [GEOGRA…" at bounding box center [521, 354] width 148 height 35
click at [447, 337] on select "[GEOGRAPHIC_DATA] [GEOGRAPHIC_DATA] [GEOGRAPHIC_DATA] [GEOGRAPHIC_DATA] [GEOGRA…" at bounding box center [521, 354] width 148 height 35
drag, startPoint x: 717, startPoint y: 289, endPoint x: 601, endPoint y: 294, distance: 116.1
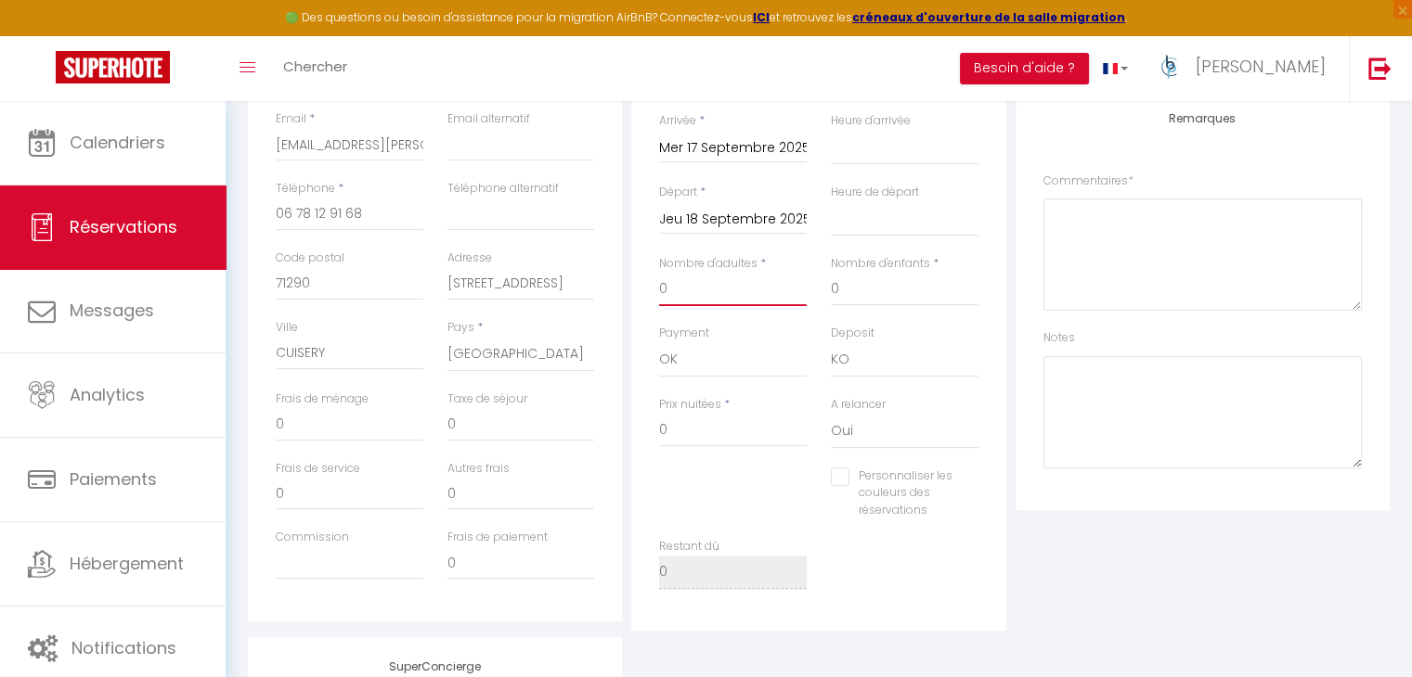
click at [601, 294] on div "Détails Voyageur Prénom * [PERSON_NAME] * [PERSON_NAME] Email * [EMAIL_ADDRESS]…" at bounding box center [818, 294] width 1151 height 673
click at [1099, 582] on div "Plateformes Source Direct [DOMAIN_NAME] [DOMAIN_NAME] Chalet montagne Expedia G…" at bounding box center [1202, 294] width 383 height 673
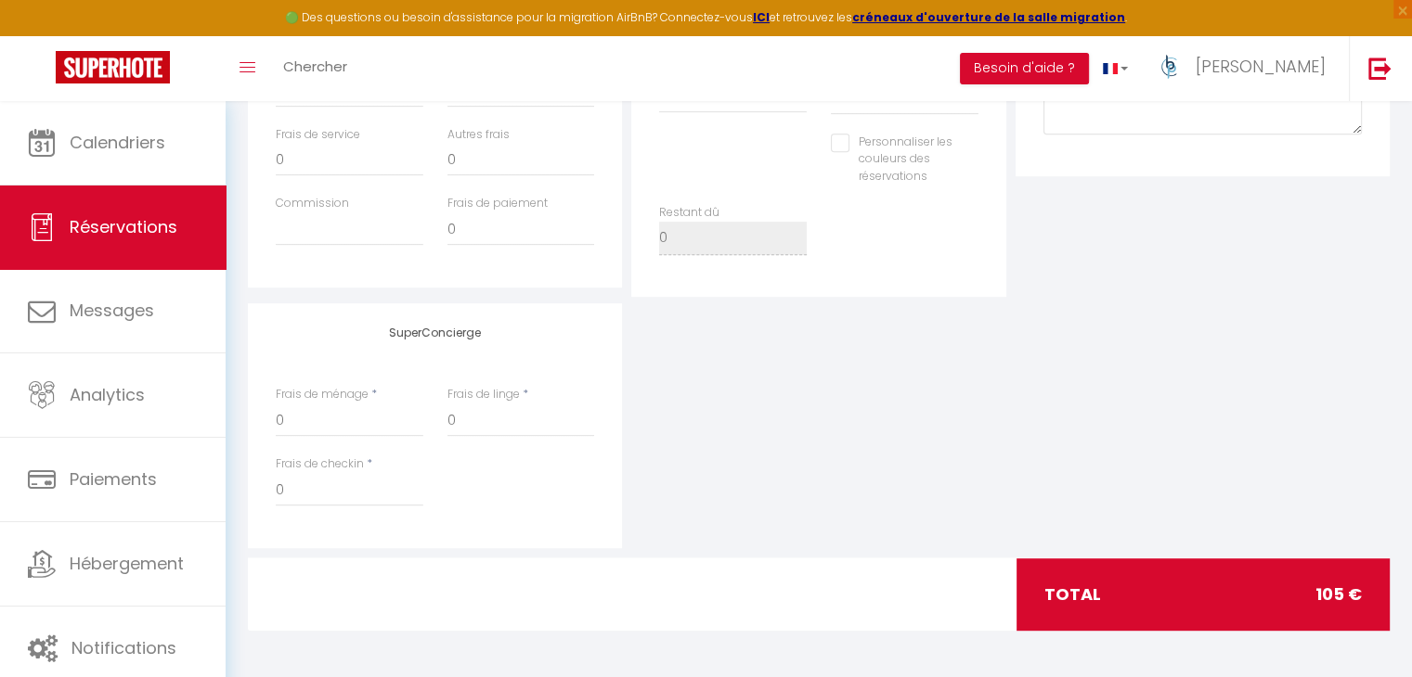
scroll to position [427, 0]
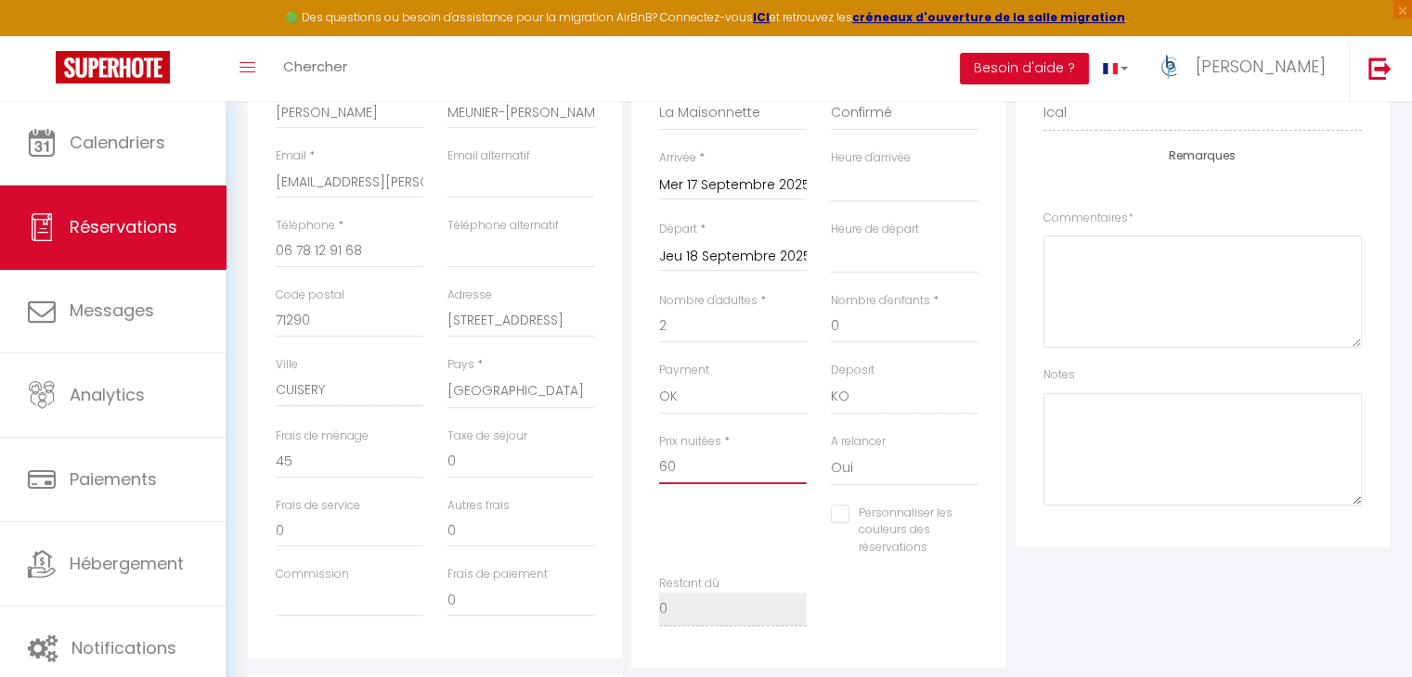
drag, startPoint x: 716, startPoint y: 466, endPoint x: 568, endPoint y: 439, distance: 150.9
click at [576, 459] on div "Détails Voyageur Prénom * [PERSON_NAME] * [PERSON_NAME] Email * [EMAIL_ADDRESS]…" at bounding box center [818, 331] width 1151 height 673
click at [1285, 210] on div "Commentaires *" at bounding box center [1202, 279] width 318 height 139
click at [1224, 264] on textarea at bounding box center [1202, 292] width 318 height 112
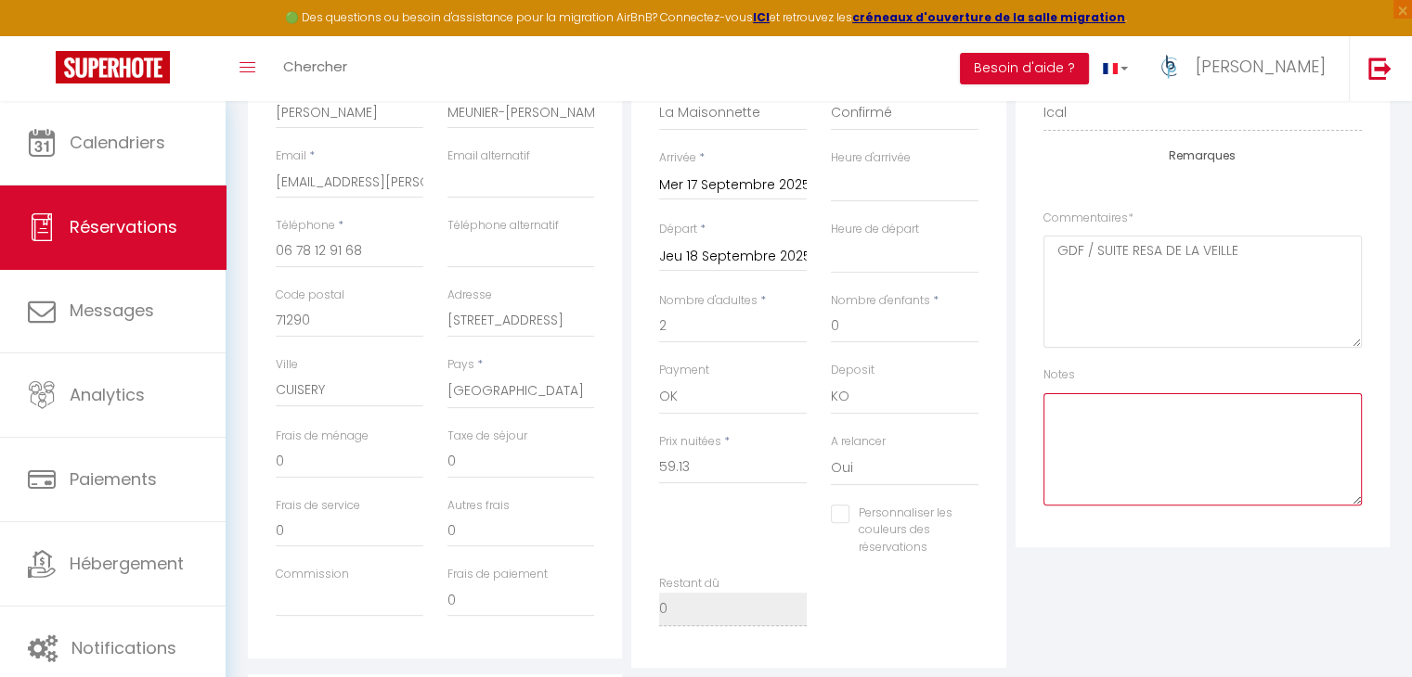
click at [1234, 435] on textarea at bounding box center [1202, 449] width 318 height 112
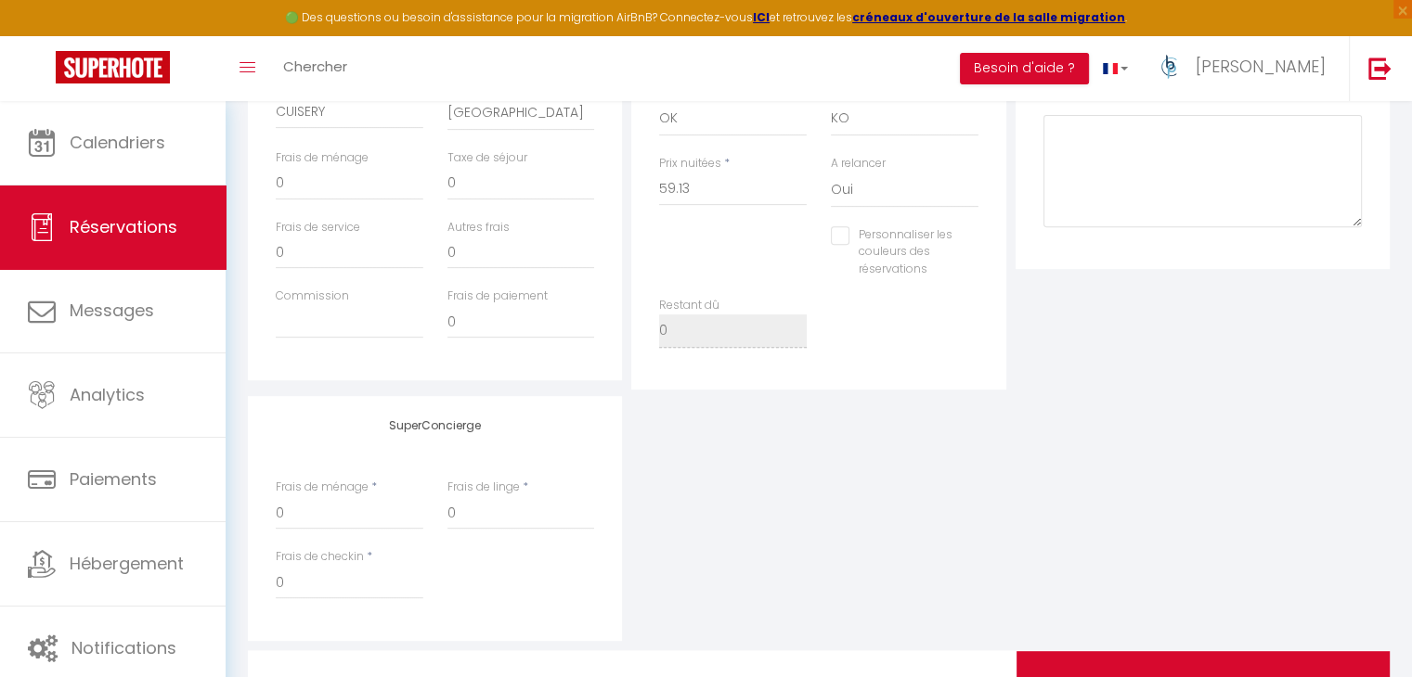
click at [1212, 486] on div "SuperConcierge Frais de ménage * 0 Frais de linge * 0 Frais de checkin * 0" at bounding box center [818, 518] width 1151 height 245
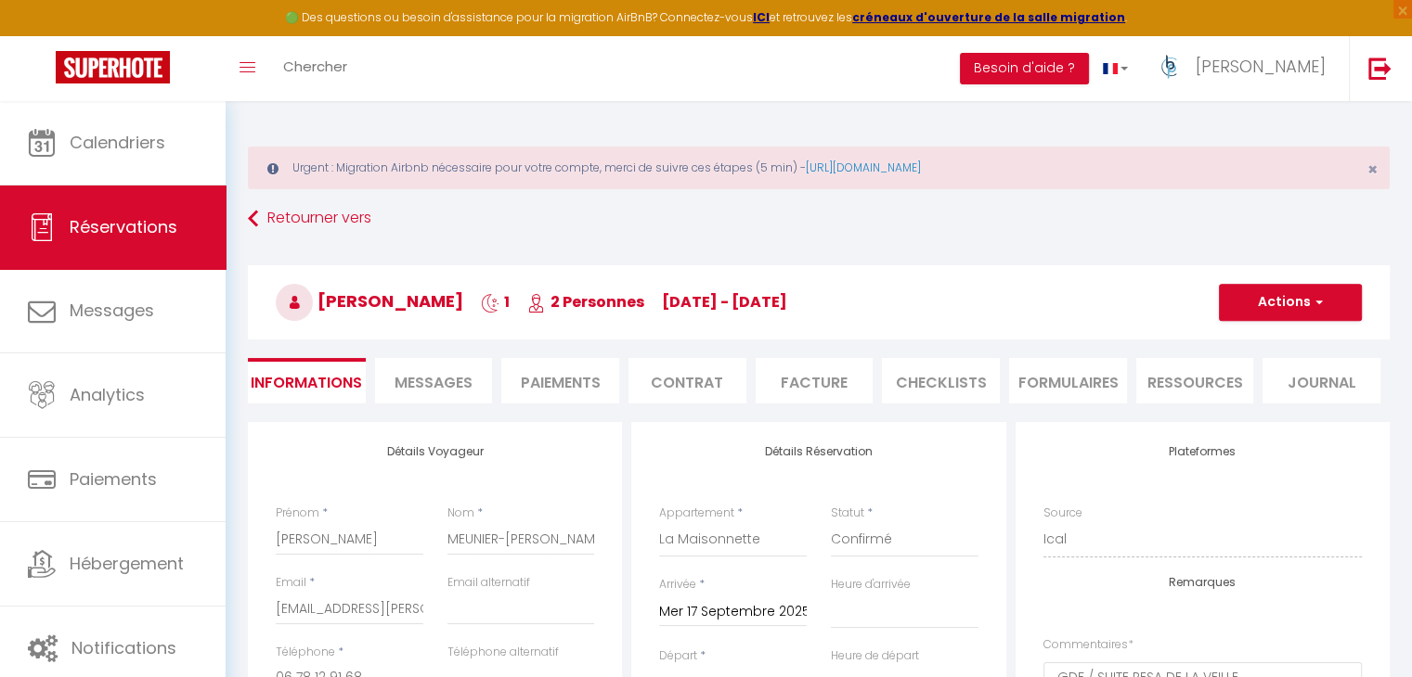
scroll to position [0, 0]
click at [1260, 307] on button "Actions" at bounding box center [1290, 302] width 143 height 37
click at [1255, 335] on link "Enregistrer" at bounding box center [1271, 343] width 147 height 24
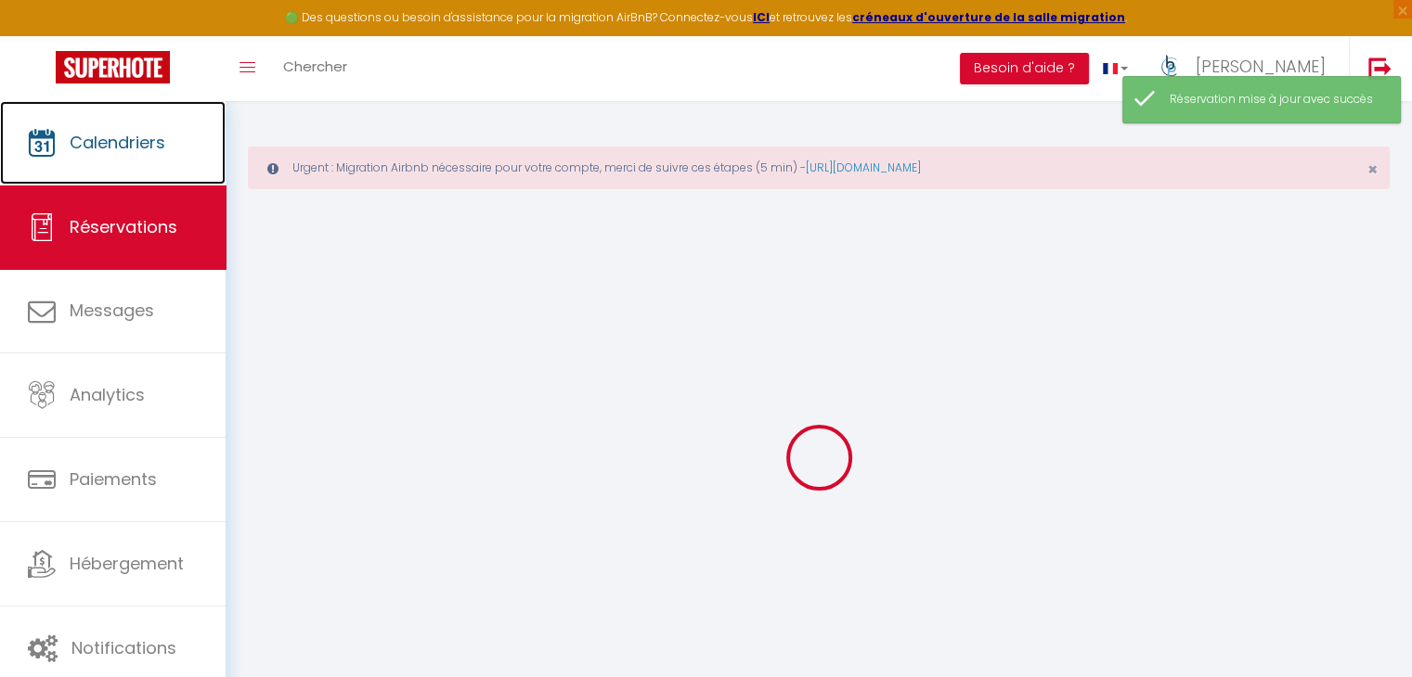
click at [136, 131] on span "Calendriers" at bounding box center [118, 142] width 96 height 23
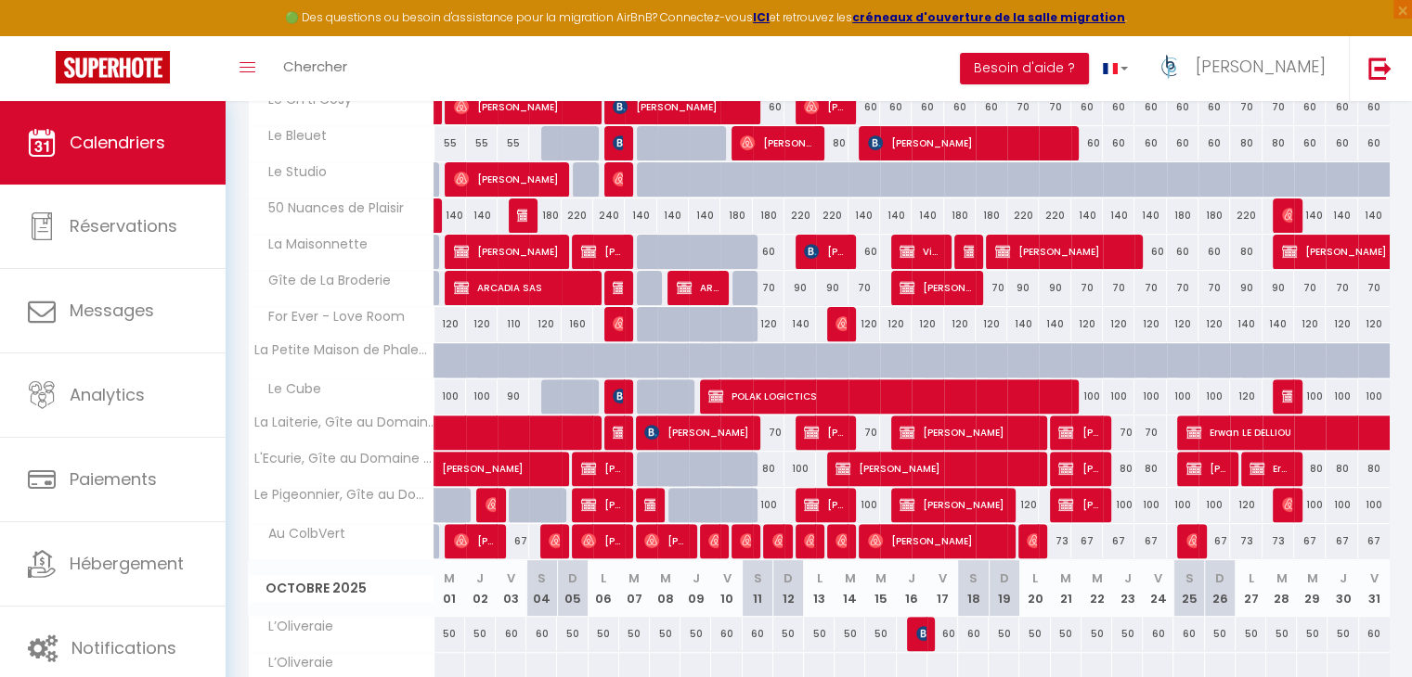
scroll to position [464, 0]
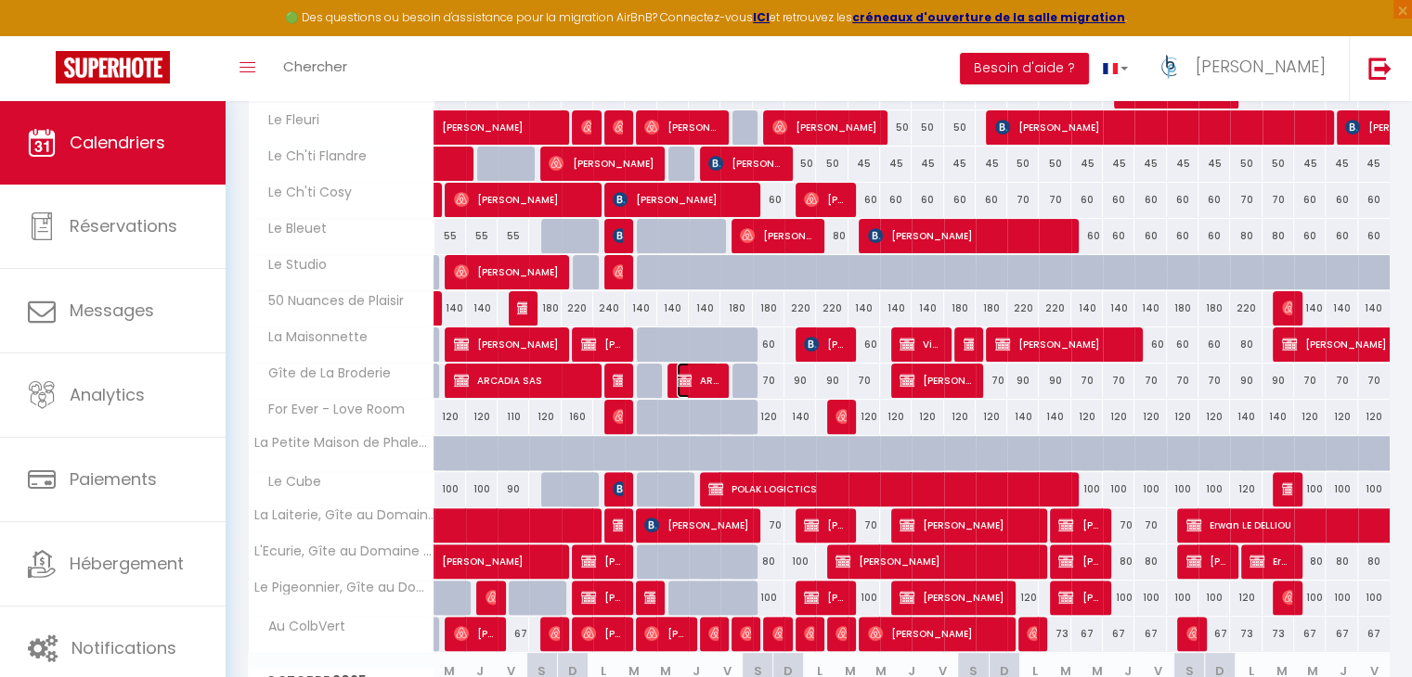
click at [688, 376] on img at bounding box center [684, 380] width 15 height 15
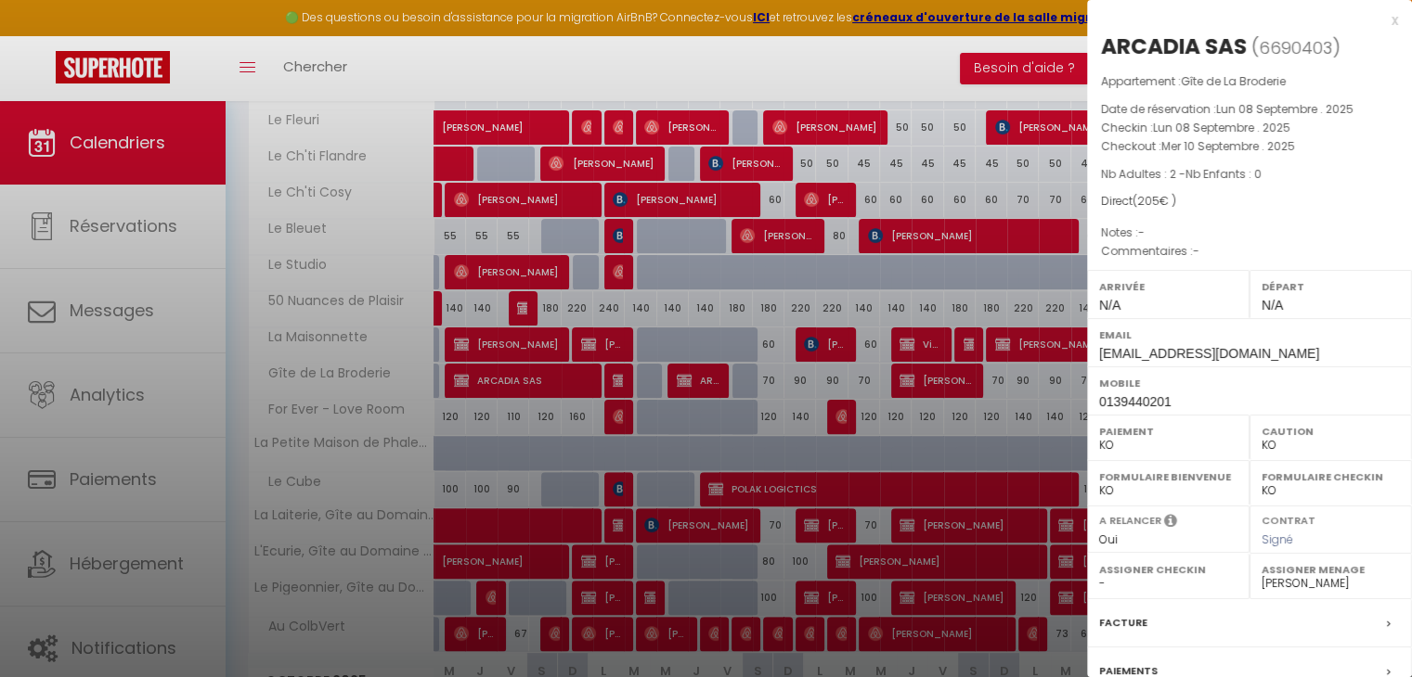
click at [928, 388] on div at bounding box center [706, 338] width 1412 height 677
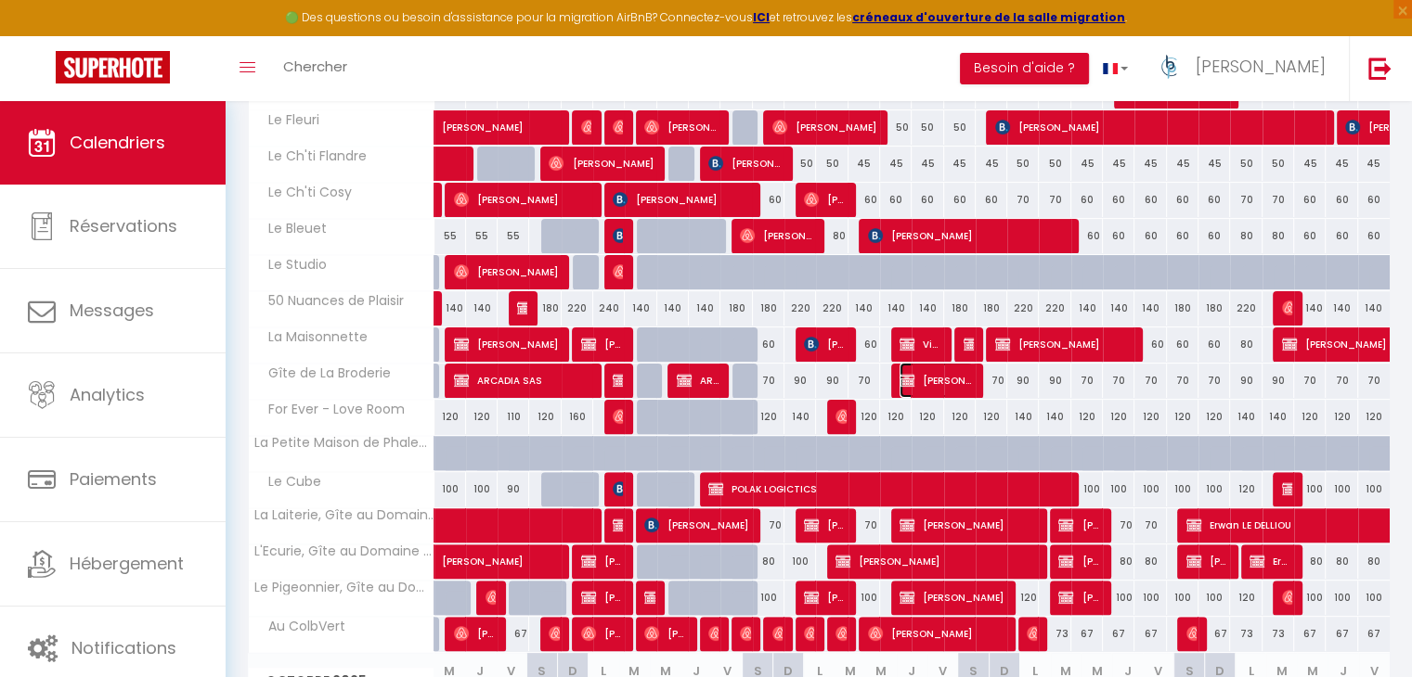
click at [929, 385] on span "[PERSON_NAME]" at bounding box center [935, 380] width 73 height 35
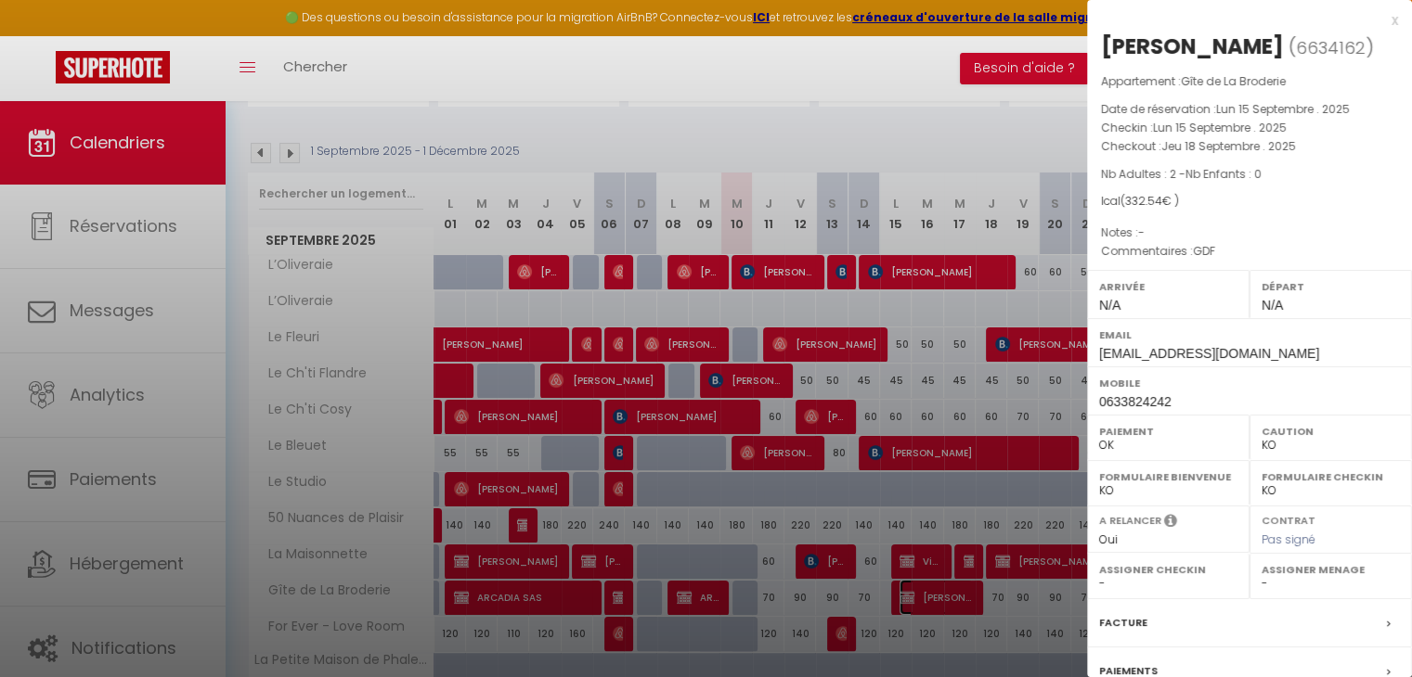
scroll to position [371, 0]
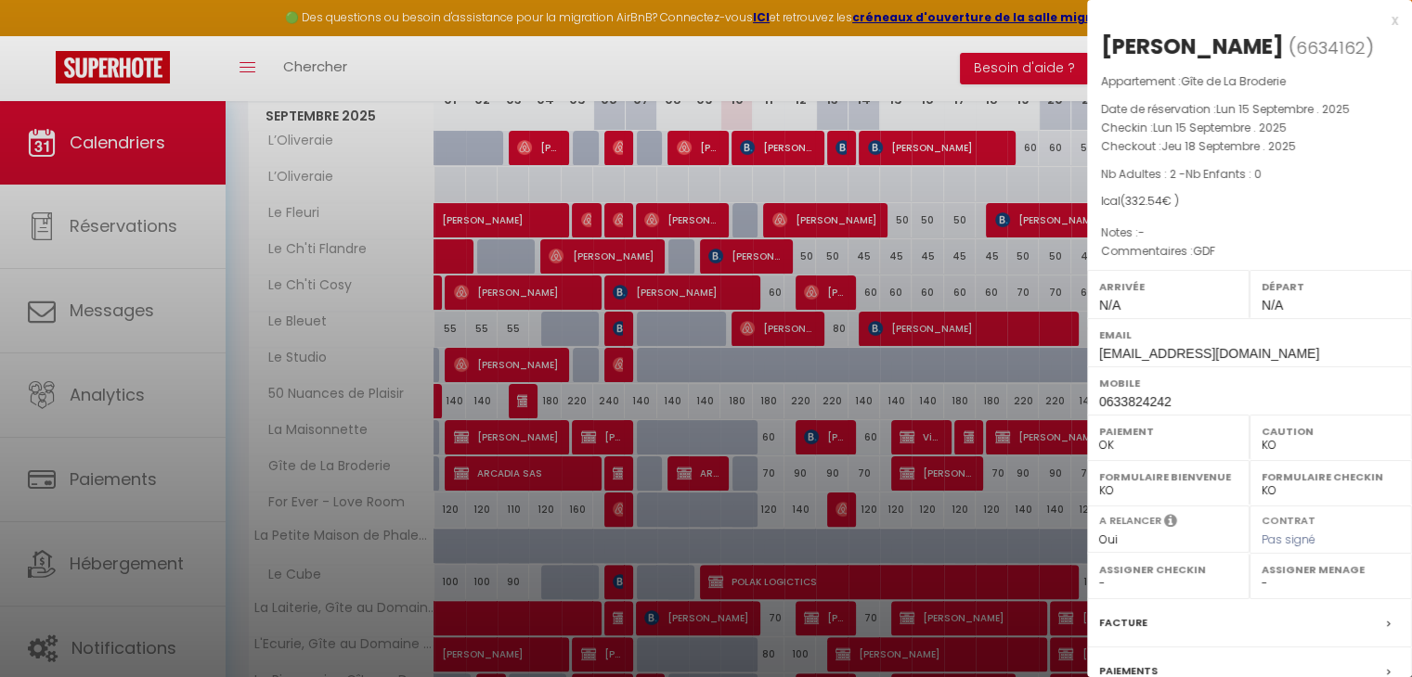
click at [929, 385] on div at bounding box center [706, 338] width 1412 height 677
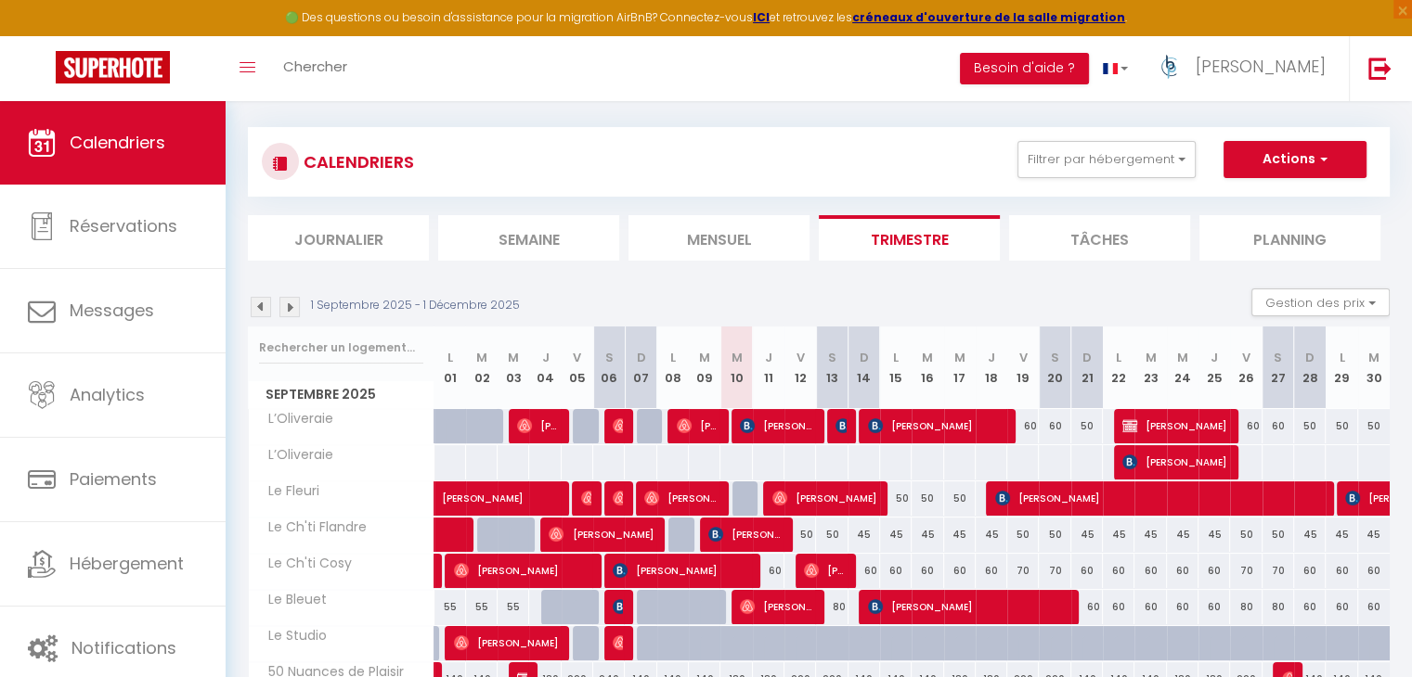
scroll to position [93, 0]
click at [137, 138] on span "Calendriers" at bounding box center [118, 142] width 96 height 23
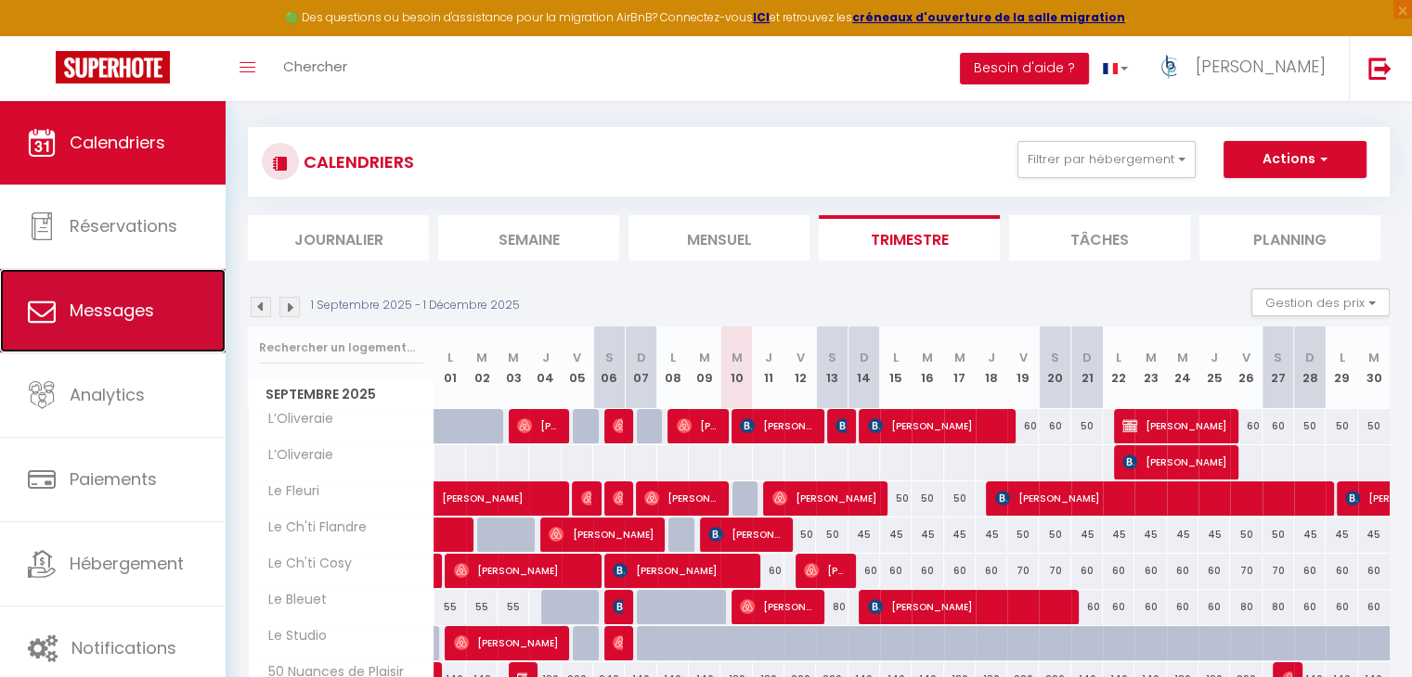
click at [141, 308] on span "Messages" at bounding box center [112, 310] width 84 height 23
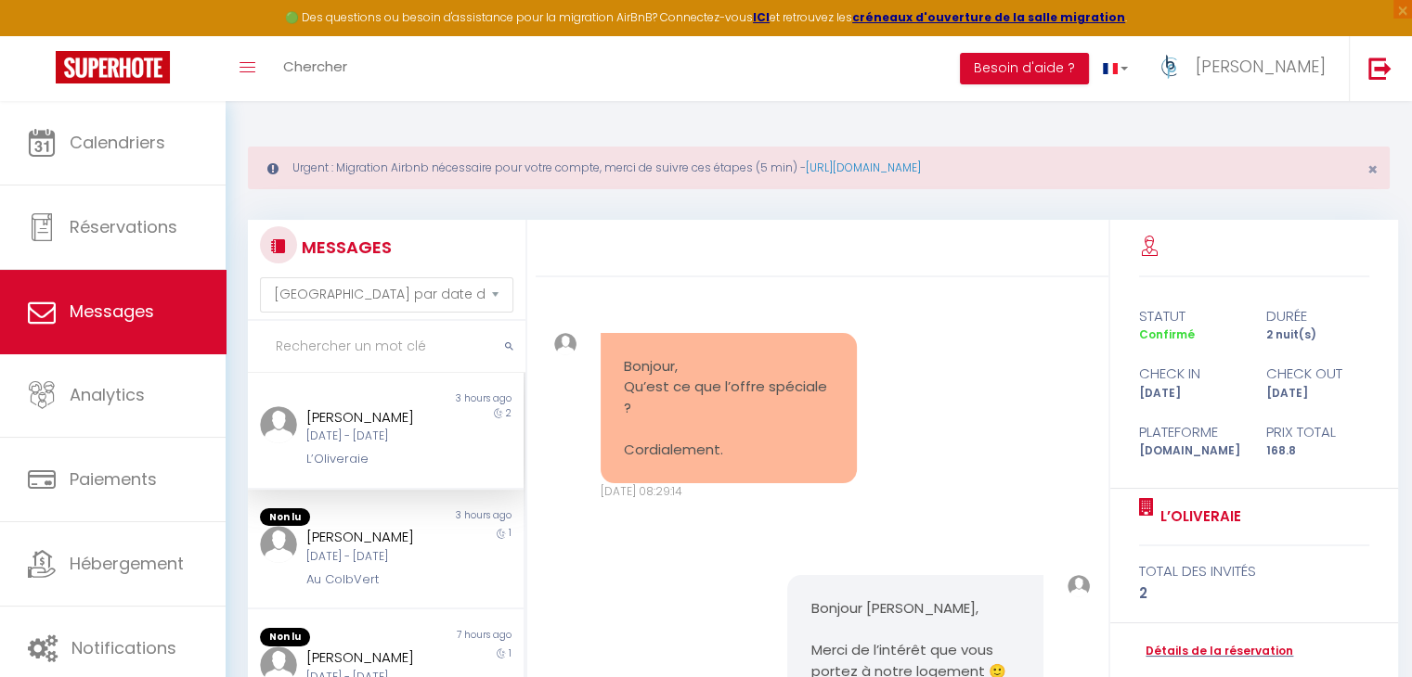
scroll to position [7124, 0]
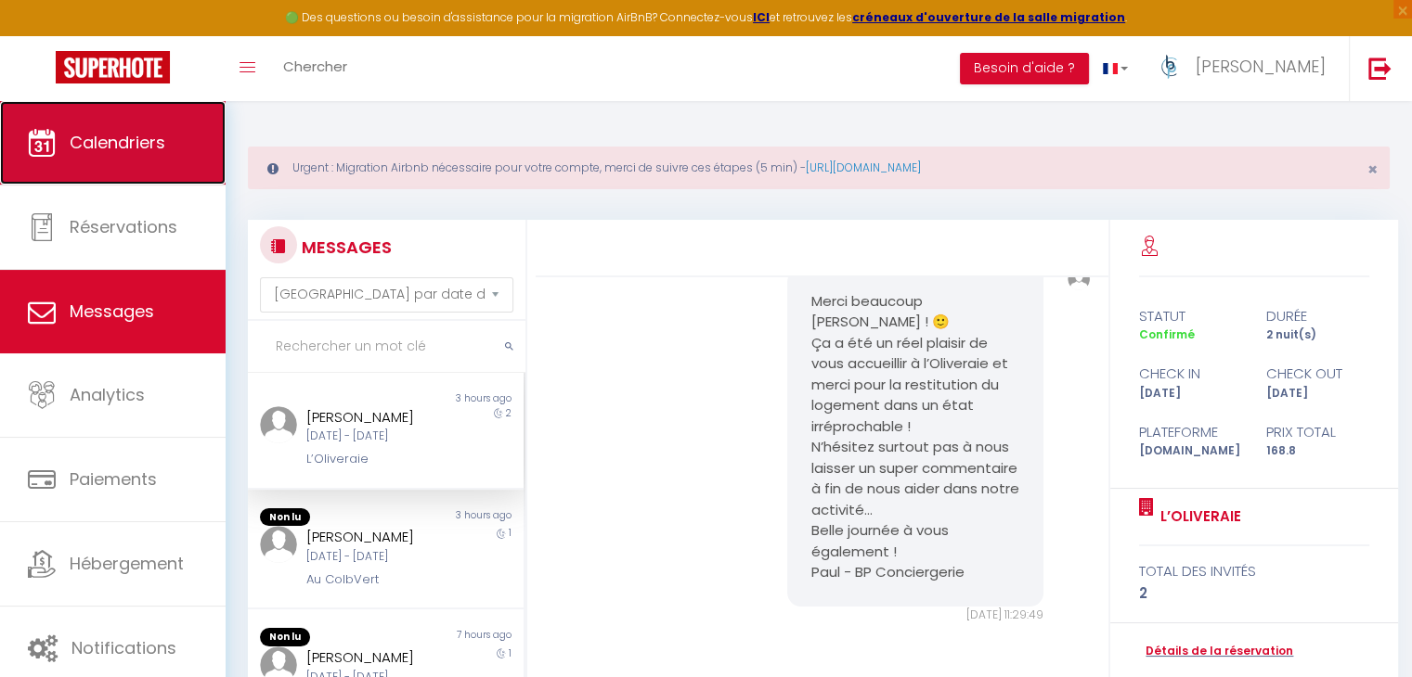
click at [140, 138] on span "Calendriers" at bounding box center [118, 142] width 96 height 23
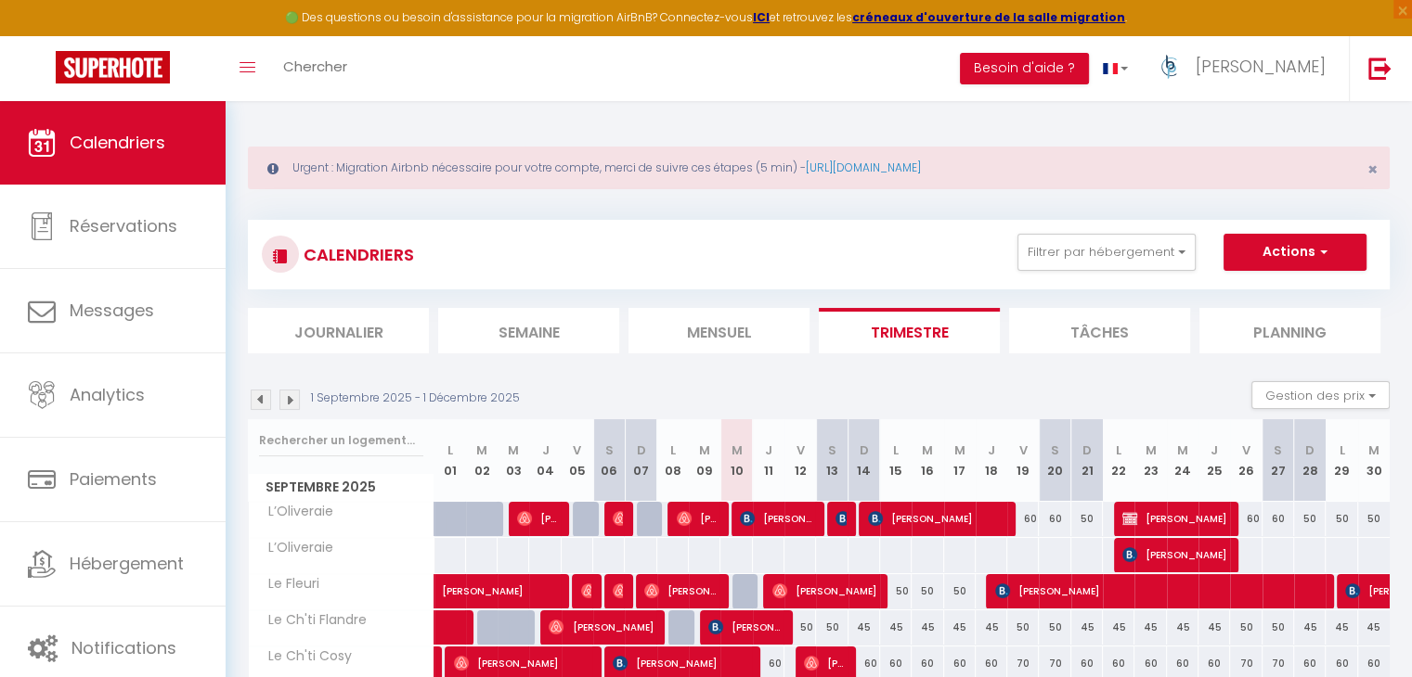
click at [287, 396] on img at bounding box center [289, 400] width 20 height 20
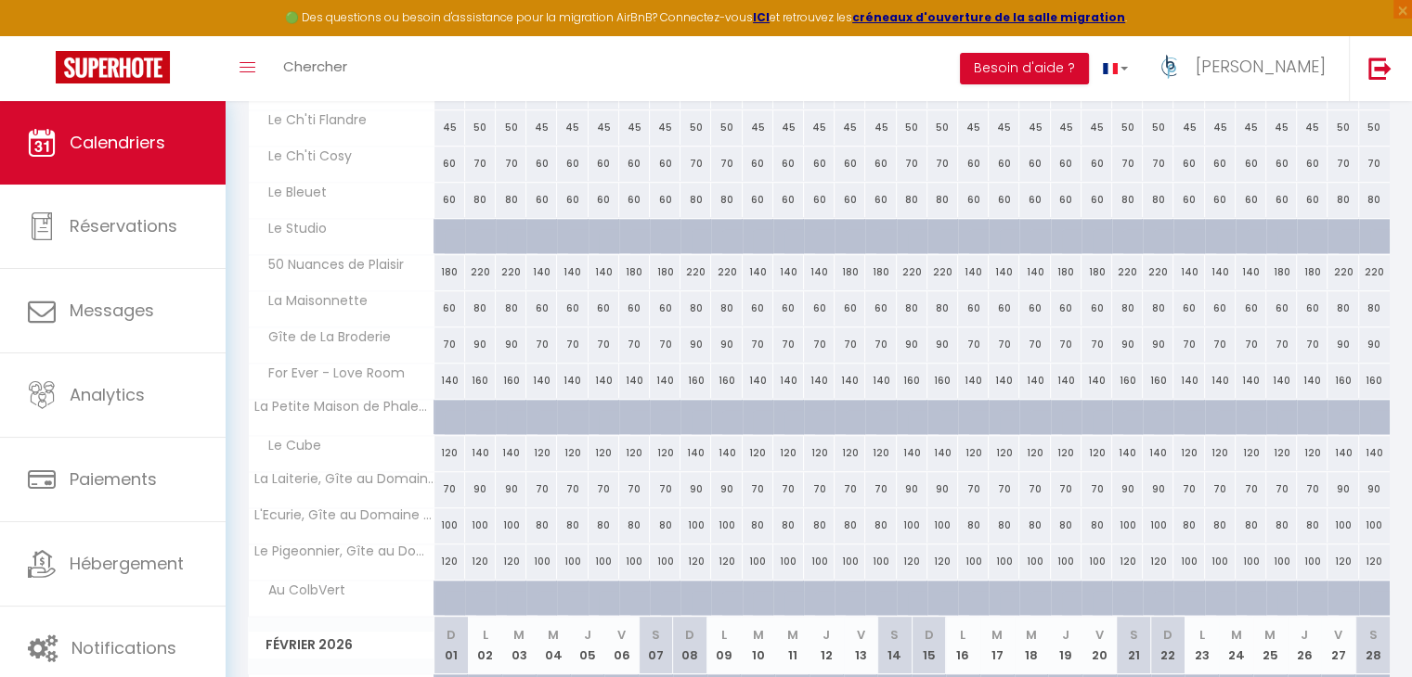
scroll to position [1485, 0]
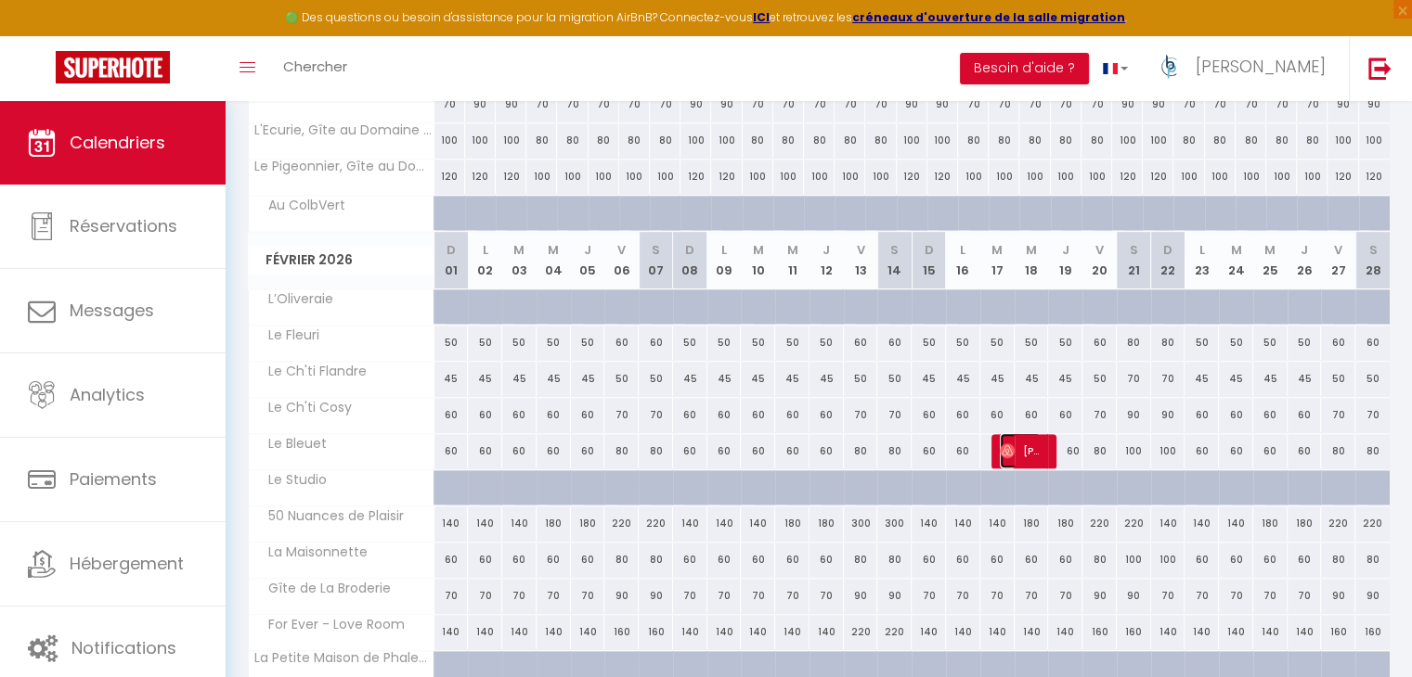
click at [1027, 442] on span "[PERSON_NAME]" at bounding box center [1019, 450] width 41 height 35
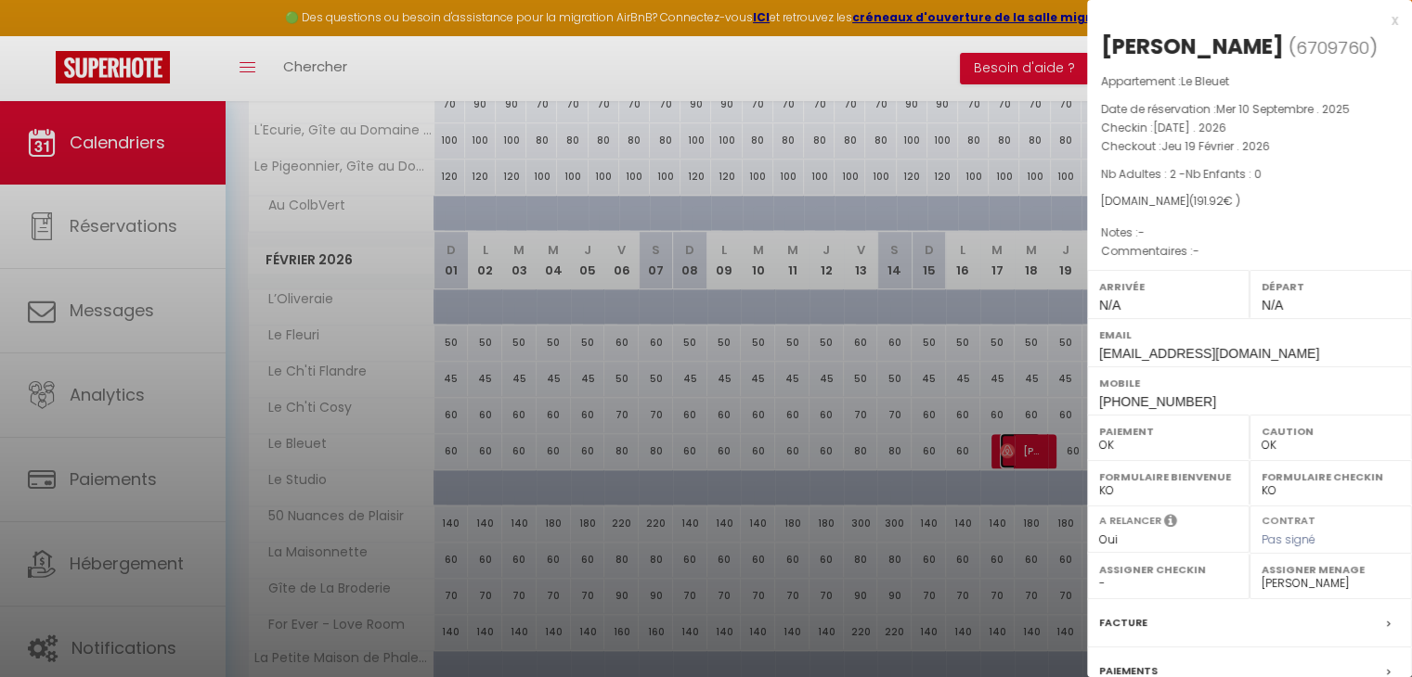
scroll to position [185, 0]
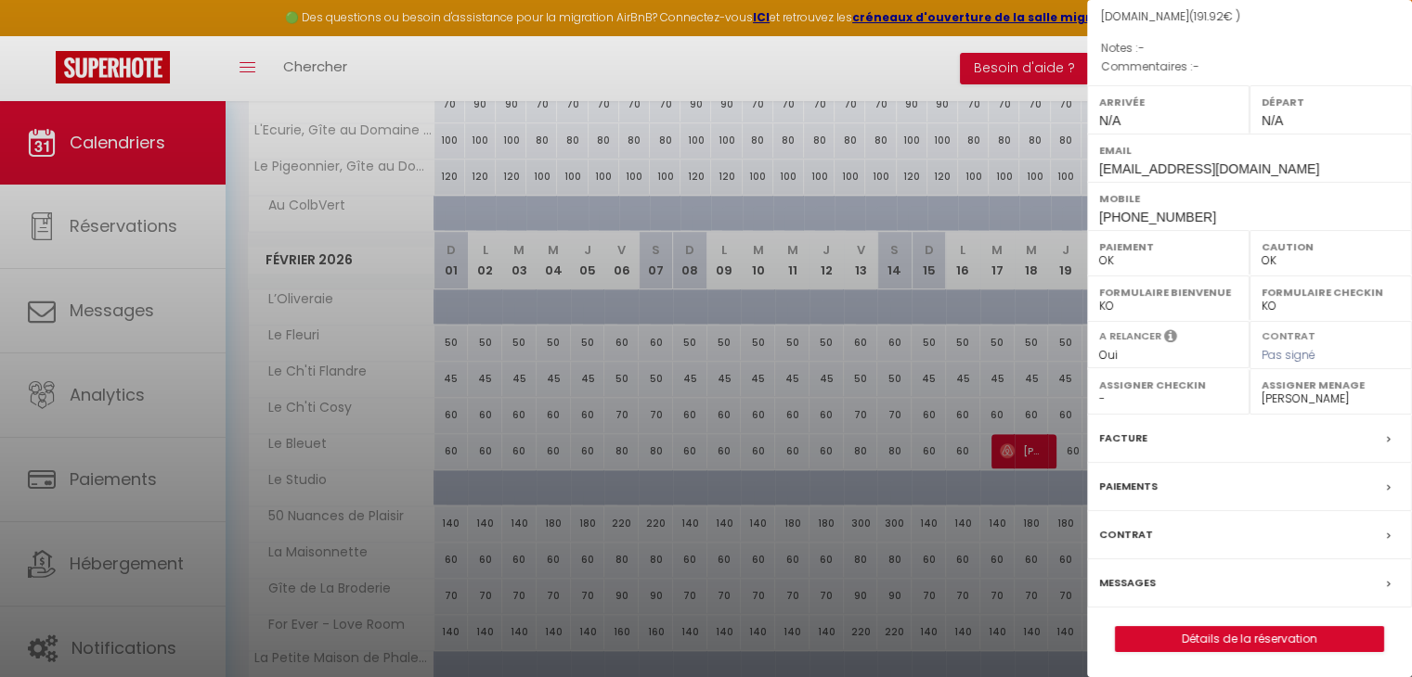
click at [1141, 581] on label "Messages" at bounding box center [1127, 583] width 57 height 19
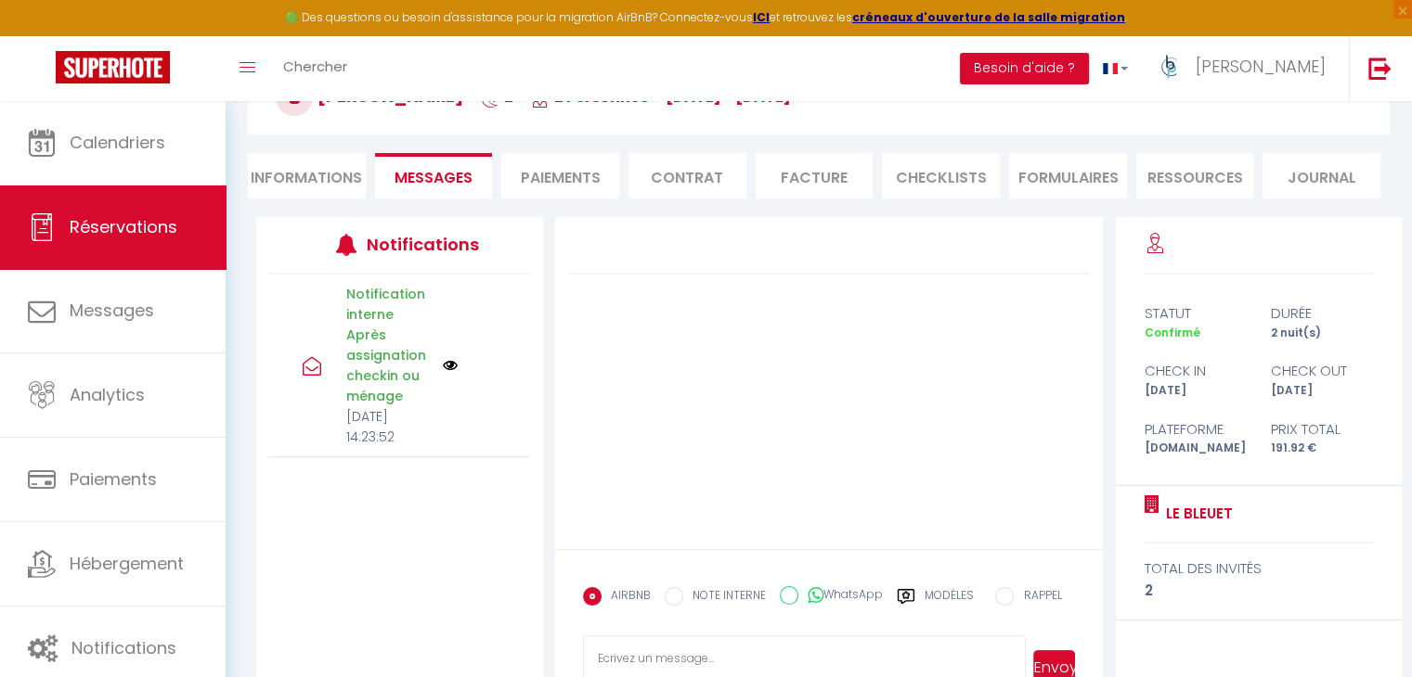
scroll to position [264, 0]
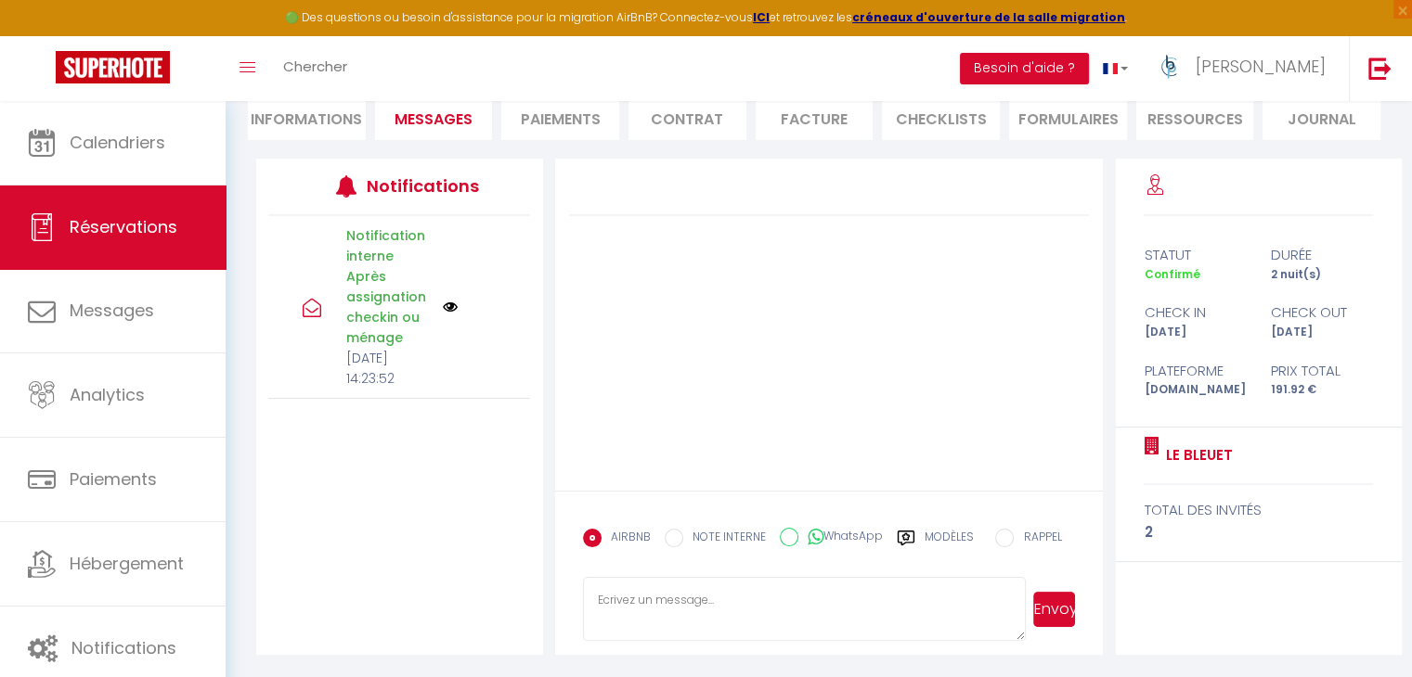
click at [730, 618] on textarea at bounding box center [805, 609] width 444 height 65
paste textarea "Bonjour X, Merci beaucoup pour votre réservation ! Nous avons hâte de vous accu…"
click at [746, 601] on textarea "Bonjour X, Merci beaucoup pour votre réservation ! Nous avons hâte de vous accu…" at bounding box center [805, 609] width 444 height 65
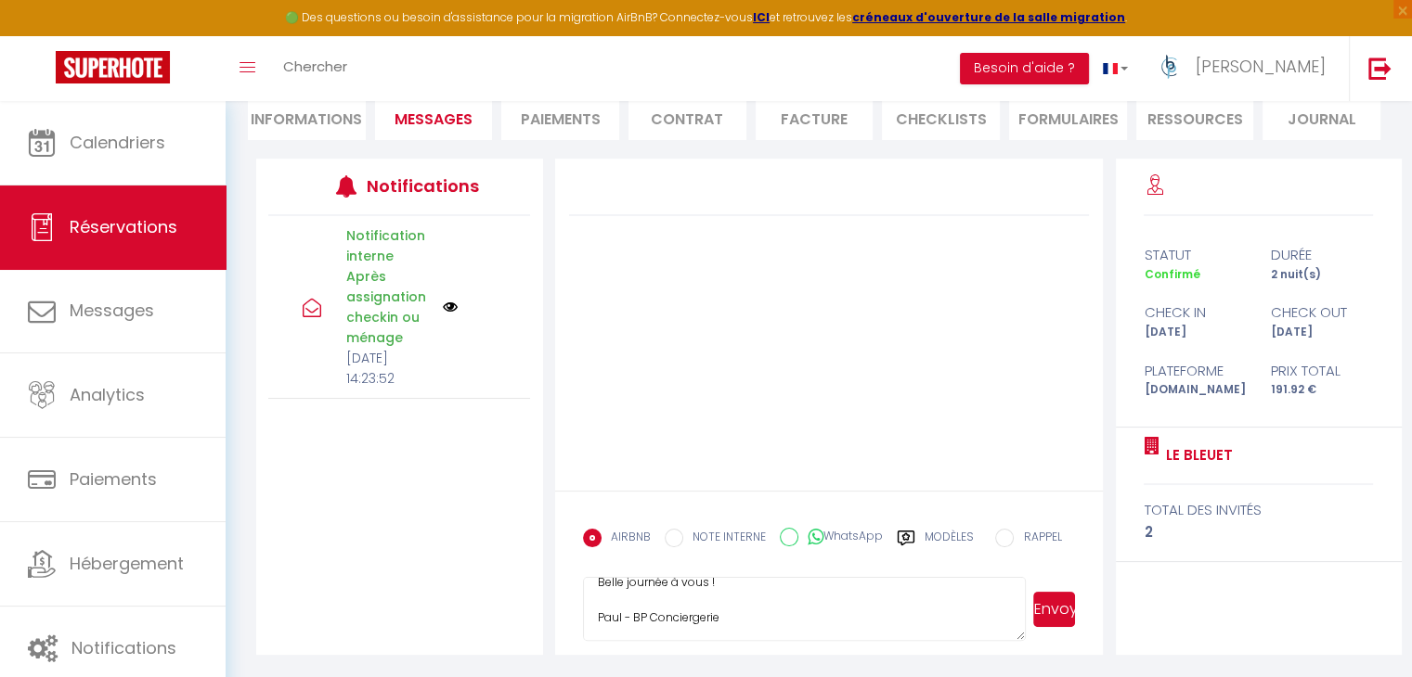
click at [1070, 610] on button "Envoyer" at bounding box center [1054, 609] width 42 height 35
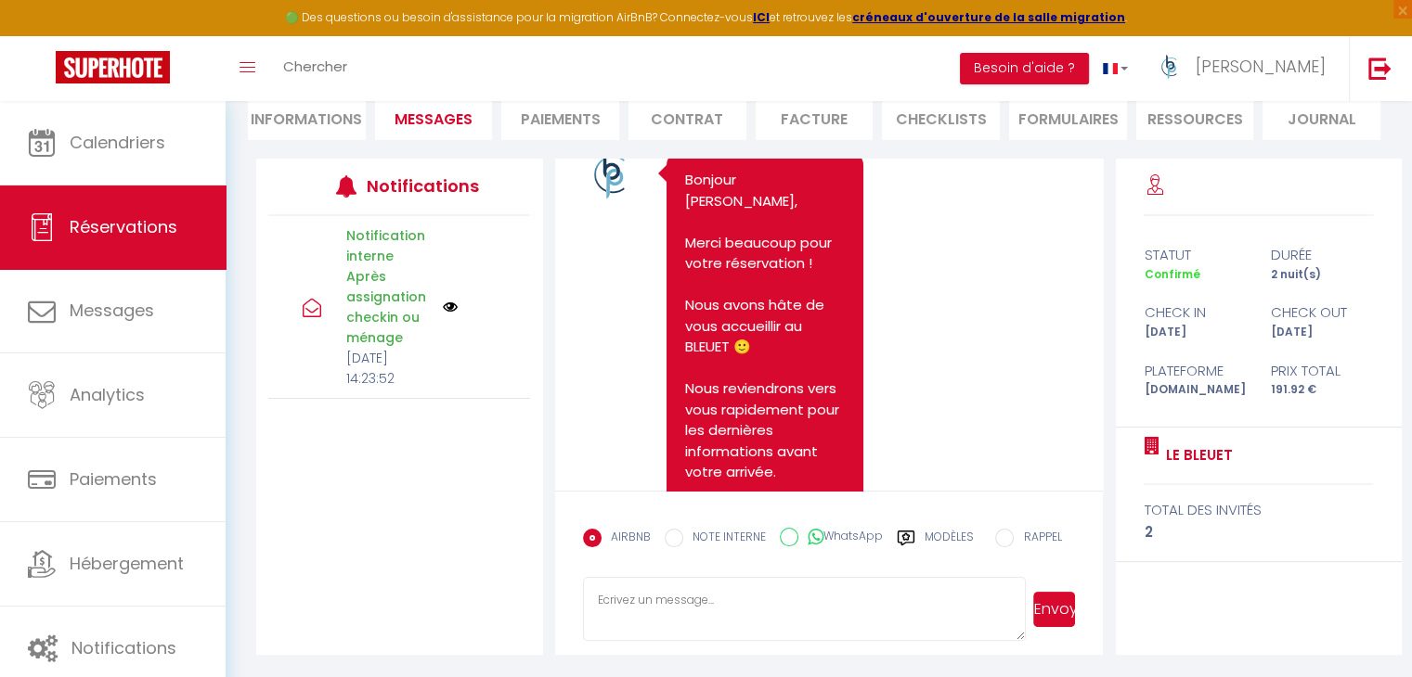
scroll to position [260, 0]
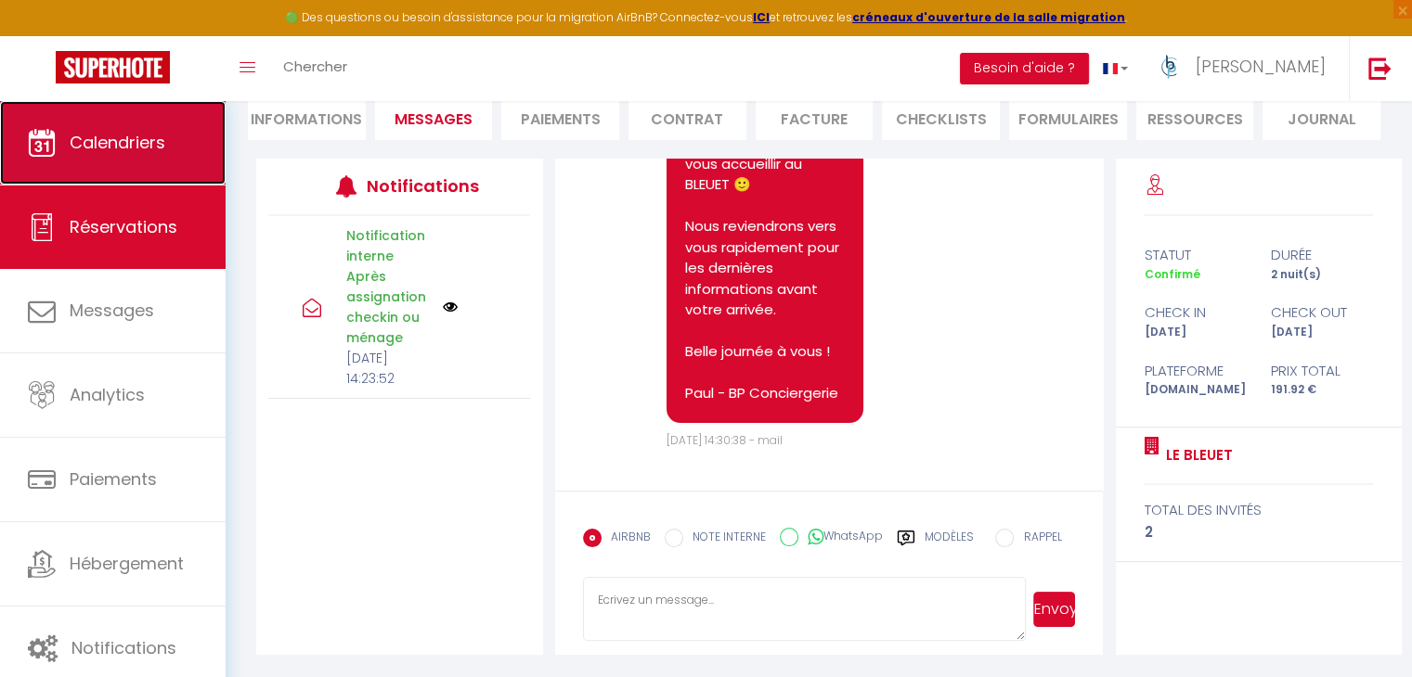
click at [138, 131] on span "Calendriers" at bounding box center [118, 142] width 96 height 23
